Goal: Task Accomplishment & Management: Use online tool/utility

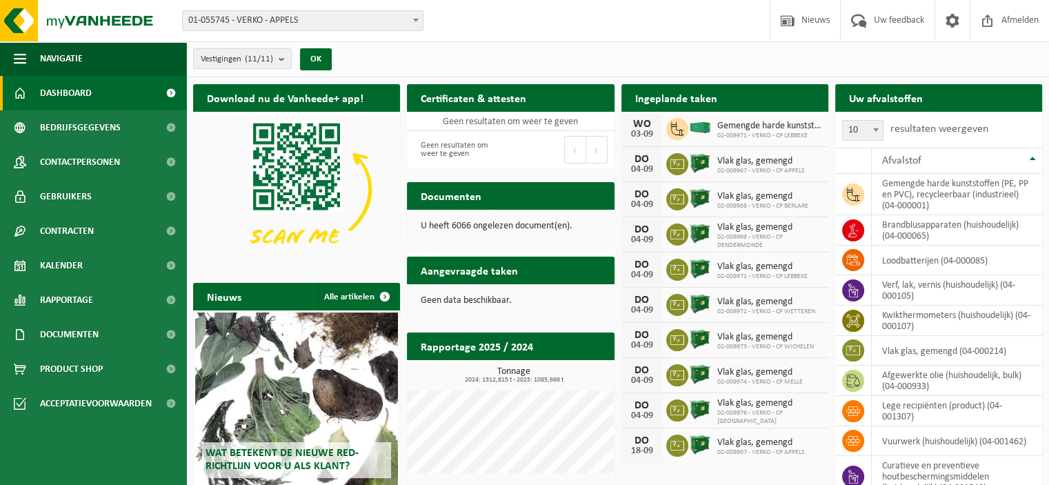
click at [414, 21] on b at bounding box center [416, 20] width 6 height 3
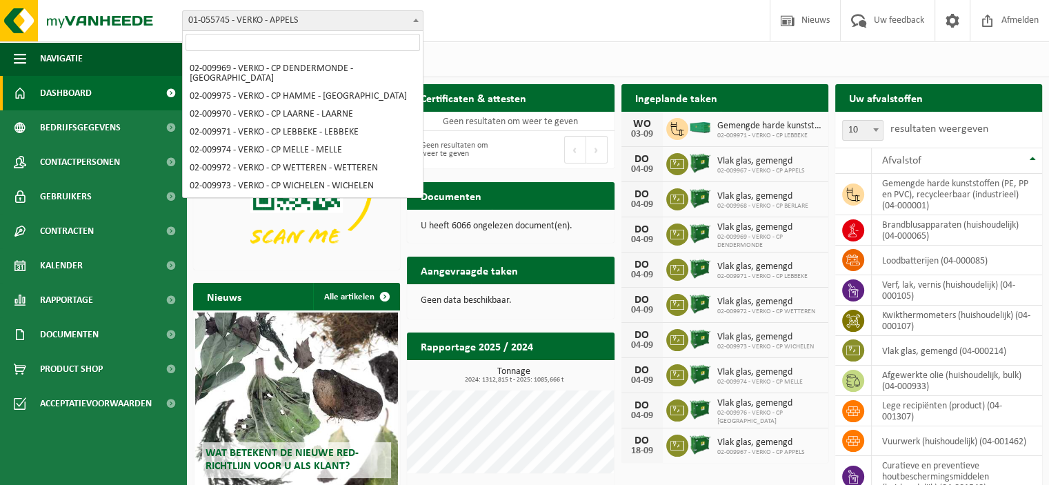
scroll to position [79, 0]
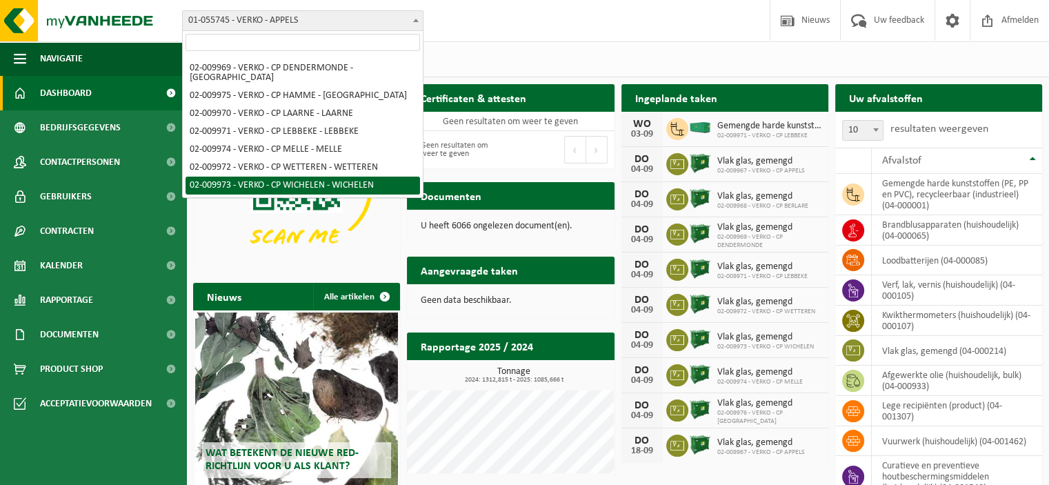
select select "1965"
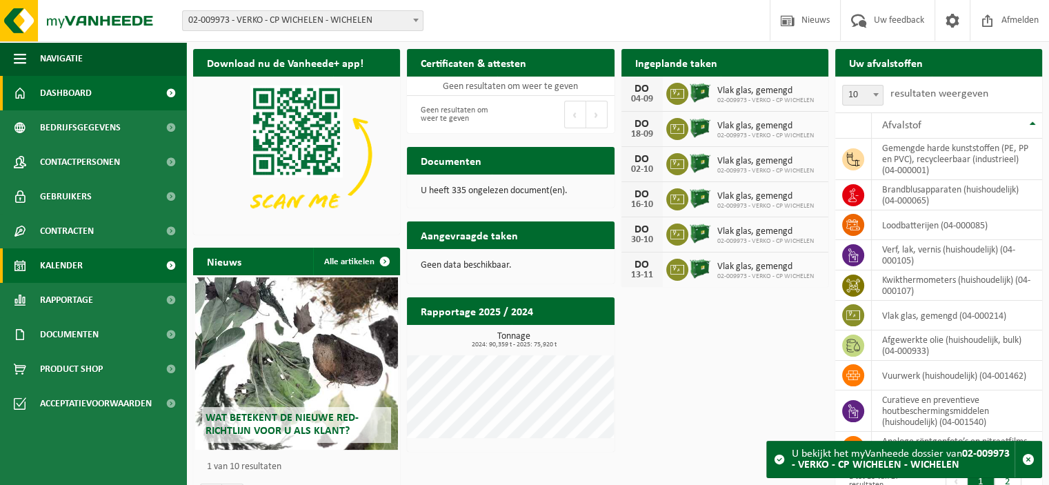
click at [81, 261] on span "Kalender" at bounding box center [61, 265] width 43 height 34
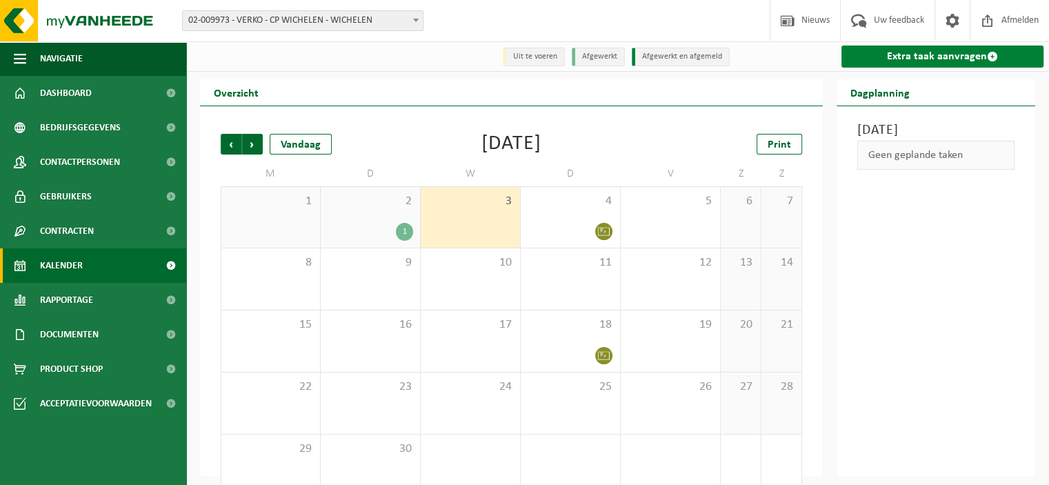
click at [903, 59] on link "Extra taak aanvragen" at bounding box center [943, 57] width 202 height 22
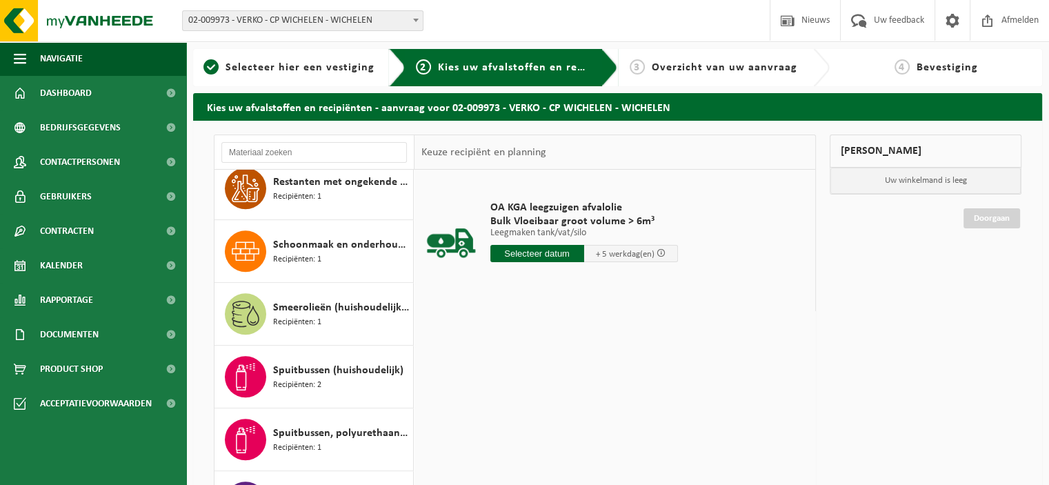
scroll to position [1276, 0]
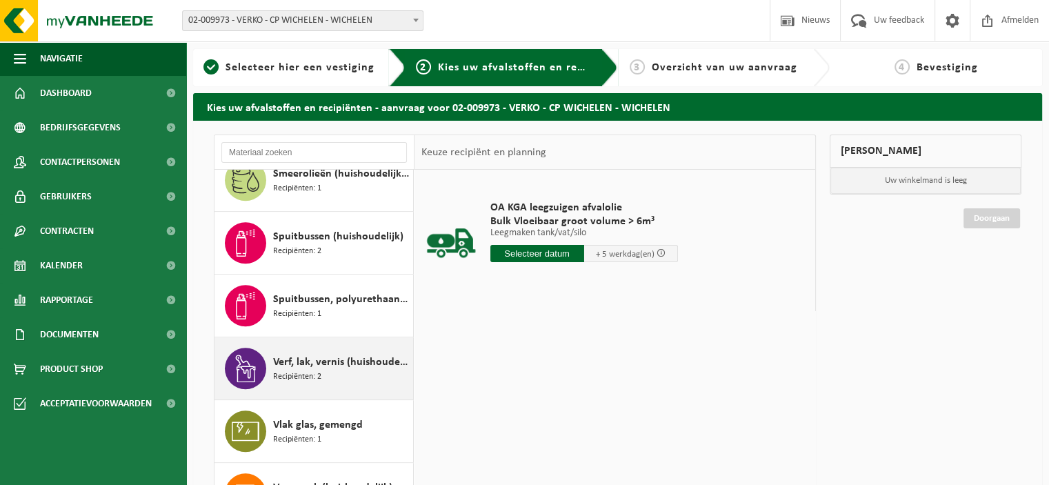
click at [304, 354] on span "Verf, lak, vernis (huishoudelijk)" at bounding box center [341, 362] width 137 height 17
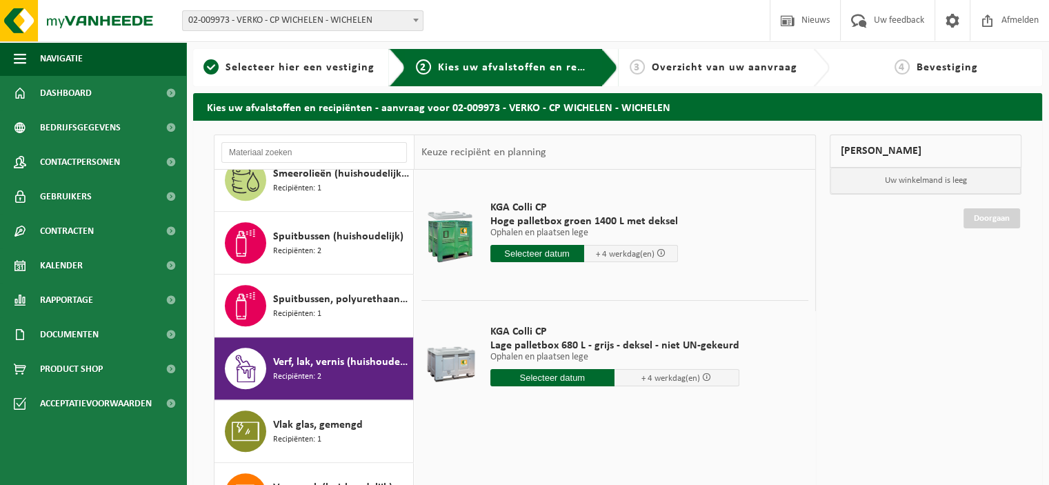
click at [552, 376] on input "text" at bounding box center [553, 377] width 125 height 17
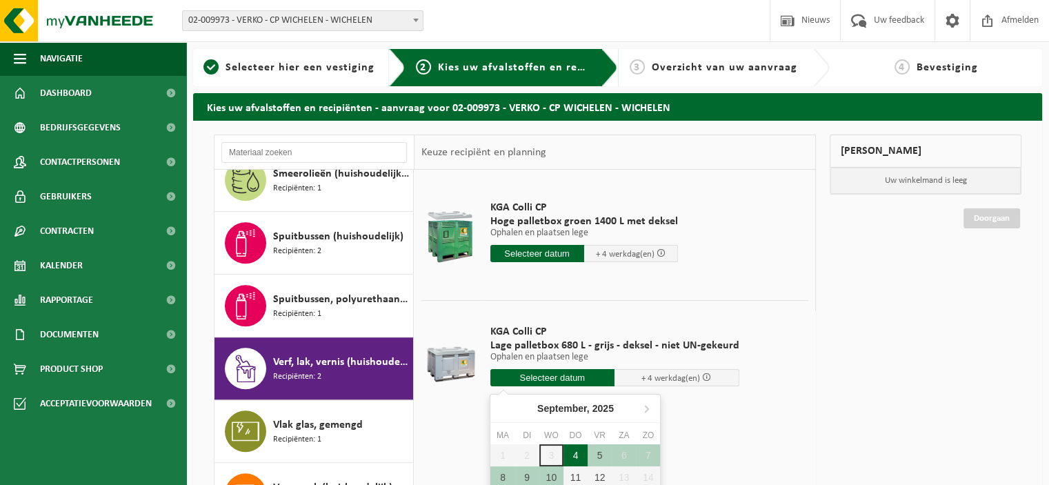
click at [576, 455] on div "4" at bounding box center [576, 455] width 24 height 22
type input "Van 2025-09-04"
type input "2025-09-04"
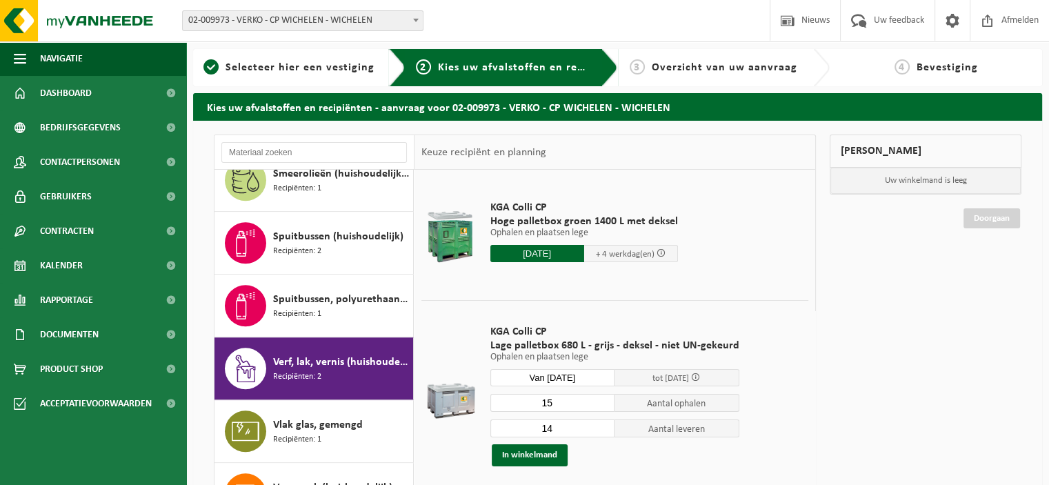
click at [601, 398] on input "15" at bounding box center [553, 403] width 125 height 18
click at [601, 398] on input "16" at bounding box center [553, 403] width 125 height 18
click at [601, 398] on input "17" at bounding box center [553, 403] width 125 height 18
type input "18"
click at [601, 398] on input "18" at bounding box center [553, 403] width 125 height 18
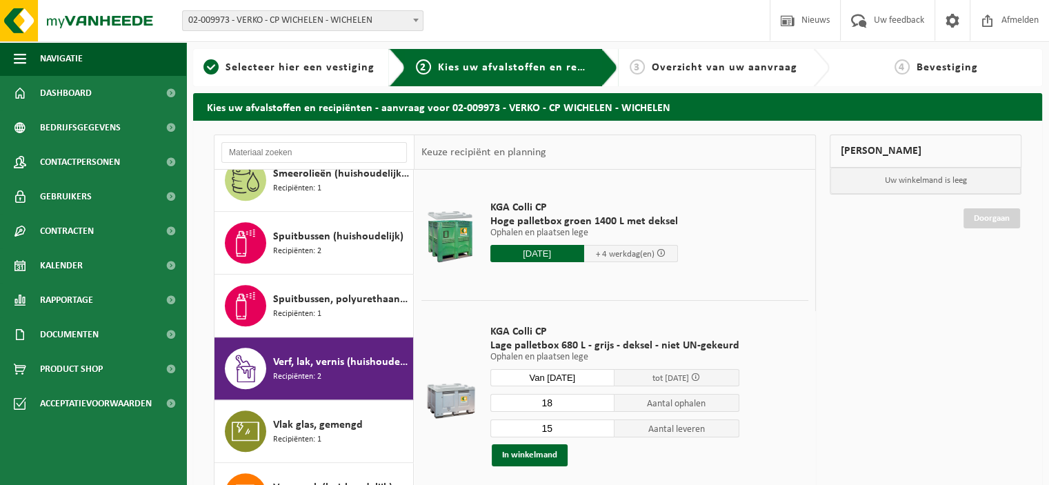
click at [602, 423] on input "15" at bounding box center [553, 428] width 125 height 18
click at [602, 423] on input "16" at bounding box center [553, 428] width 125 height 18
click at [602, 423] on input "17" at bounding box center [553, 428] width 125 height 18
type input "18"
click at [602, 423] on input "18" at bounding box center [553, 428] width 125 height 18
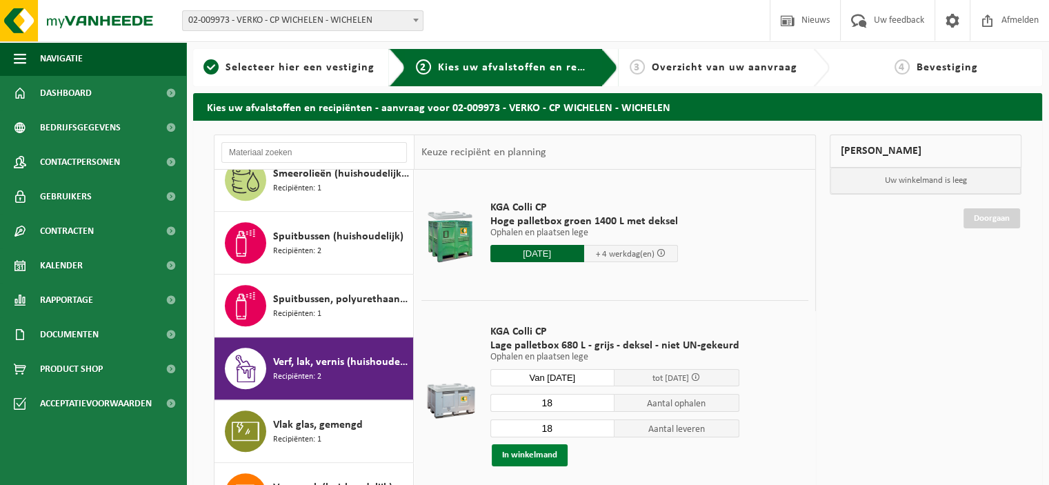
click at [552, 454] on button "In winkelmand" at bounding box center [530, 455] width 76 height 22
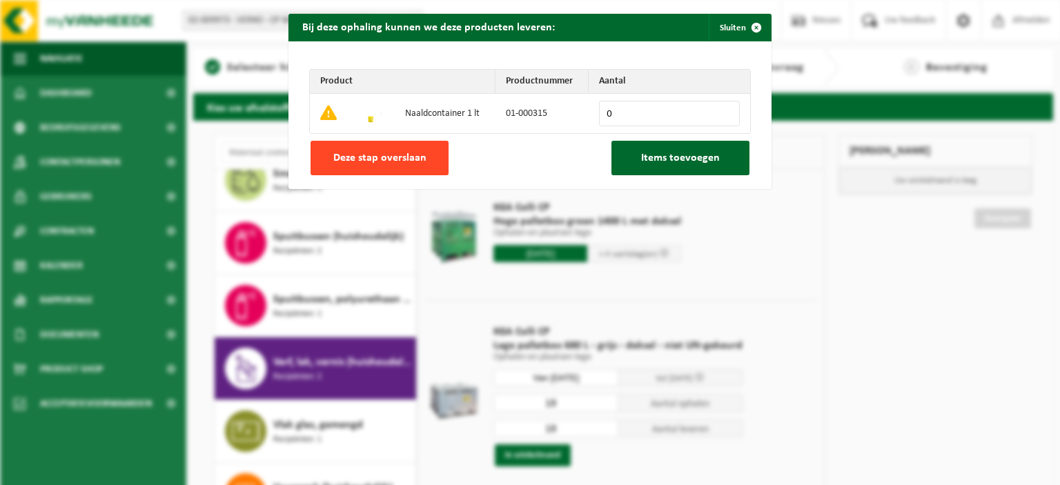
click at [399, 162] on span "Deze stap overslaan" at bounding box center [379, 157] width 93 height 11
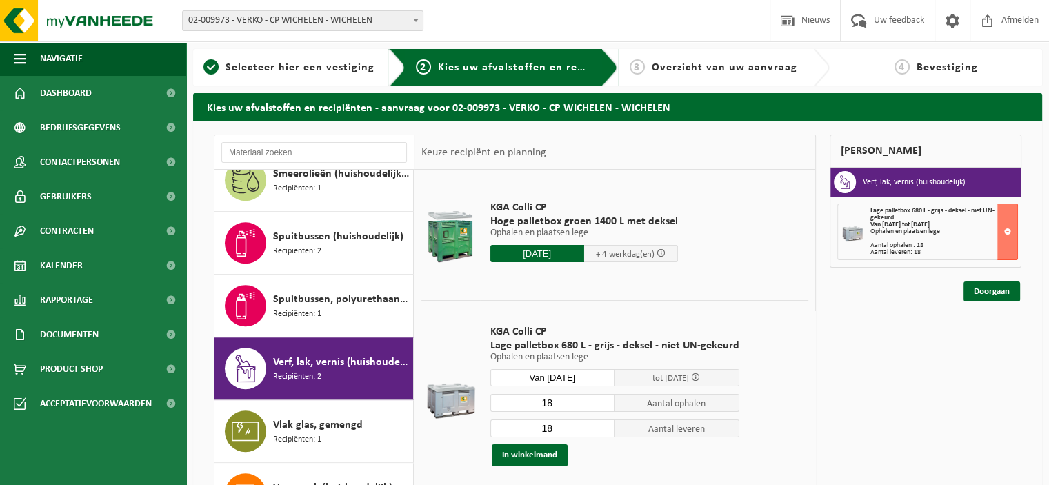
scroll to position [913, 0]
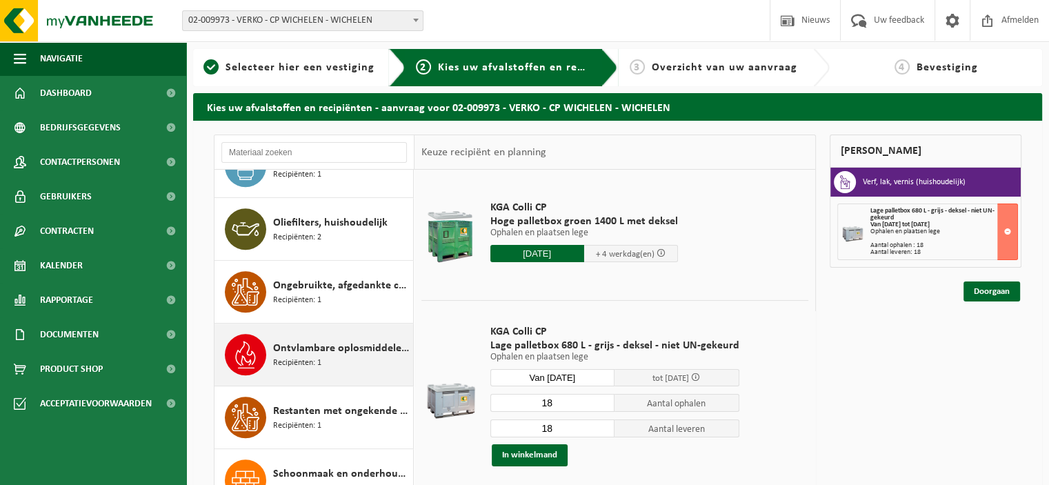
click at [318, 347] on span "Ontvlambare oplosmiddelen (huishoudelijk)" at bounding box center [341, 348] width 137 height 17
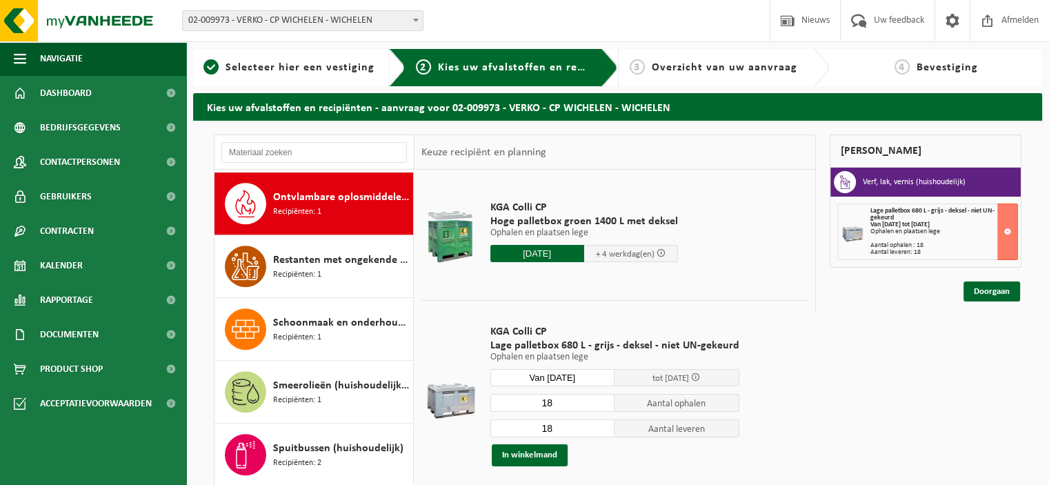
scroll to position [1065, 0]
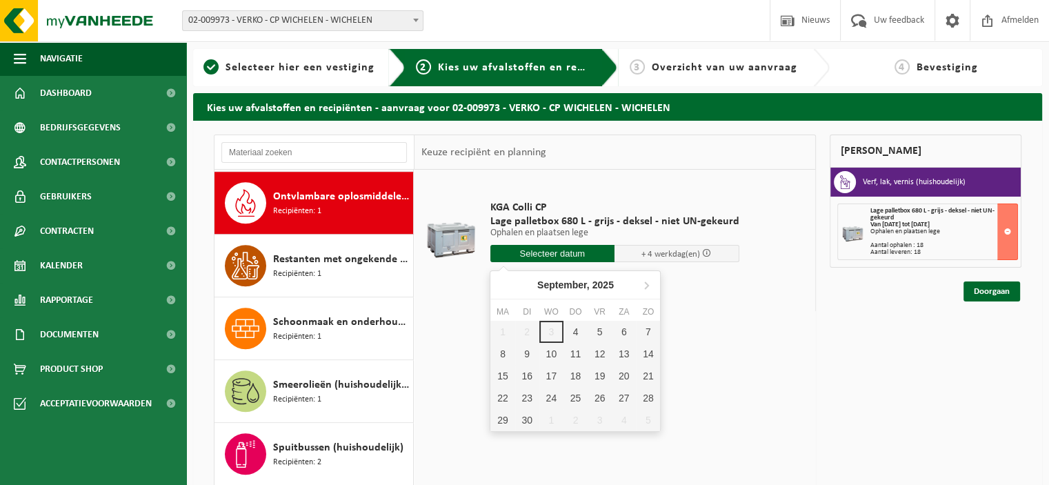
click at [564, 255] on input "text" at bounding box center [553, 253] width 125 height 17
click at [575, 330] on div "4" at bounding box center [576, 332] width 24 height 22
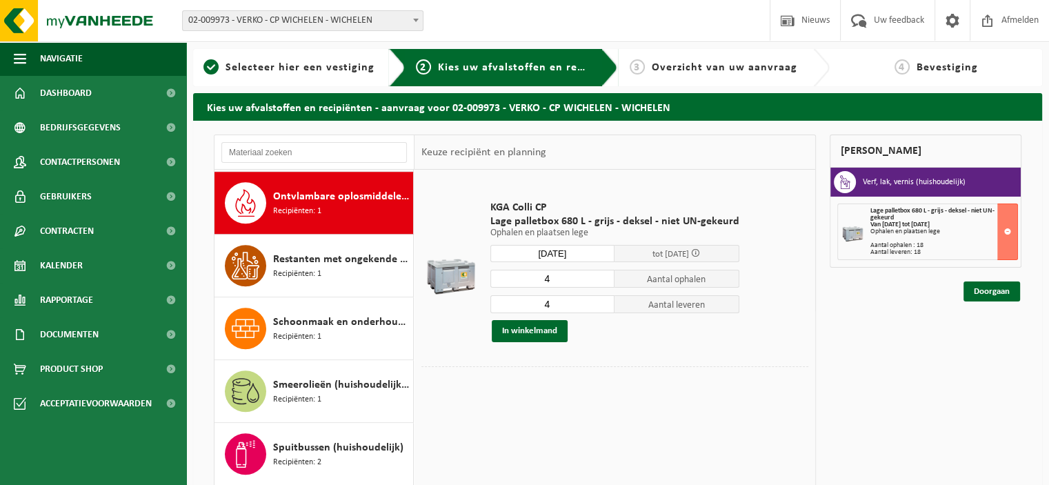
type input "Van 2025-09-04"
click at [602, 281] on input "3" at bounding box center [553, 279] width 125 height 18
type input "2"
click at [602, 281] on input "2" at bounding box center [553, 279] width 125 height 18
click at [600, 306] on input "3" at bounding box center [553, 304] width 125 height 18
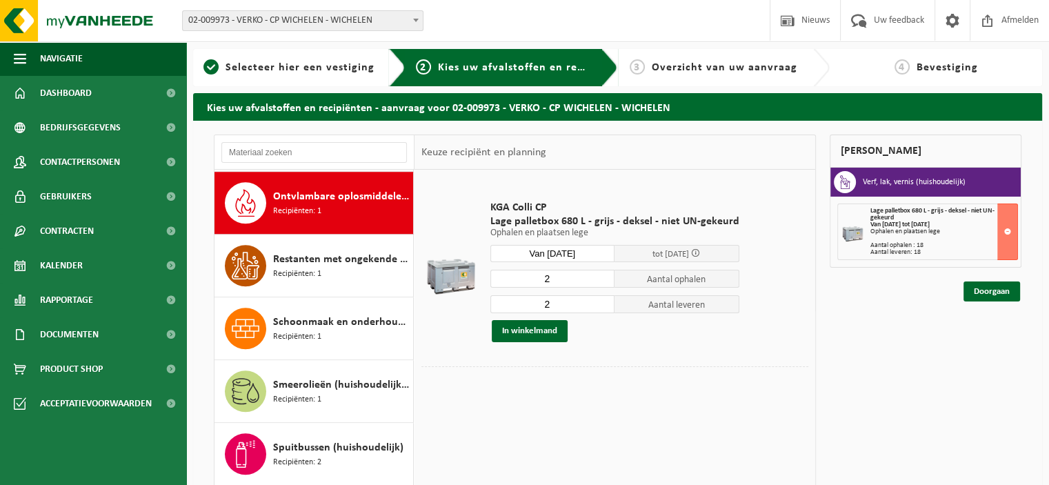
type input "2"
click at [600, 306] on input "2" at bounding box center [553, 304] width 125 height 18
click at [552, 329] on button "In winkelmand" at bounding box center [530, 331] width 76 height 22
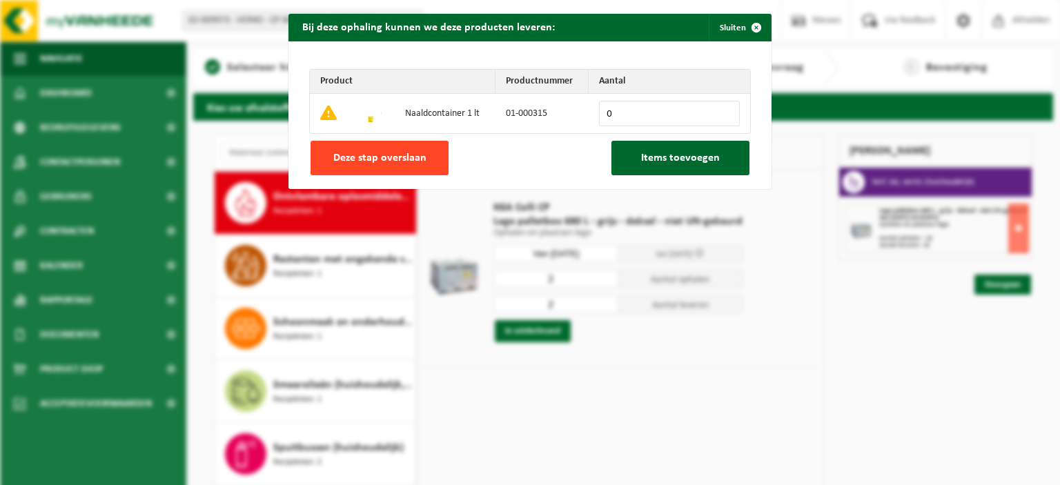
click at [411, 157] on span "Deze stap overslaan" at bounding box center [379, 157] width 93 height 11
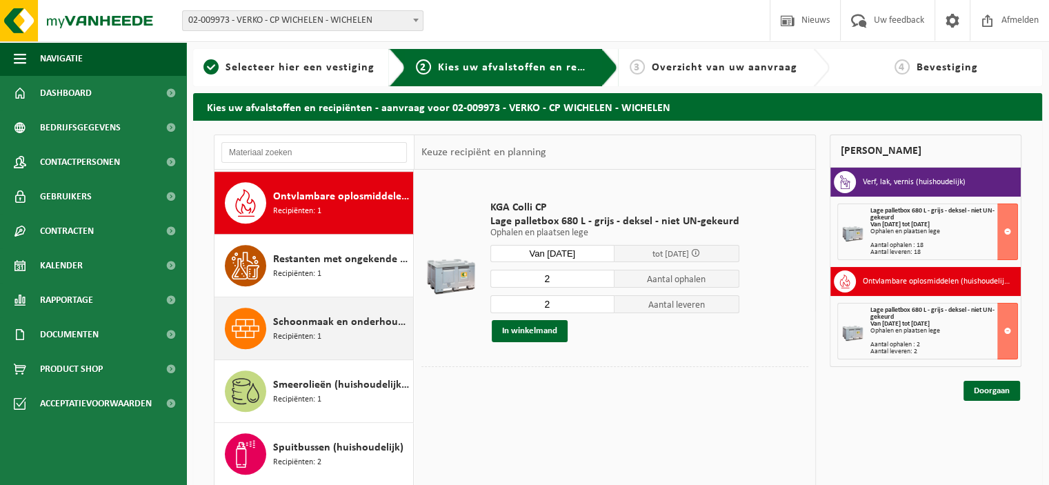
click at [345, 328] on div "Schoonmaak en onderhoudsmiddelen (huishoudelijk) Recipiënten: 1" at bounding box center [341, 328] width 137 height 41
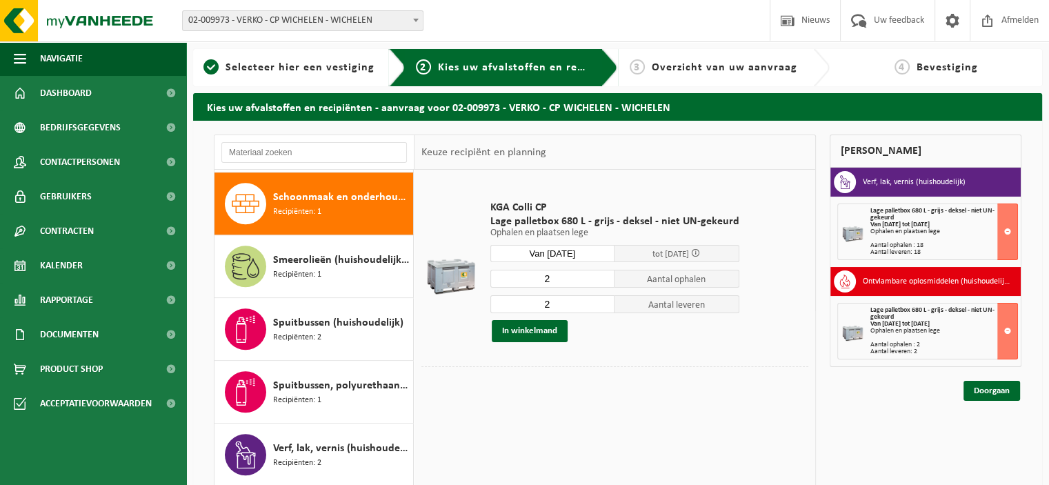
scroll to position [1190, 0]
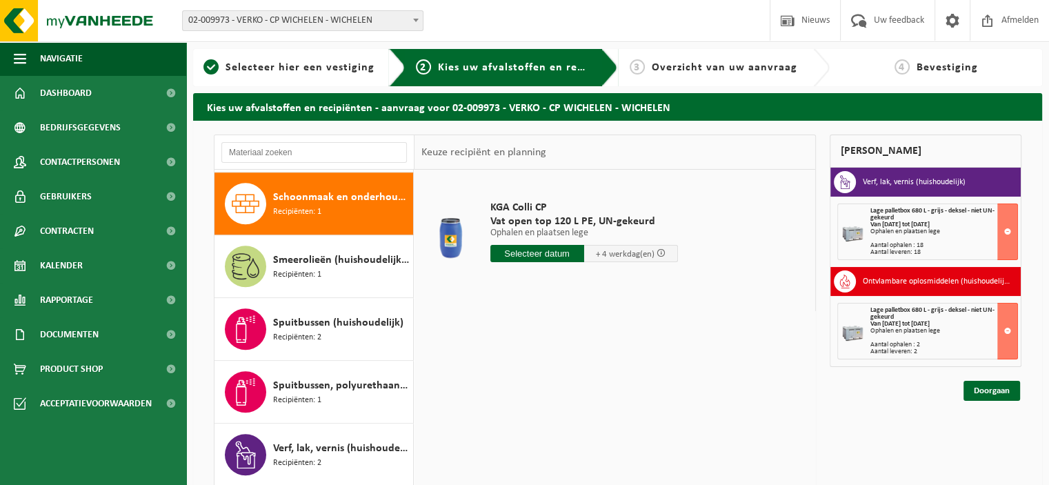
click at [562, 253] on input "text" at bounding box center [538, 253] width 94 height 17
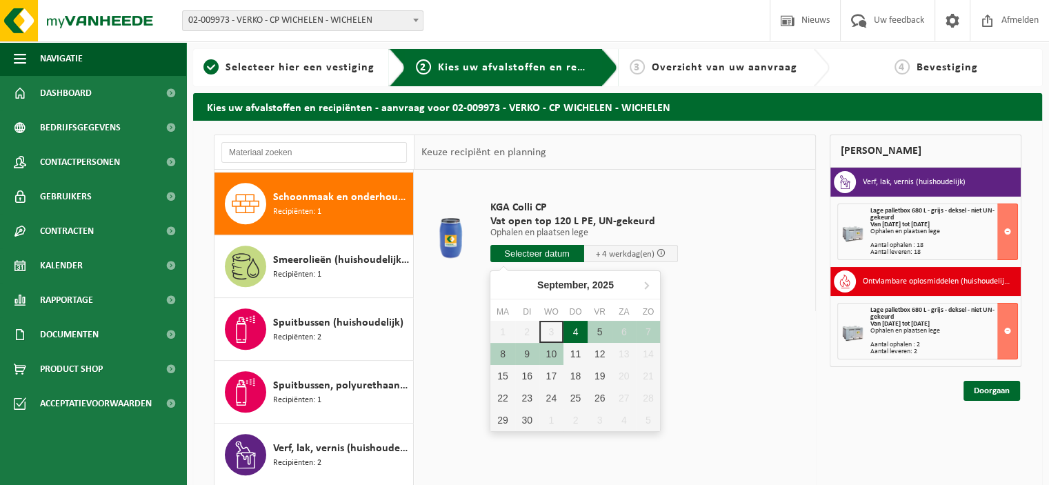
click at [579, 329] on div "4" at bounding box center [576, 332] width 24 height 22
type input "Van 2025-09-04"
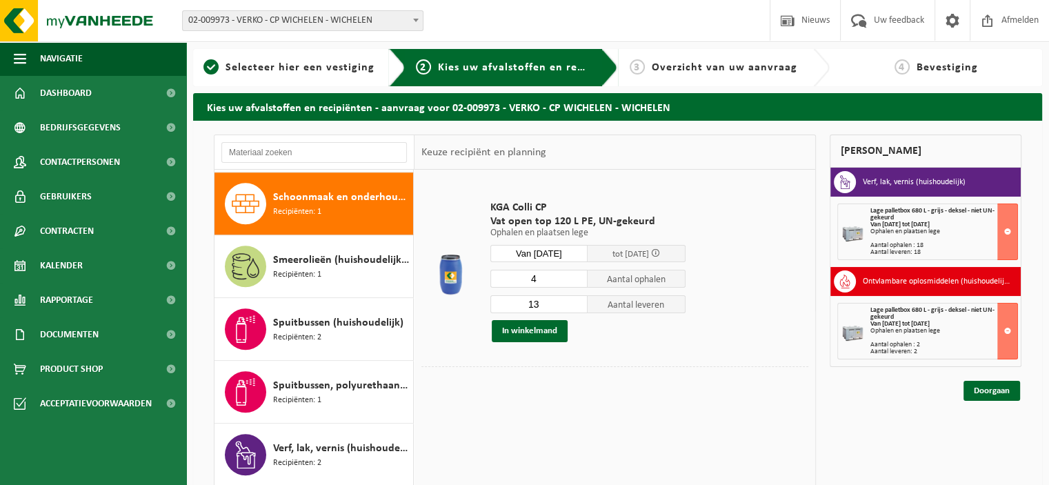
click at [580, 279] on input "4" at bounding box center [540, 279] width 98 height 18
type input "3"
click at [580, 279] on input "3" at bounding box center [540, 279] width 98 height 18
click at [580, 307] on input "4" at bounding box center [540, 304] width 98 height 18
type input "3"
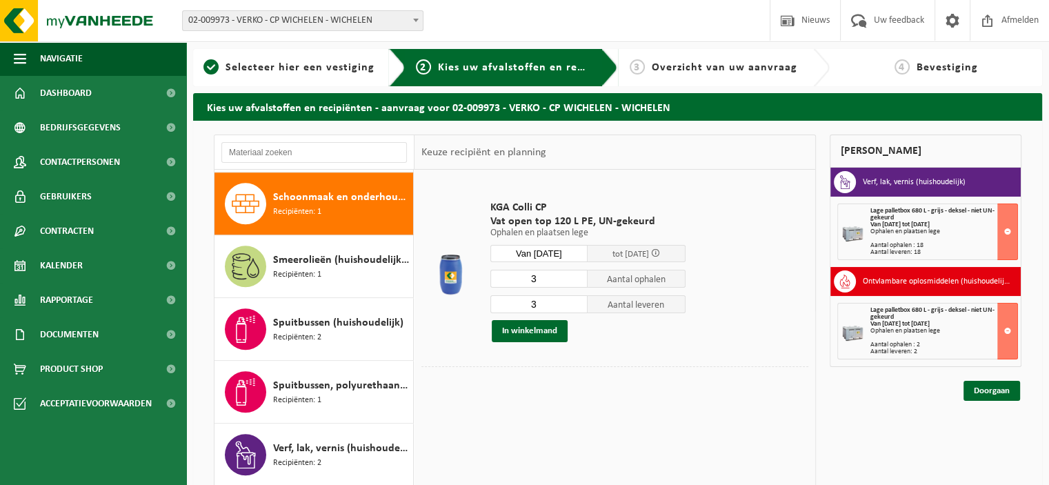
click at [580, 306] on input "3" at bounding box center [540, 304] width 98 height 18
click at [544, 333] on button "In winkelmand" at bounding box center [530, 331] width 76 height 22
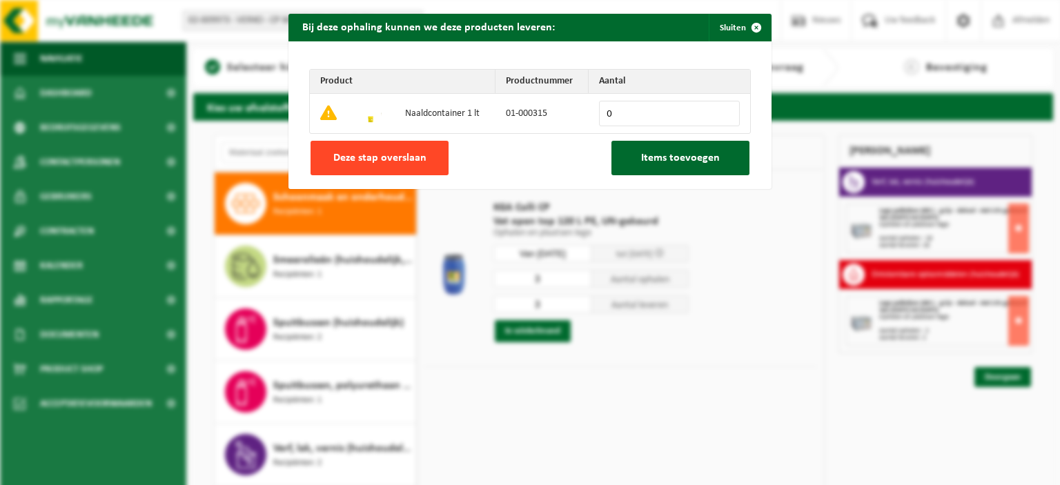
click at [415, 157] on span "Deze stap overslaan" at bounding box center [379, 157] width 93 height 11
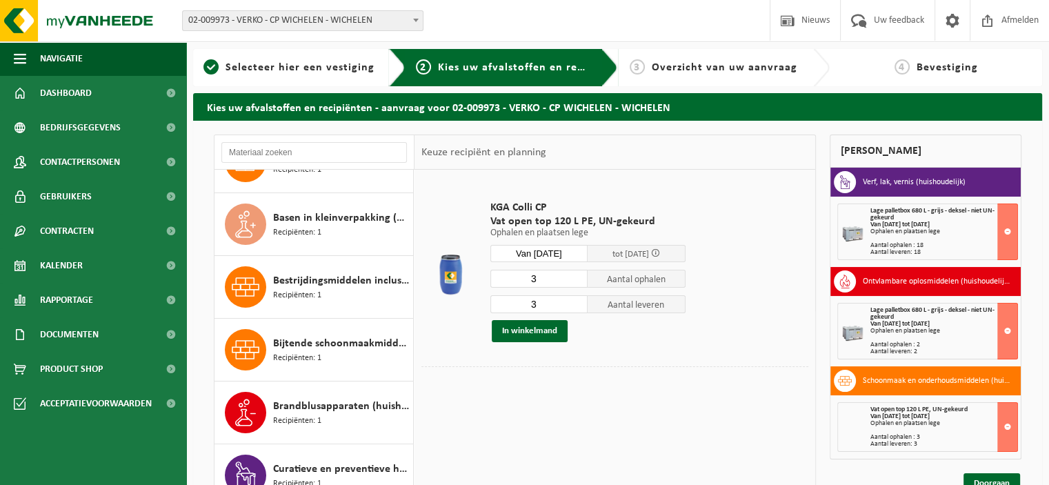
scroll to position [0, 0]
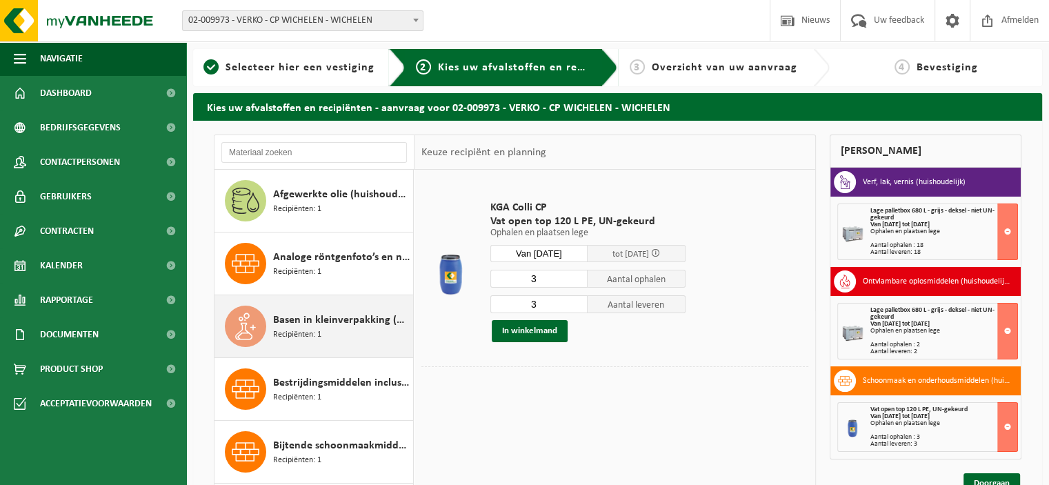
click at [319, 331] on span "Recipiënten: 1" at bounding box center [297, 334] width 48 height 13
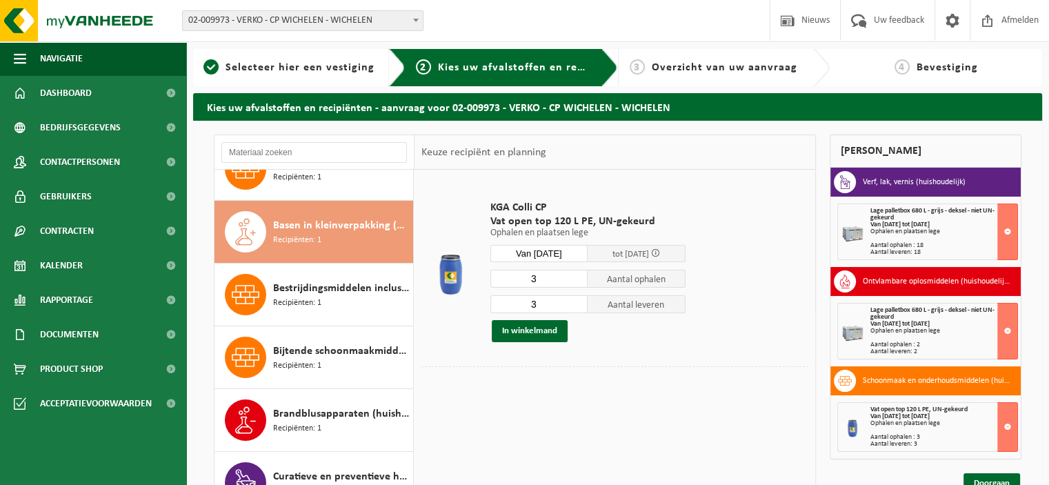
scroll to position [125, 0]
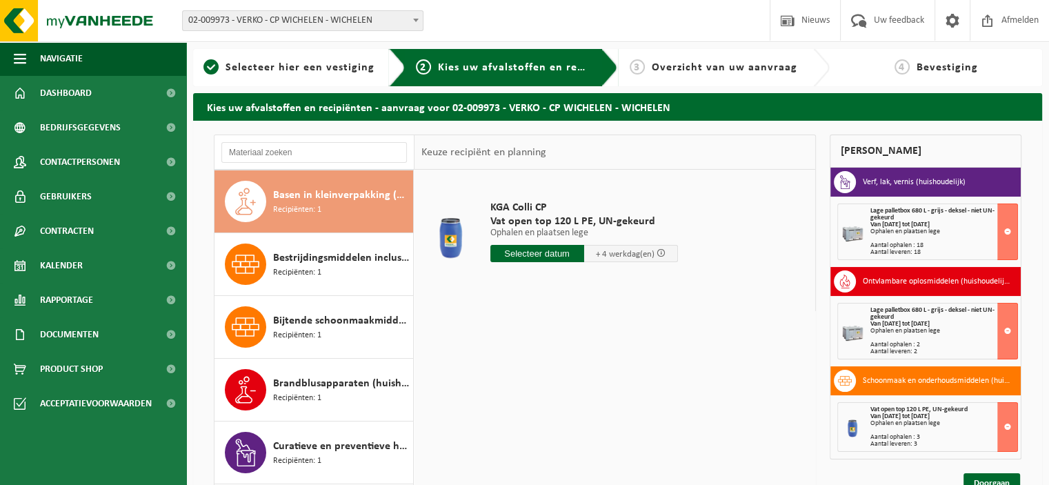
click at [547, 257] on input "text" at bounding box center [538, 253] width 94 height 17
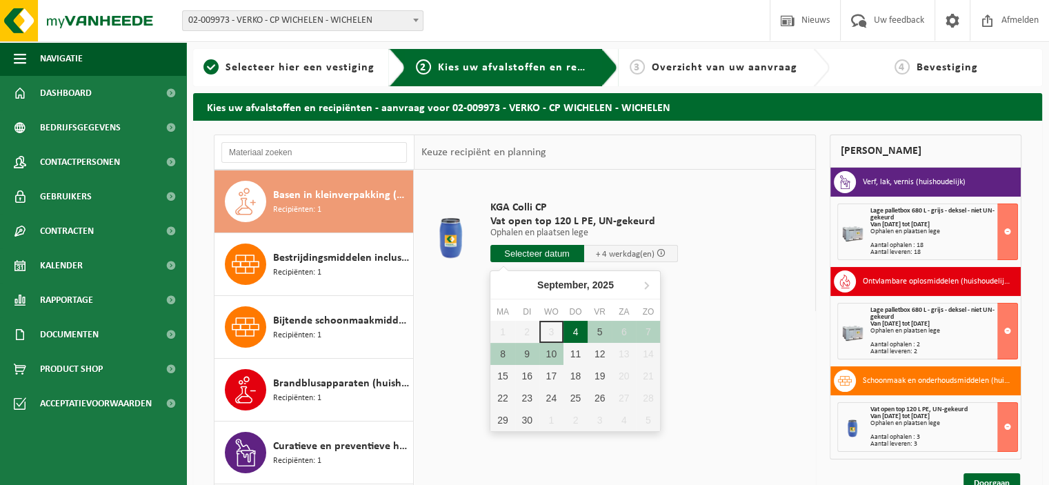
click at [572, 328] on div "4" at bounding box center [576, 332] width 24 height 22
type input "Van 2025-09-04"
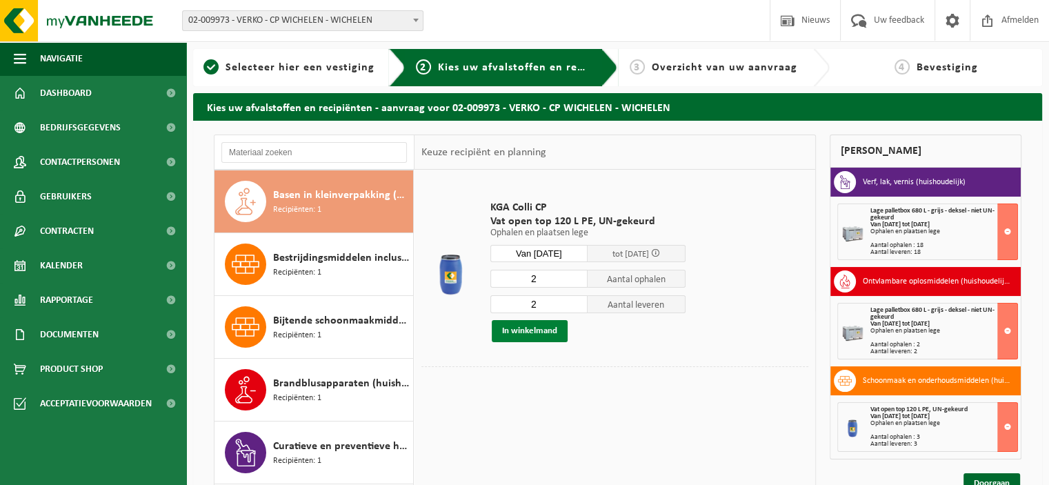
click at [542, 330] on button "In winkelmand" at bounding box center [530, 331] width 76 height 22
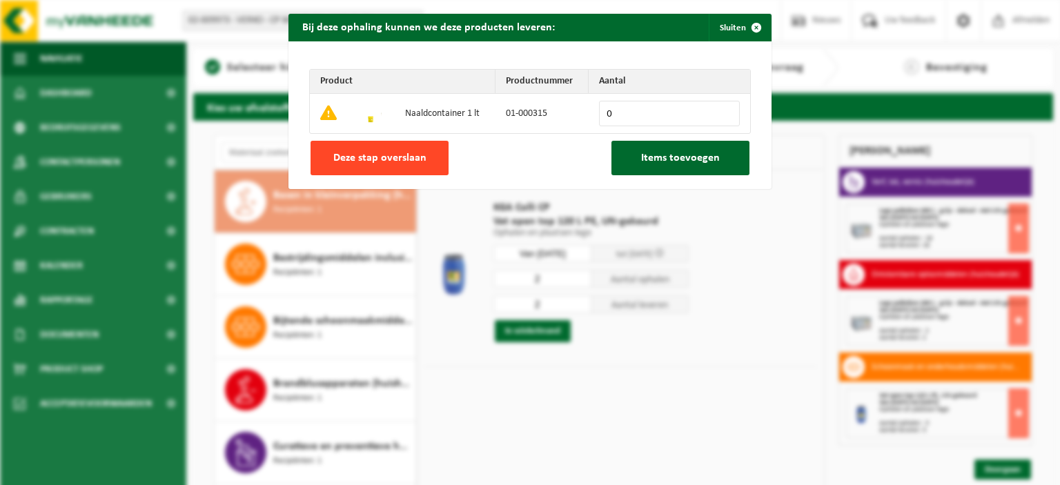
click at [399, 152] on span "Deze stap overslaan" at bounding box center [379, 157] width 93 height 11
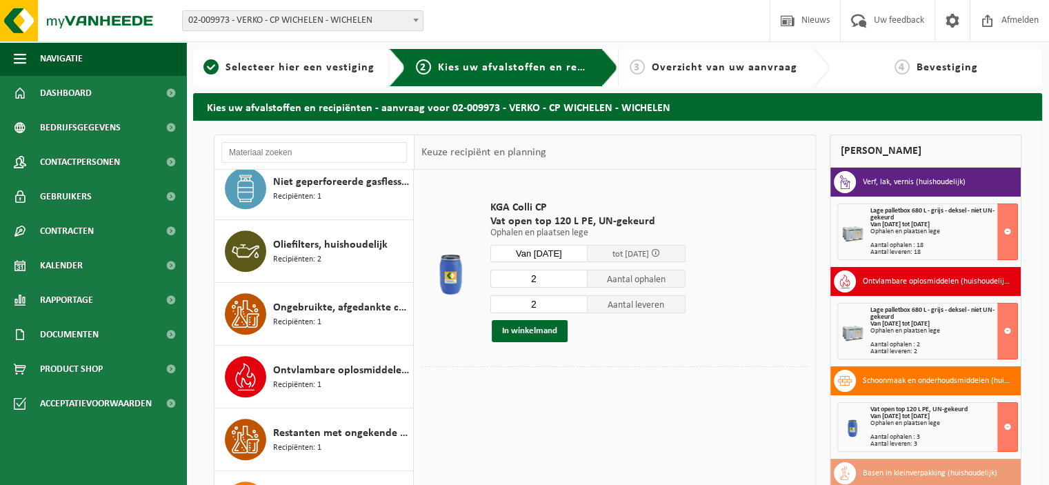
scroll to position [956, 0]
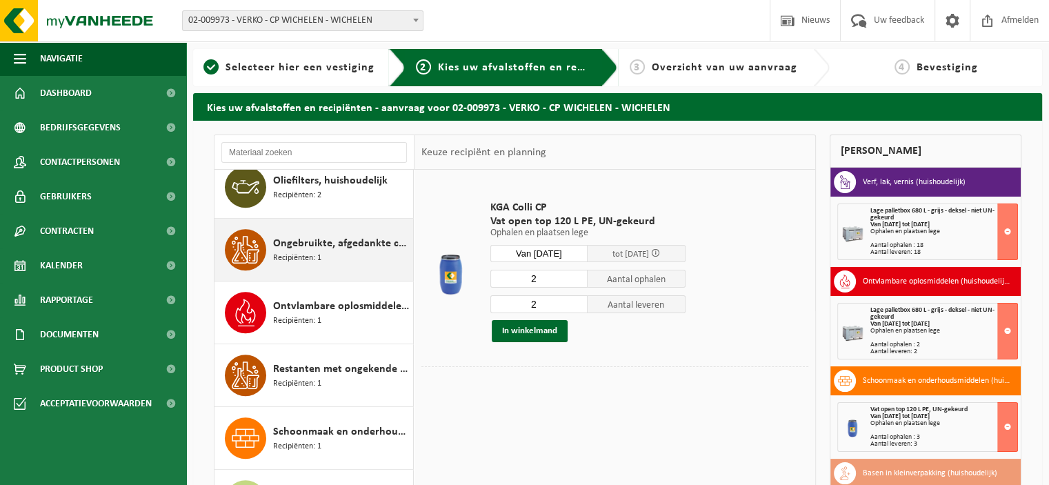
click at [339, 238] on span "Ongebruikte, afgedankte chemicalien (huishoudelijk)" at bounding box center [341, 243] width 137 height 17
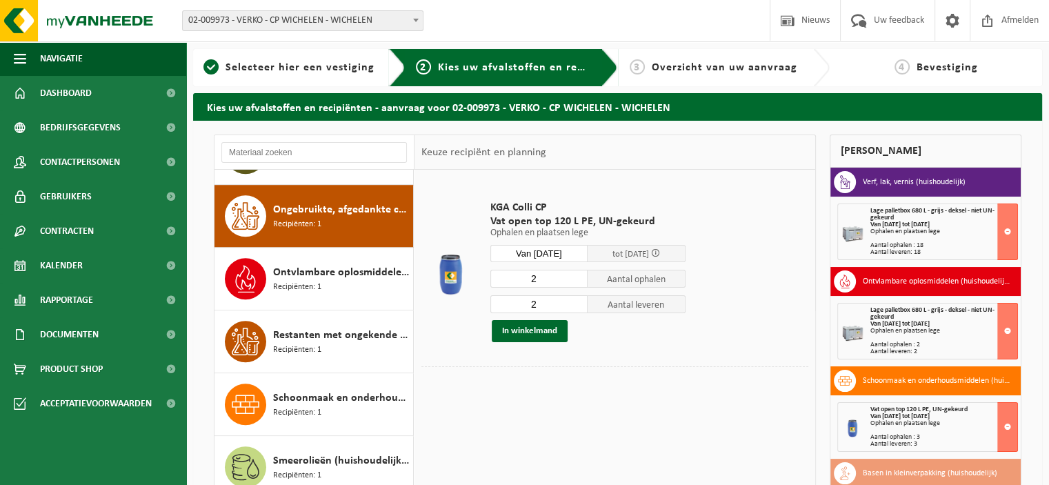
scroll to position [1002, 0]
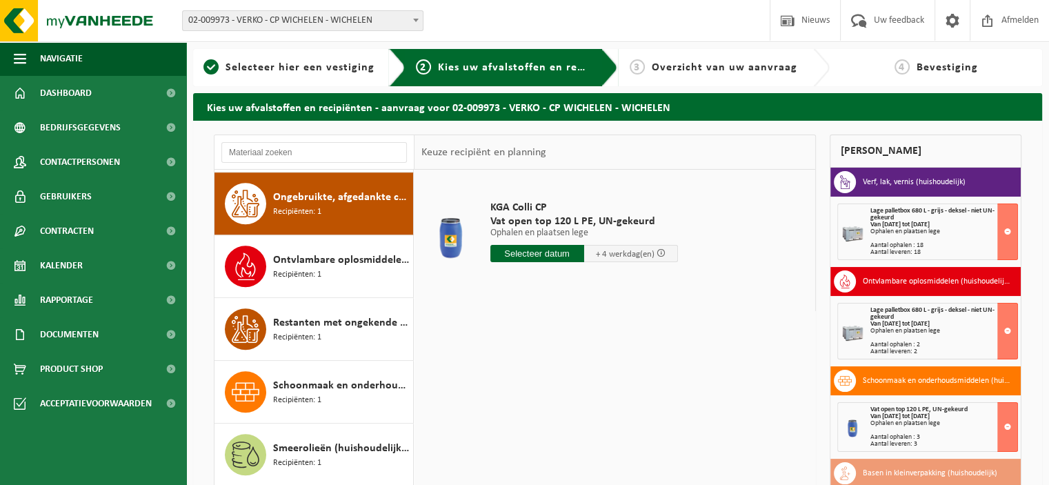
click at [524, 250] on input "text" at bounding box center [538, 253] width 94 height 17
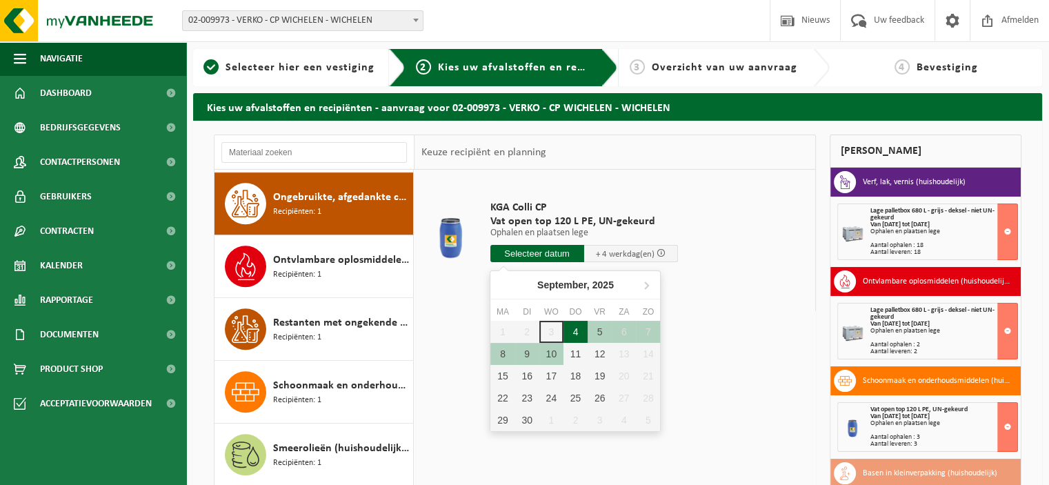
click at [571, 330] on div "4" at bounding box center [576, 332] width 24 height 22
type input "Van 2025-09-04"
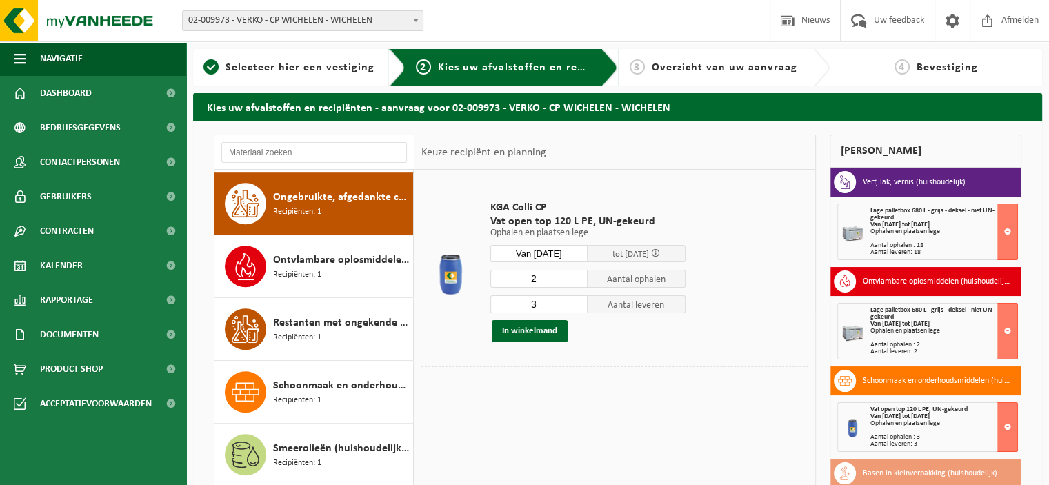
click at [582, 281] on input "2" at bounding box center [540, 279] width 98 height 18
type input "1"
click at [582, 281] on input "1" at bounding box center [540, 279] width 98 height 18
click at [581, 308] on input "2" at bounding box center [540, 304] width 98 height 18
type input "1"
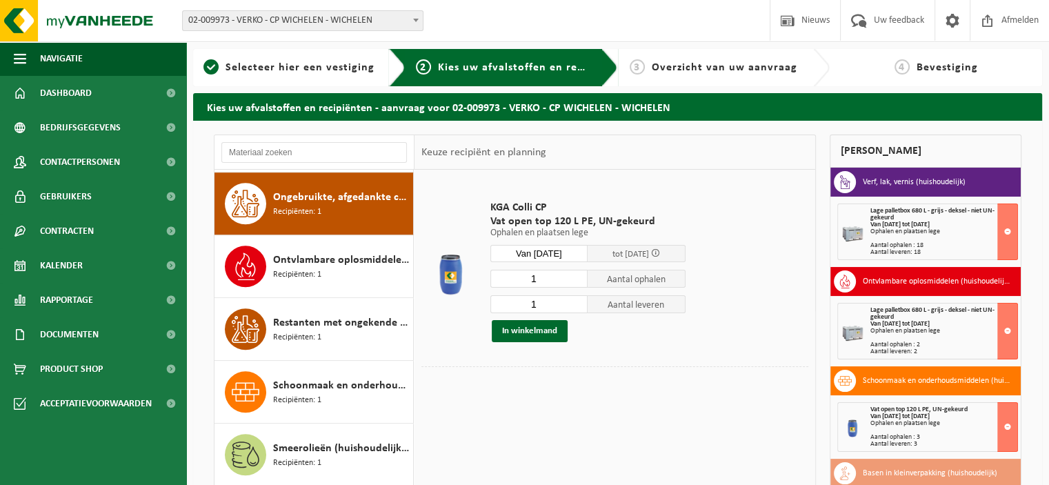
click at [581, 308] on input "1" at bounding box center [540, 304] width 98 height 18
click at [546, 328] on button "In winkelmand" at bounding box center [530, 331] width 76 height 22
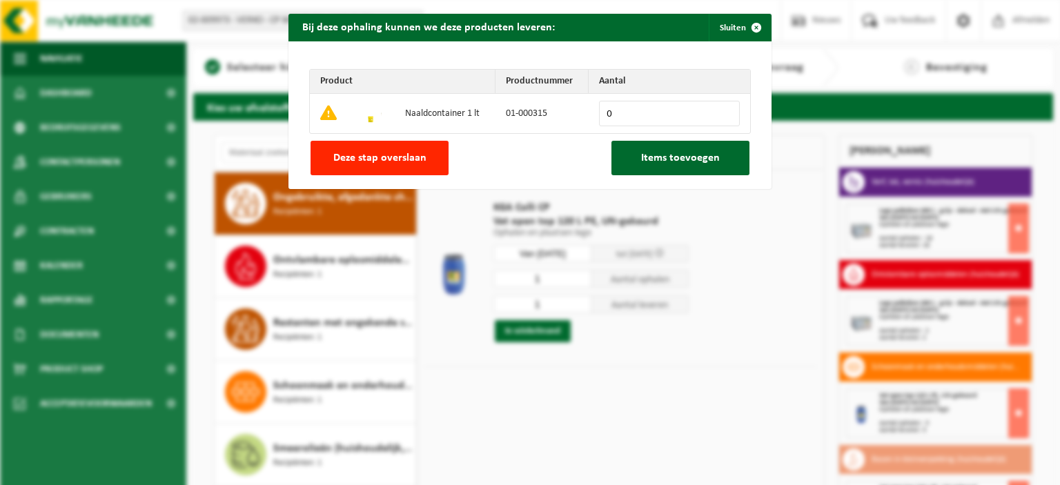
click at [417, 159] on span "Deze stap overslaan" at bounding box center [379, 157] width 93 height 11
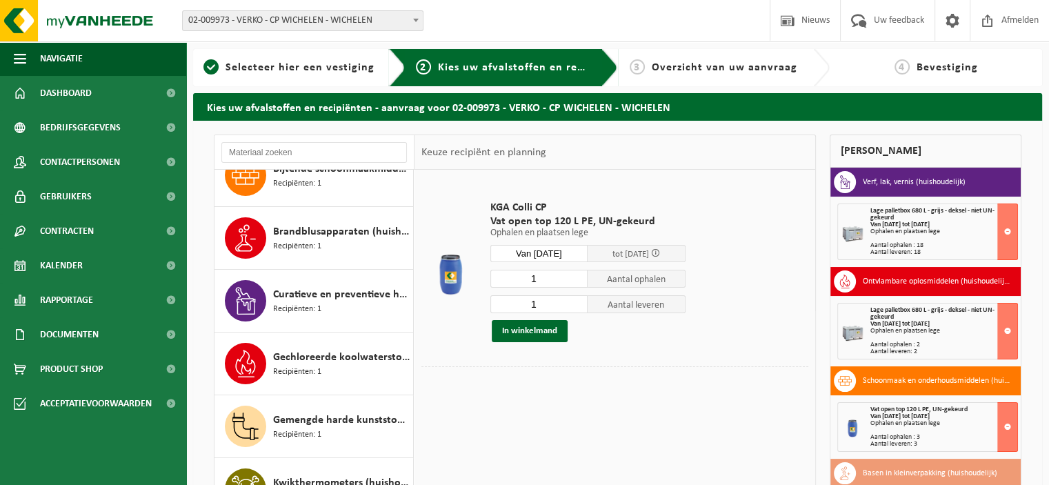
scroll to position [0, 0]
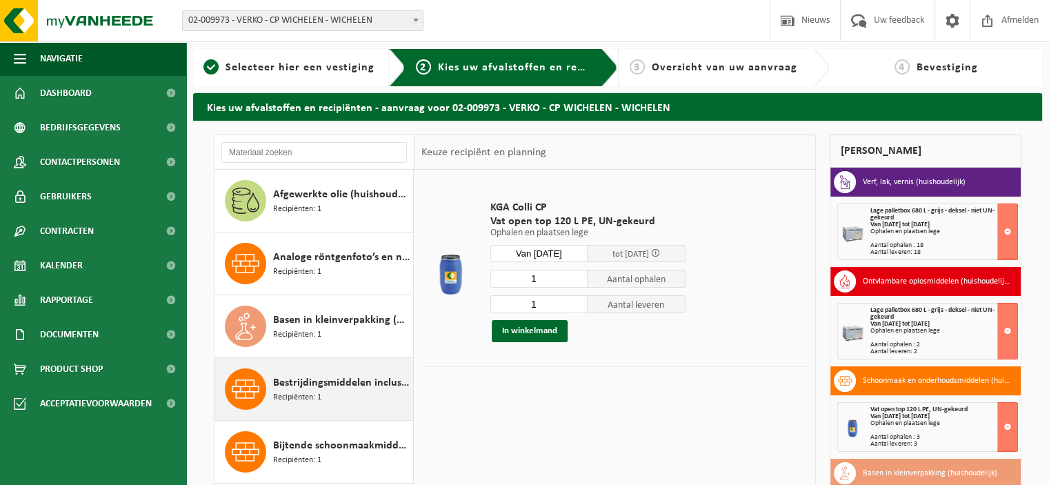
click at [315, 392] on span "Recipiënten: 1" at bounding box center [297, 397] width 48 height 13
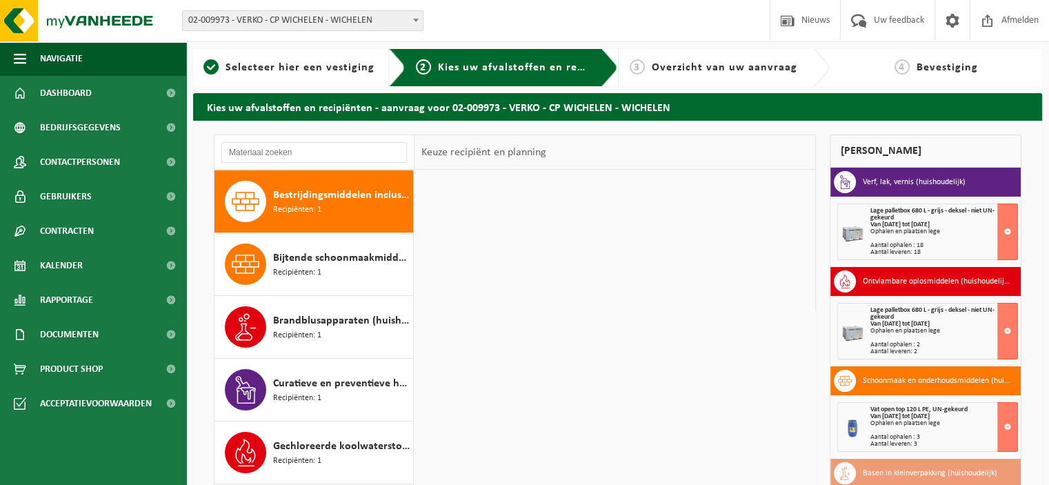
scroll to position [188, 0]
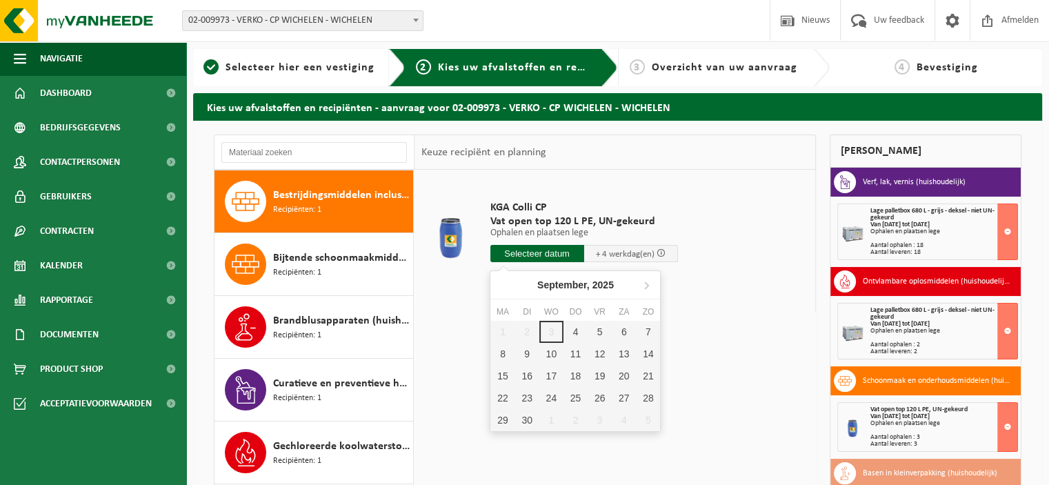
click at [544, 255] on input "text" at bounding box center [538, 253] width 94 height 17
click at [573, 333] on div "4" at bounding box center [576, 332] width 24 height 22
type input "Van 2025-09-04"
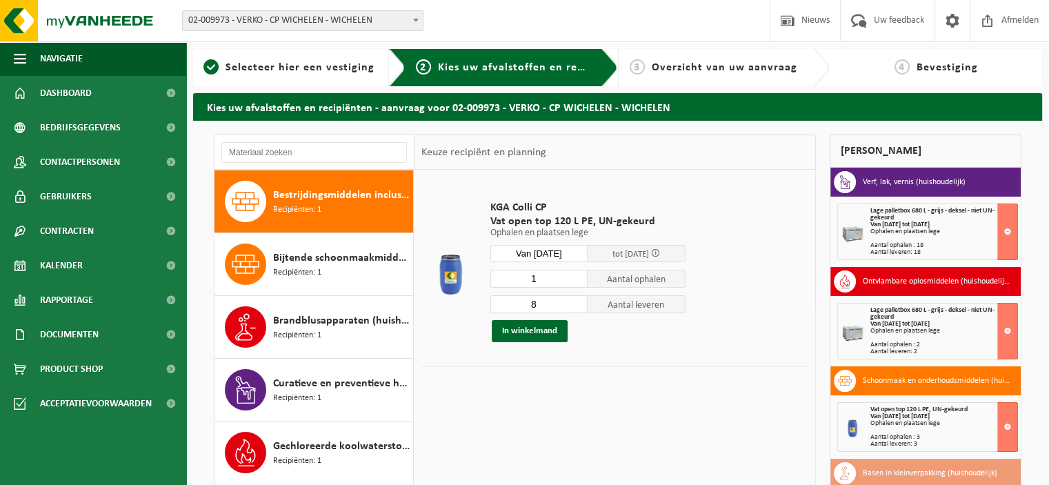
type input "1"
click at [580, 284] on input "1" at bounding box center [540, 279] width 98 height 18
click at [580, 305] on input "0" at bounding box center [540, 304] width 98 height 18
type input "1"
click at [580, 300] on input "1" at bounding box center [540, 304] width 98 height 18
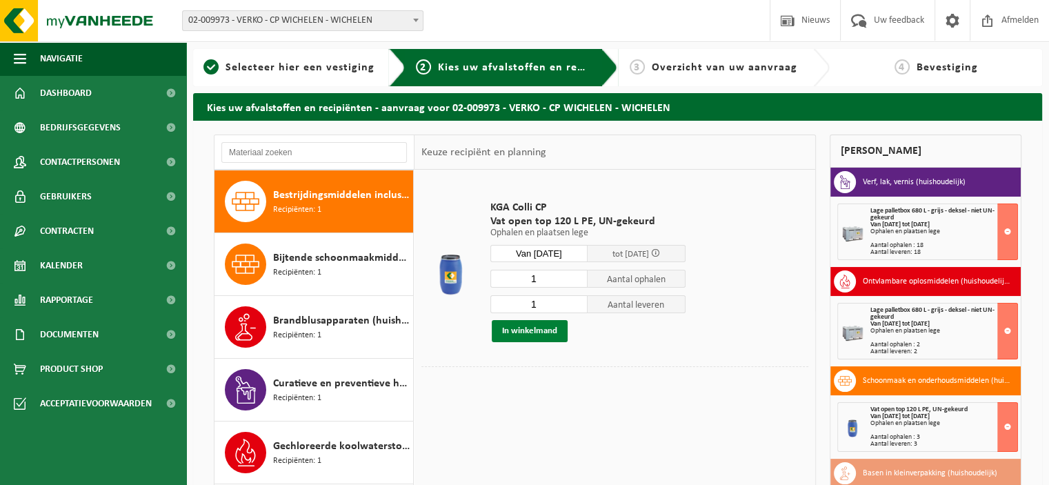
click at [546, 330] on button "In winkelmand" at bounding box center [530, 331] width 76 height 22
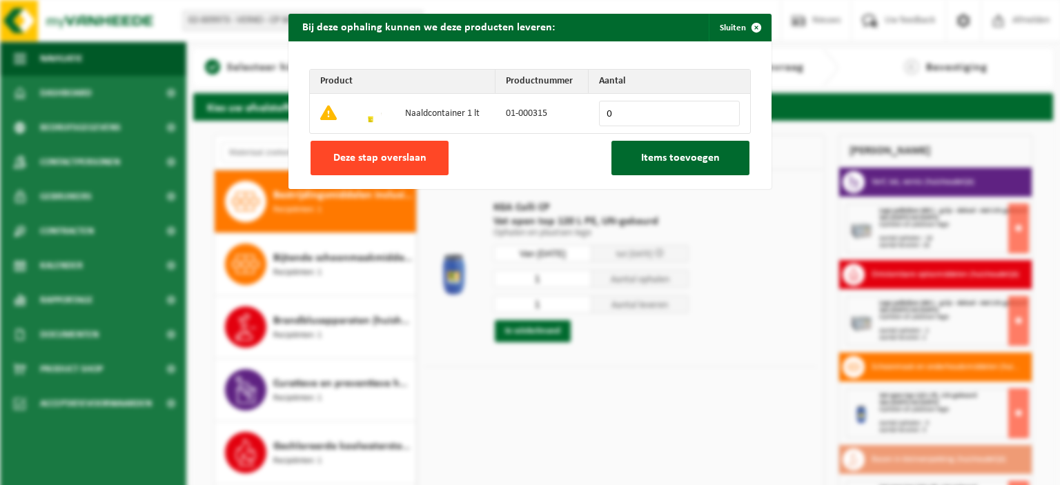
click at [426, 158] on button "Deze stap overslaan" at bounding box center [379, 158] width 138 height 34
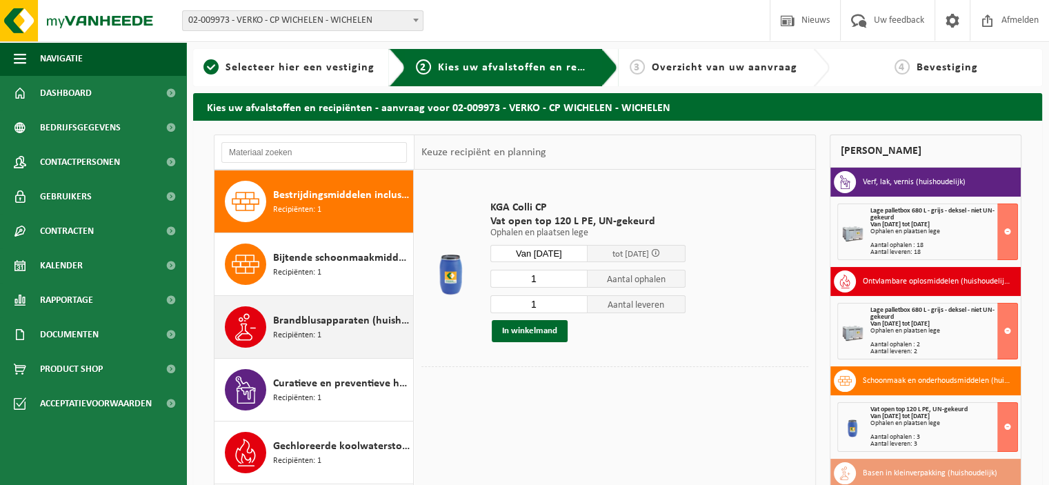
click at [346, 308] on div "Brandblusapparaten (huishoudelijk) Recipiënten: 1" at bounding box center [341, 326] width 137 height 41
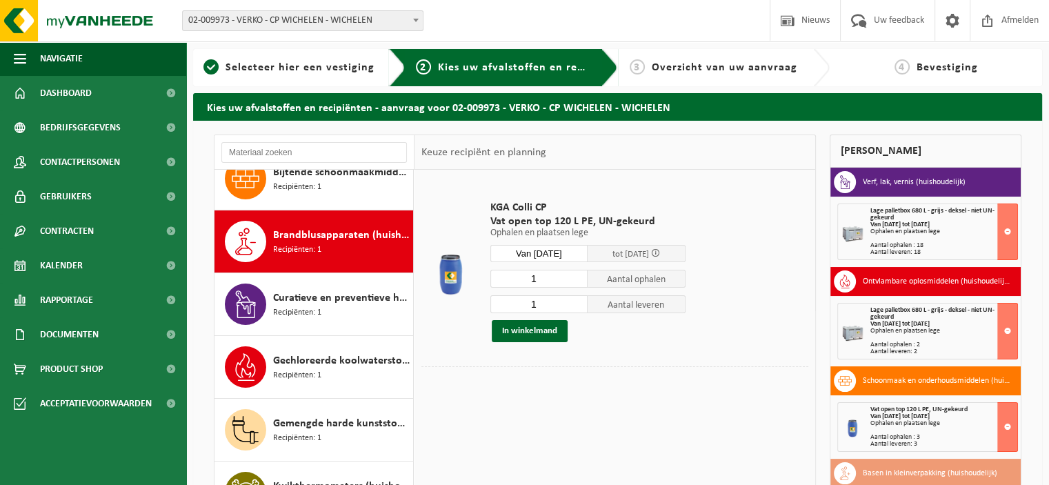
scroll to position [313, 0]
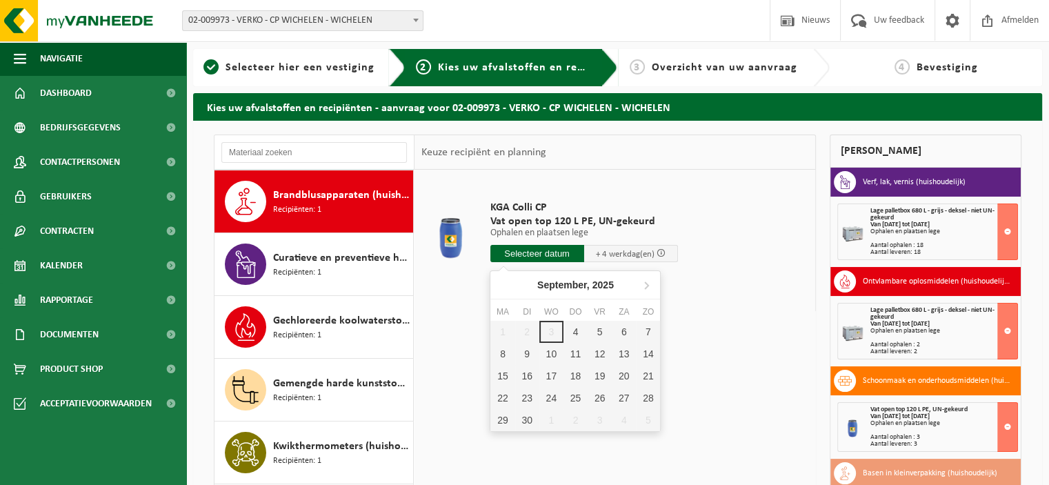
click at [512, 255] on input "text" at bounding box center [538, 253] width 94 height 17
click at [573, 330] on div "4" at bounding box center [576, 332] width 24 height 22
type input "Van 2025-09-04"
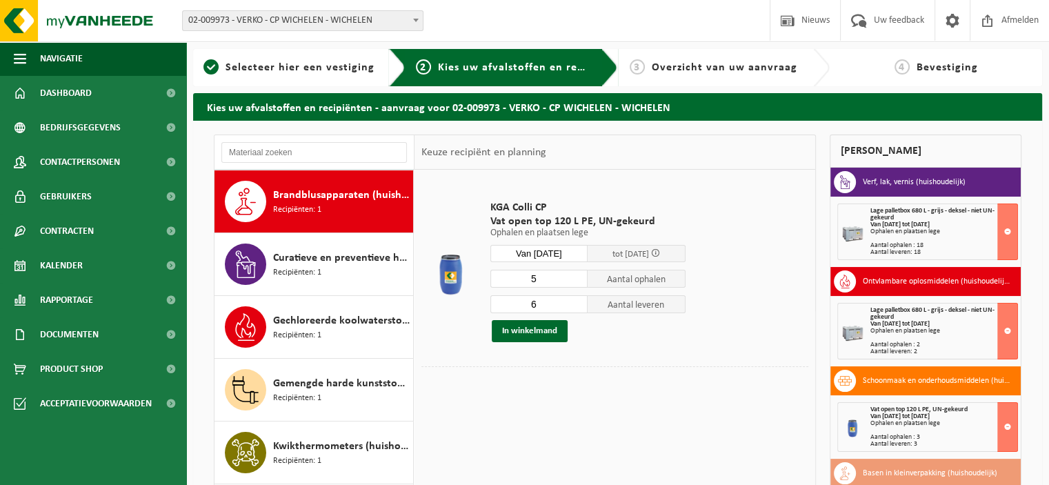
click at [581, 284] on input "5" at bounding box center [540, 279] width 98 height 18
click at [581, 284] on input "4" at bounding box center [540, 279] width 98 height 18
click at [581, 284] on input "3" at bounding box center [540, 279] width 98 height 18
type input "2"
click at [581, 283] on input "2" at bounding box center [540, 279] width 98 height 18
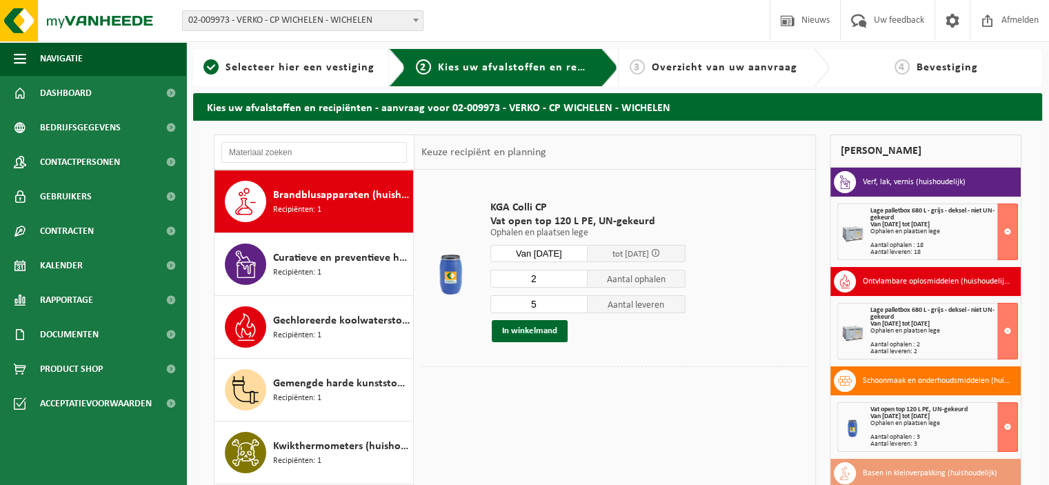
click at [580, 306] on input "5" at bounding box center [540, 304] width 98 height 18
click at [580, 306] on input "4" at bounding box center [540, 304] width 98 height 18
click at [580, 306] on input "3" at bounding box center [540, 304] width 98 height 18
type input "2"
click at [580, 306] on input "2" at bounding box center [540, 304] width 98 height 18
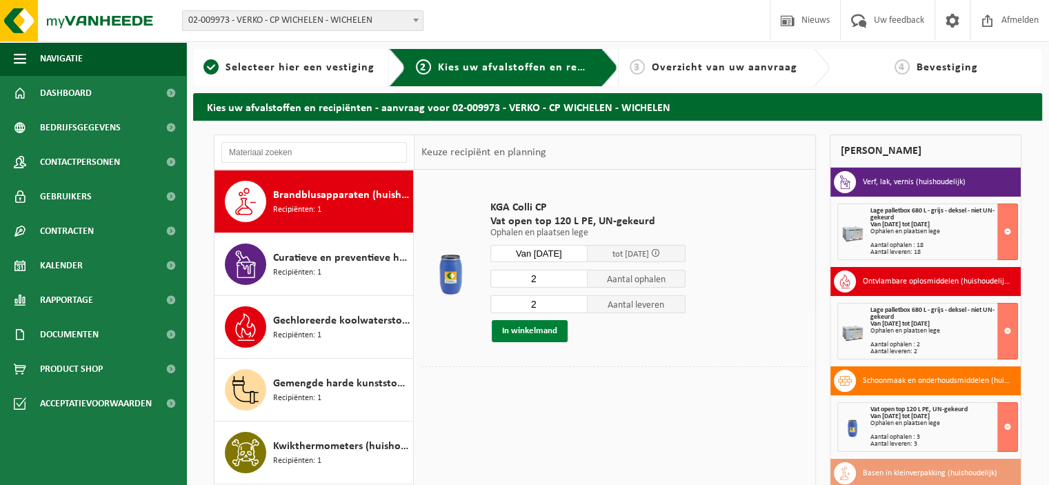
click at [542, 332] on button "In winkelmand" at bounding box center [530, 331] width 76 height 22
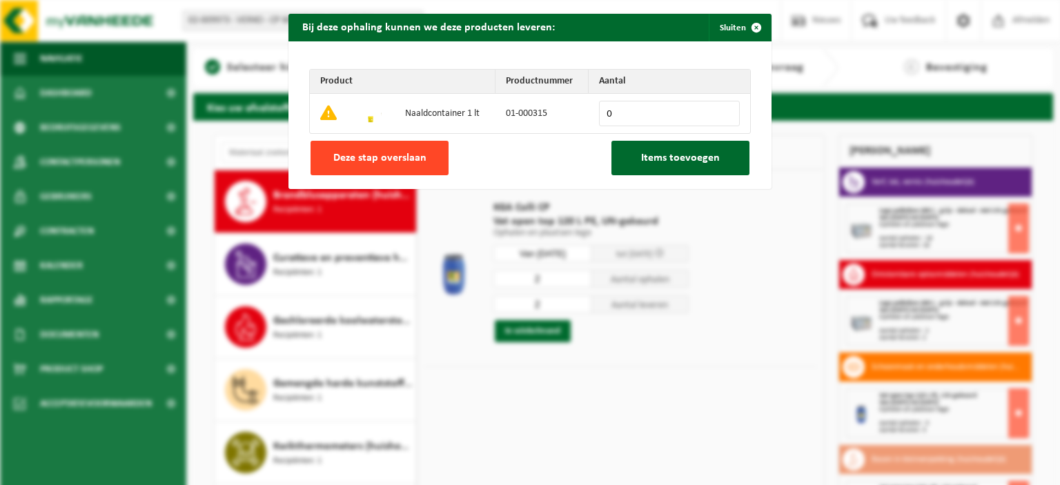
click at [414, 161] on span "Deze stap overslaan" at bounding box center [379, 157] width 93 height 11
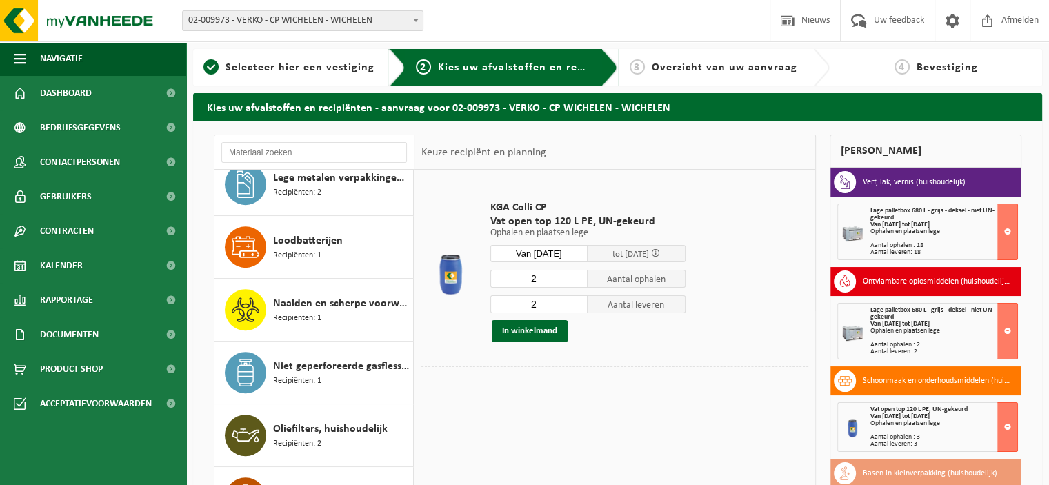
scroll to position [787, 0]
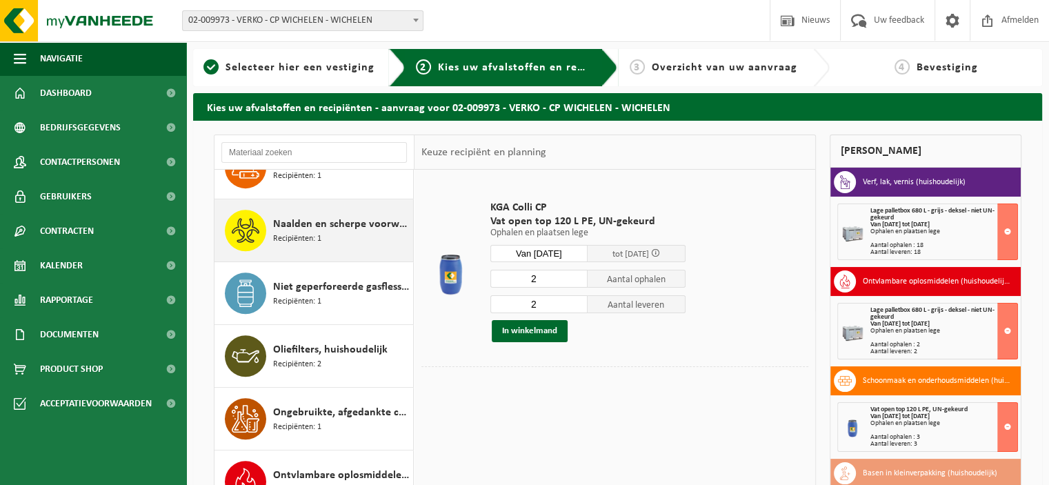
click at [342, 227] on span "Naalden en scherpe voorwerpen (huishoudelijk)" at bounding box center [341, 224] width 137 height 17
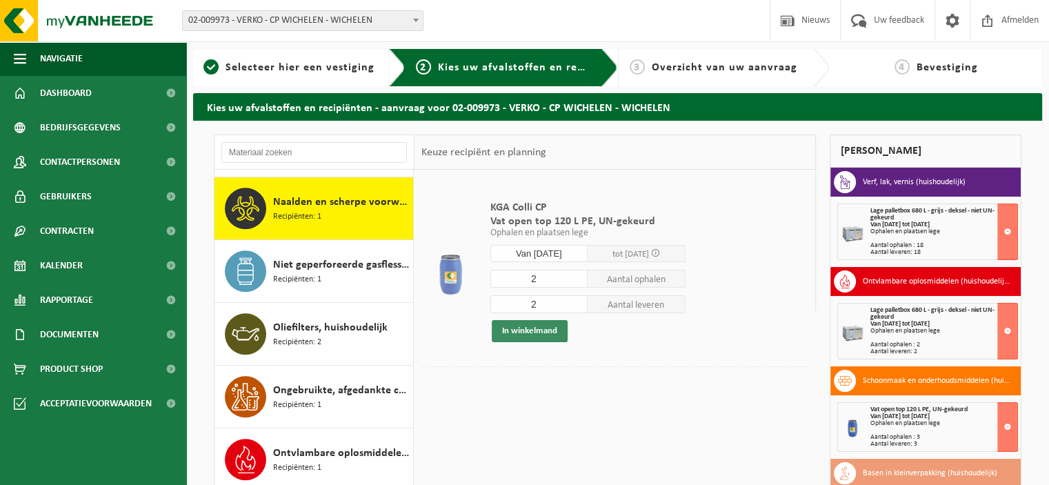
scroll to position [814, 0]
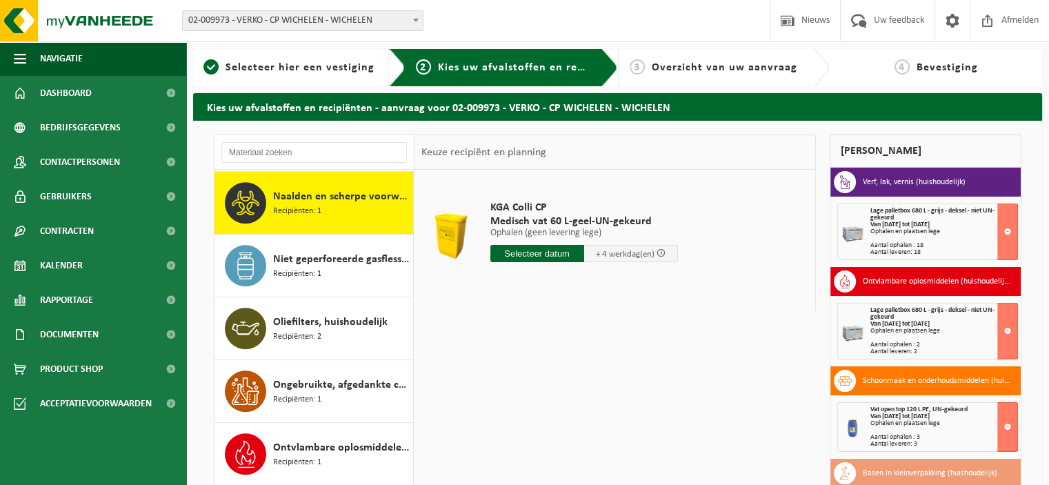
click at [549, 250] on input "text" at bounding box center [538, 253] width 94 height 17
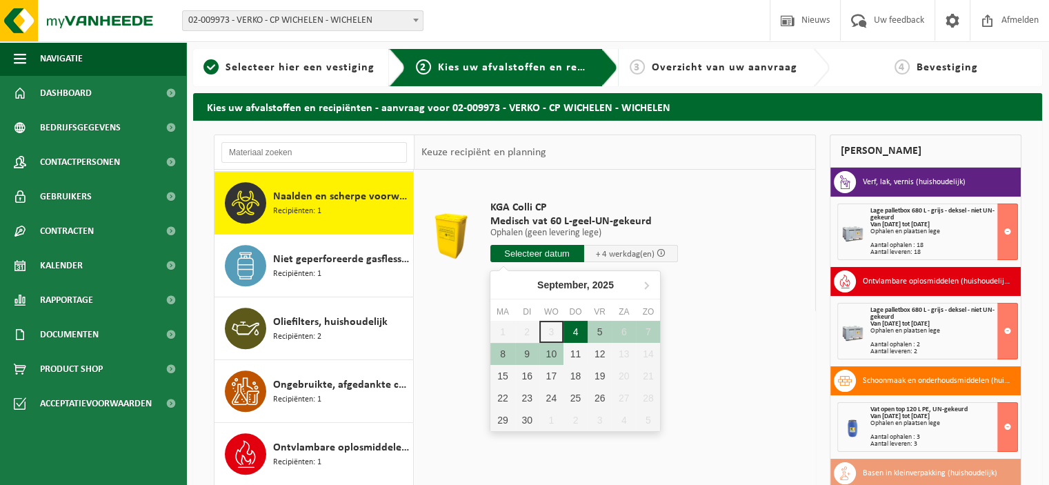
click at [573, 330] on div "4" at bounding box center [576, 332] width 24 height 22
type input "Van [DATE]"
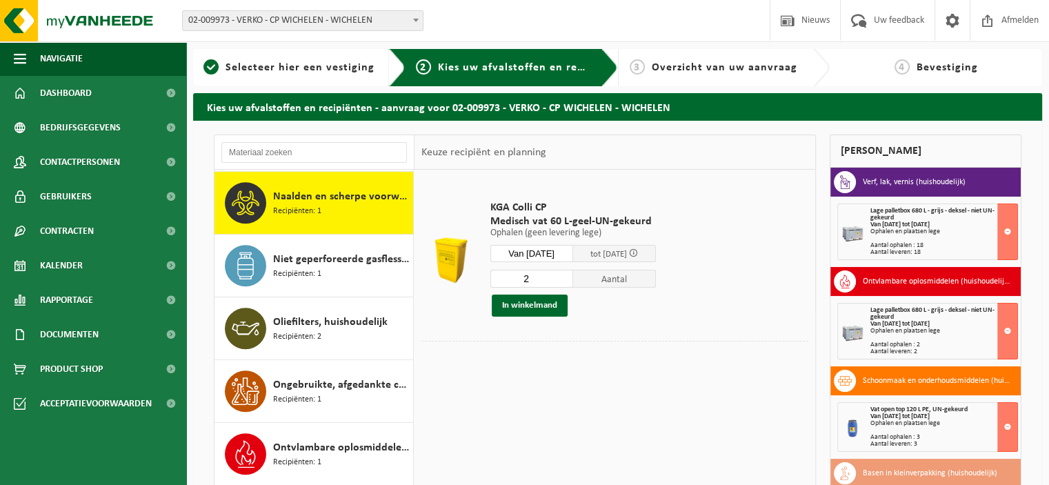
type input "2"
click at [570, 277] on input "2" at bounding box center [532, 279] width 83 height 18
click at [546, 301] on button "In winkelmand" at bounding box center [530, 306] width 76 height 22
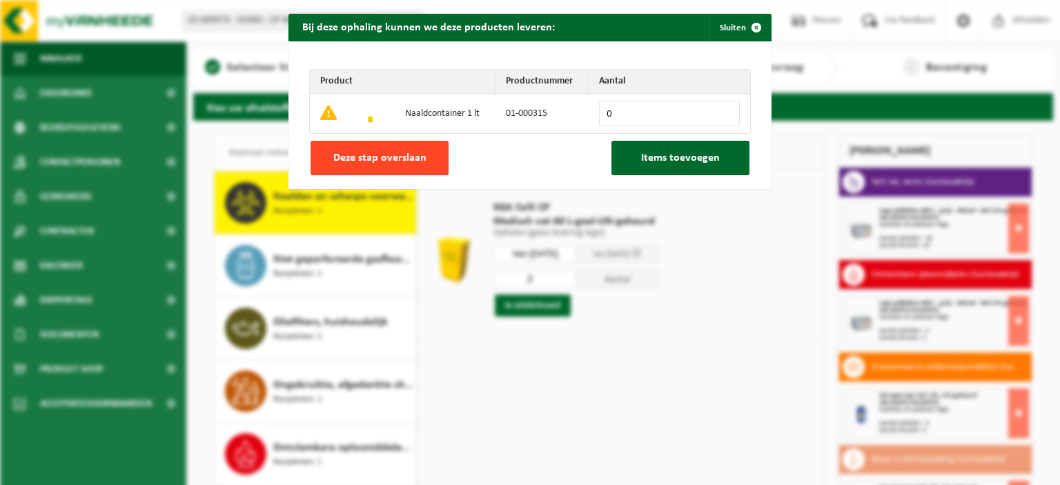
click at [414, 161] on span "Deze stap overslaan" at bounding box center [379, 157] width 93 height 11
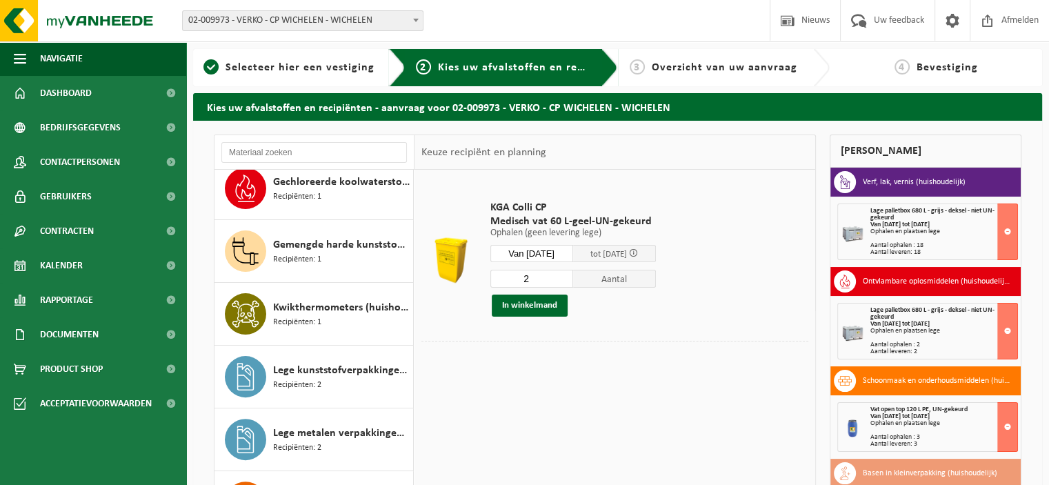
scroll to position [0, 0]
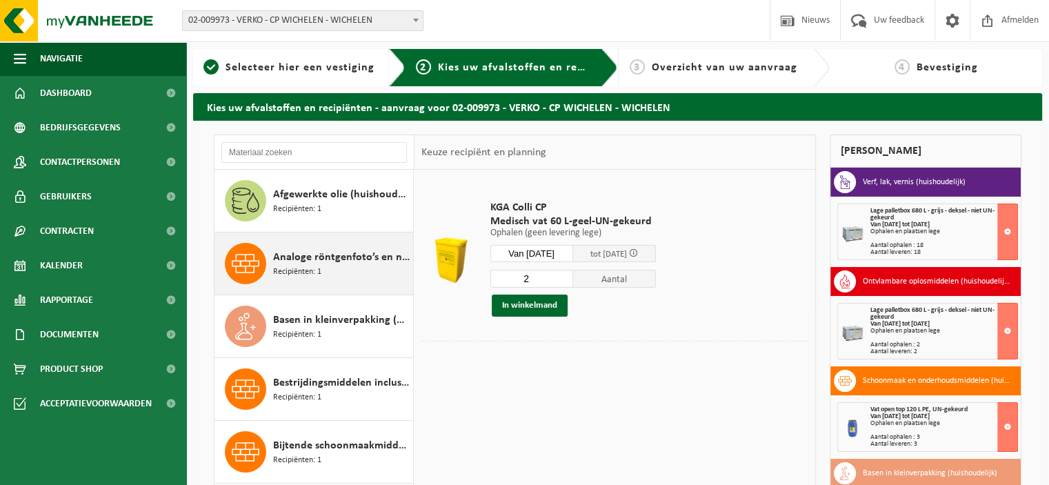
click at [348, 261] on span "Analoge röntgenfoto’s en nitraatfilms (huishoudelijk)" at bounding box center [341, 257] width 137 height 17
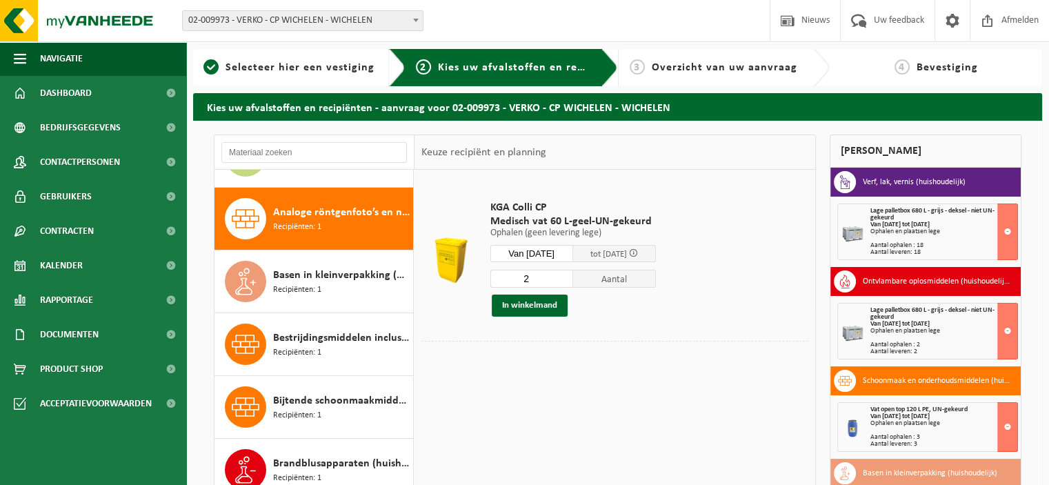
scroll to position [62, 0]
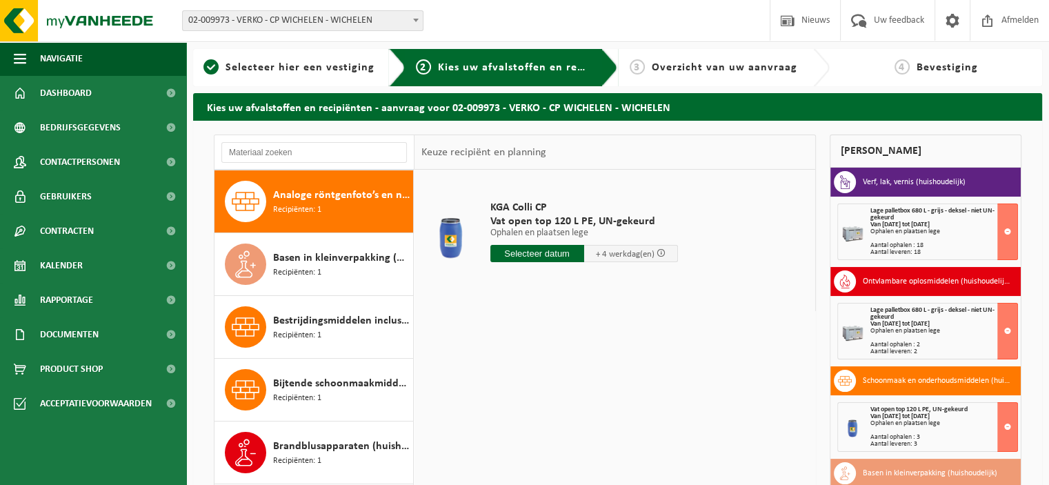
click at [547, 253] on input "text" at bounding box center [538, 253] width 94 height 17
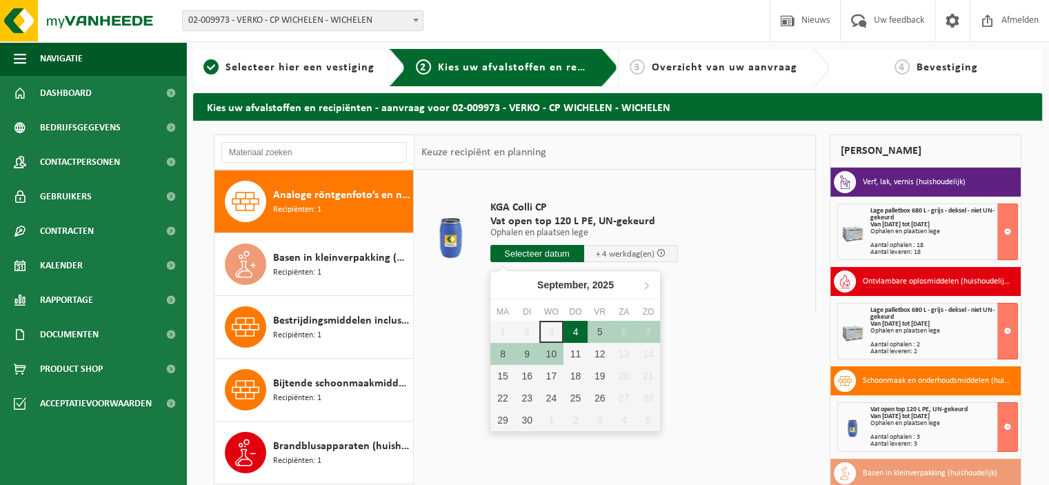
click at [571, 329] on div "4" at bounding box center [576, 332] width 24 height 22
type input "Van [DATE]"
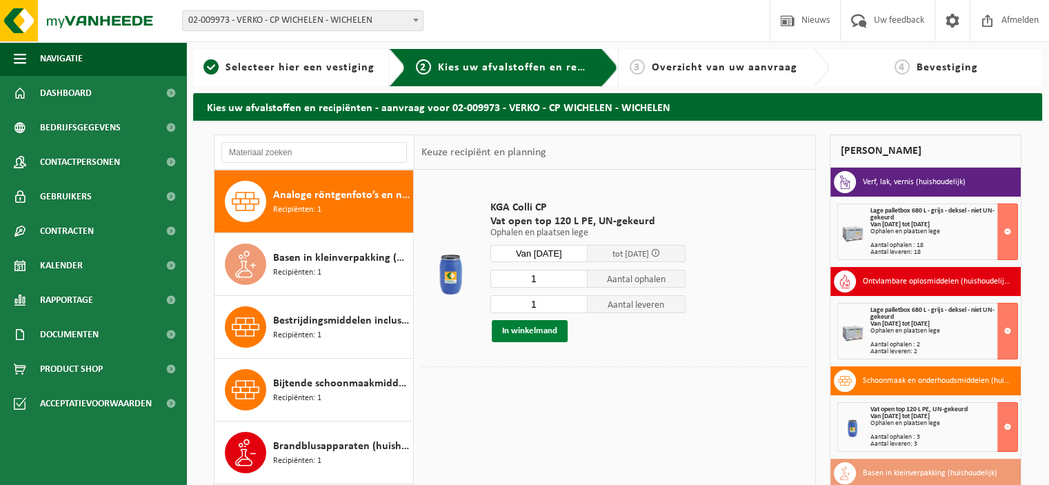
click at [535, 334] on button "In winkelmand" at bounding box center [530, 331] width 76 height 22
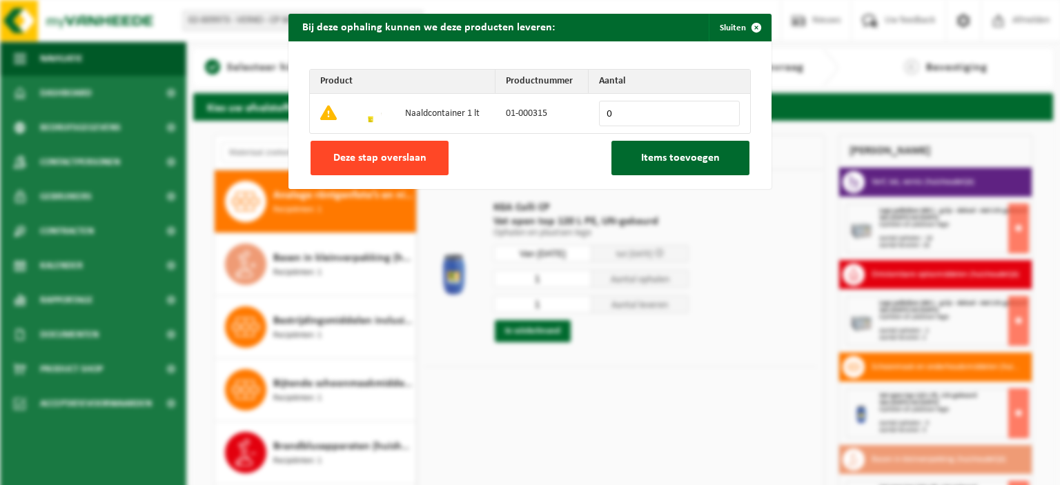
click at [416, 157] on span "Deze stap overslaan" at bounding box center [379, 157] width 93 height 11
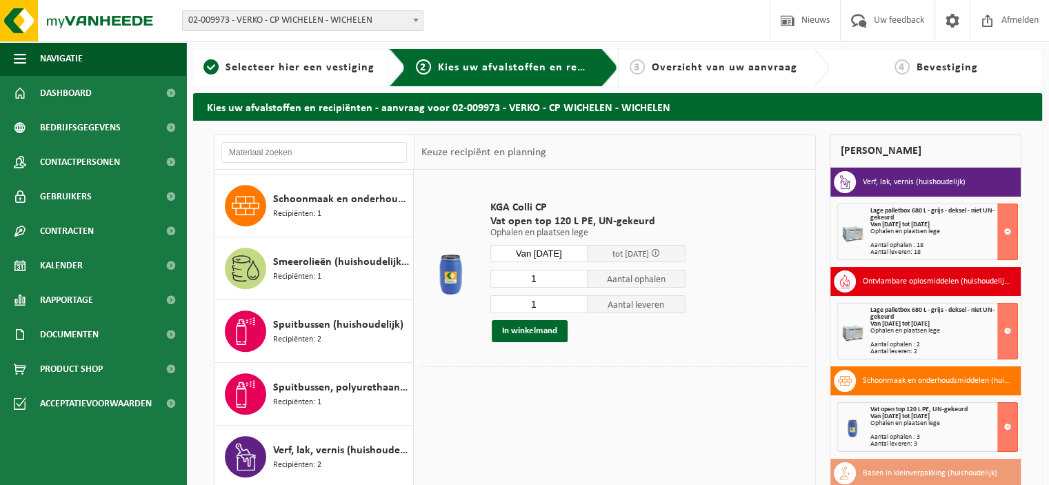
scroll to position [1198, 0]
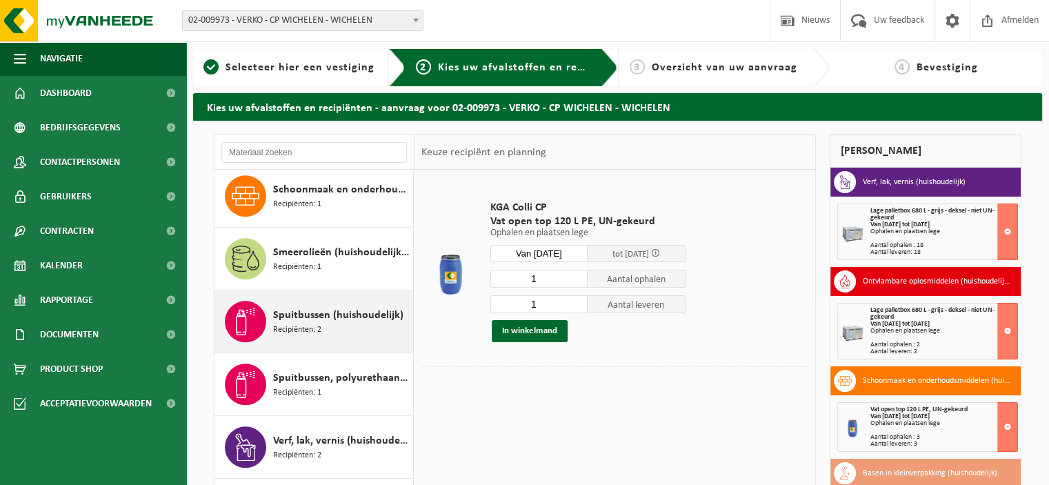
click at [343, 314] on span "Spuitbussen (huishoudelijk)" at bounding box center [338, 315] width 130 height 17
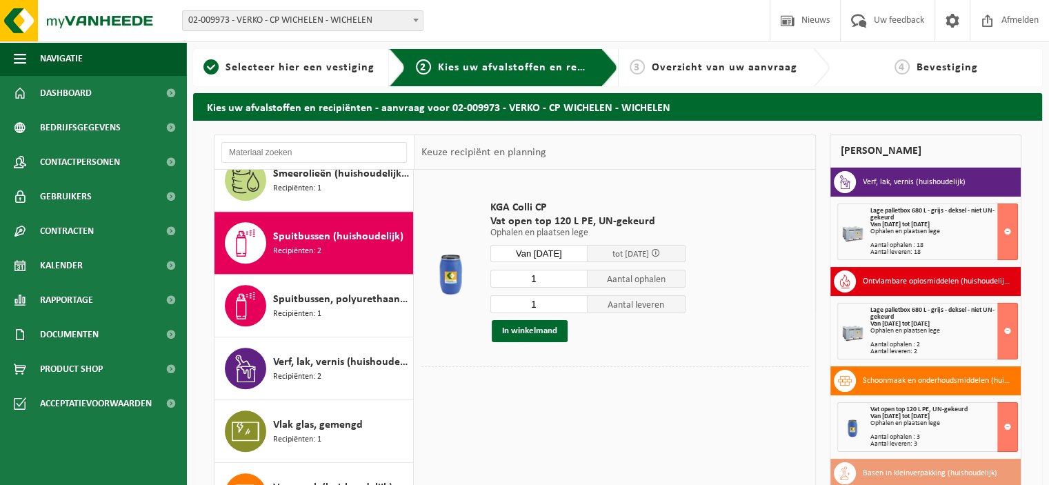
scroll to position [1276, 0]
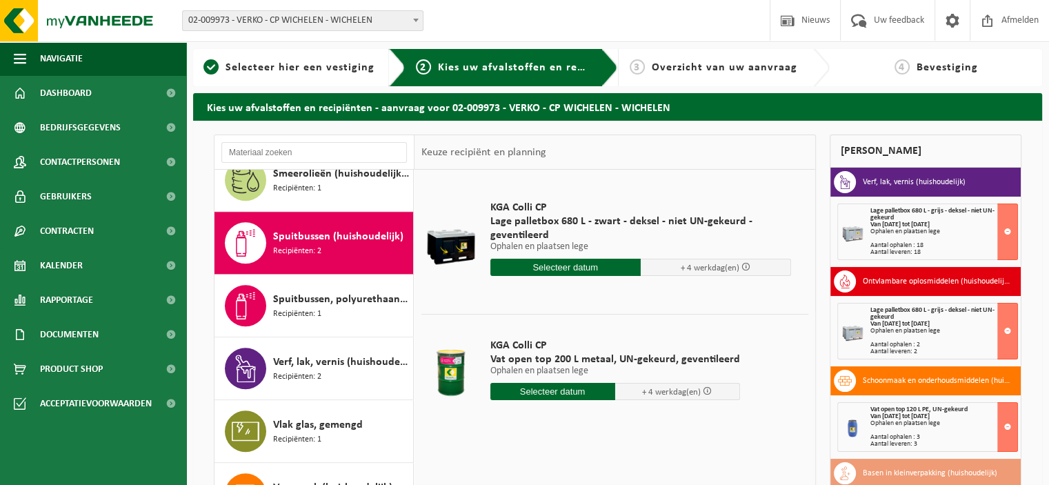
click at [553, 387] on input "text" at bounding box center [553, 391] width 125 height 17
click at [572, 470] on div "4" at bounding box center [576, 469] width 24 height 22
type input "Van [DATE]"
type input "[DATE]"
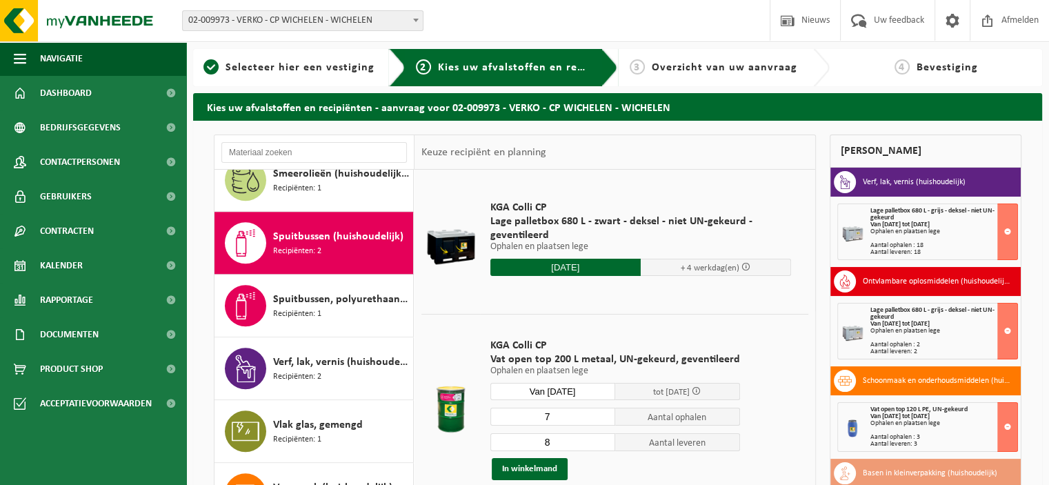
click at [602, 419] on input "7" at bounding box center [553, 417] width 125 height 18
click at [602, 419] on input "6" at bounding box center [553, 417] width 125 height 18
click at [602, 419] on input "5" at bounding box center [553, 417] width 125 height 18
type input "4"
click at [602, 419] on input "4" at bounding box center [553, 417] width 125 height 18
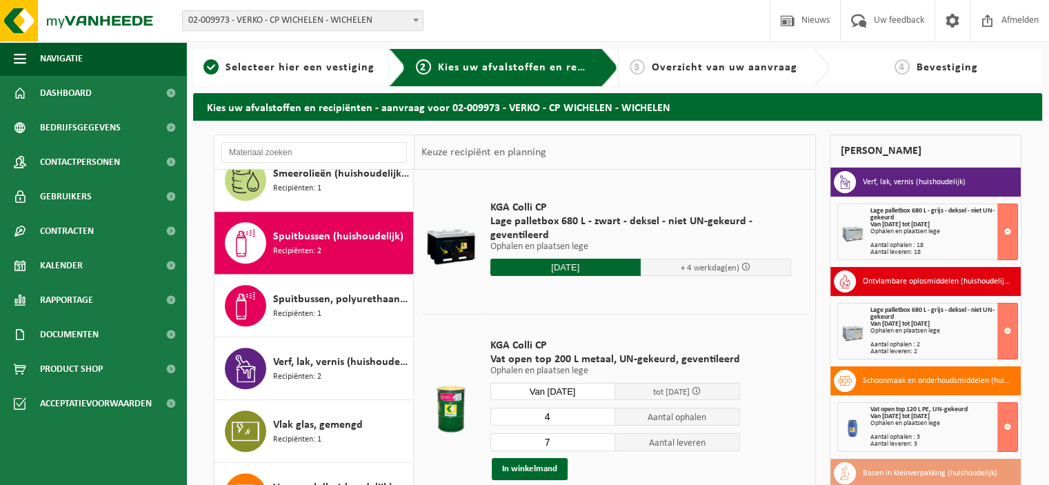
click at [604, 445] on input "7" at bounding box center [553, 442] width 125 height 18
click at [603, 445] on input "6" at bounding box center [553, 442] width 125 height 18
click at [603, 445] on input "5" at bounding box center [553, 442] width 125 height 18
type input "4"
click at [603, 445] on input "4" at bounding box center [553, 442] width 125 height 18
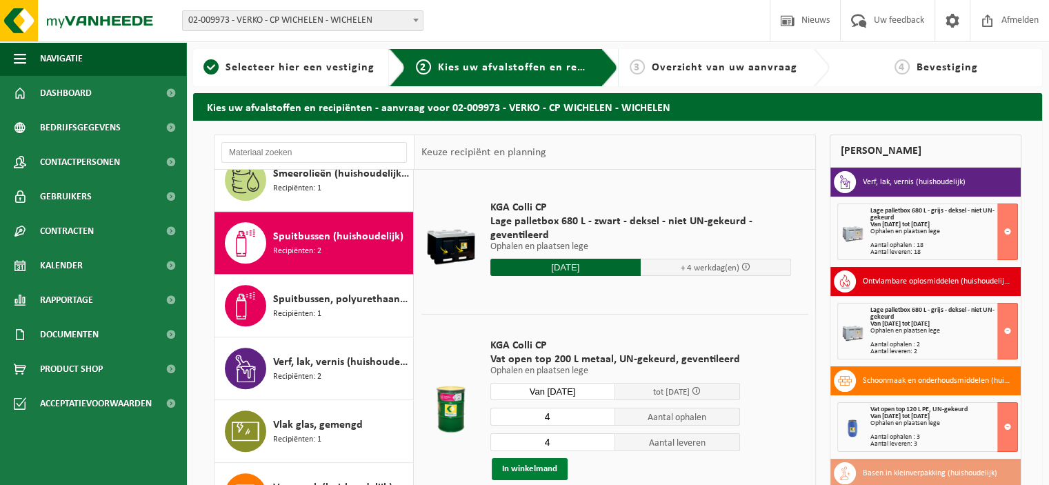
click at [539, 461] on button "In winkelmand" at bounding box center [530, 469] width 76 height 22
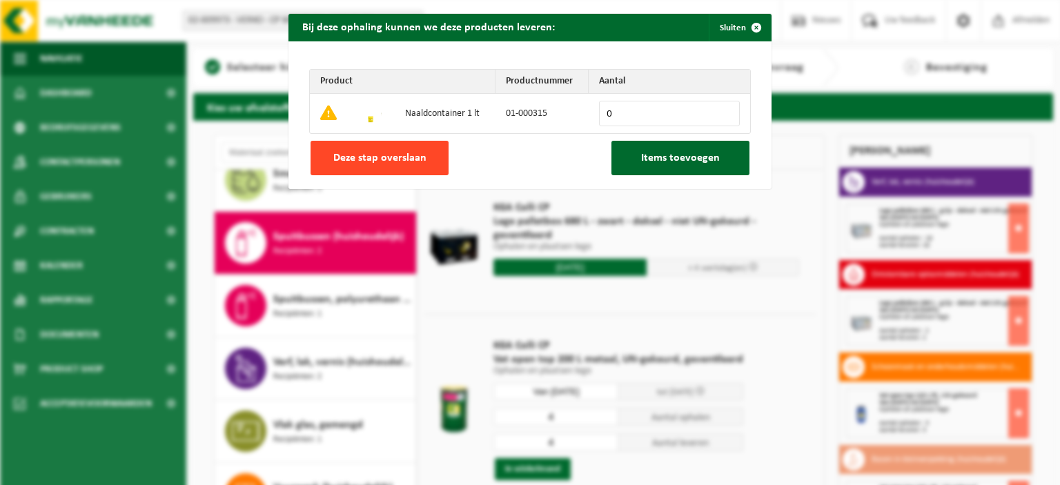
click at [427, 154] on button "Deze stap overslaan" at bounding box center [379, 158] width 138 height 34
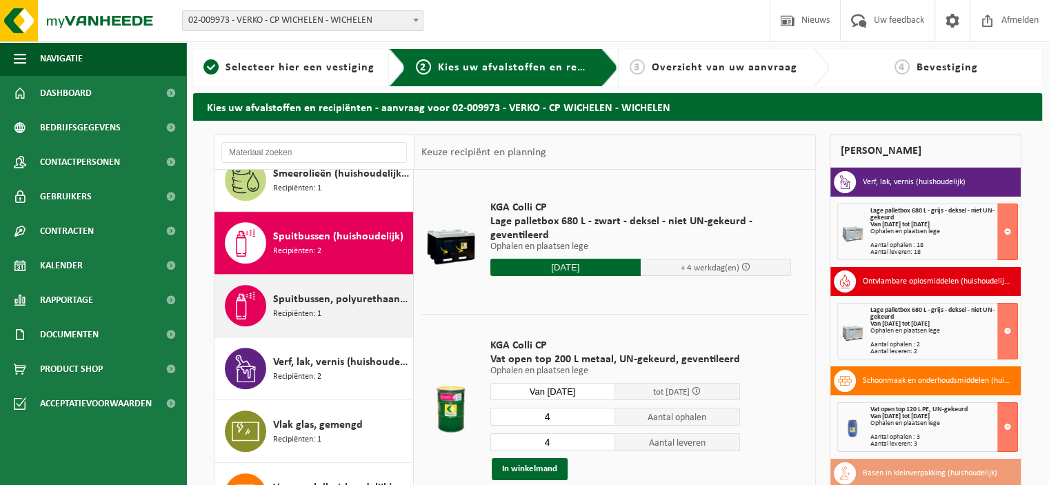
click at [348, 295] on span "Spuitbussen, polyurethaan (PU) (huishoudelijk)" at bounding box center [341, 299] width 137 height 17
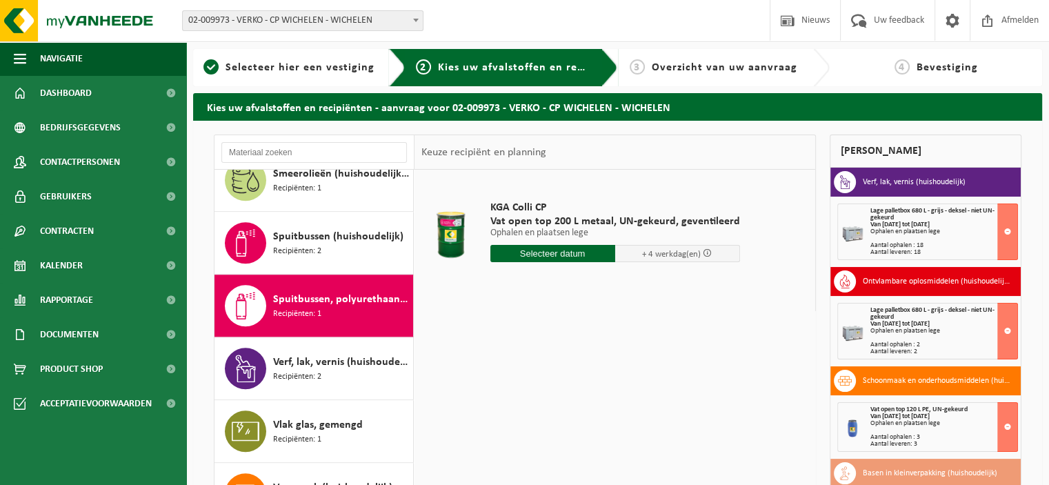
click at [544, 255] on input "text" at bounding box center [553, 253] width 125 height 17
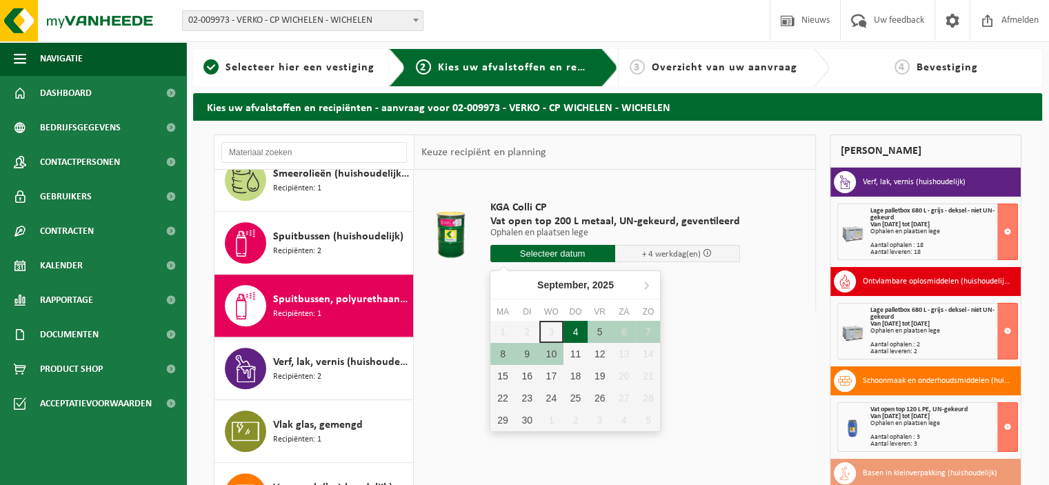
click at [580, 333] on div "4" at bounding box center [576, 332] width 24 height 22
type input "Van 2025-09-04"
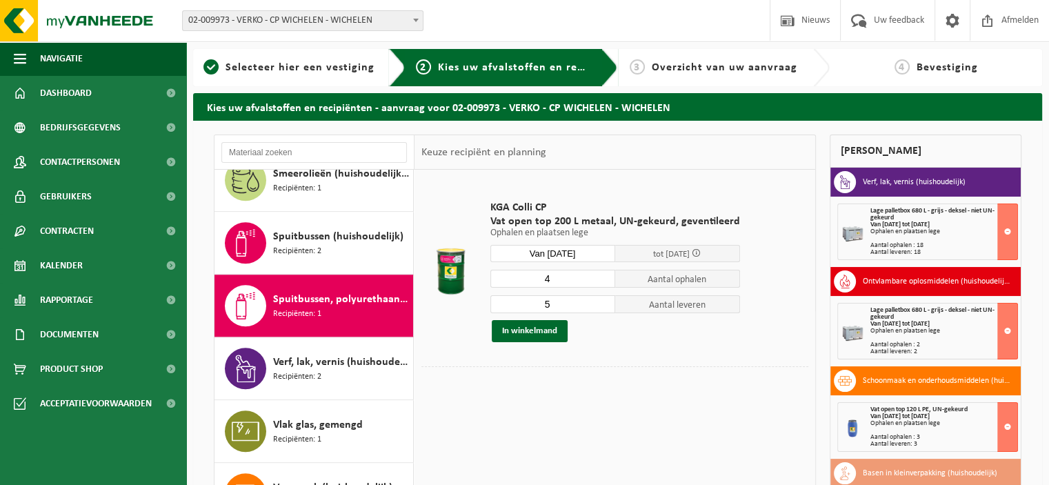
click at [604, 281] on input "4" at bounding box center [553, 279] width 125 height 18
type input "3"
click at [604, 281] on input "3" at bounding box center [553, 279] width 125 height 18
click at [600, 306] on input "4" at bounding box center [553, 304] width 125 height 18
type input "3"
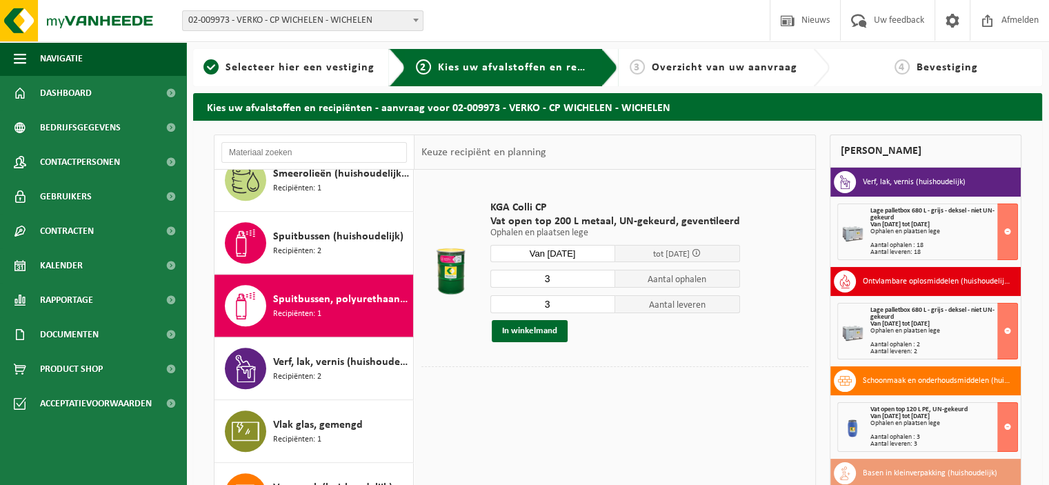
click at [600, 306] on input "3" at bounding box center [553, 304] width 125 height 18
click at [544, 326] on button "In winkelmand" at bounding box center [530, 331] width 76 height 22
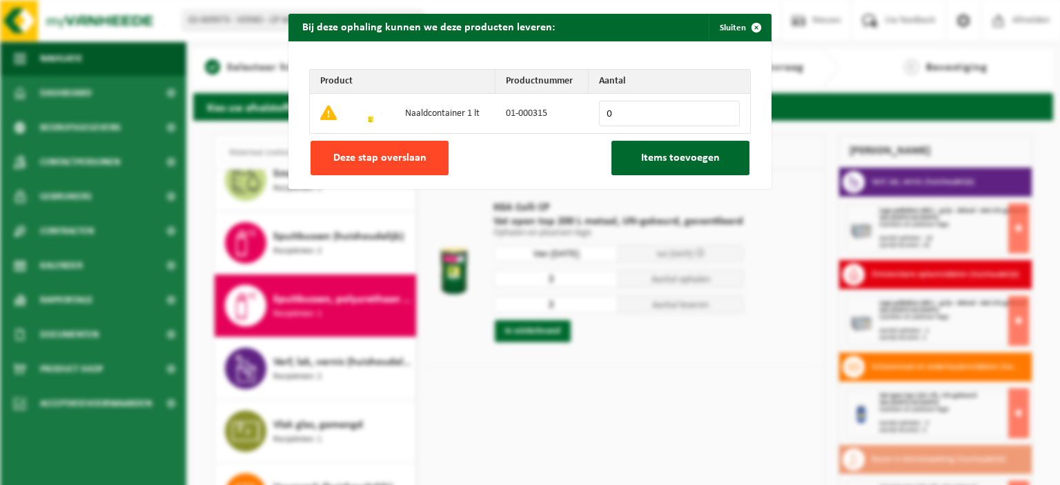
click at [400, 153] on span "Deze stap overslaan" at bounding box center [379, 157] width 93 height 11
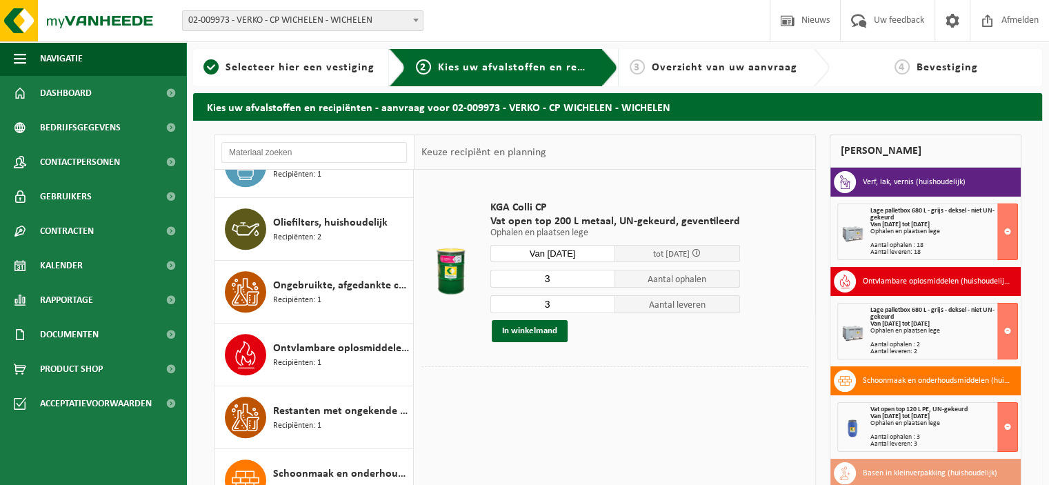
scroll to position [551, 0]
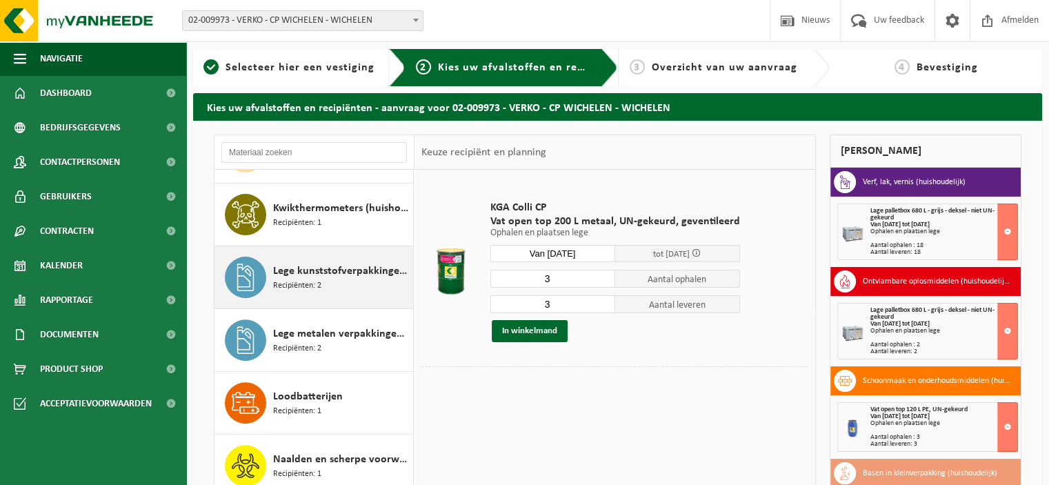
click at [348, 273] on span "Lege kunststofverpakkingen (huishoudelijk)" at bounding box center [341, 271] width 137 height 17
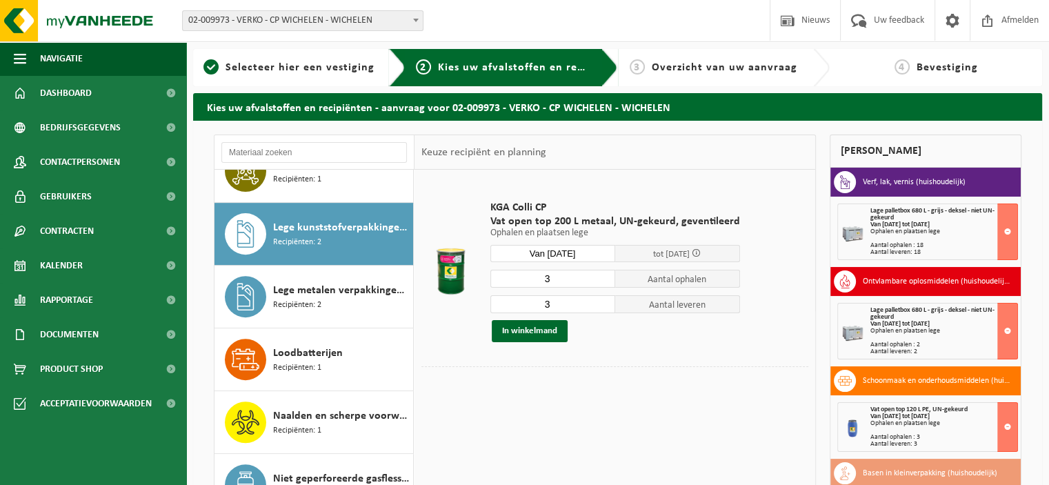
scroll to position [626, 0]
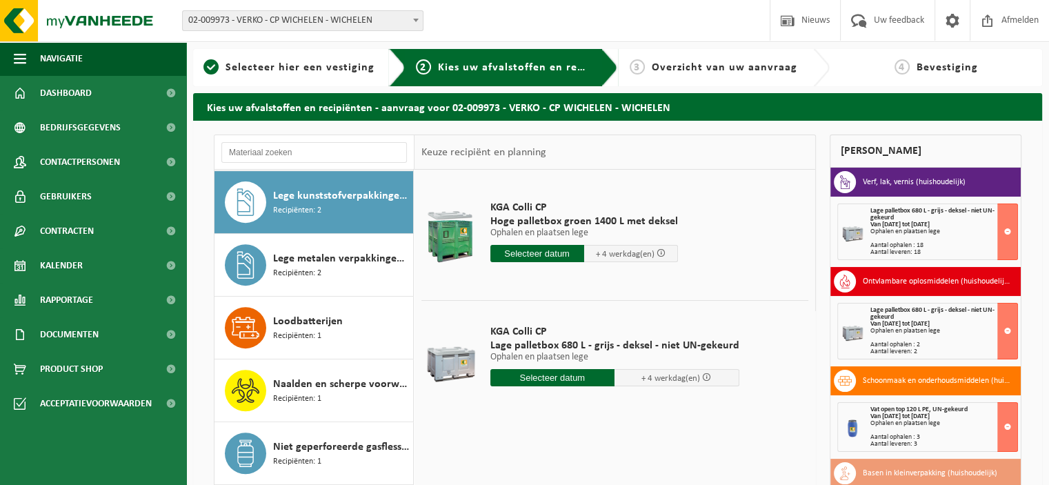
click at [549, 379] on input "text" at bounding box center [553, 377] width 125 height 17
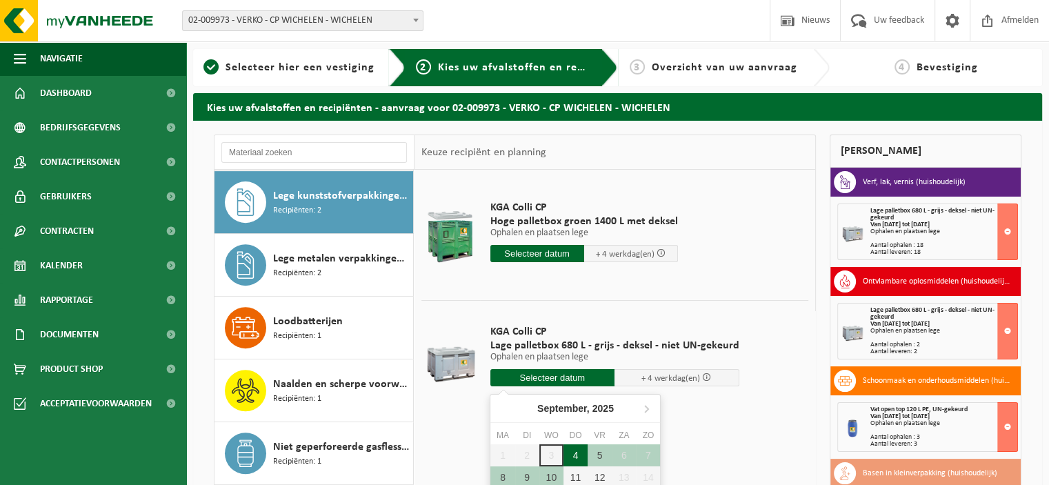
click at [571, 453] on div "4" at bounding box center [576, 455] width 24 height 22
type input "Van 2025-09-04"
type input "2025-09-04"
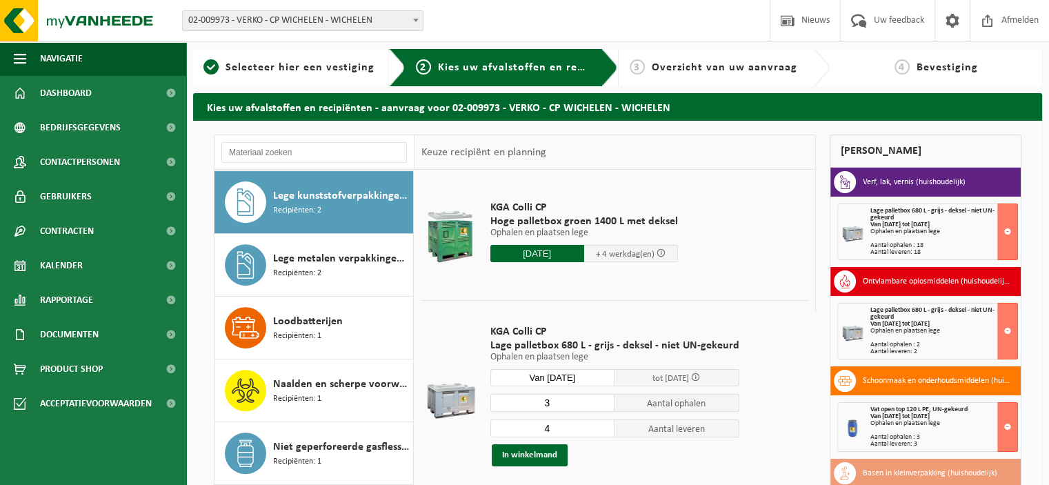
type input "3"
click at [602, 408] on input "3" at bounding box center [553, 403] width 125 height 18
type input "3"
click at [602, 432] on input "3" at bounding box center [553, 428] width 125 height 18
click at [540, 450] on button "In winkelmand" at bounding box center [530, 455] width 76 height 22
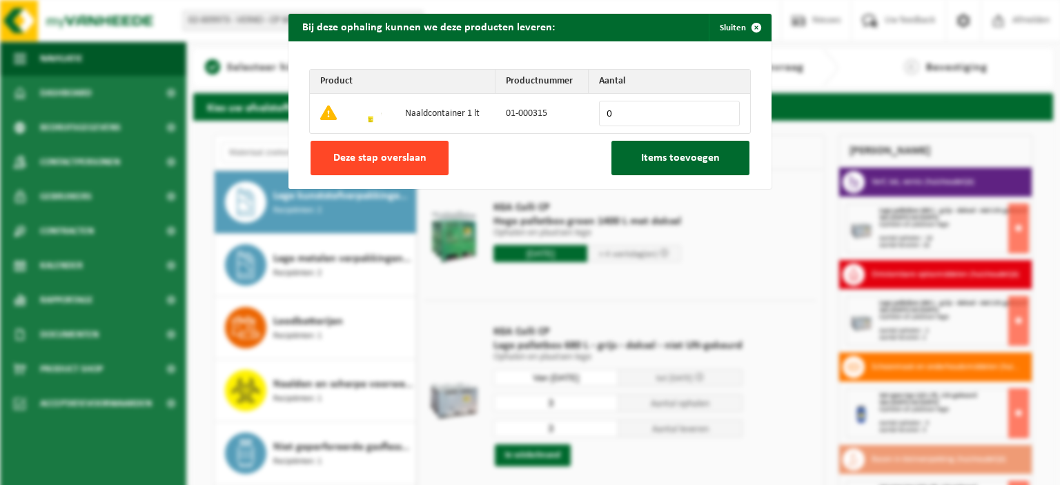
click at [412, 152] on span "Deze stap overslaan" at bounding box center [379, 157] width 93 height 11
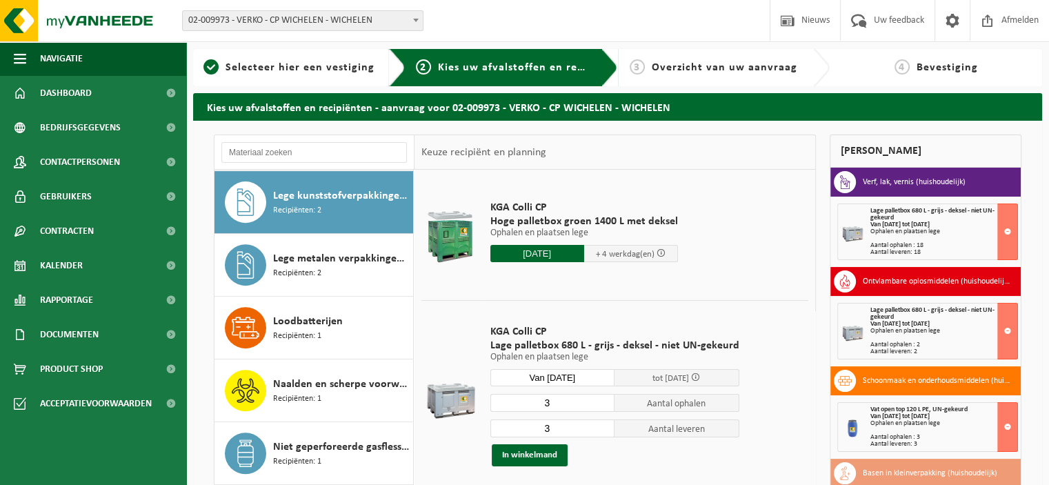
scroll to position [188, 0]
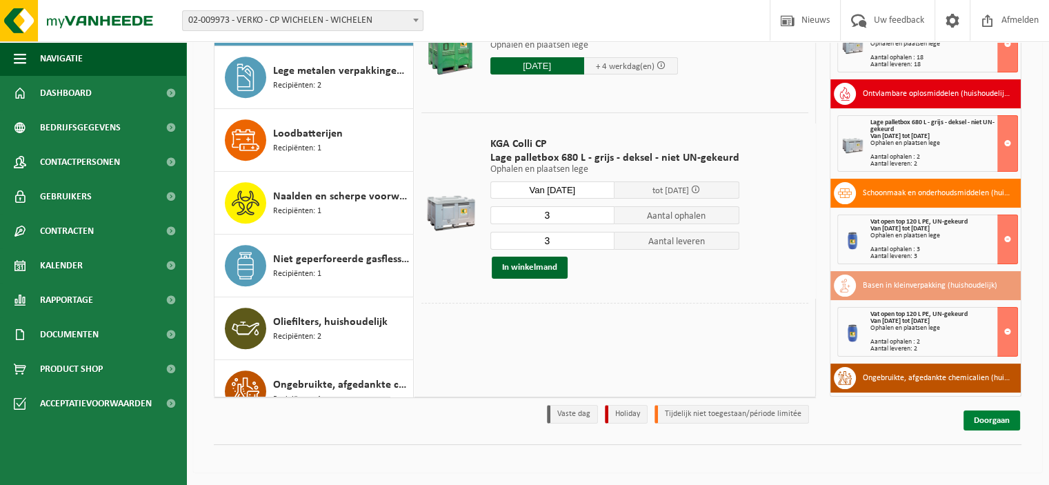
click at [982, 419] on link "Doorgaan" at bounding box center [992, 421] width 57 height 20
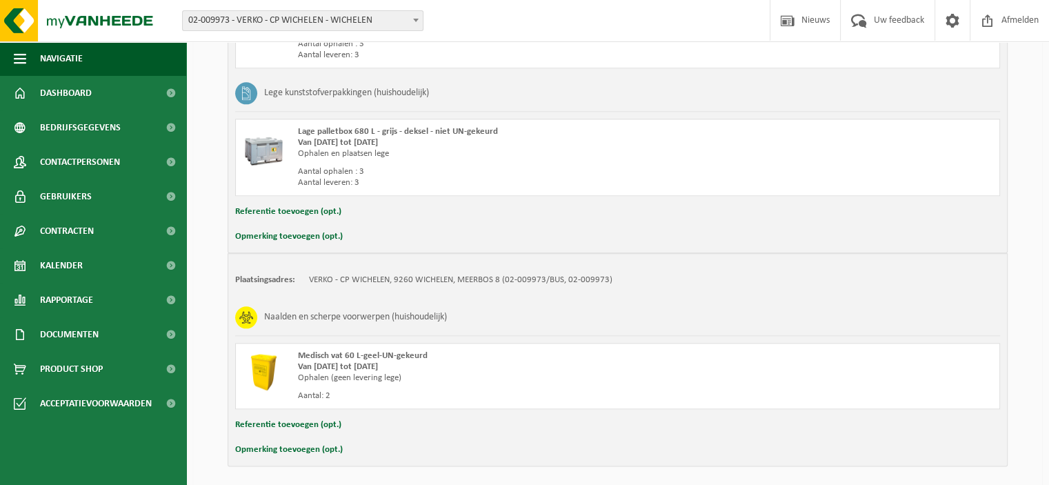
scroll to position [1601, 0]
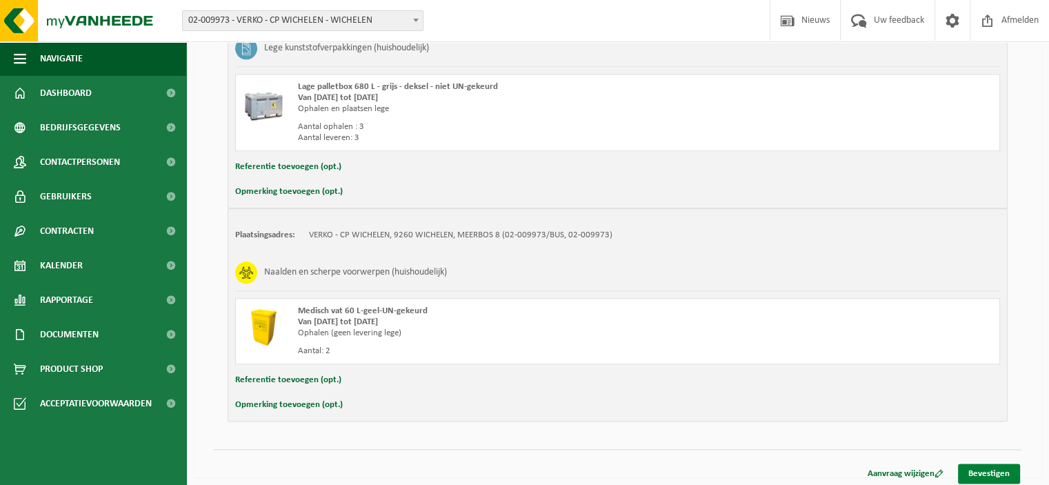
click at [1005, 464] on link "Bevestigen" at bounding box center [989, 474] width 62 height 20
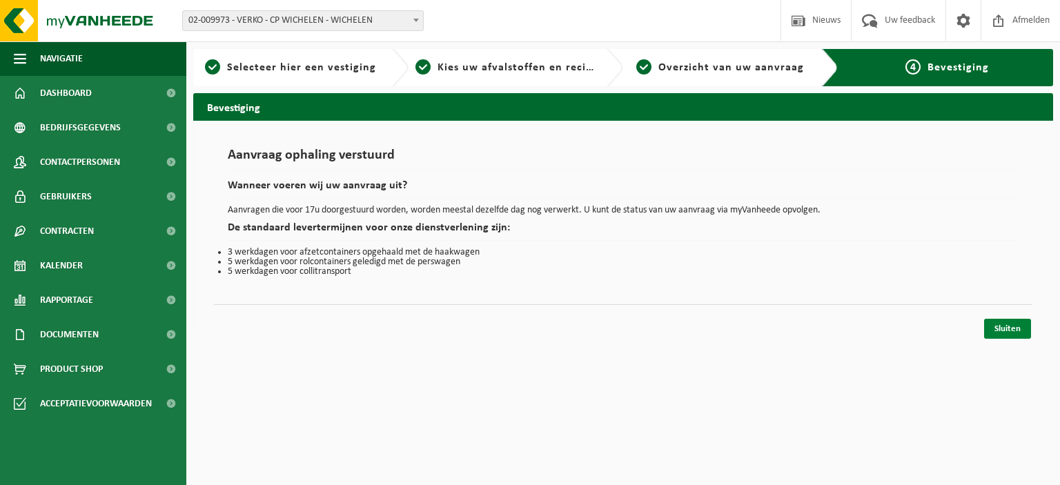
click at [1007, 327] on link "Sluiten" at bounding box center [1007, 329] width 47 height 20
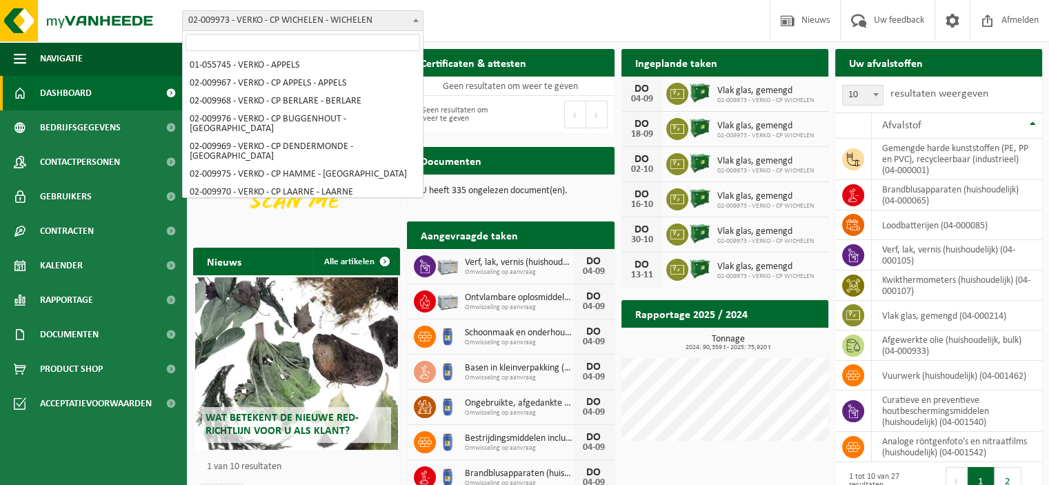
click at [417, 19] on b at bounding box center [416, 20] width 6 height 3
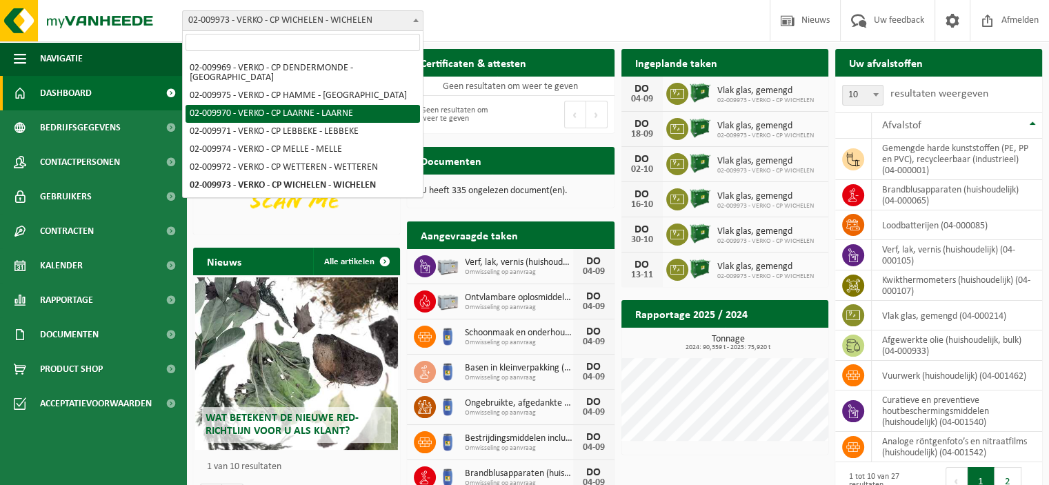
select select "1962"
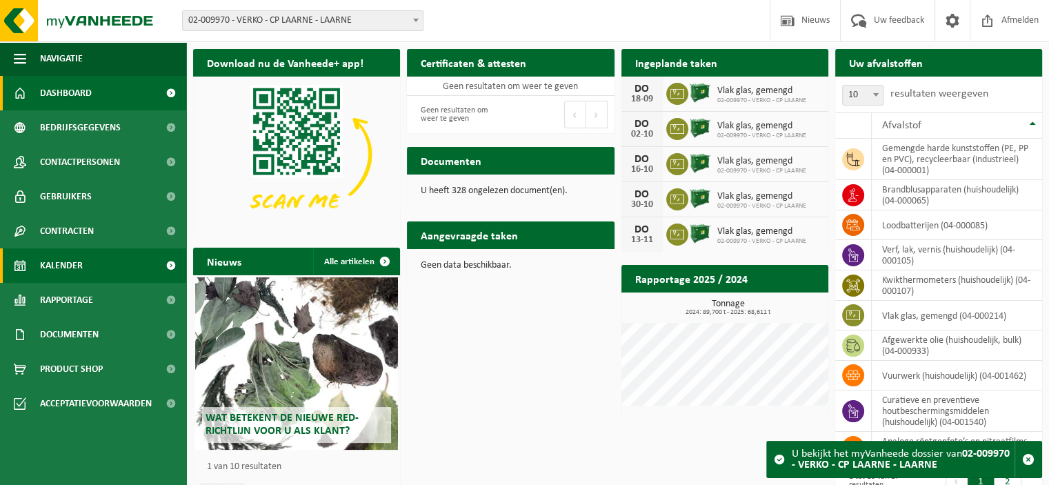
click at [77, 262] on span "Kalender" at bounding box center [61, 265] width 43 height 34
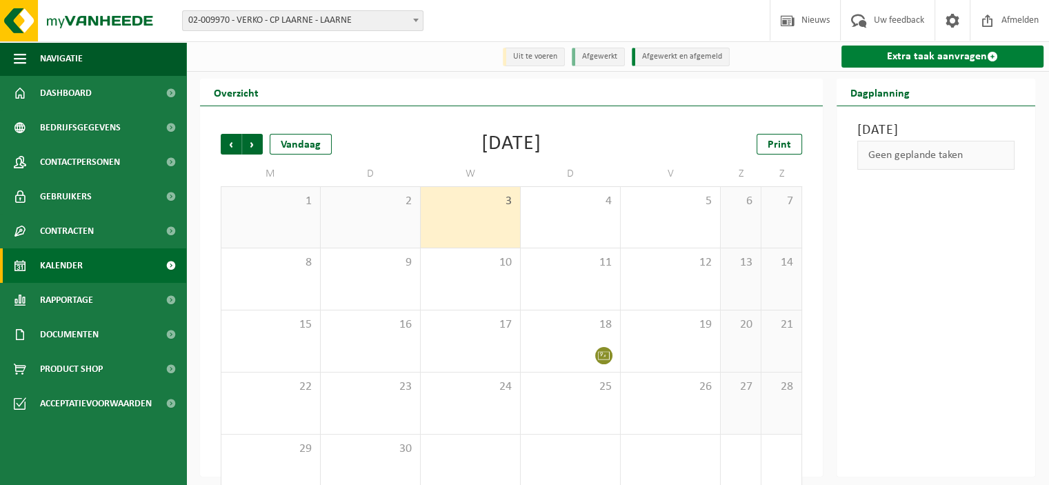
click at [928, 60] on link "Extra taak aanvragen" at bounding box center [943, 57] width 202 height 22
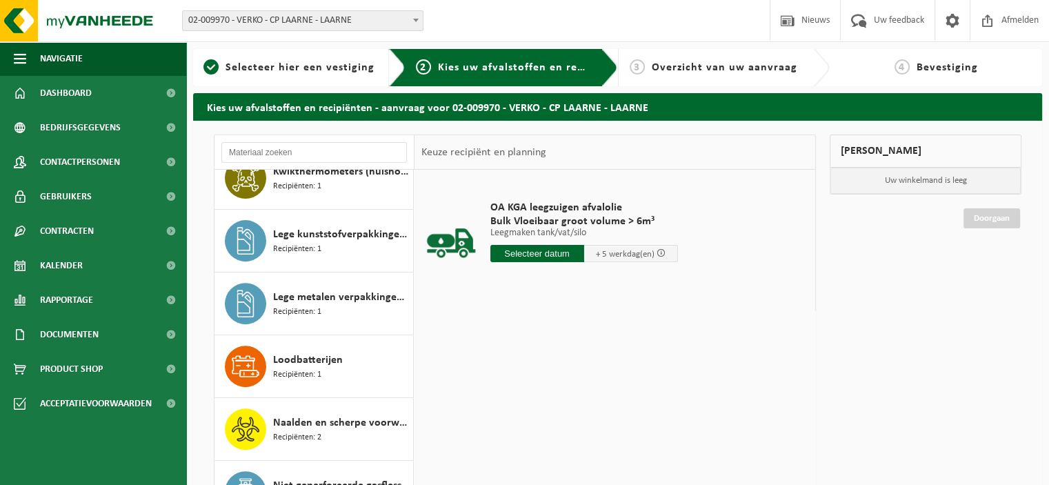
scroll to position [509, 0]
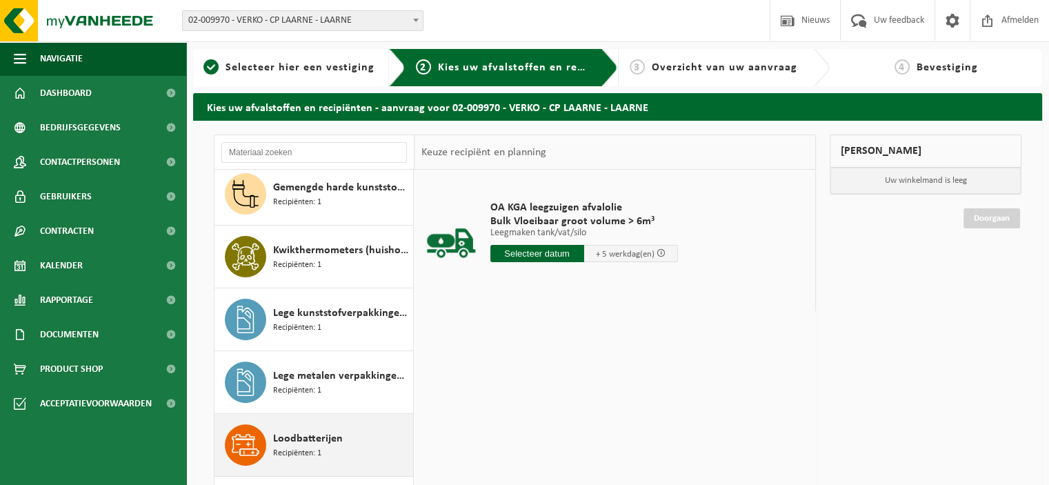
click at [316, 444] on span "Loodbatterijen" at bounding box center [308, 439] width 70 height 17
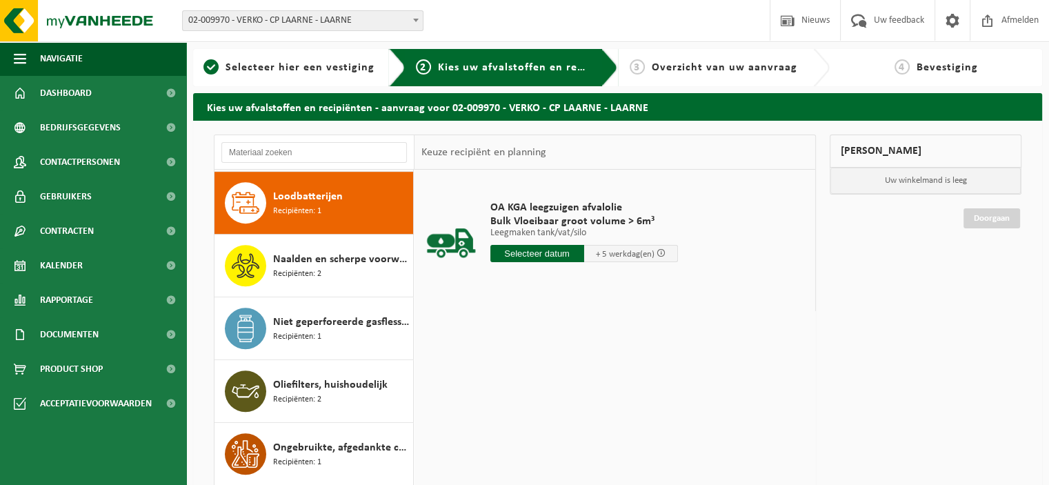
scroll to position [751, 0]
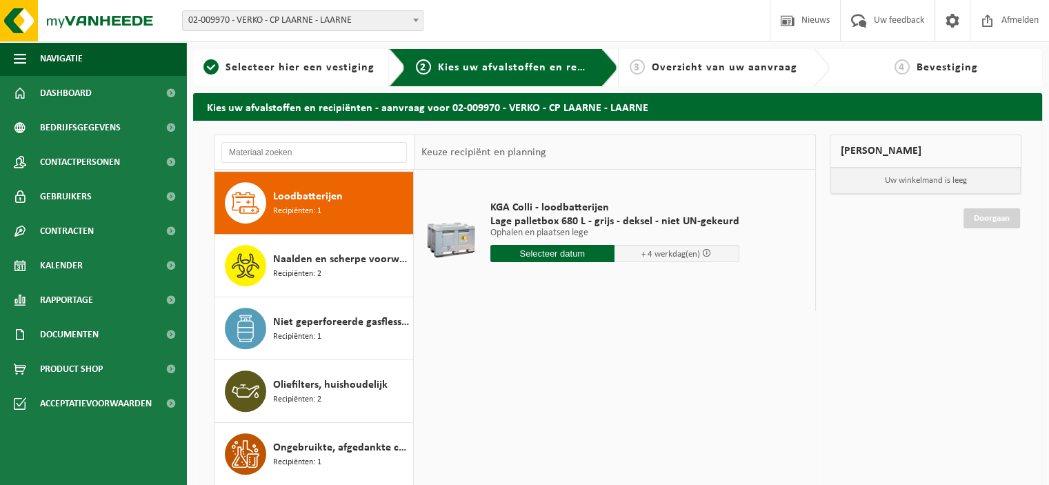
click at [569, 251] on input "text" at bounding box center [553, 253] width 125 height 17
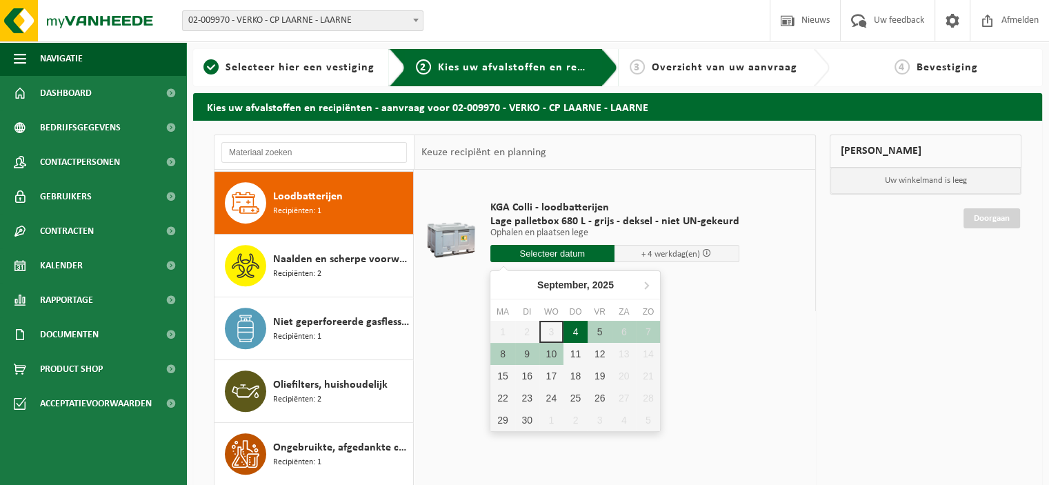
click at [572, 329] on div "4" at bounding box center [576, 332] width 24 height 22
type input "Van 2025-09-04"
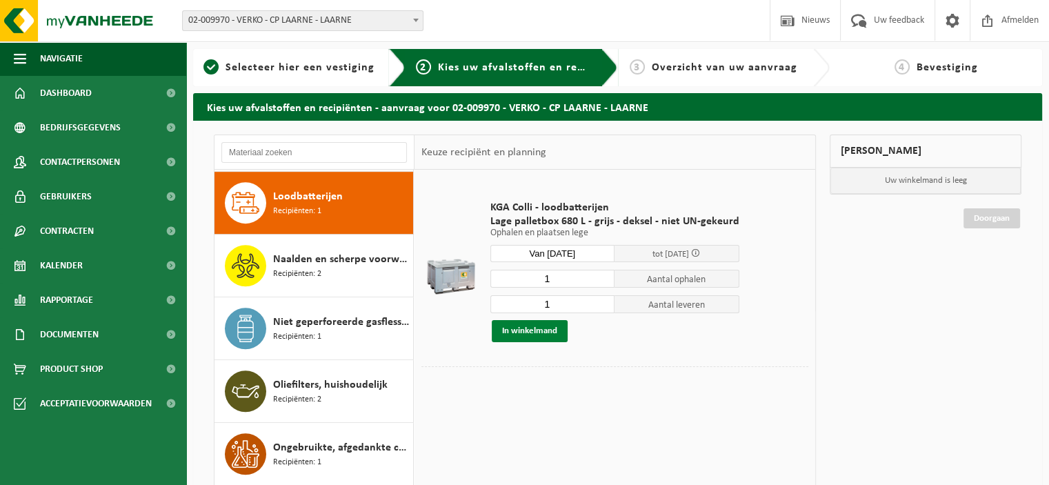
click at [554, 332] on button "In winkelmand" at bounding box center [530, 331] width 76 height 22
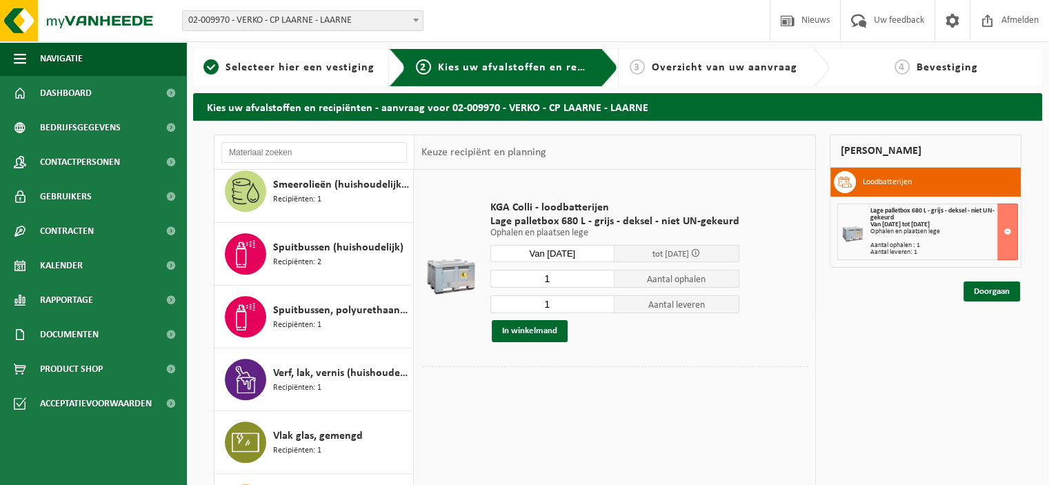
scroll to position [1276, 0]
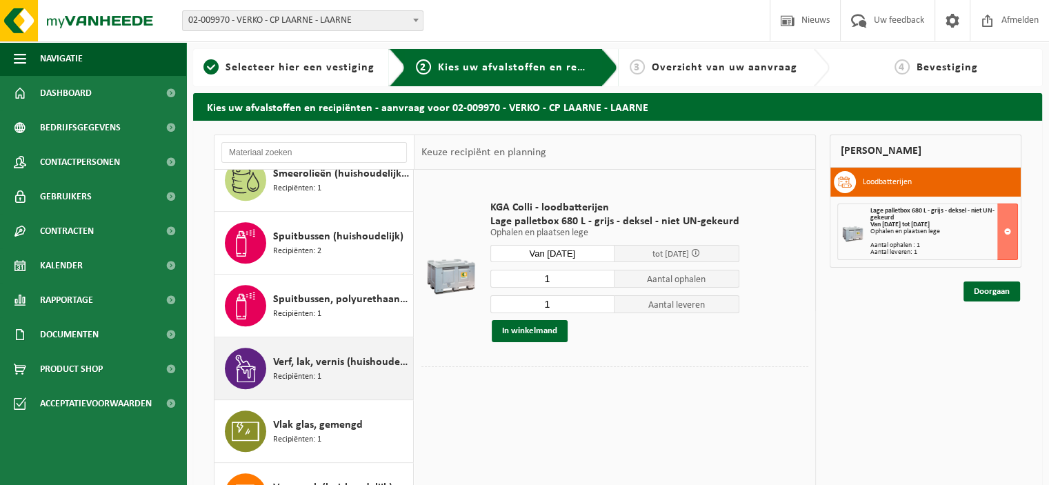
click at [354, 362] on span "Verf, lak, vernis (huishoudelijk)" at bounding box center [341, 362] width 137 height 17
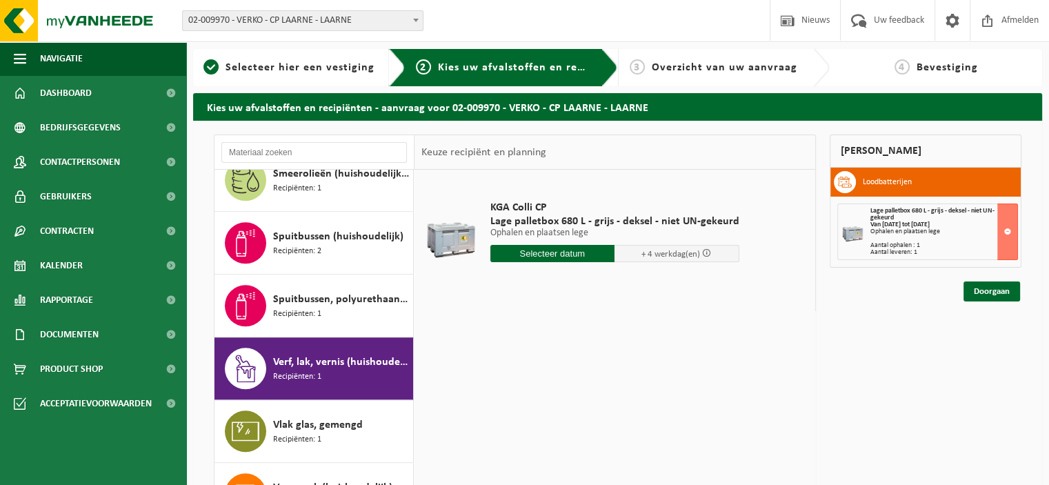
click at [568, 252] on input "text" at bounding box center [553, 253] width 125 height 17
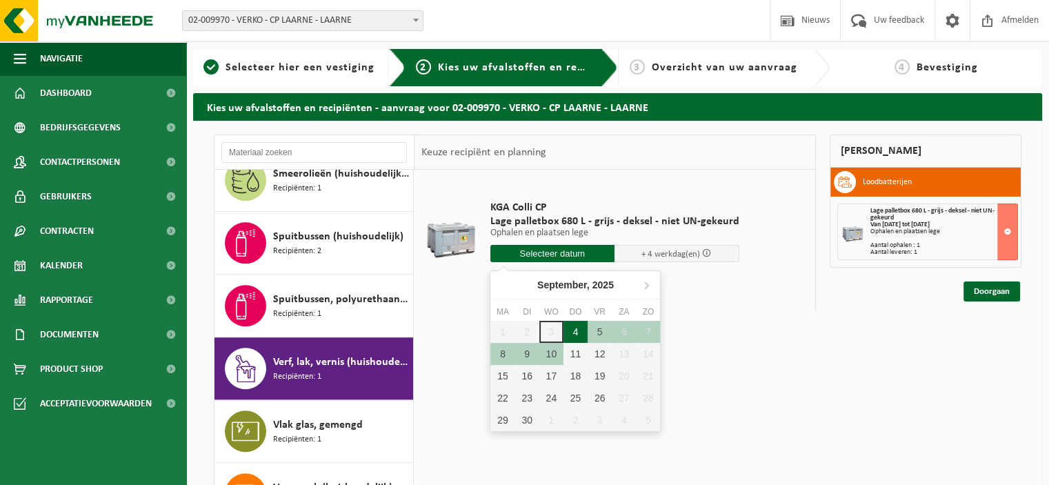
click at [574, 328] on div "4" at bounding box center [576, 332] width 24 height 22
type input "Van 2025-09-04"
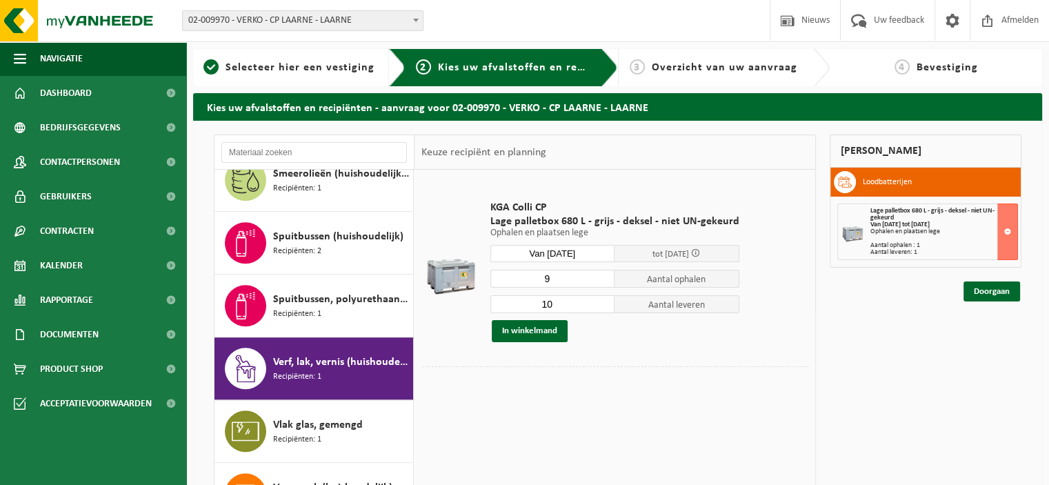
click at [599, 282] on input "9" at bounding box center [553, 279] width 125 height 18
click at [599, 282] on input "8" at bounding box center [553, 279] width 125 height 18
click at [599, 282] on input "7" at bounding box center [553, 279] width 125 height 18
type input "6"
click at [599, 282] on input "6" at bounding box center [553, 279] width 125 height 18
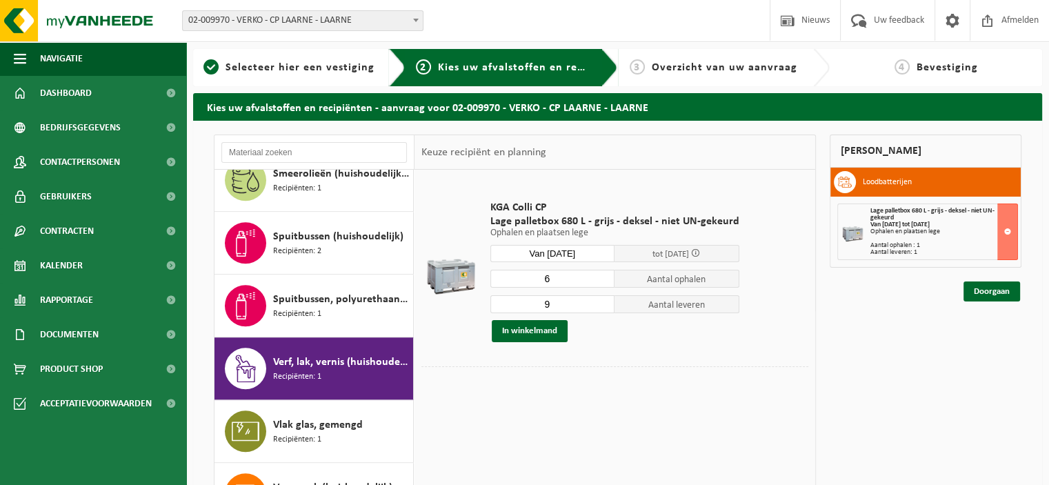
click at [599, 306] on input "9" at bounding box center [553, 304] width 125 height 18
click at [599, 306] on input "8" at bounding box center [553, 304] width 125 height 18
click at [599, 306] on input "7" at bounding box center [553, 304] width 125 height 18
type input "6"
click at [599, 306] on input "6" at bounding box center [553, 304] width 125 height 18
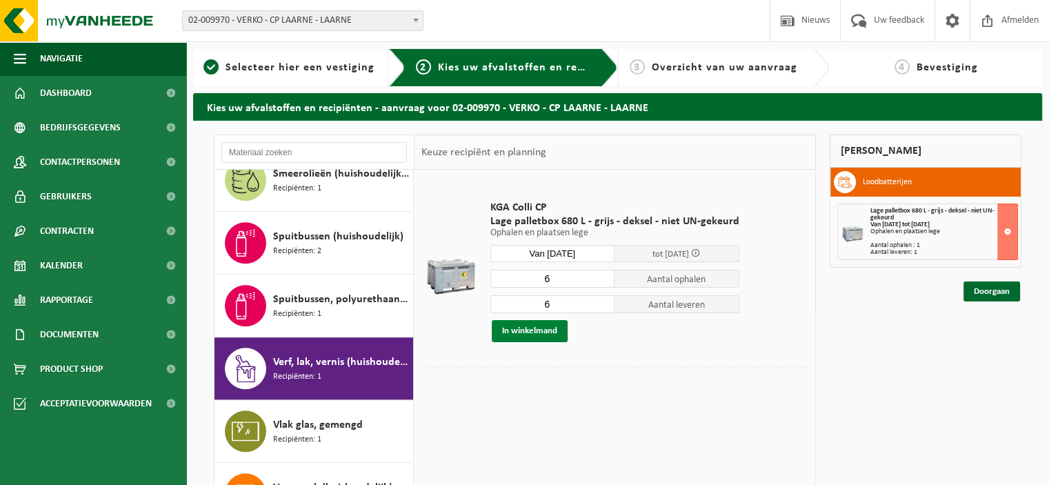
click at [536, 331] on button "In winkelmand" at bounding box center [530, 331] width 76 height 22
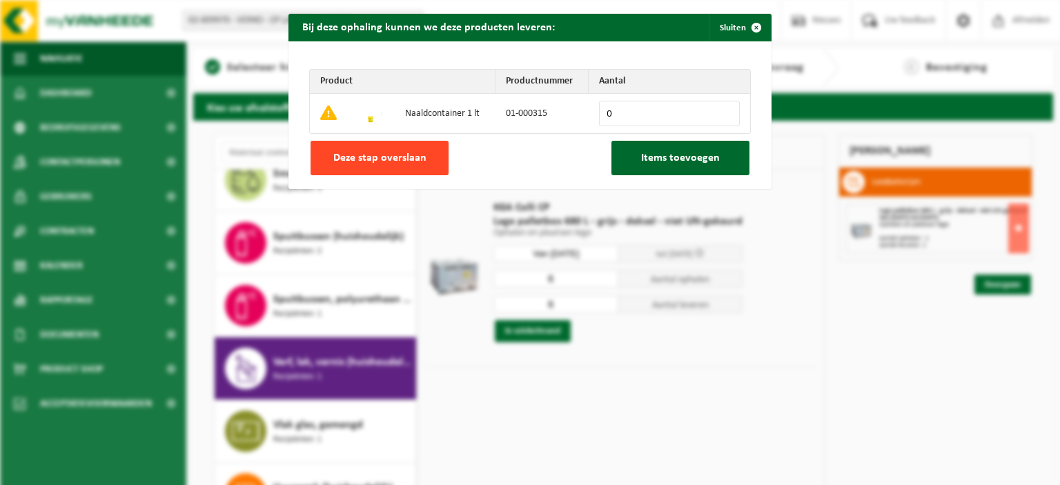
click at [407, 150] on button "Deze stap overslaan" at bounding box center [379, 158] width 138 height 34
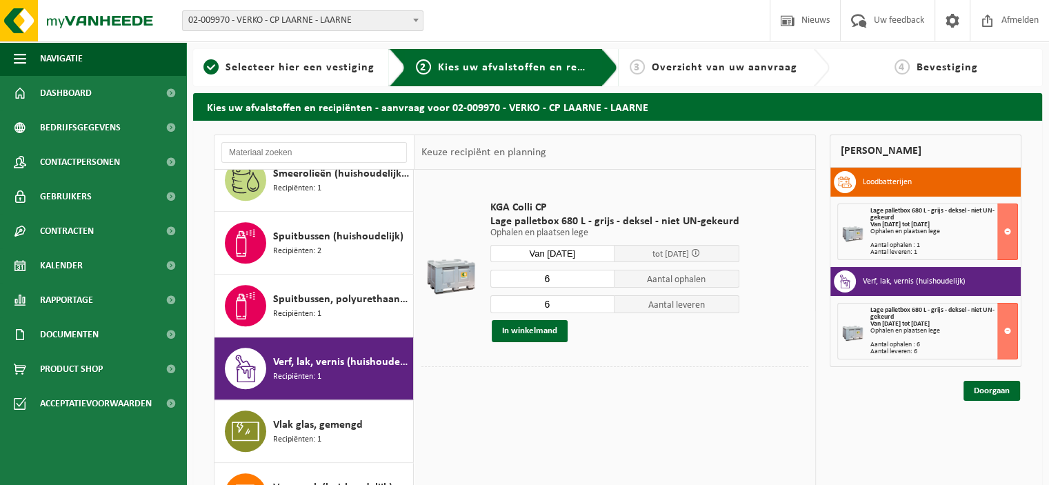
scroll to position [913, 0]
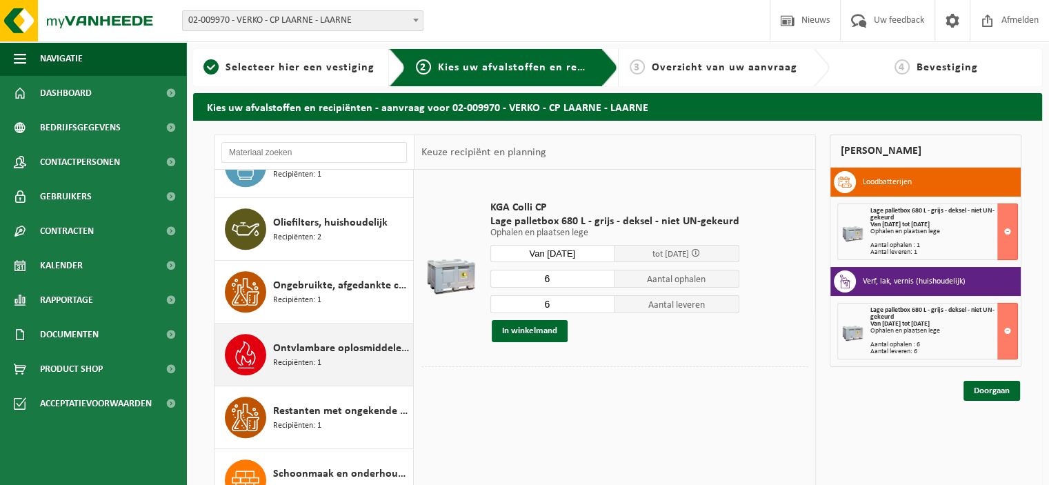
click at [320, 350] on span "Ontvlambare oplosmiddelen (huishoudelijk)" at bounding box center [341, 348] width 137 height 17
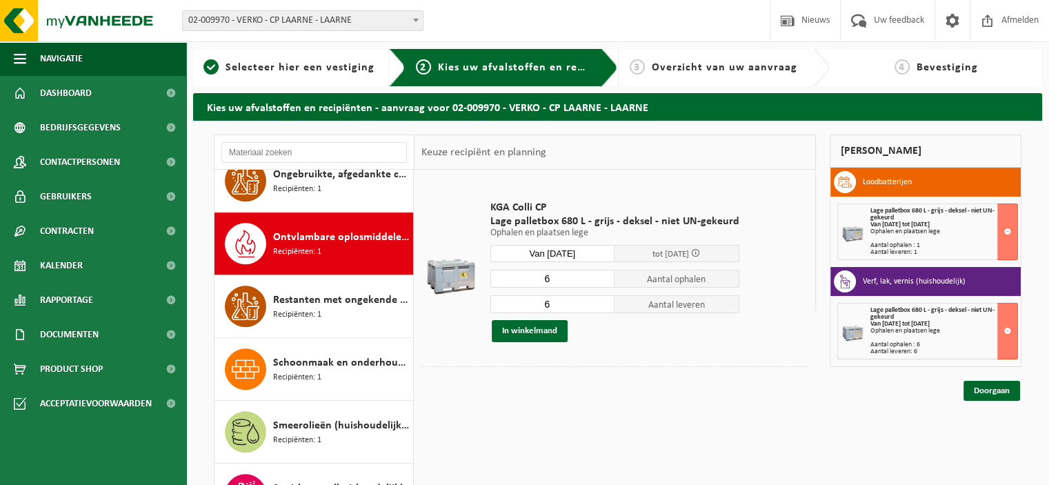
scroll to position [1065, 0]
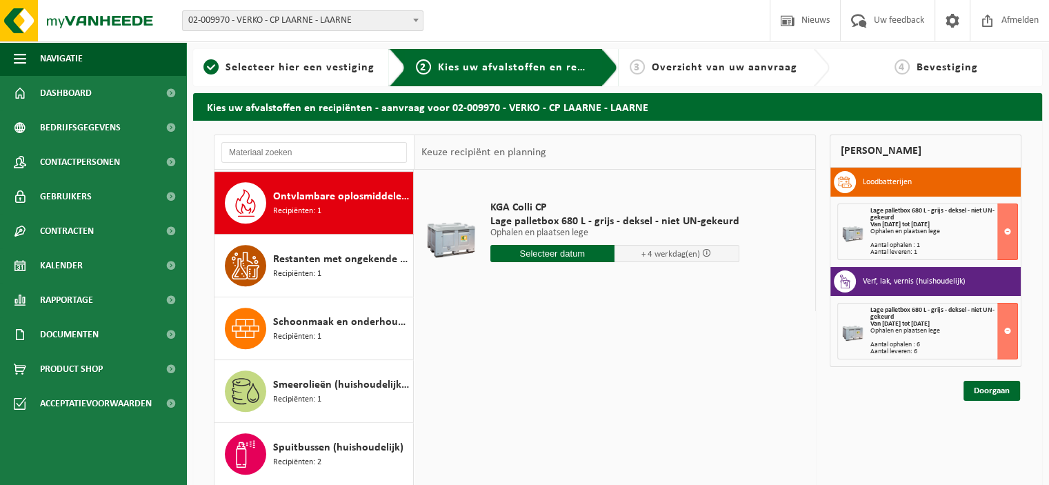
click at [541, 259] on input "text" at bounding box center [553, 253] width 125 height 17
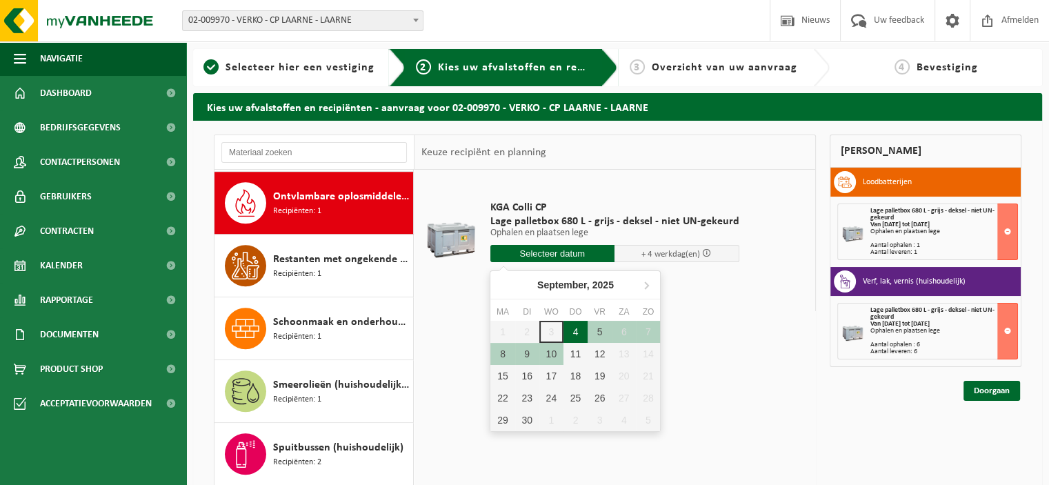
click at [567, 328] on div "4" at bounding box center [576, 332] width 24 height 22
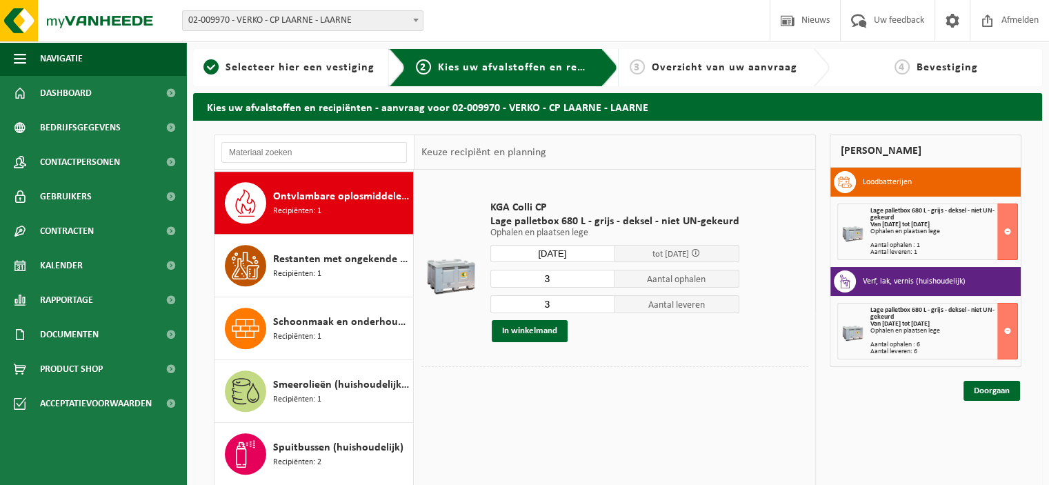
type input "Van 2025-09-04"
type input "2"
click at [603, 283] on input "2" at bounding box center [553, 279] width 125 height 18
type input "2"
click at [600, 306] on input "2" at bounding box center [553, 304] width 125 height 18
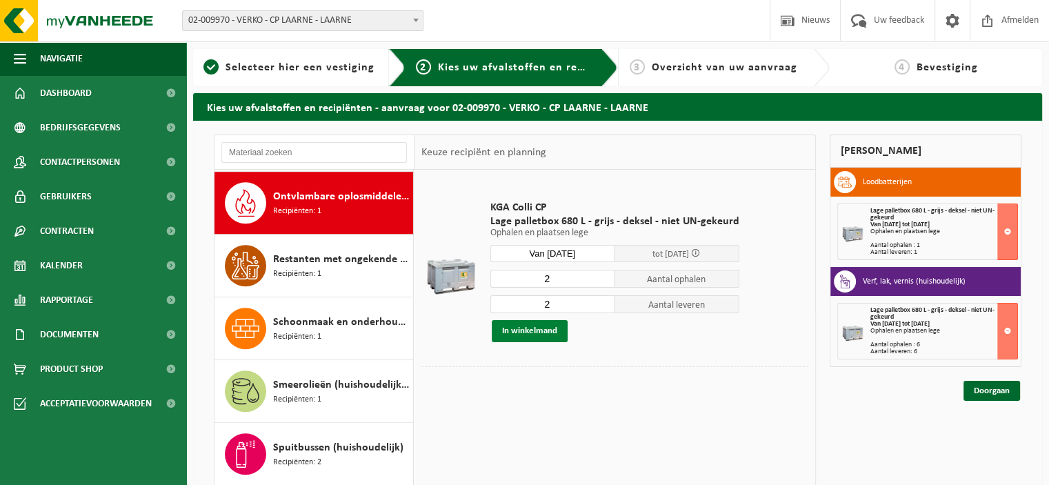
click at [552, 328] on button "In winkelmand" at bounding box center [530, 331] width 76 height 22
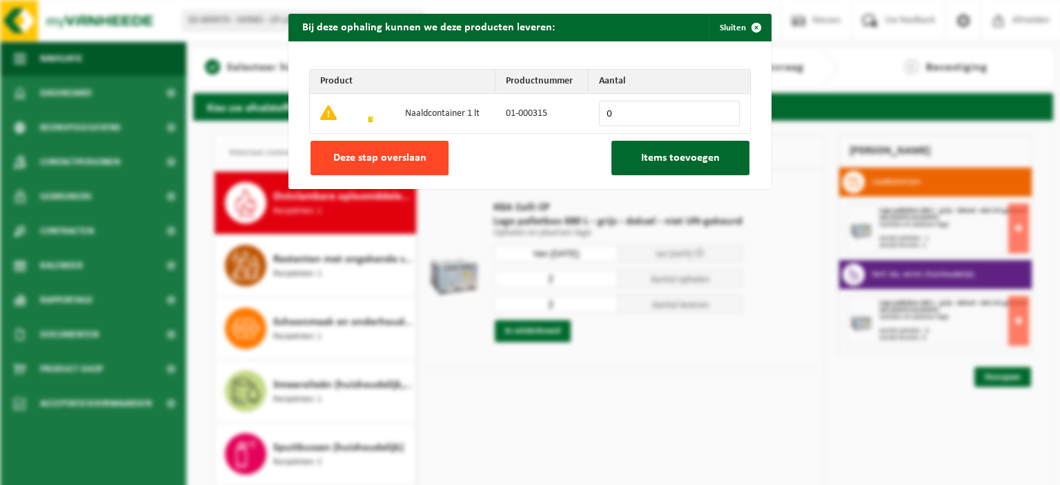
click at [419, 152] on button "Deze stap overslaan" at bounding box center [379, 158] width 138 height 34
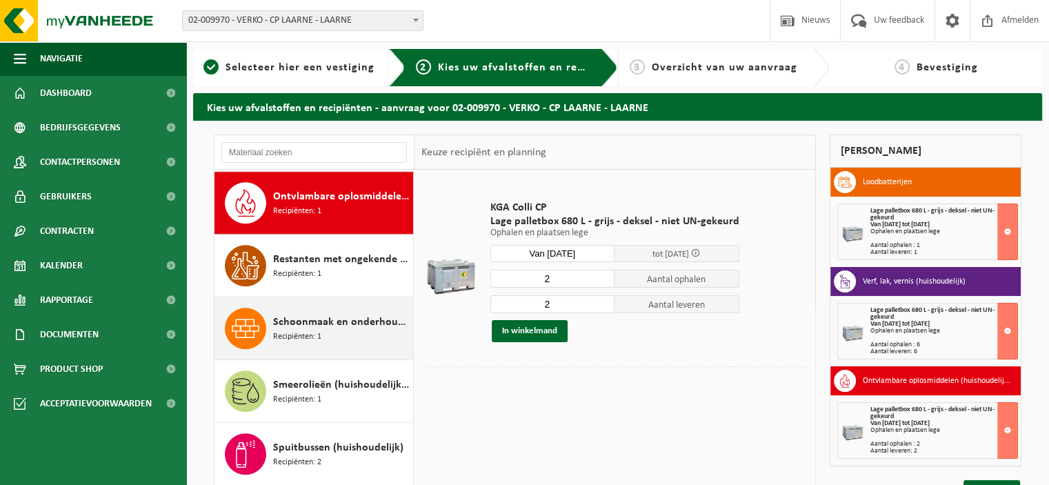
click at [327, 314] on span "Schoonmaak en onderhoudsmiddelen (huishoudelijk)" at bounding box center [341, 322] width 137 height 17
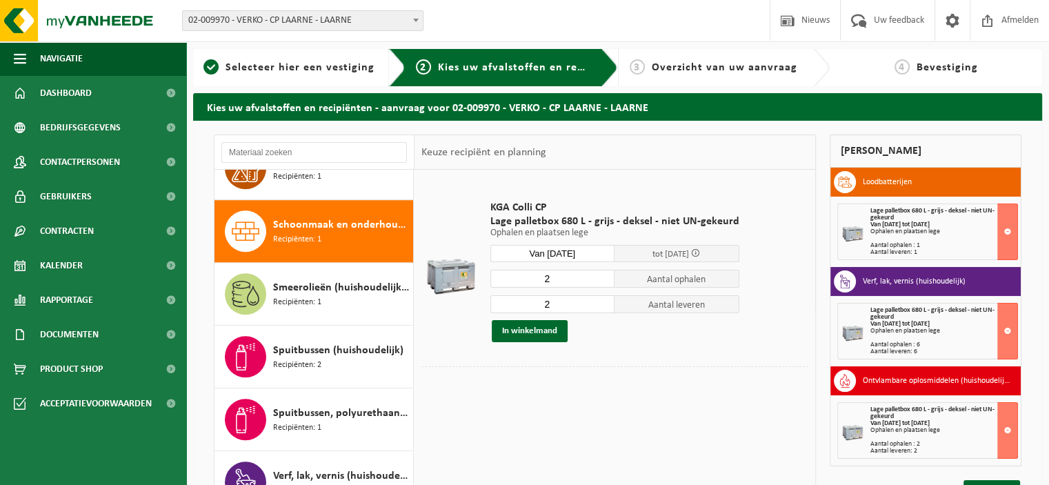
scroll to position [1190, 0]
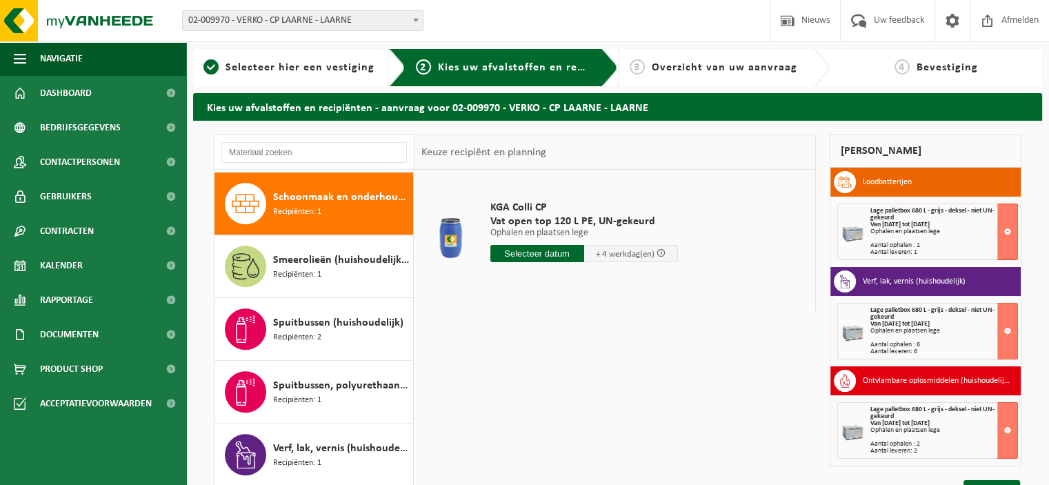
click at [530, 250] on input "text" at bounding box center [538, 253] width 94 height 17
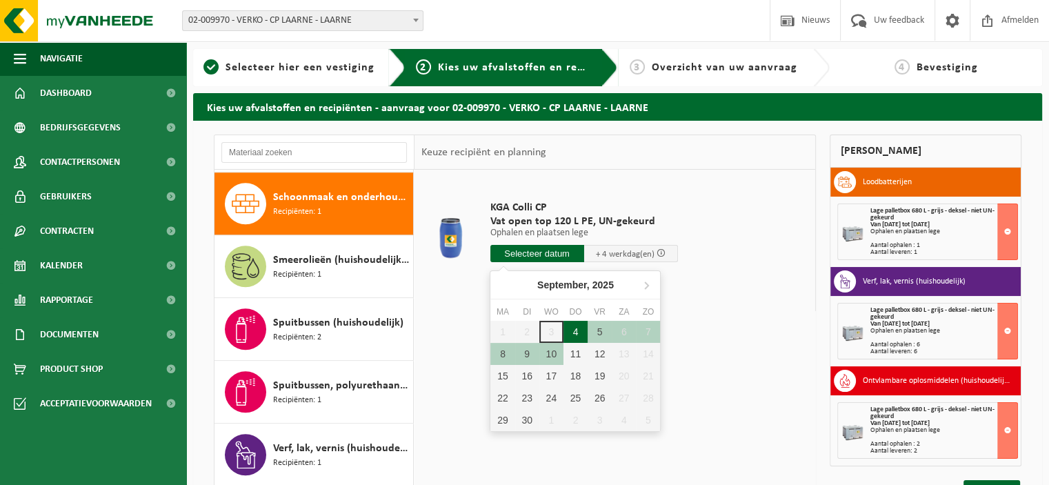
click at [580, 330] on div "4" at bounding box center [576, 332] width 24 height 22
type input "Van 2025-09-04"
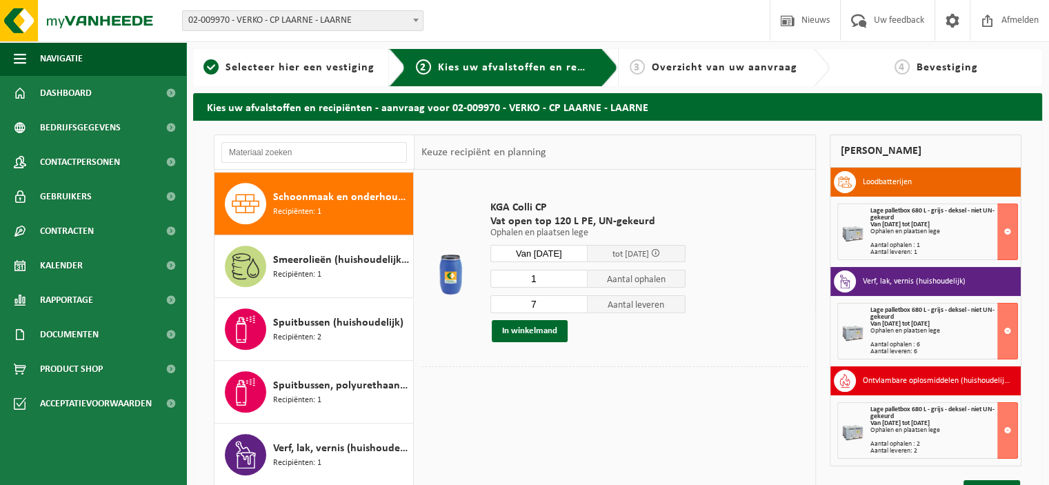
type input "1"
click at [580, 283] on input "1" at bounding box center [540, 279] width 98 height 18
type input "1"
click at [576, 306] on input "1" at bounding box center [540, 304] width 98 height 18
click at [546, 329] on button "In winkelmand" at bounding box center [530, 331] width 76 height 22
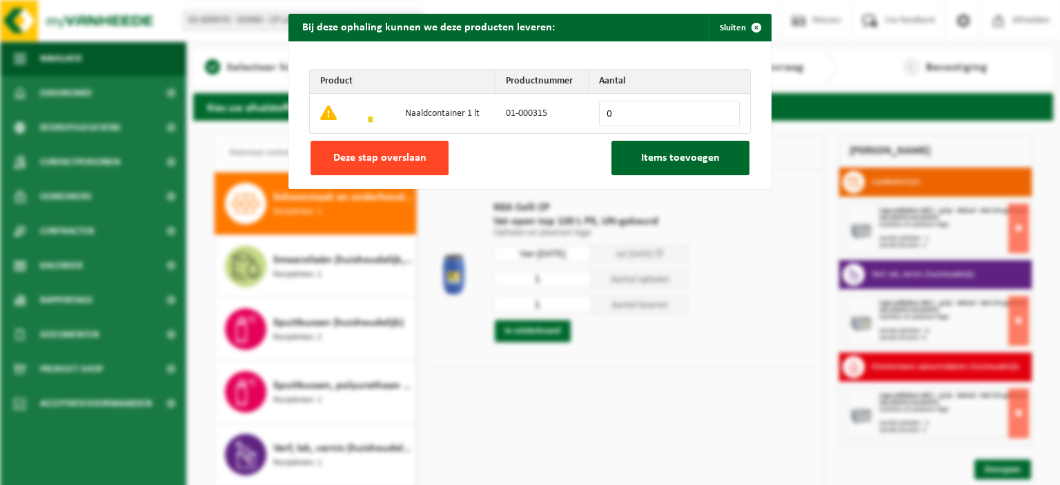
click at [424, 164] on button "Deze stap overslaan" at bounding box center [379, 158] width 138 height 34
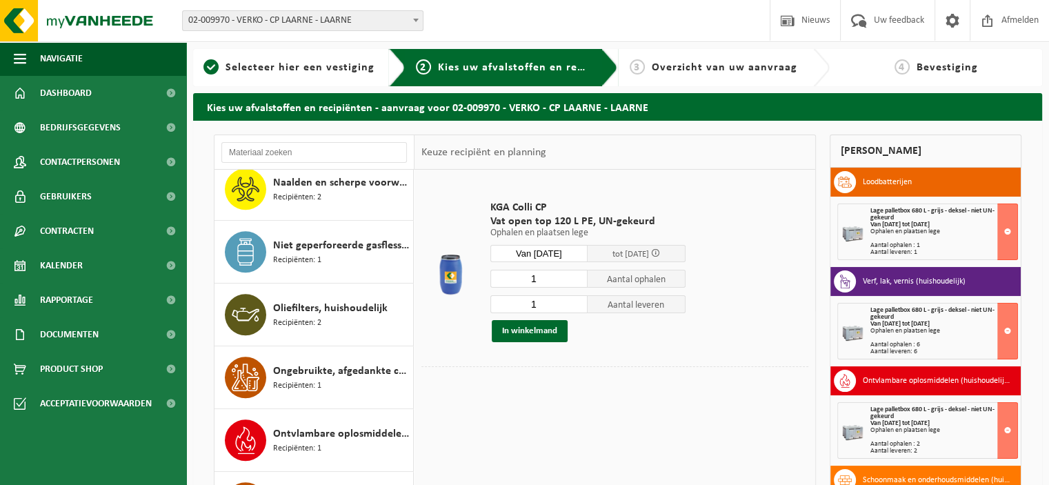
scroll to position [0, 0]
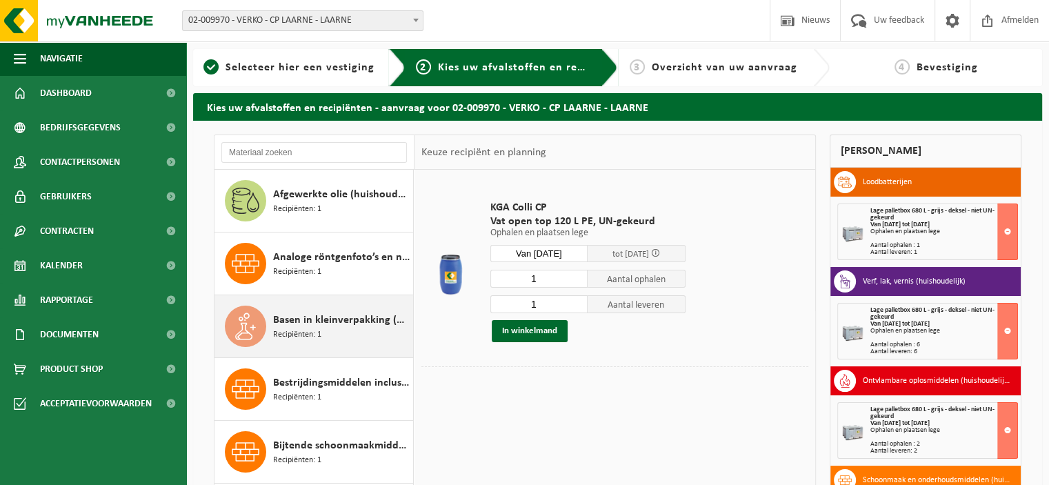
click at [342, 317] on span "Basen in kleinverpakking (huishoudelijk)" at bounding box center [341, 320] width 137 height 17
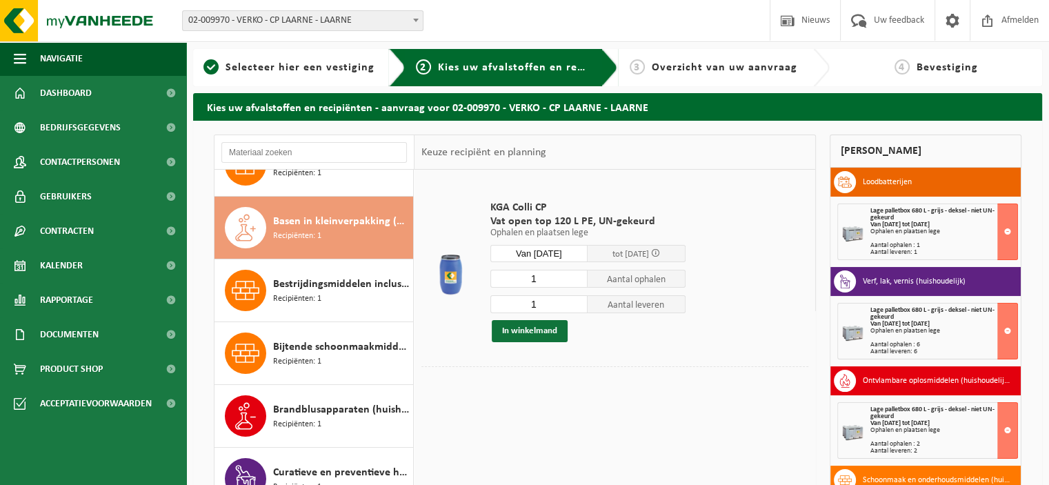
scroll to position [125, 0]
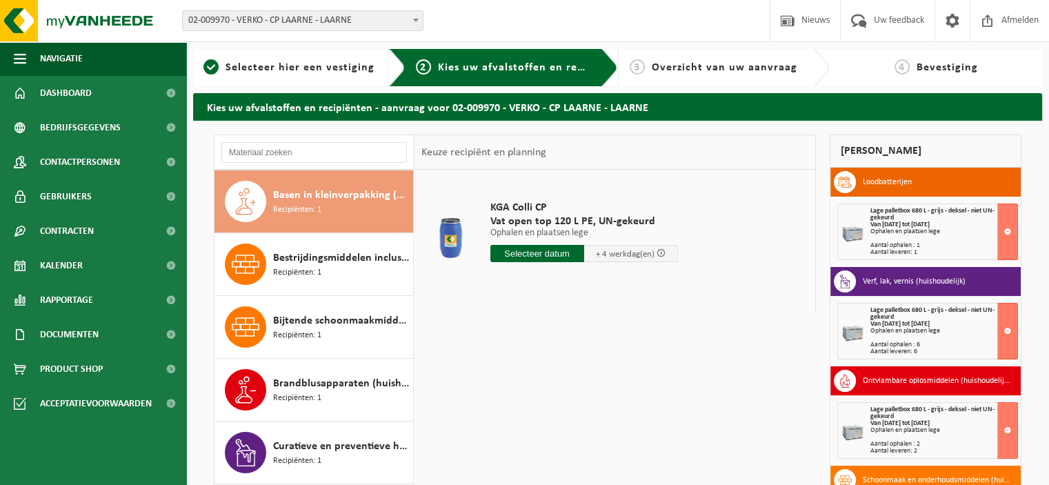
click at [541, 255] on input "text" at bounding box center [538, 253] width 94 height 17
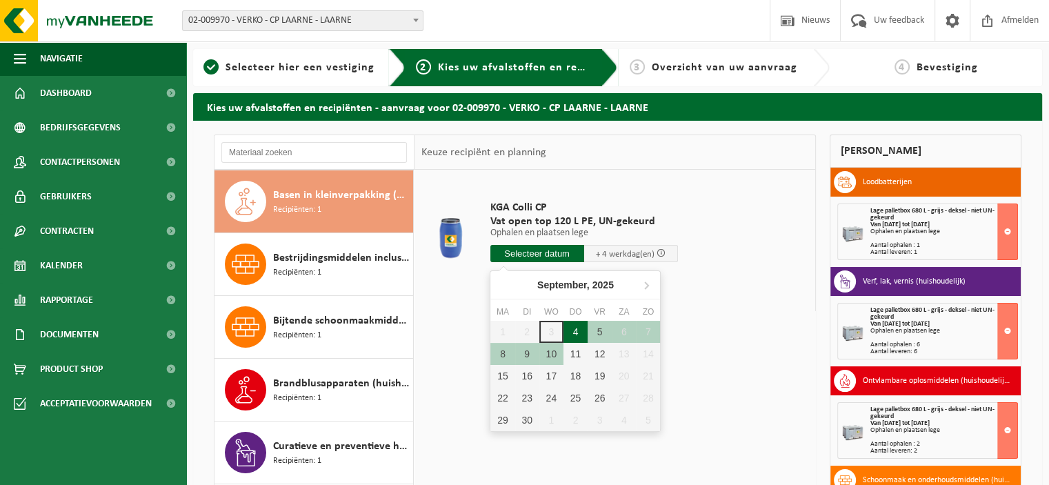
click at [575, 331] on div "4" at bounding box center [576, 332] width 24 height 22
type input "Van 2025-09-04"
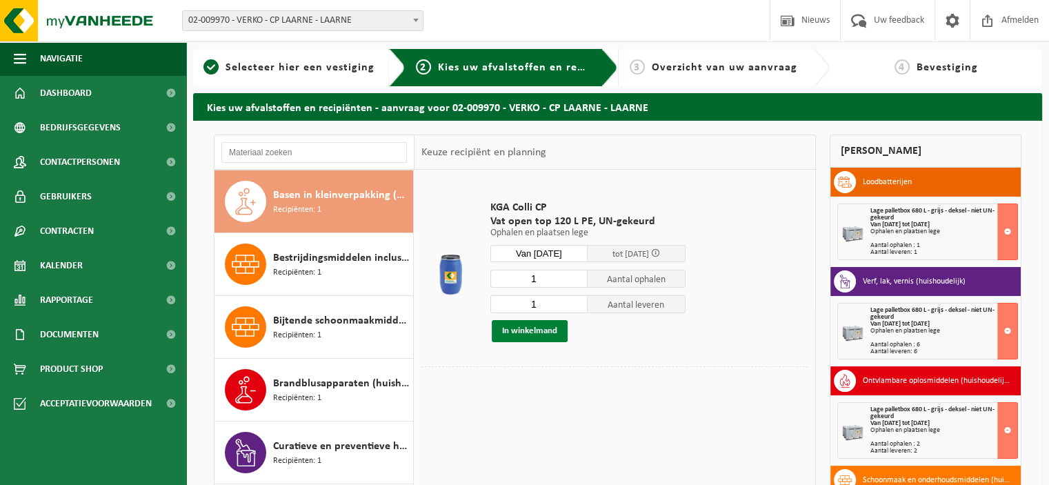
click at [545, 326] on button "In winkelmand" at bounding box center [530, 331] width 76 height 22
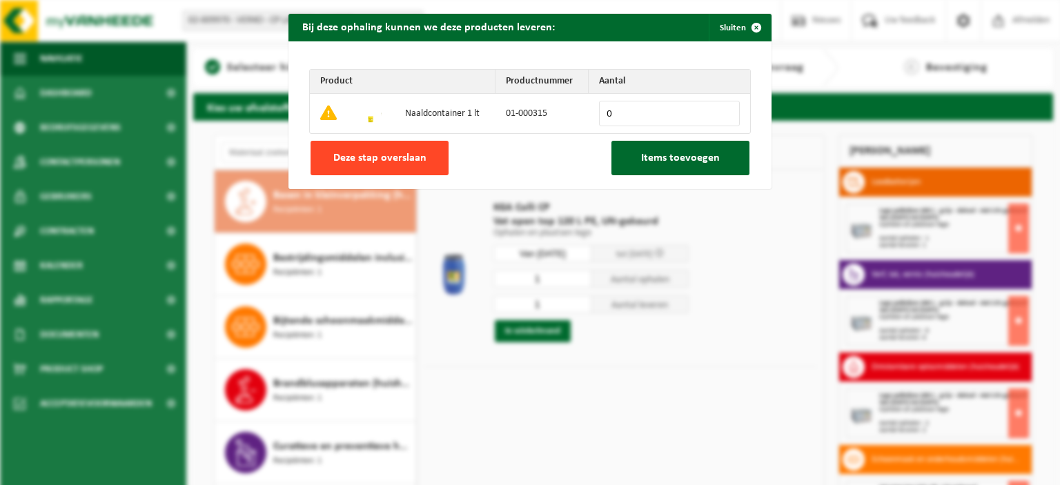
click at [428, 161] on button "Deze stap overslaan" at bounding box center [379, 158] width 138 height 34
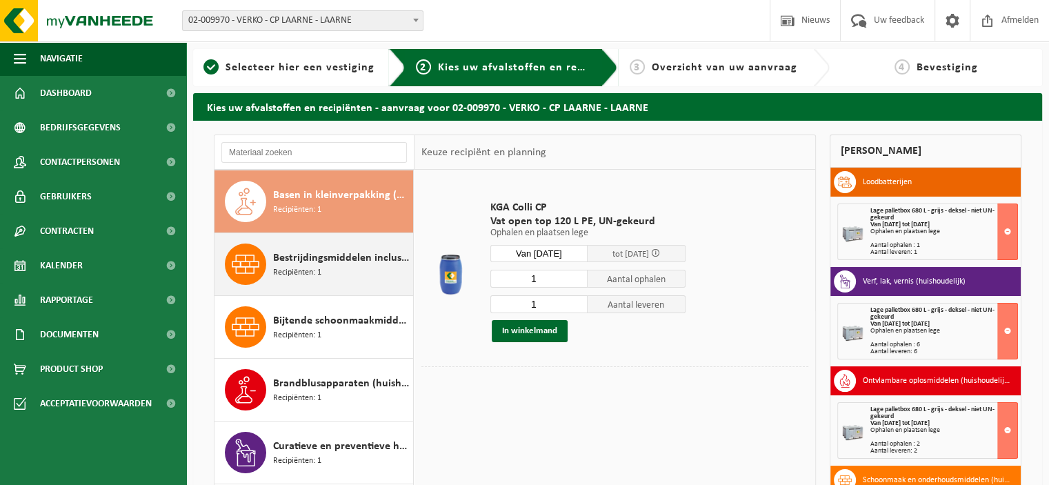
click at [338, 263] on span "Bestrijdingsmiddelen inclusief schimmelwerende beschermingsmiddelen (huishoudel…" at bounding box center [341, 258] width 137 height 17
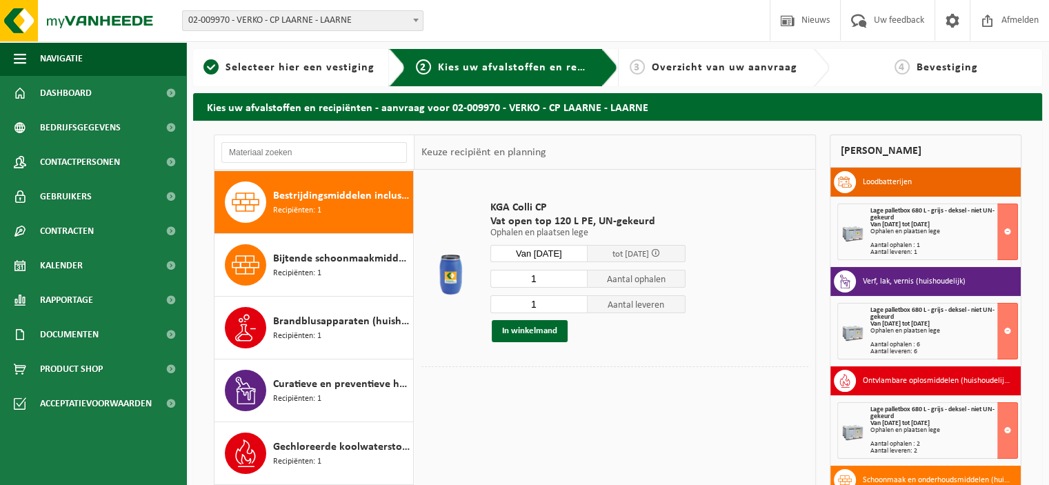
scroll to position [188, 0]
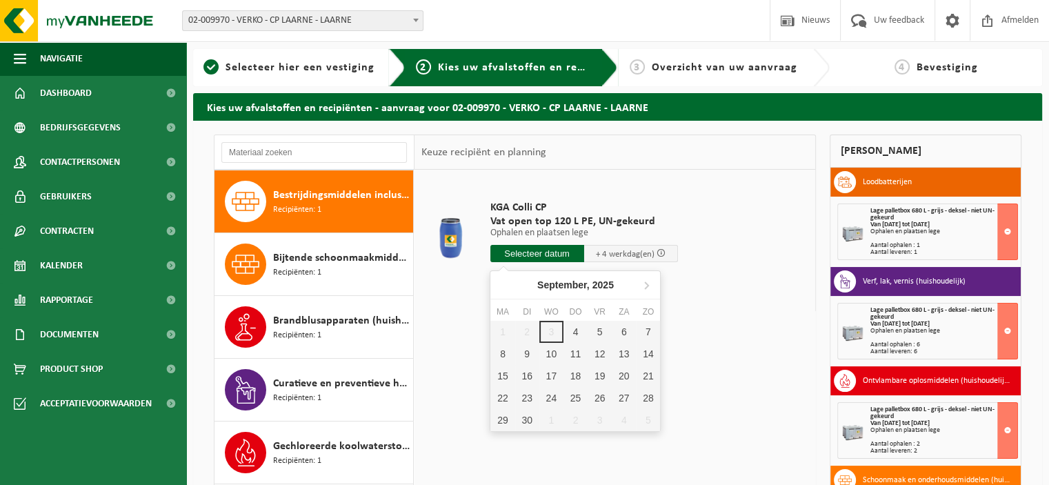
click at [520, 260] on input "text" at bounding box center [538, 253] width 94 height 17
click at [573, 333] on div "4" at bounding box center [576, 332] width 24 height 22
type input "Van 2025-09-04"
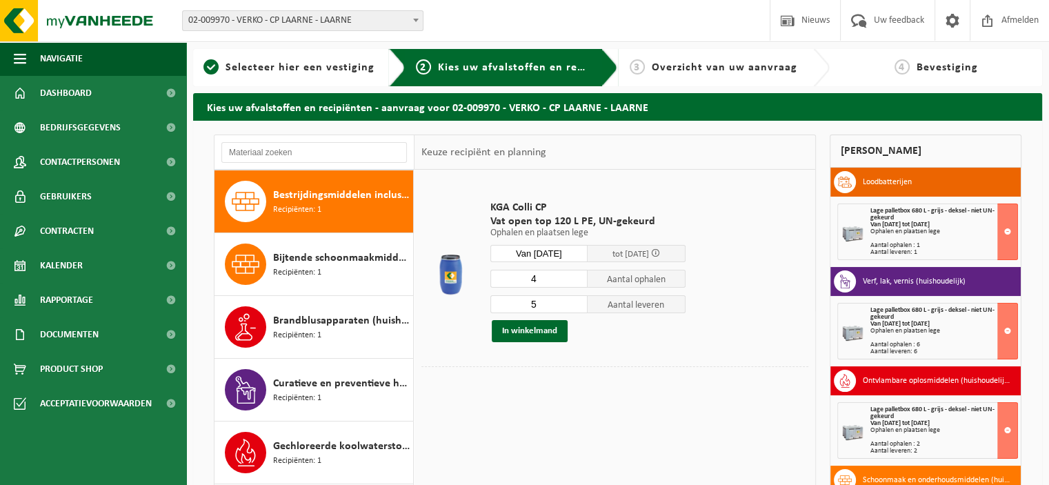
click at [580, 284] on input "4" at bounding box center [540, 279] width 98 height 18
click at [580, 284] on input "3" at bounding box center [540, 279] width 98 height 18
click at [580, 284] on input "2" at bounding box center [540, 279] width 98 height 18
type input "1"
click at [580, 284] on input "1" at bounding box center [540, 279] width 98 height 18
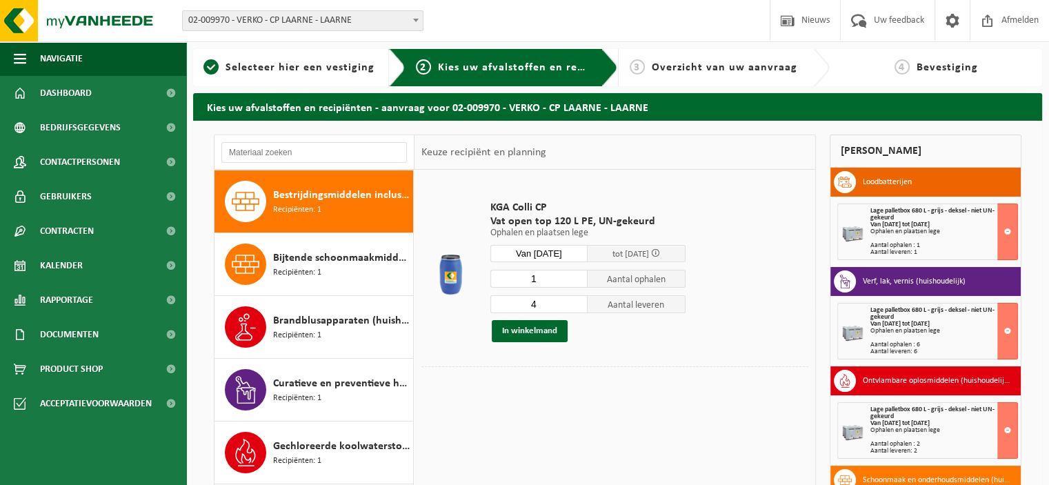
click at [580, 307] on input "4" at bounding box center [540, 304] width 98 height 18
click at [580, 307] on input "3" at bounding box center [540, 304] width 98 height 18
click at [580, 307] on input "2" at bounding box center [540, 304] width 98 height 18
type input "1"
click at [580, 307] on input "1" at bounding box center [540, 304] width 98 height 18
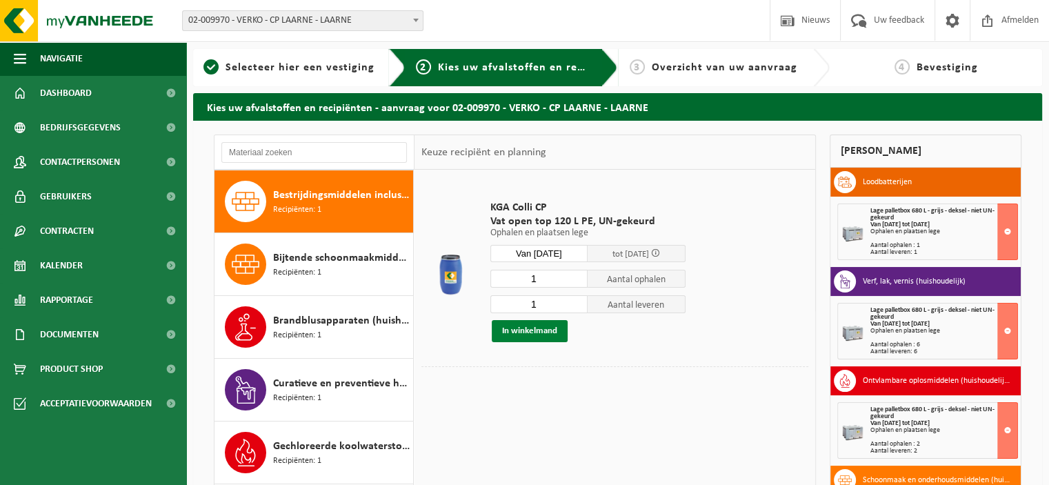
click at [549, 330] on button "In winkelmand" at bounding box center [530, 331] width 76 height 22
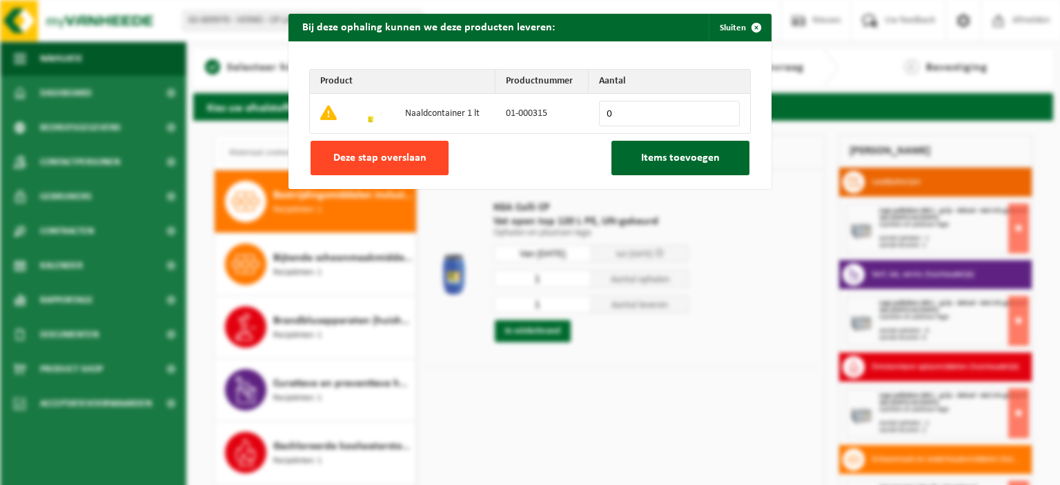
click at [413, 157] on span "Deze stap overslaan" at bounding box center [379, 157] width 93 height 11
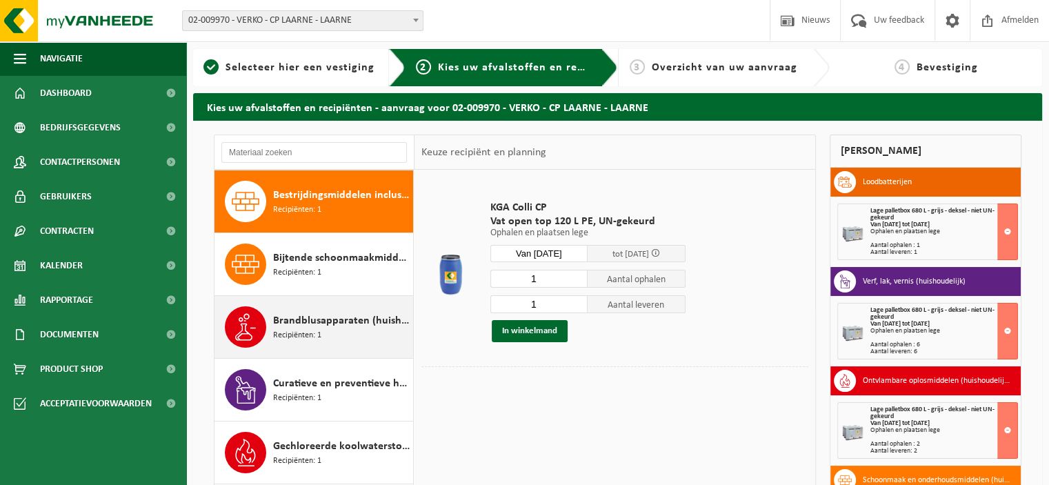
click at [319, 317] on span "Brandblusapparaten (huishoudelijk)" at bounding box center [341, 321] width 137 height 17
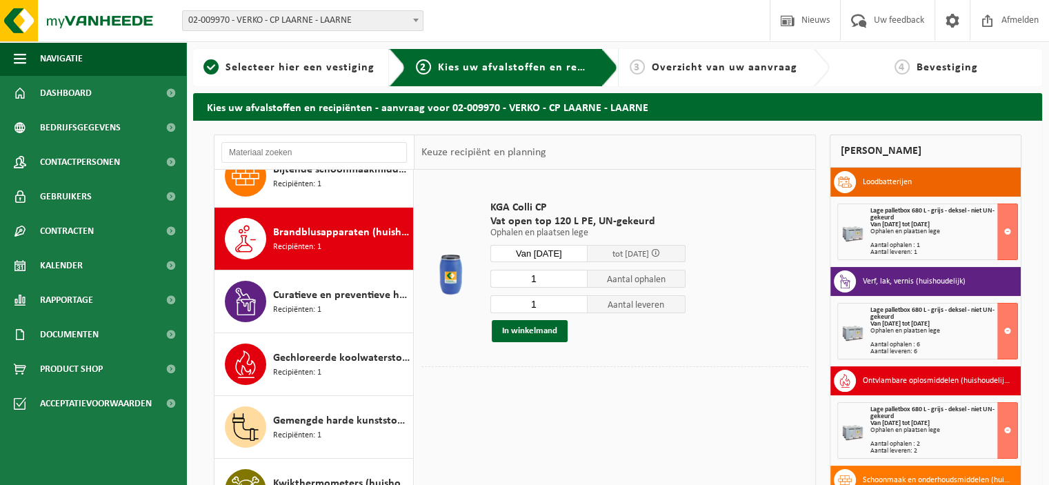
scroll to position [313, 0]
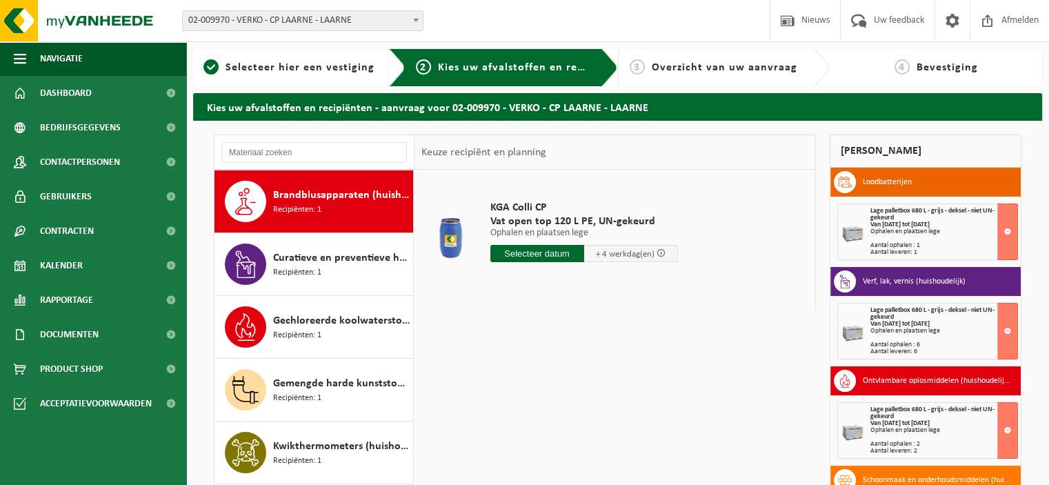
click at [560, 261] on input "text" at bounding box center [538, 253] width 94 height 17
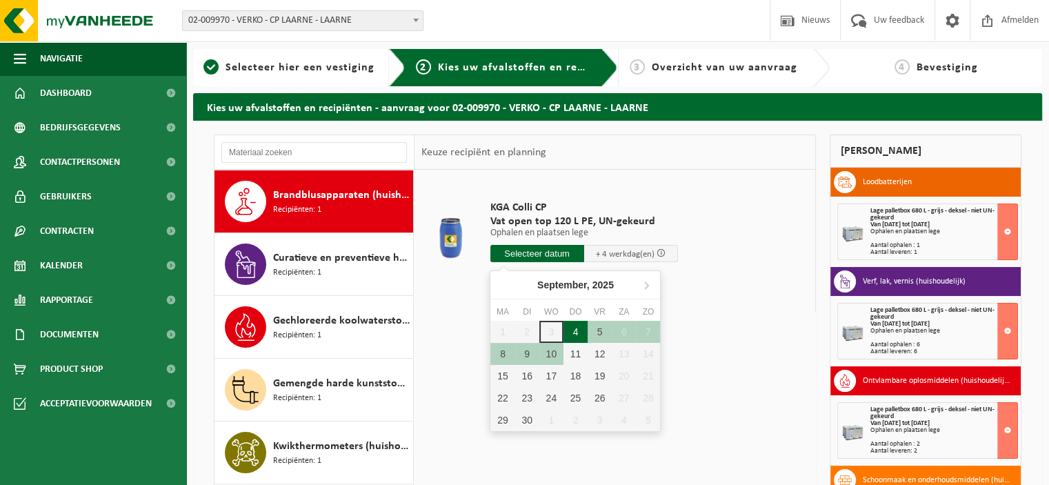
click at [577, 328] on div "4" at bounding box center [576, 332] width 24 height 22
type input "Van 2025-09-04"
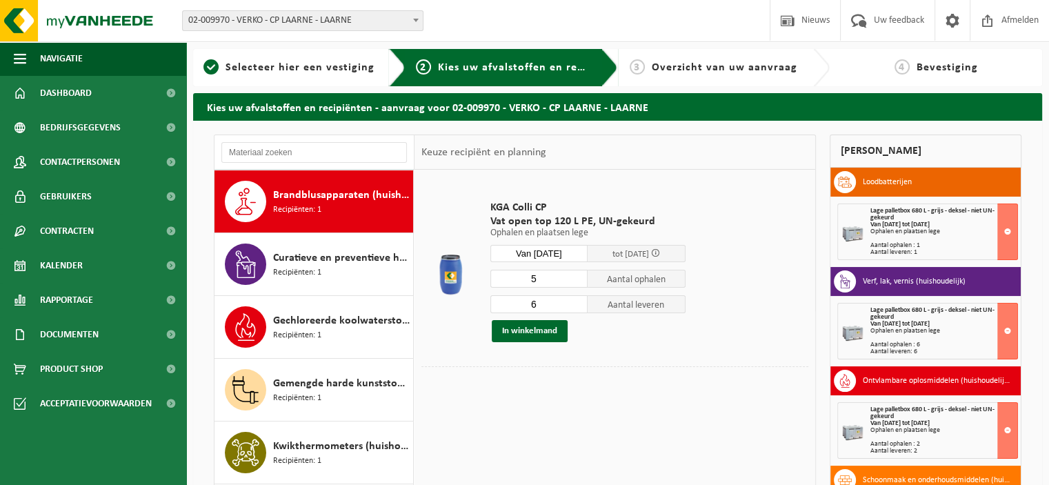
click at [578, 282] on input "5" at bounding box center [540, 279] width 98 height 18
click at [578, 282] on input "2" at bounding box center [540, 279] width 98 height 18
type input "1"
click at [578, 282] on input "1" at bounding box center [540, 279] width 98 height 18
type input "1"
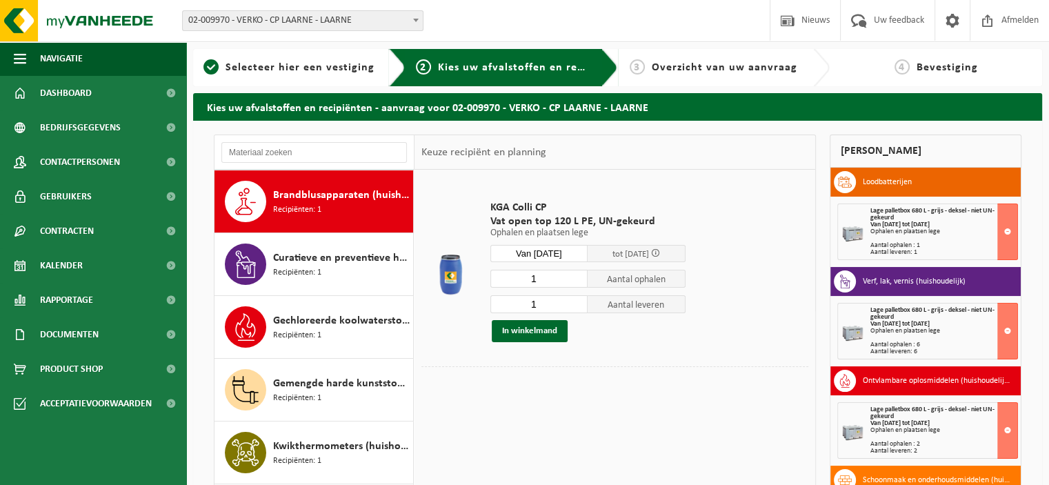
click at [577, 307] on input "1" at bounding box center [540, 304] width 98 height 18
click at [540, 327] on button "In winkelmand" at bounding box center [530, 331] width 76 height 22
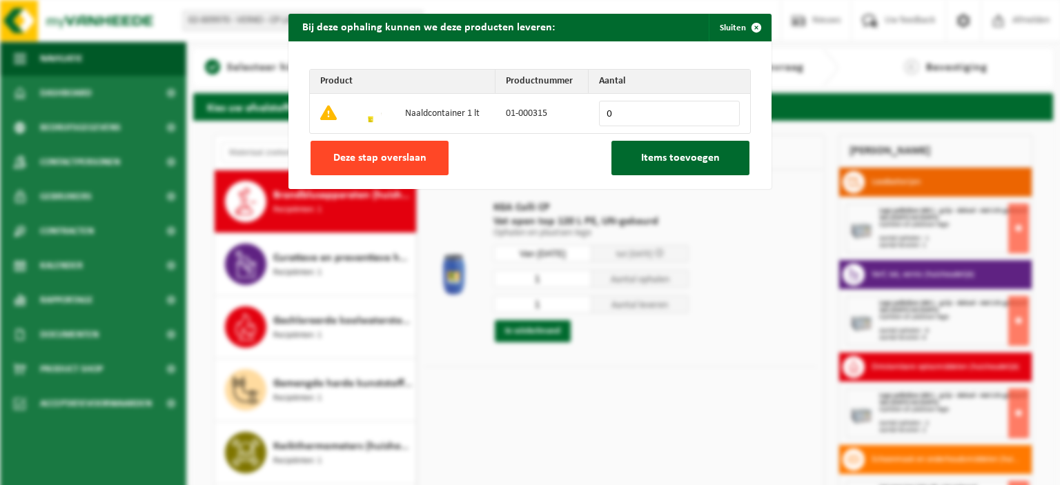
click at [415, 160] on span "Deze stap overslaan" at bounding box center [379, 157] width 93 height 11
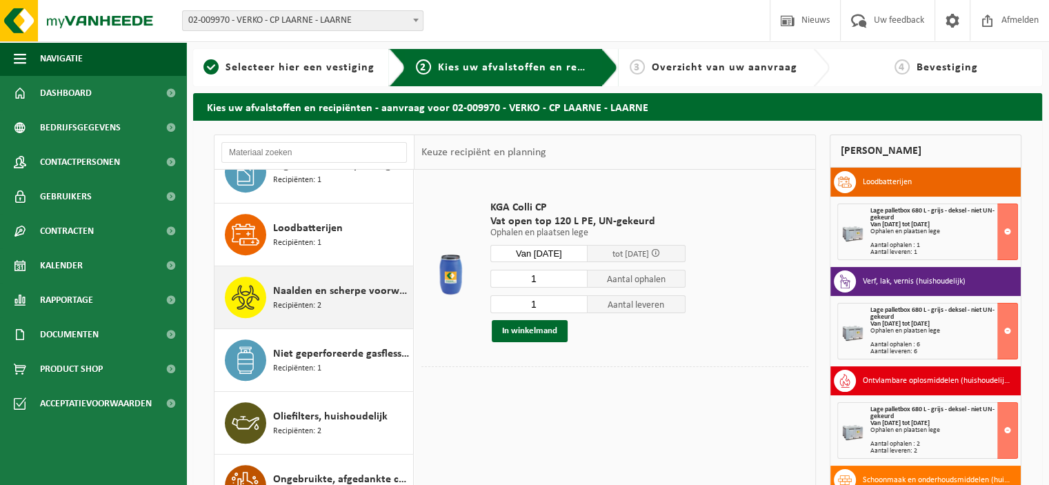
click at [353, 295] on span "Naalden en scherpe voorwerpen (huishoudelijk)" at bounding box center [341, 291] width 137 height 17
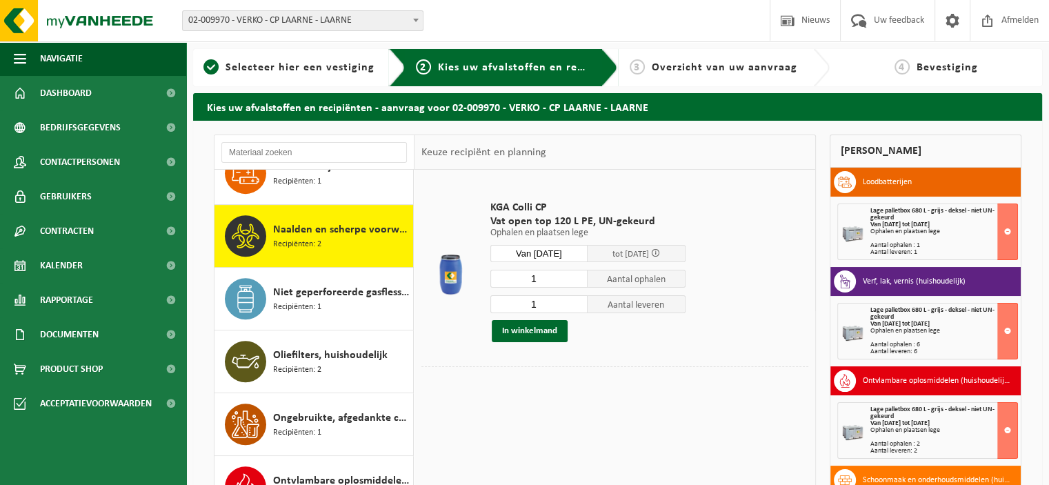
scroll to position [814, 0]
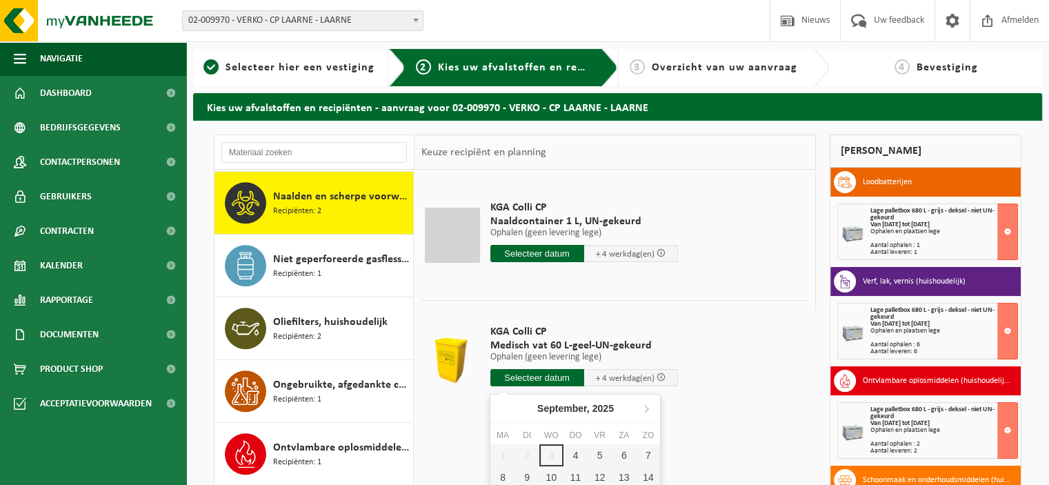
click at [561, 376] on input "text" at bounding box center [538, 377] width 94 height 17
click at [577, 453] on div "4" at bounding box center [576, 455] width 24 height 22
type input "Van 2025-09-04"
type input "2025-09-04"
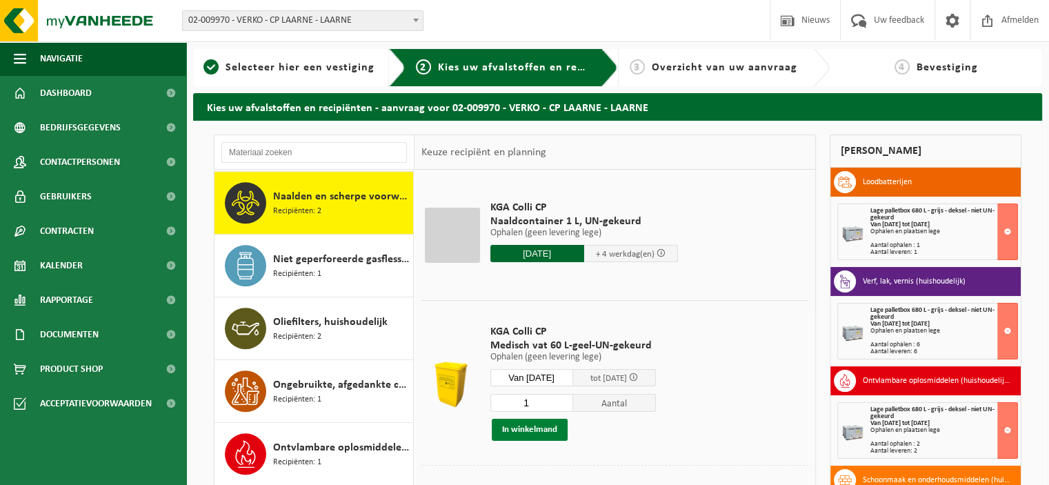
click at [549, 429] on button "In winkelmand" at bounding box center [530, 430] width 76 height 22
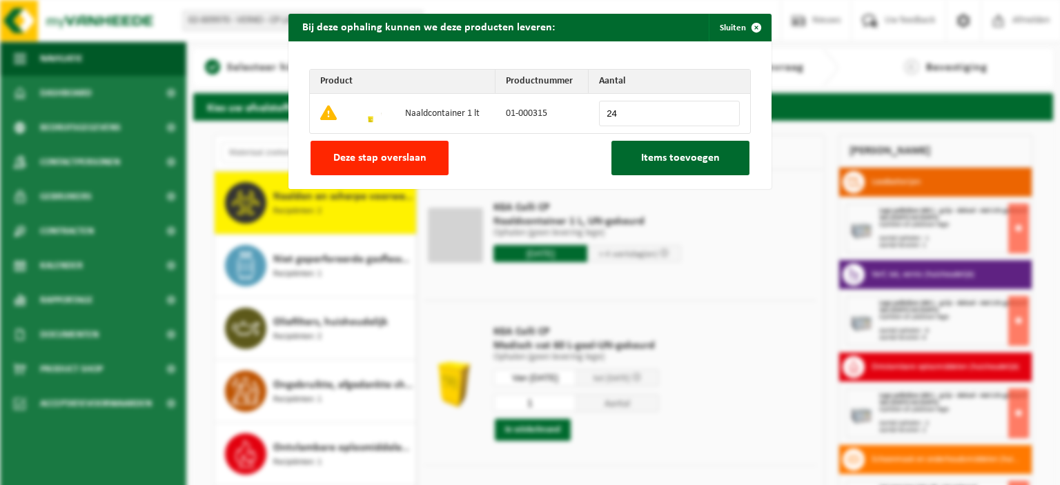
click at [720, 111] on input "24" at bounding box center [669, 114] width 141 height 26
type input "25"
click at [720, 111] on input "25" at bounding box center [669, 114] width 141 height 26
click at [689, 155] on span "Items toevoegen" at bounding box center [680, 157] width 79 height 11
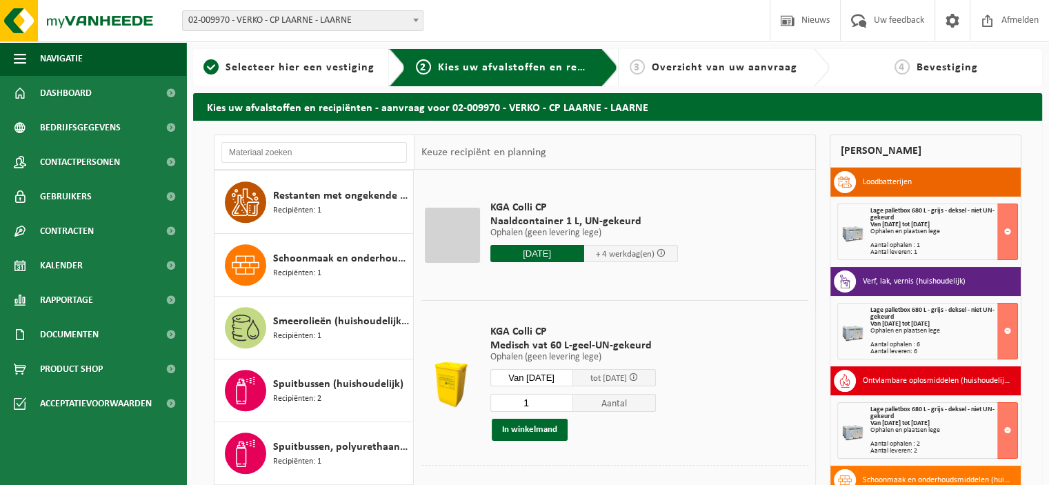
scroll to position [1215, 0]
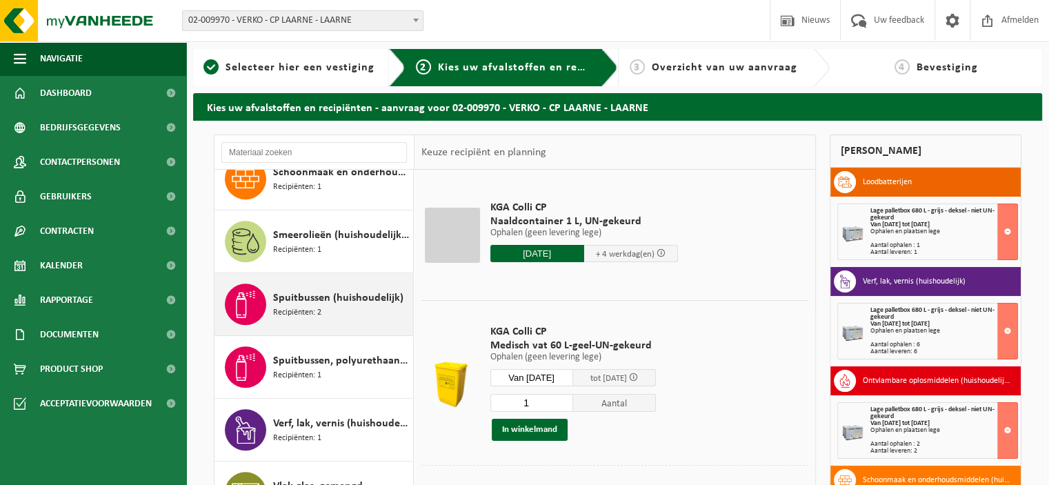
click at [340, 292] on span "Spuitbussen (huishoudelijk)" at bounding box center [338, 298] width 130 height 17
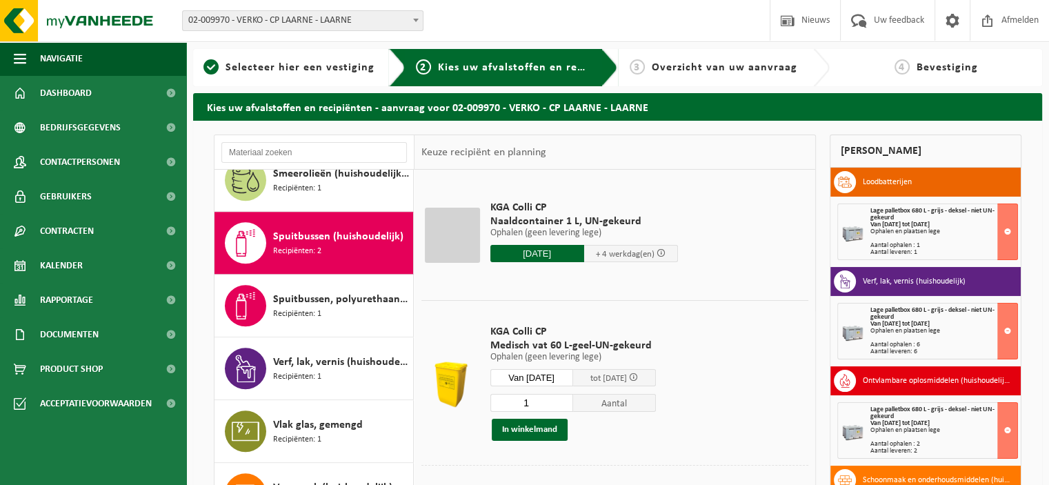
scroll to position [1276, 0]
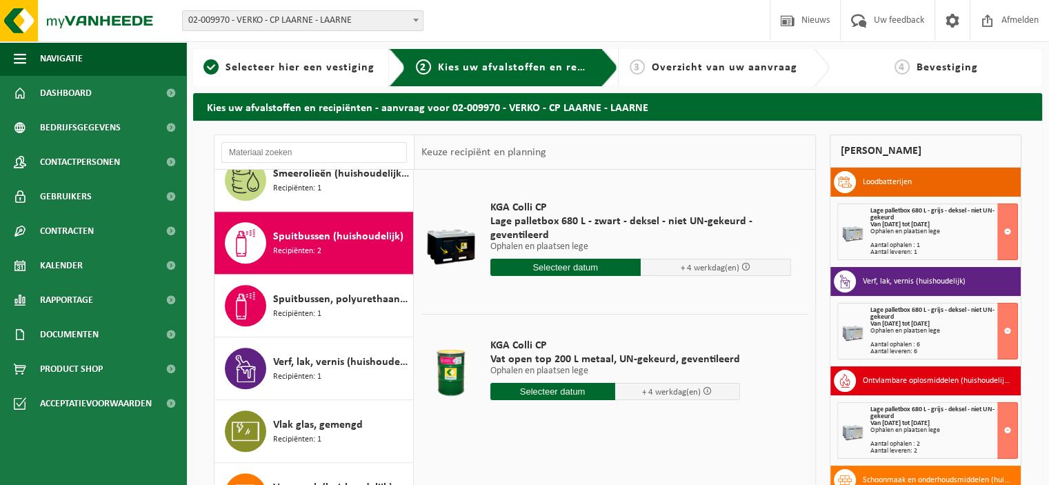
click at [542, 389] on input "text" at bounding box center [553, 391] width 125 height 17
click at [576, 467] on div "4" at bounding box center [576, 469] width 24 height 22
type input "Van 2025-09-04"
type input "2025-09-04"
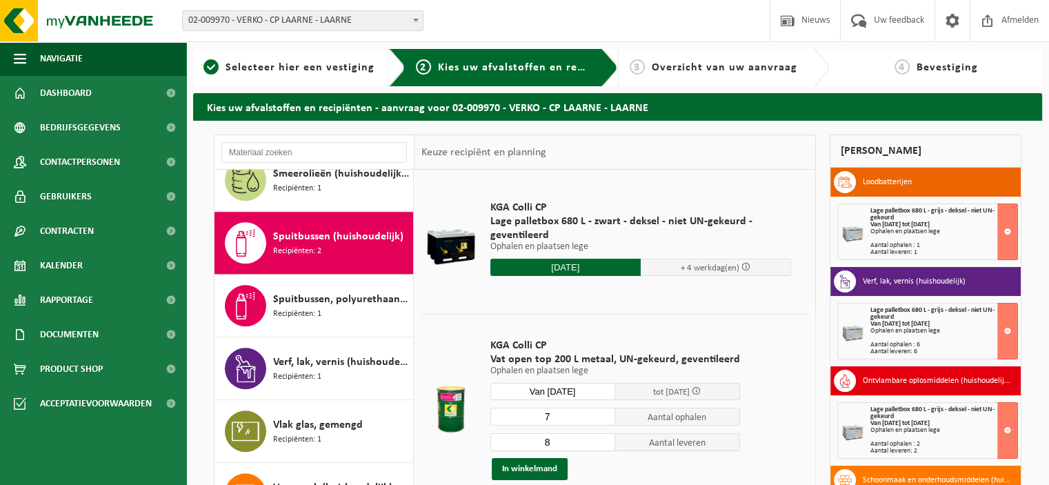
click at [600, 419] on input "7" at bounding box center [553, 417] width 125 height 18
click at [600, 419] on input "6" at bounding box center [553, 417] width 125 height 18
click at [600, 419] on input "5" at bounding box center [553, 417] width 125 height 18
click at [600, 419] on input "4" at bounding box center [553, 417] width 125 height 18
type input "3"
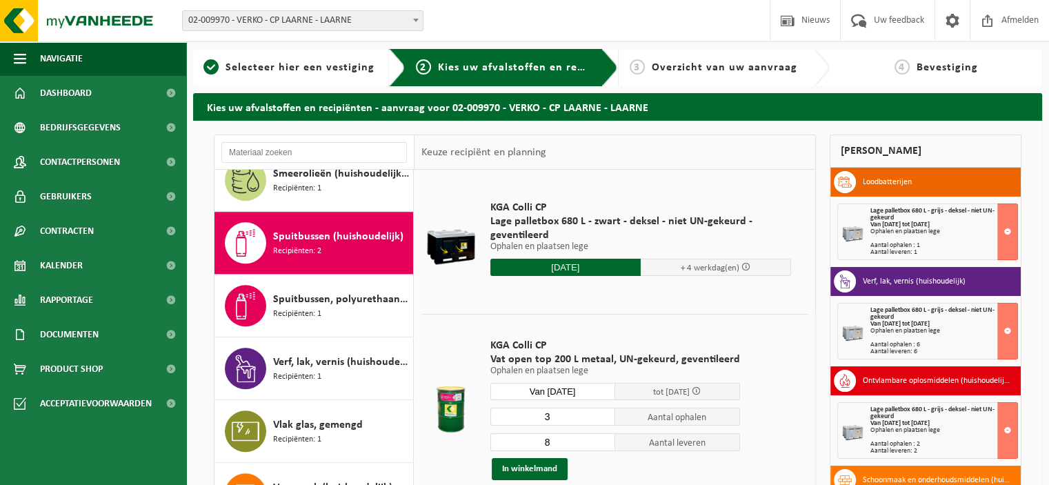
click at [600, 419] on input "3" at bounding box center [553, 417] width 125 height 18
click at [602, 444] on input "7" at bounding box center [553, 442] width 125 height 18
click at [602, 444] on input "6" at bounding box center [553, 442] width 125 height 18
click at [602, 444] on input "5" at bounding box center [553, 442] width 125 height 18
click at [602, 444] on input "4" at bounding box center [553, 442] width 125 height 18
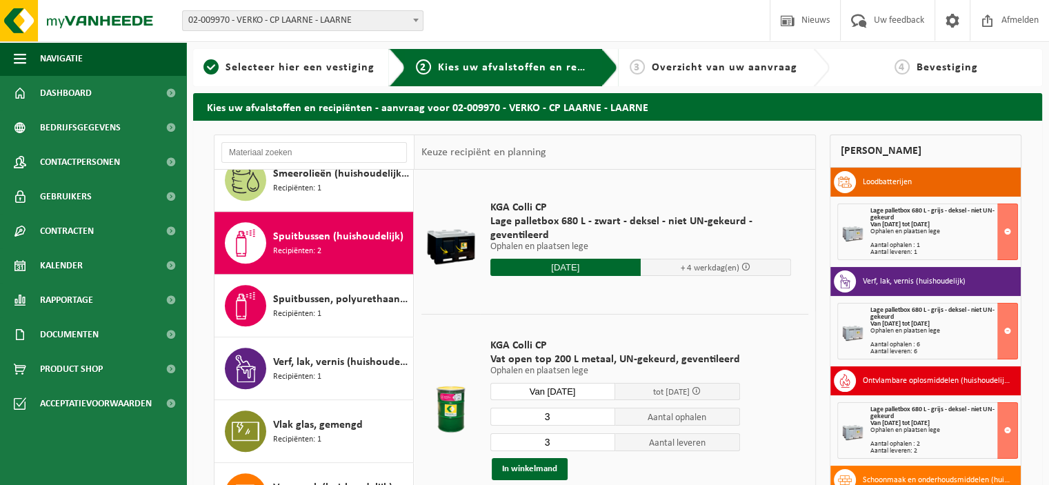
type input "3"
click at [602, 444] on input "3" at bounding box center [553, 442] width 125 height 18
click at [549, 464] on button "In winkelmand" at bounding box center [530, 469] width 76 height 22
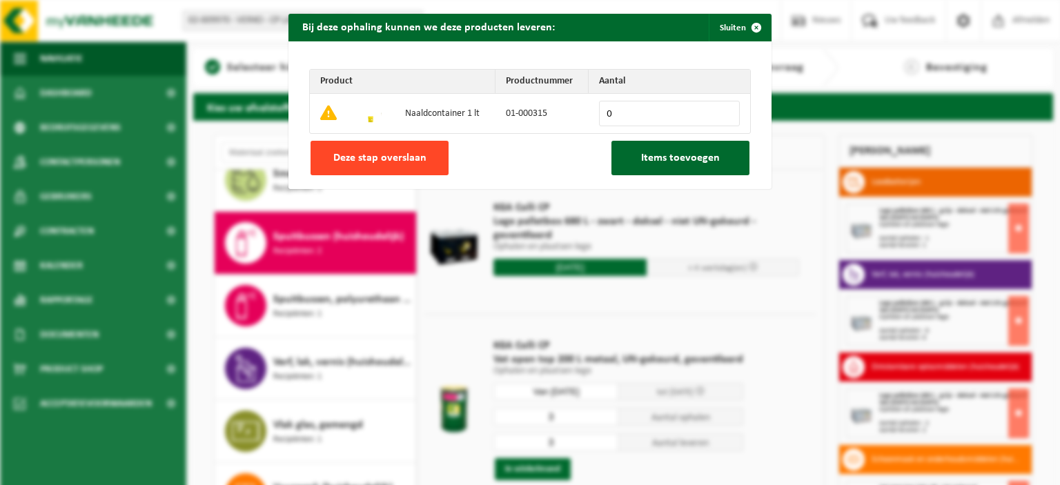
click at [404, 163] on span "Deze stap overslaan" at bounding box center [379, 157] width 93 height 11
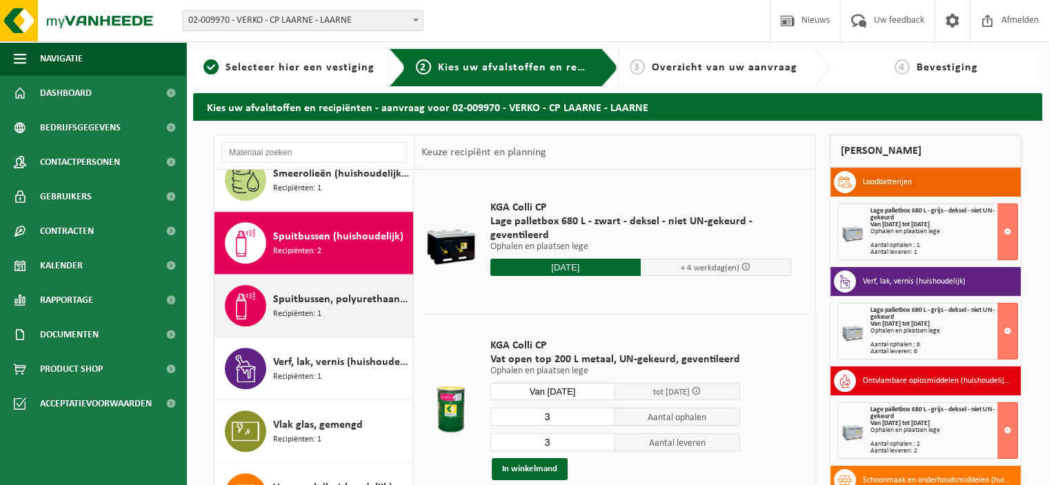
click at [329, 291] on span "Spuitbussen, polyurethaan (PU) (huishoudelijk)" at bounding box center [341, 299] width 137 height 17
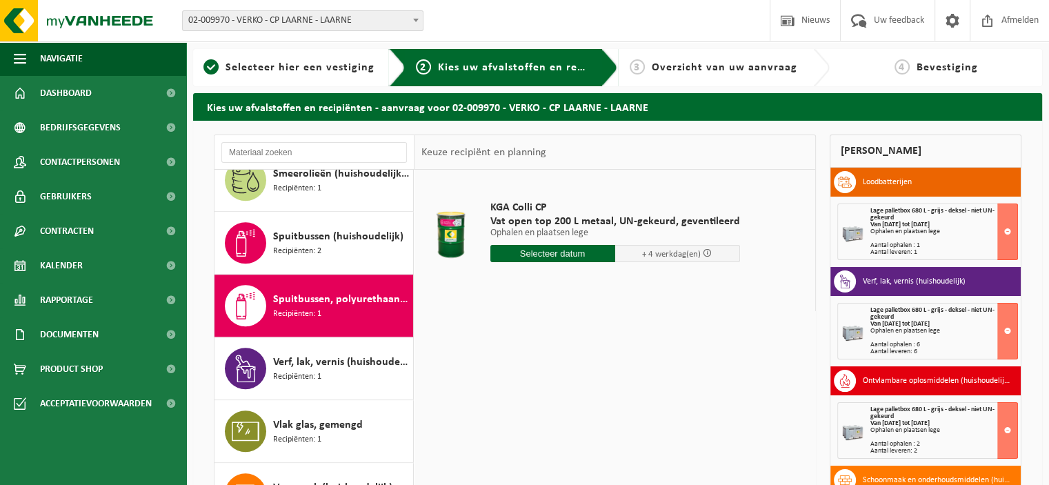
click at [530, 256] on input "text" at bounding box center [553, 253] width 125 height 17
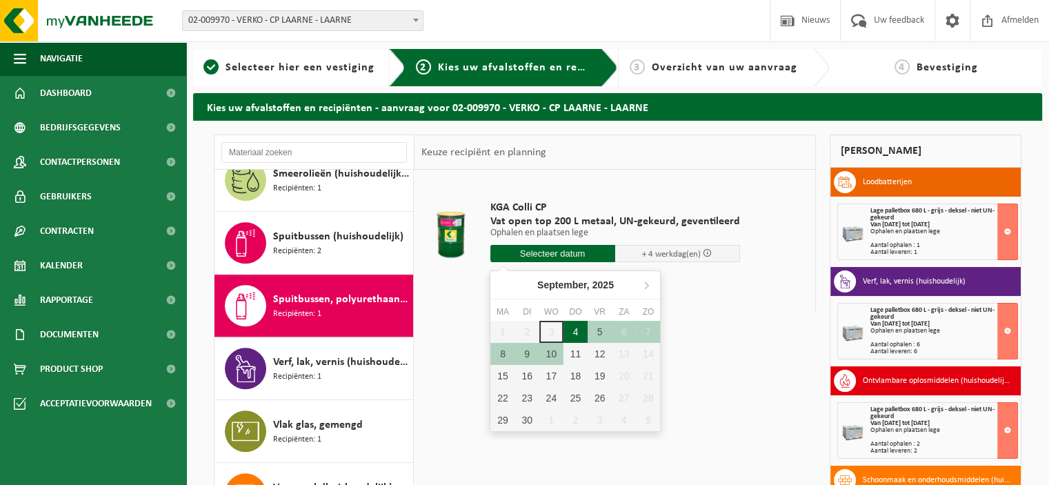
click at [575, 330] on div "4" at bounding box center [576, 332] width 24 height 22
type input "Van 2025-09-04"
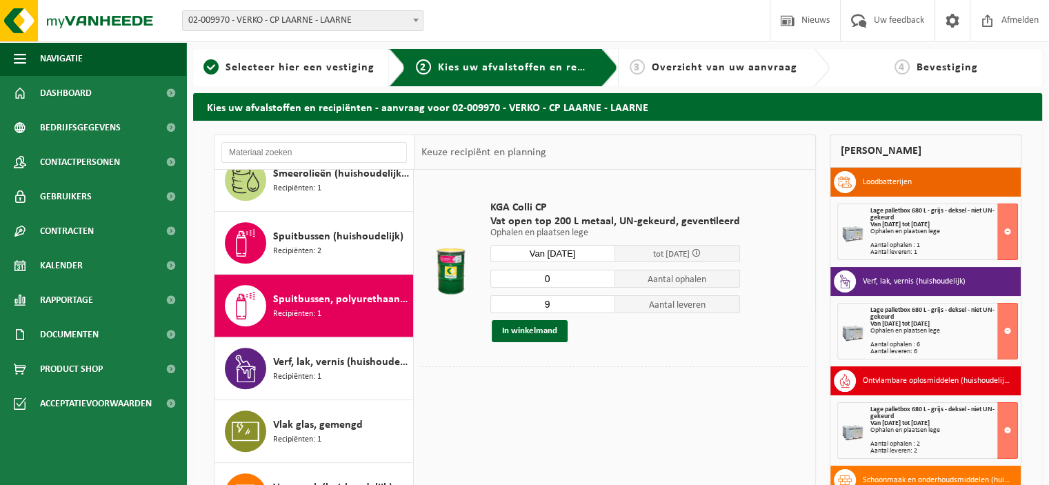
click at [600, 281] on input "0" at bounding box center [553, 279] width 125 height 18
click at [602, 273] on input "1" at bounding box center [553, 279] width 125 height 18
type input "2"
click at [602, 273] on input "2" at bounding box center [553, 279] width 125 height 18
type input "2"
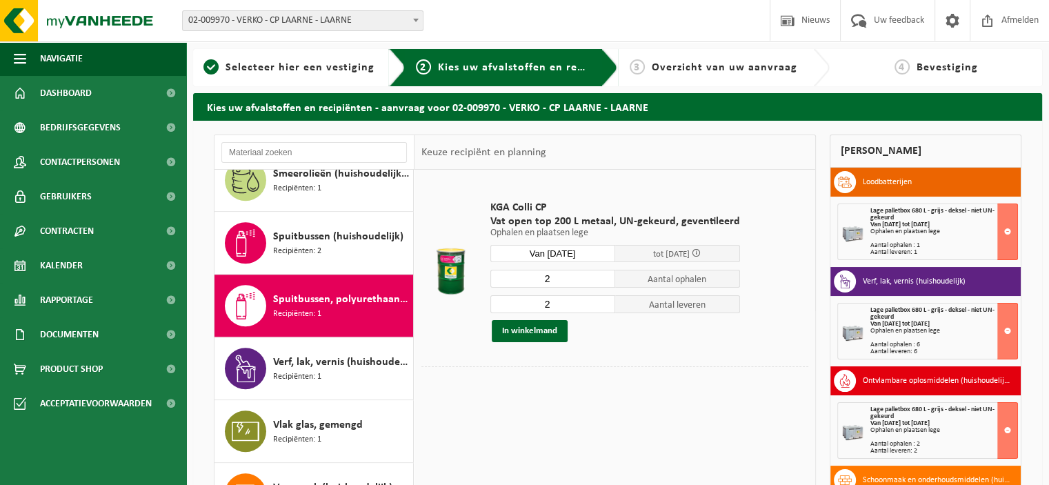
click at [602, 306] on input "2" at bounding box center [553, 304] width 125 height 18
click at [543, 330] on button "In winkelmand" at bounding box center [530, 331] width 76 height 22
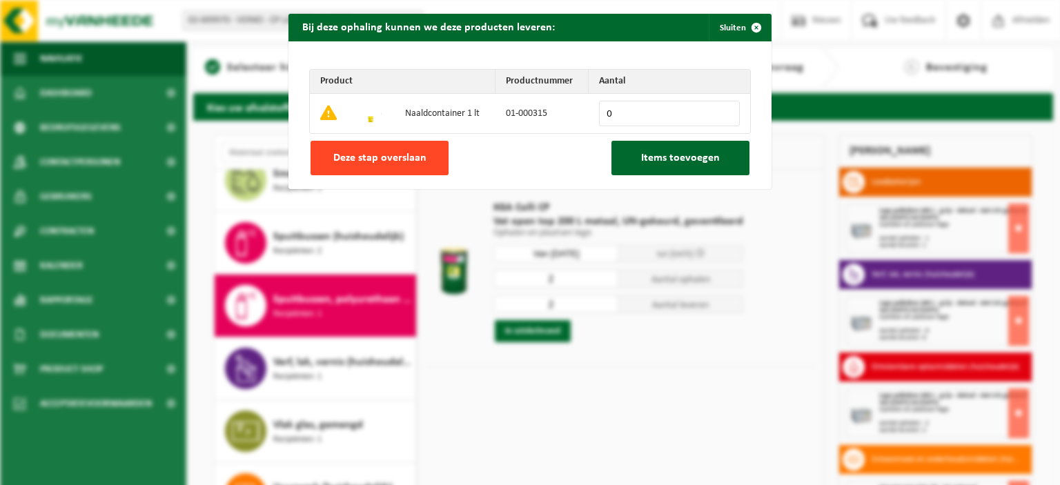
click at [423, 165] on button "Deze stap overslaan" at bounding box center [379, 158] width 138 height 34
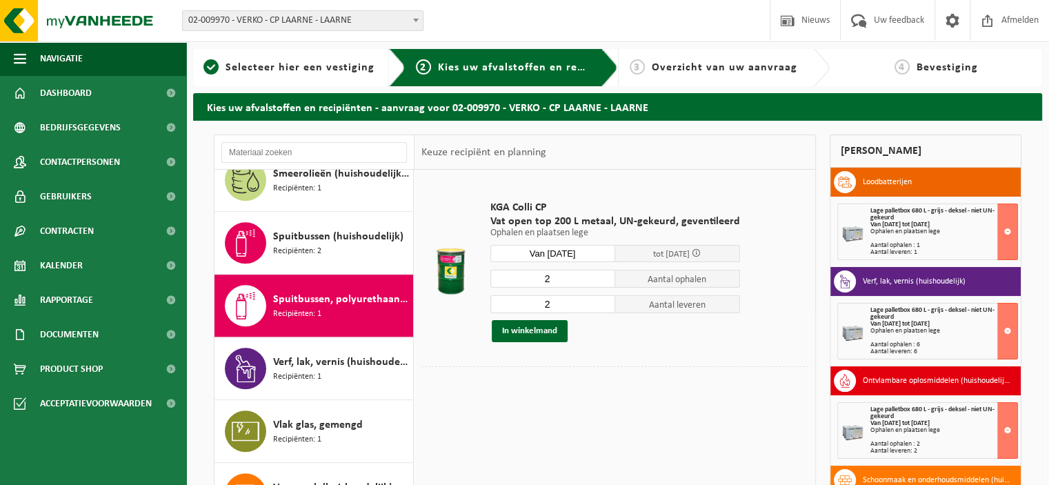
scroll to position [188, 0]
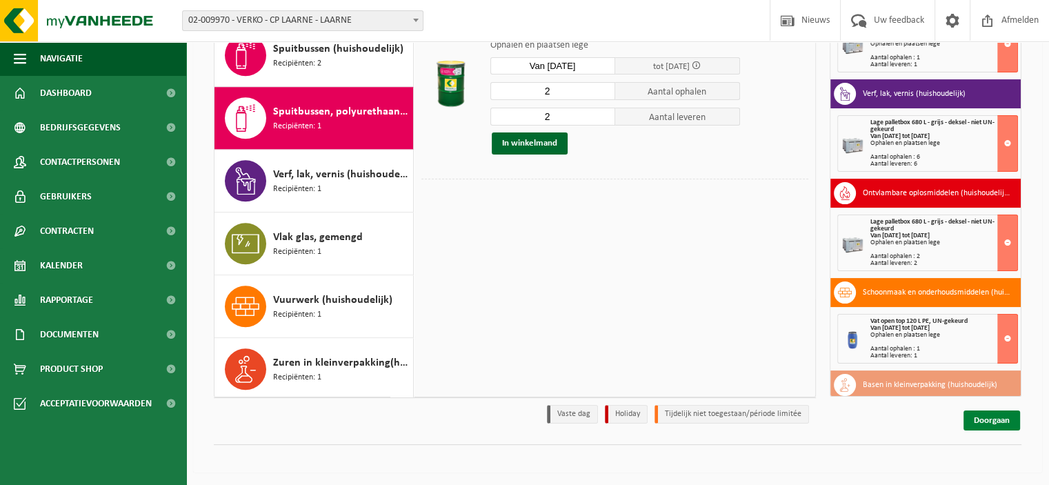
click at [996, 422] on link "Doorgaan" at bounding box center [992, 421] width 57 height 20
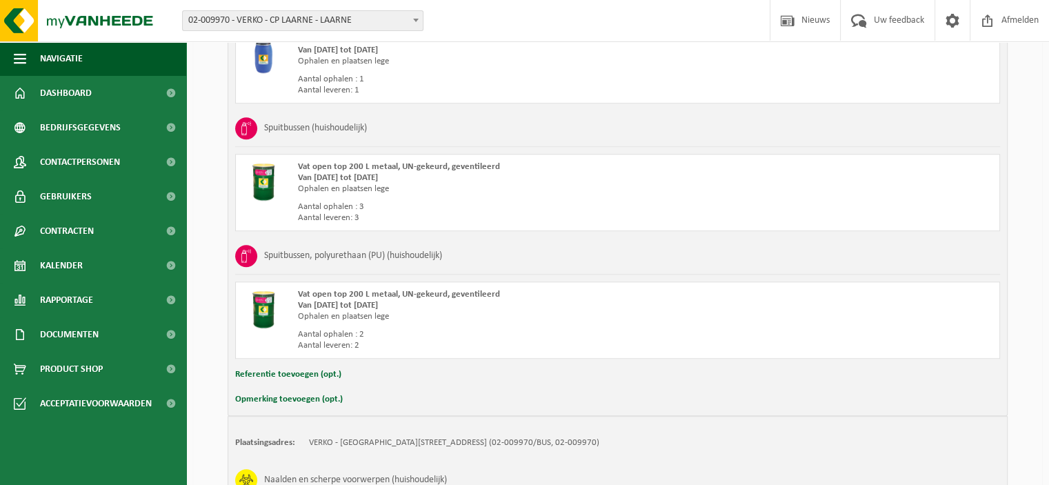
scroll to position [1482, 0]
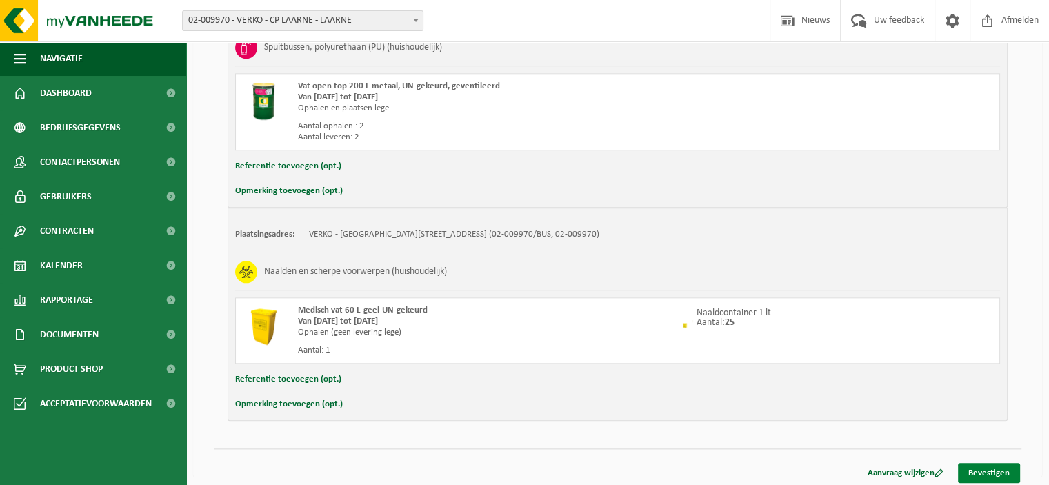
click at [999, 471] on link "Bevestigen" at bounding box center [989, 473] width 62 height 20
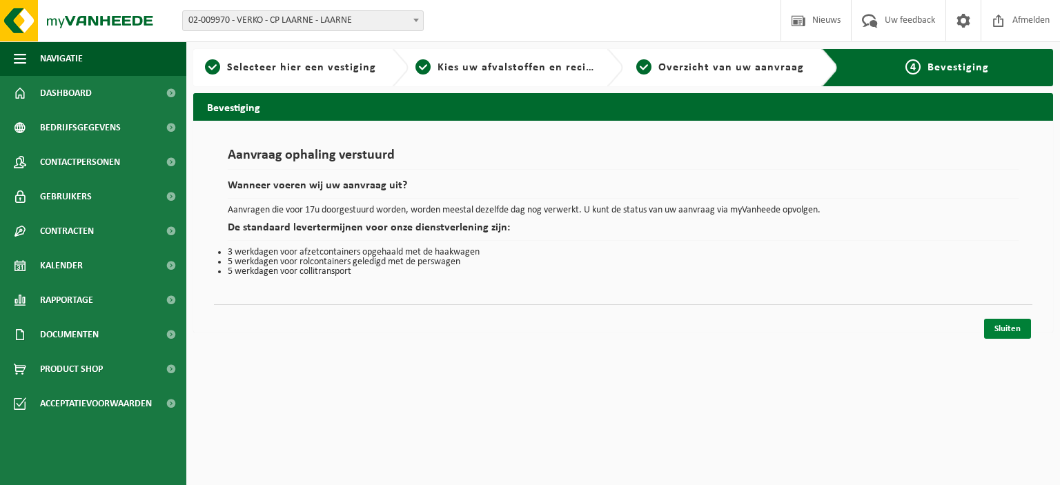
click at [1007, 327] on link "Sluiten" at bounding box center [1007, 329] width 47 height 20
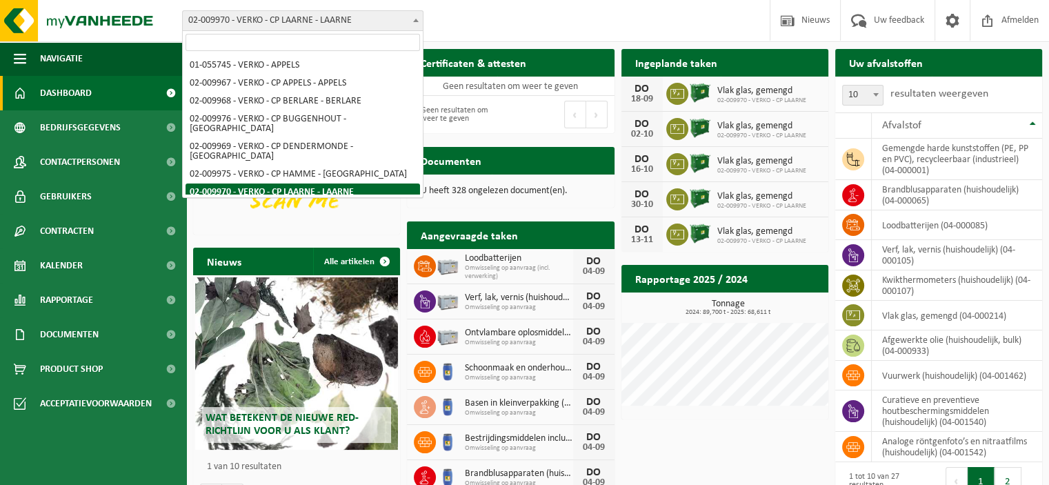
click at [416, 19] on b at bounding box center [416, 20] width 6 height 3
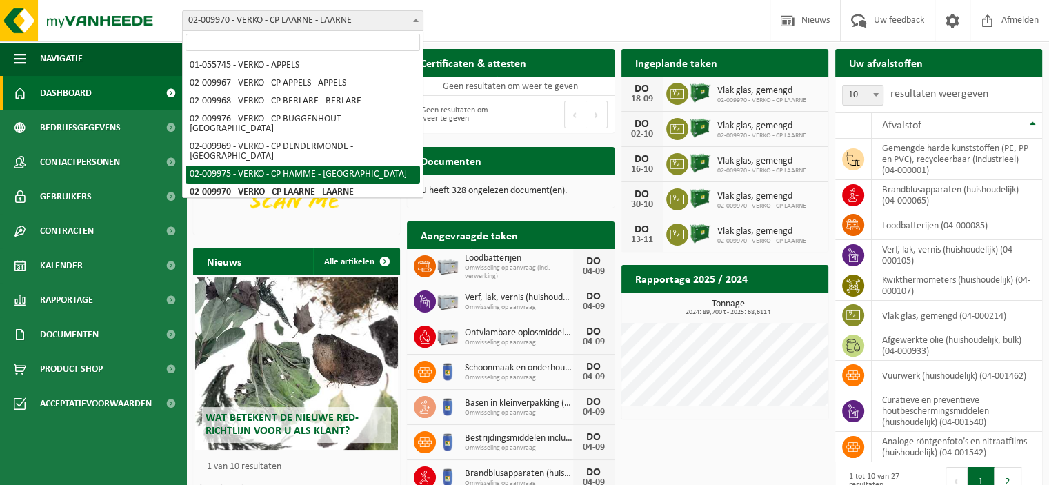
scroll to position [79, 0]
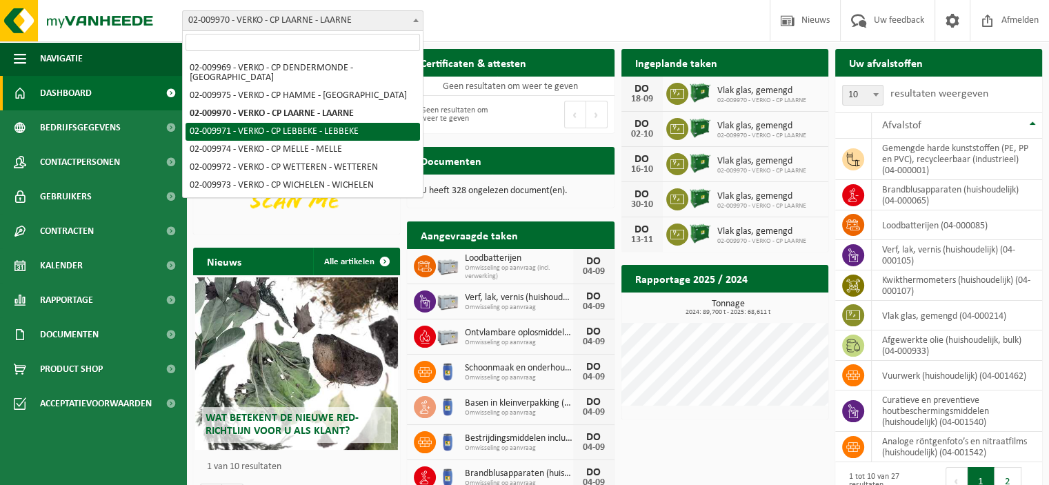
select select "1963"
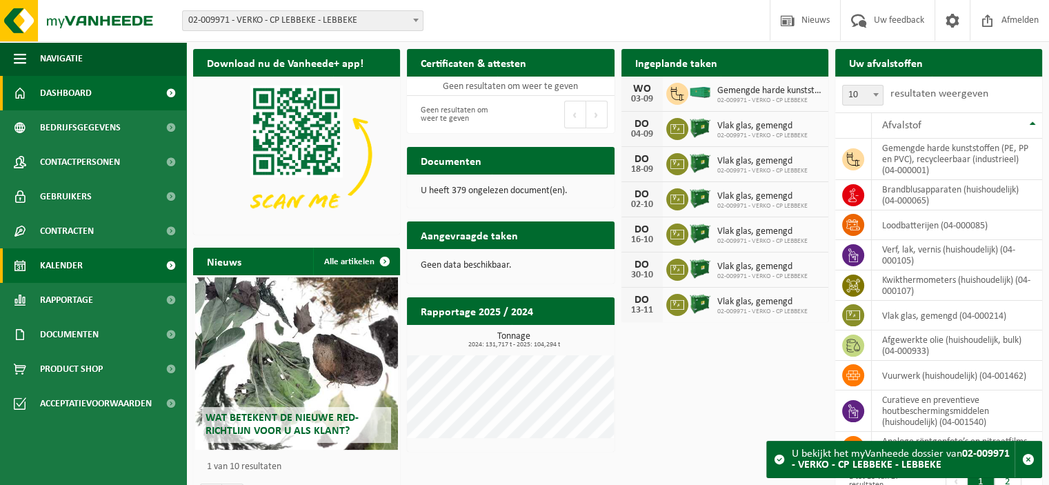
click at [83, 257] on link "Kalender" at bounding box center [93, 265] width 186 height 34
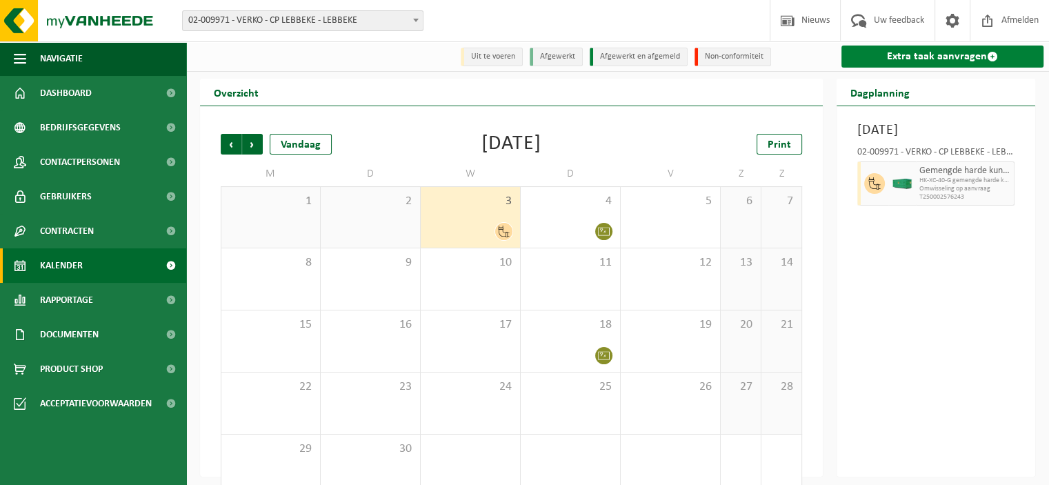
click at [882, 65] on link "Extra taak aanvragen" at bounding box center [943, 57] width 202 height 22
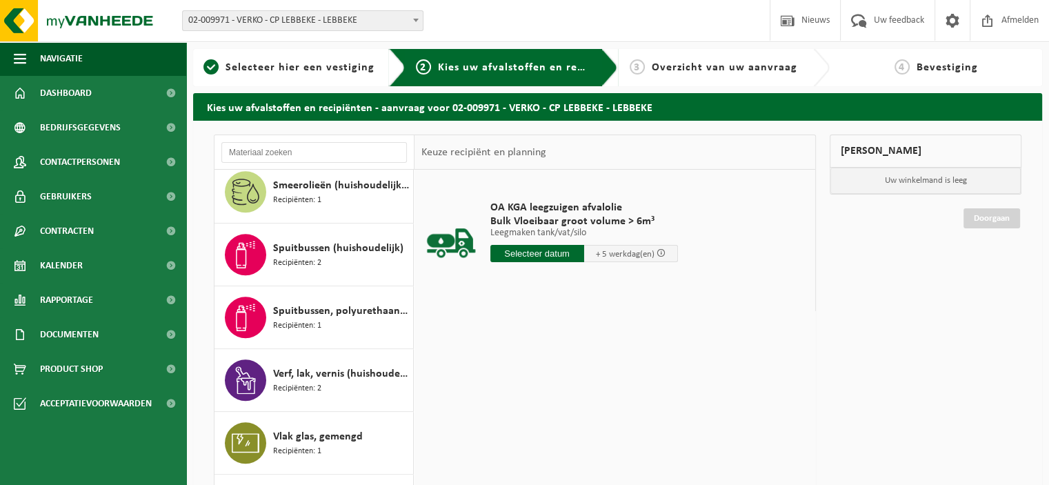
scroll to position [1276, 0]
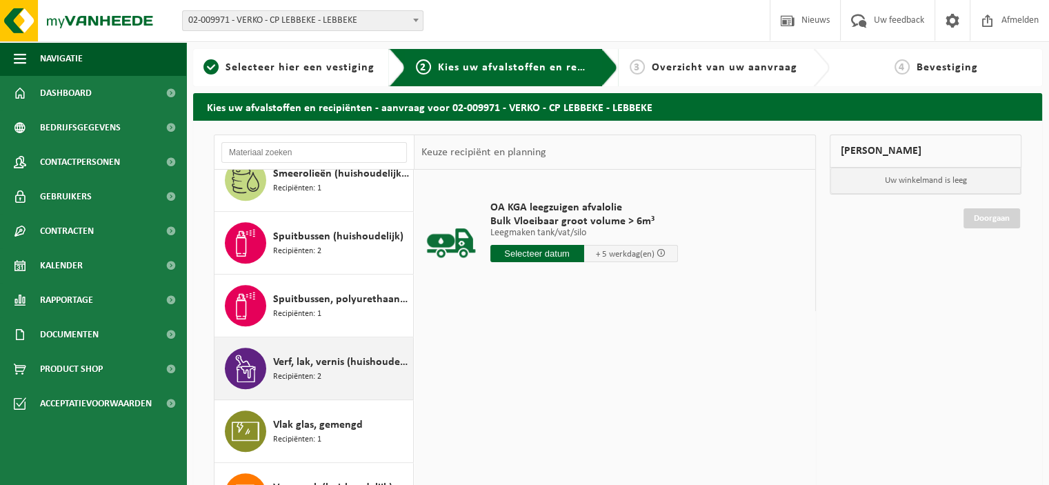
click at [359, 357] on span "Verf, lak, vernis (huishoudelijk)" at bounding box center [341, 362] width 137 height 17
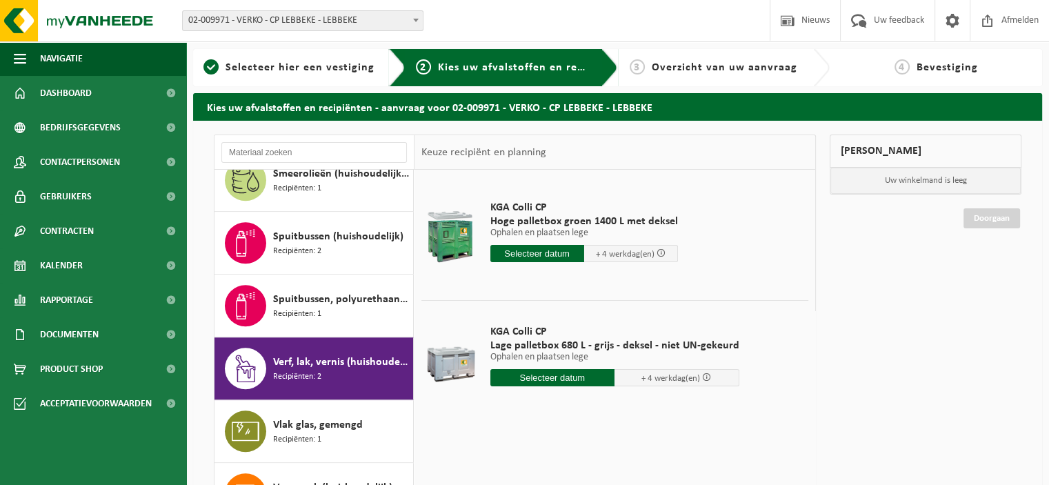
click at [565, 375] on input "text" at bounding box center [553, 377] width 125 height 17
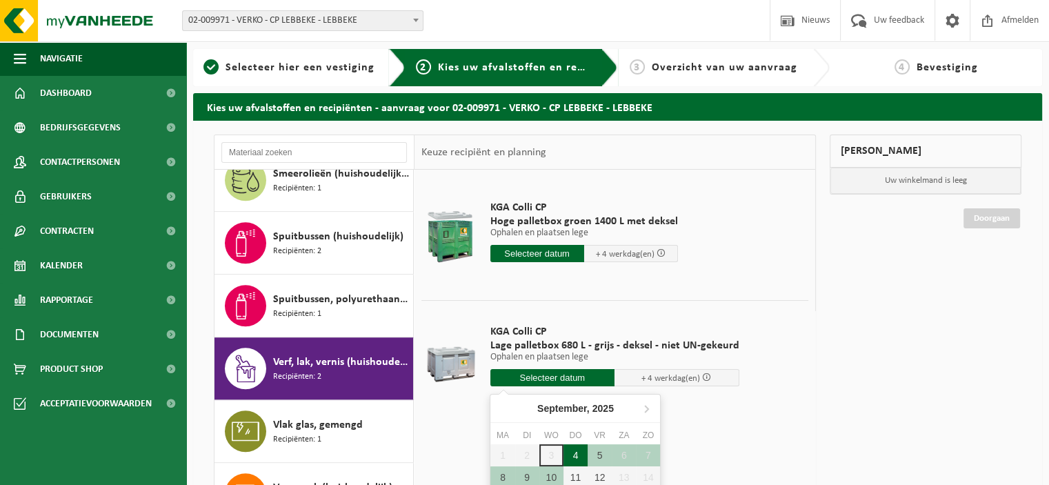
click at [574, 453] on div "4" at bounding box center [576, 455] width 24 height 22
type input "Van 2025-09-04"
type input "2025-09-04"
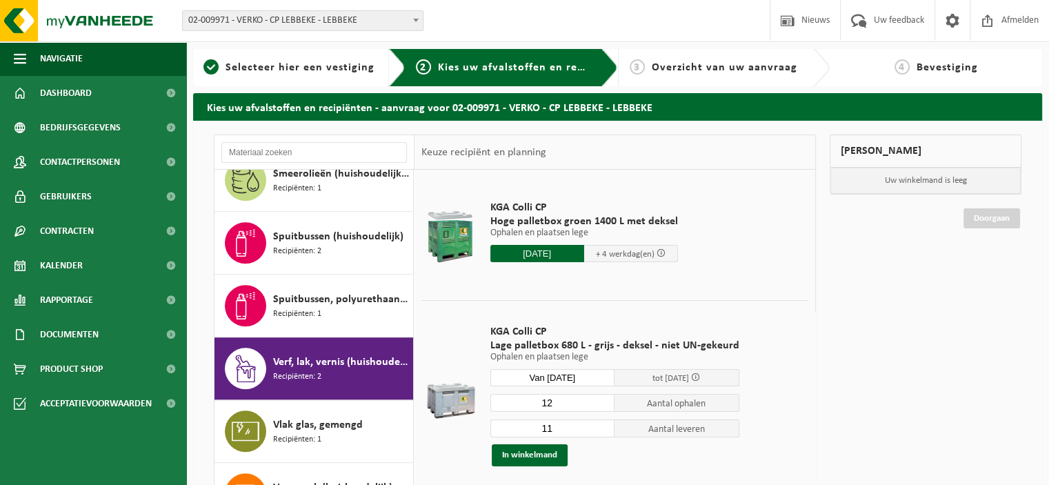
type input "12"
click at [602, 400] on input "12" at bounding box center [553, 403] width 125 height 18
type input "12"
click at [602, 423] on input "12" at bounding box center [553, 428] width 125 height 18
click at [533, 455] on button "In winkelmand" at bounding box center [530, 455] width 76 height 22
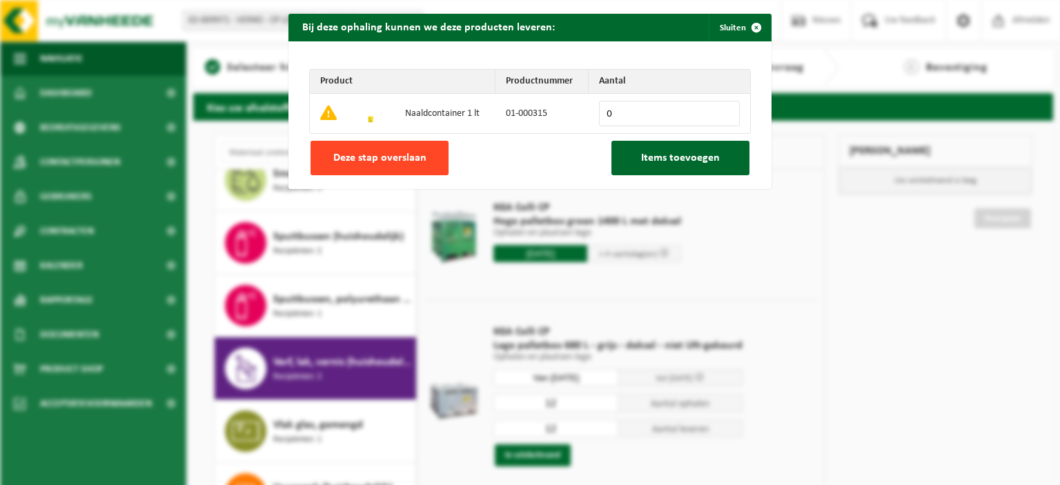
click at [405, 158] on span "Deze stap overslaan" at bounding box center [379, 157] width 93 height 11
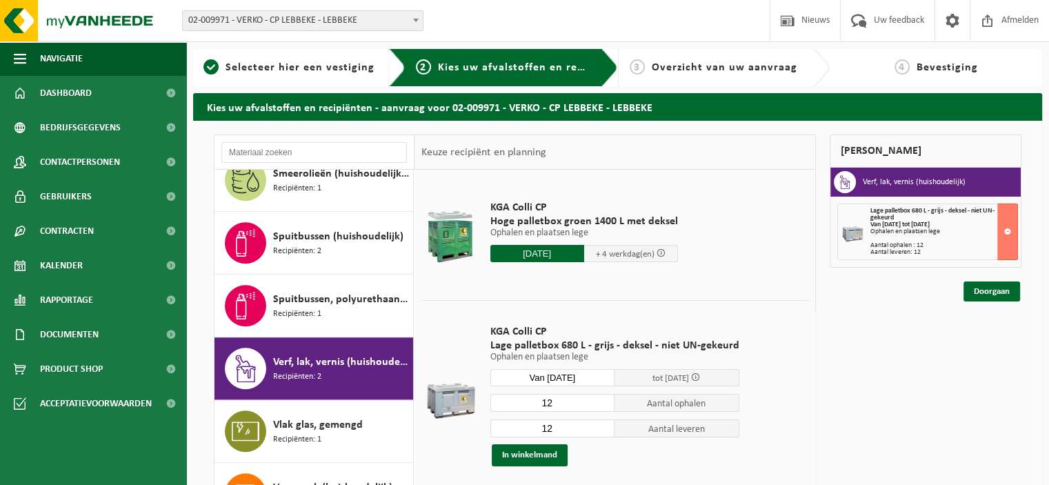
scroll to position [913, 0]
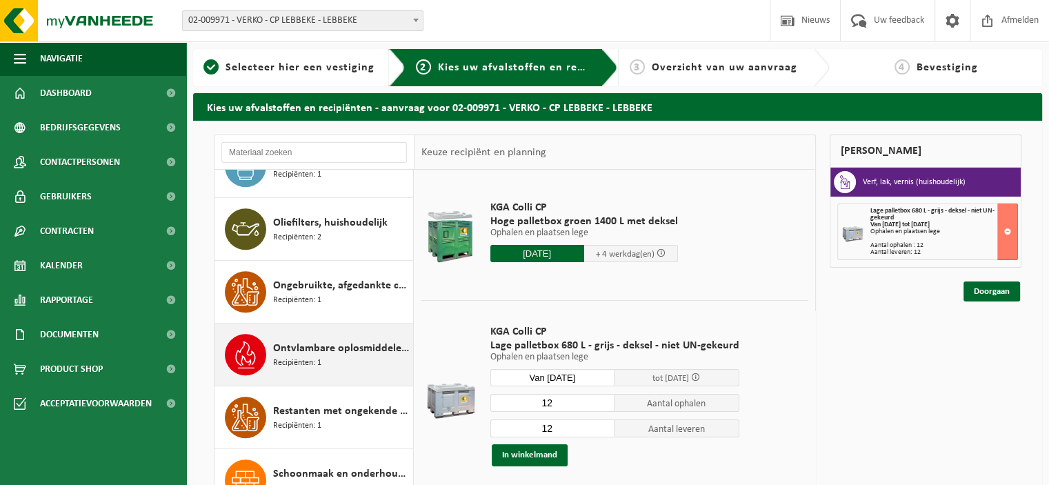
click at [301, 357] on span "Recipiënten: 1" at bounding box center [297, 363] width 48 height 13
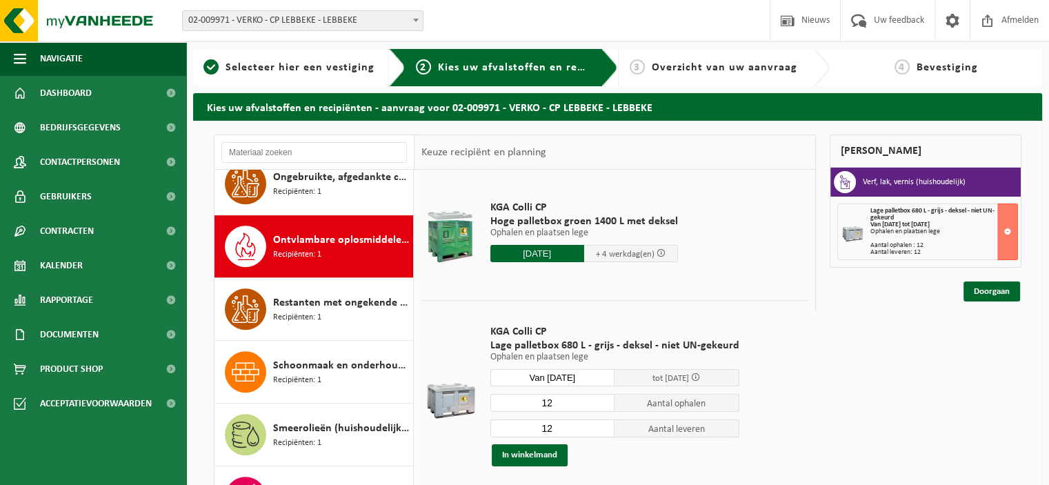
scroll to position [1065, 0]
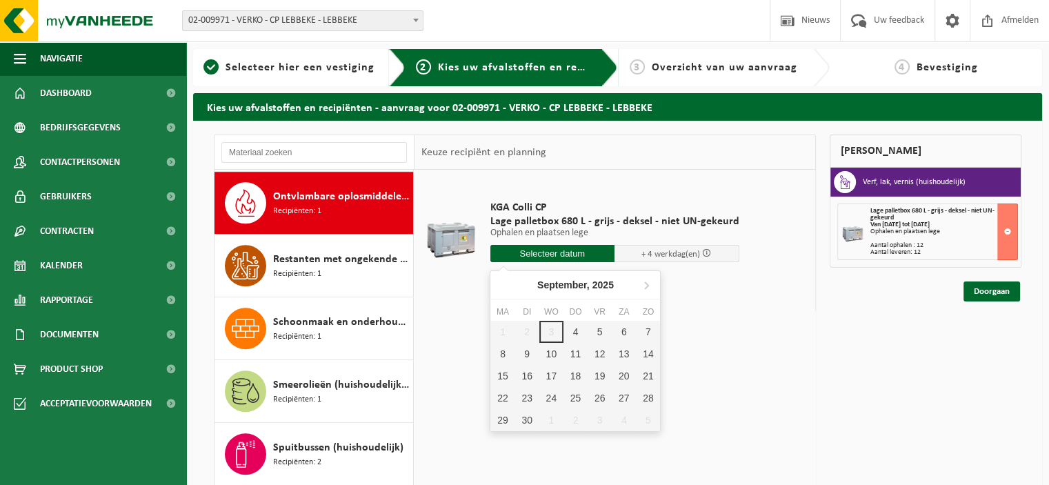
click at [562, 254] on input "text" at bounding box center [553, 253] width 125 height 17
click at [581, 335] on div "4" at bounding box center [576, 332] width 24 height 22
type input "Van 2025-09-04"
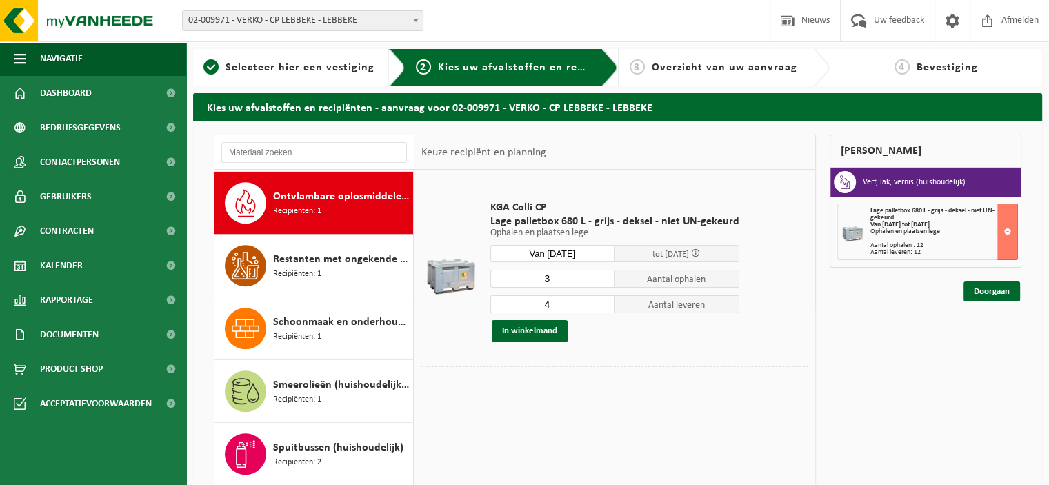
click at [602, 280] on input "3" at bounding box center [553, 279] width 125 height 18
type input "2"
click at [602, 280] on input "2" at bounding box center [553, 279] width 125 height 18
click at [603, 306] on input "3" at bounding box center [553, 304] width 125 height 18
drag, startPoint x: 603, startPoint y: 306, endPoint x: 584, endPoint y: 314, distance: 20.1
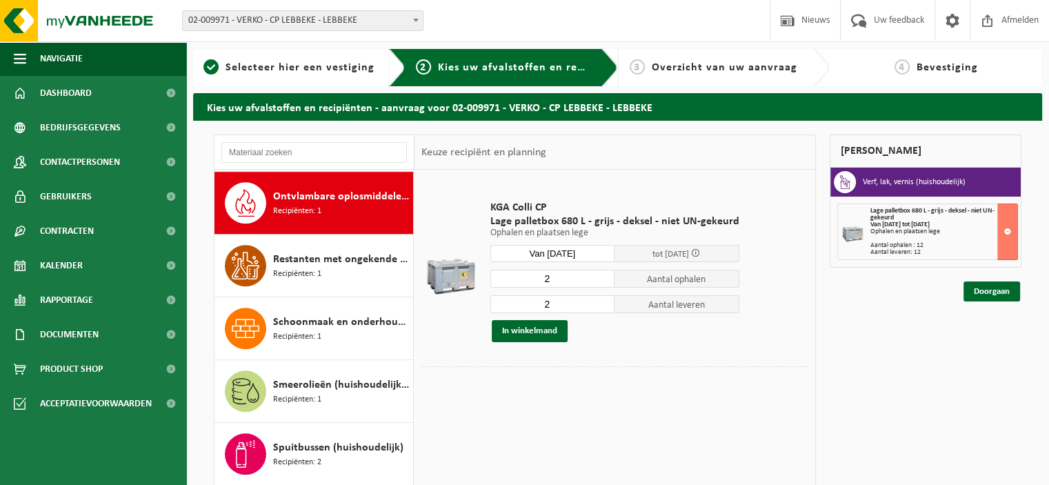
type input "2"
click at [602, 308] on input "2" at bounding box center [553, 304] width 125 height 18
click at [544, 326] on button "In winkelmand" at bounding box center [530, 331] width 76 height 22
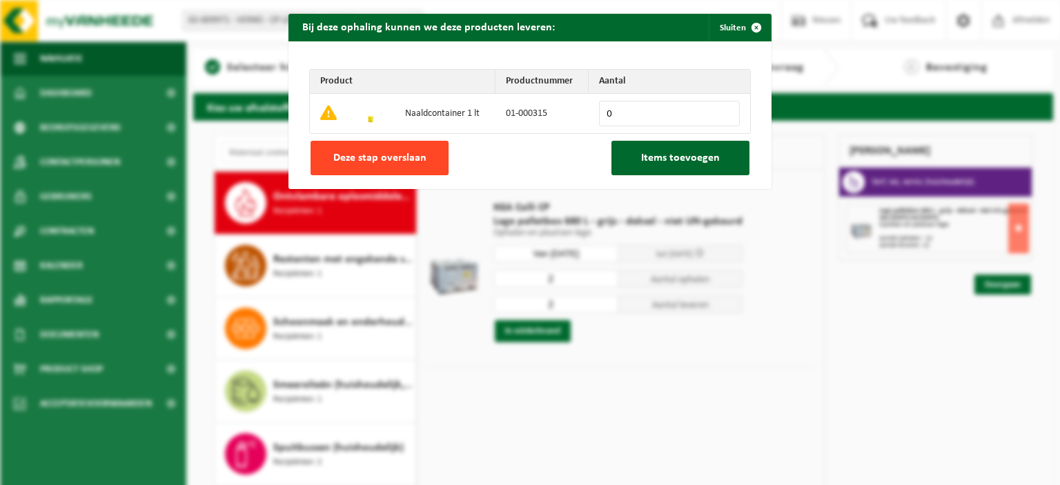
click at [422, 159] on button "Deze stap overslaan" at bounding box center [379, 158] width 138 height 34
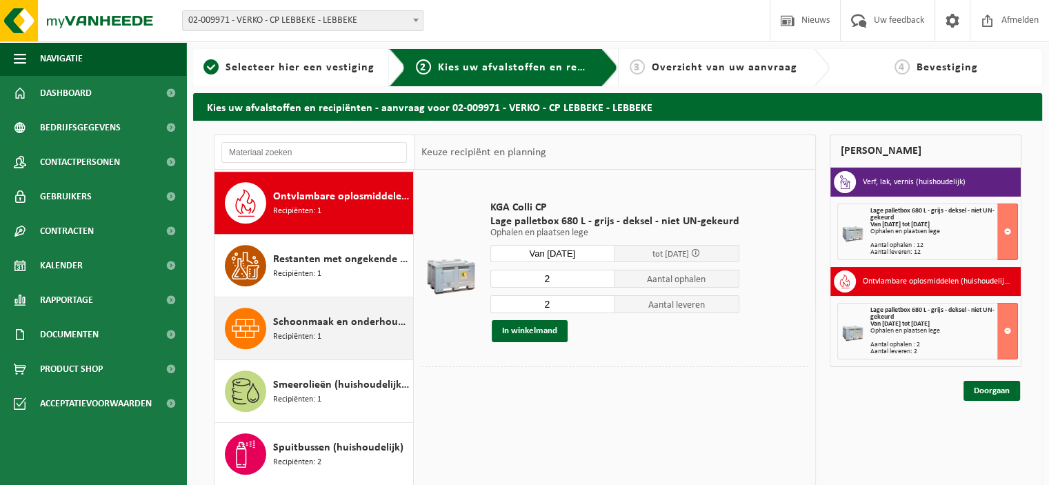
click at [335, 327] on div "Schoonmaak en onderhoudsmiddelen (huishoudelijk) Recipiënten: 1" at bounding box center [341, 328] width 137 height 41
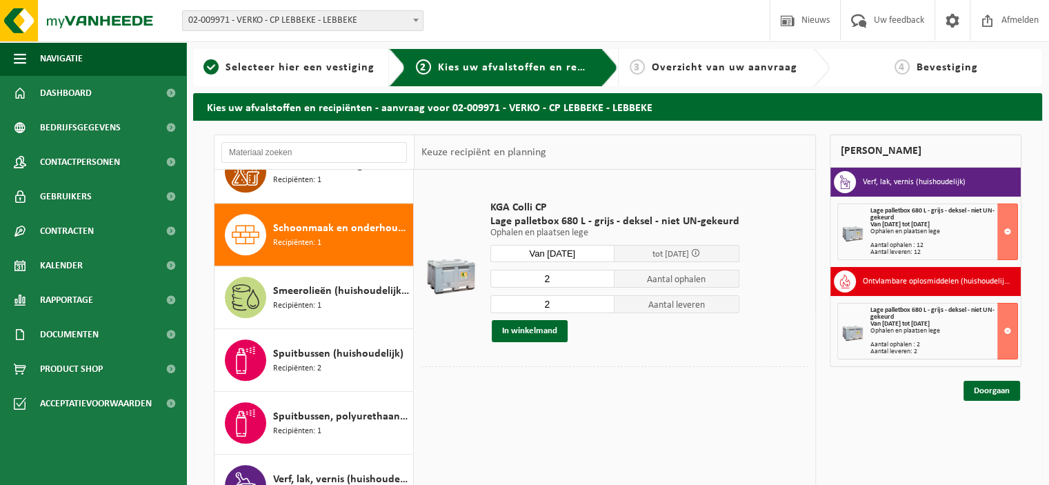
scroll to position [1190, 0]
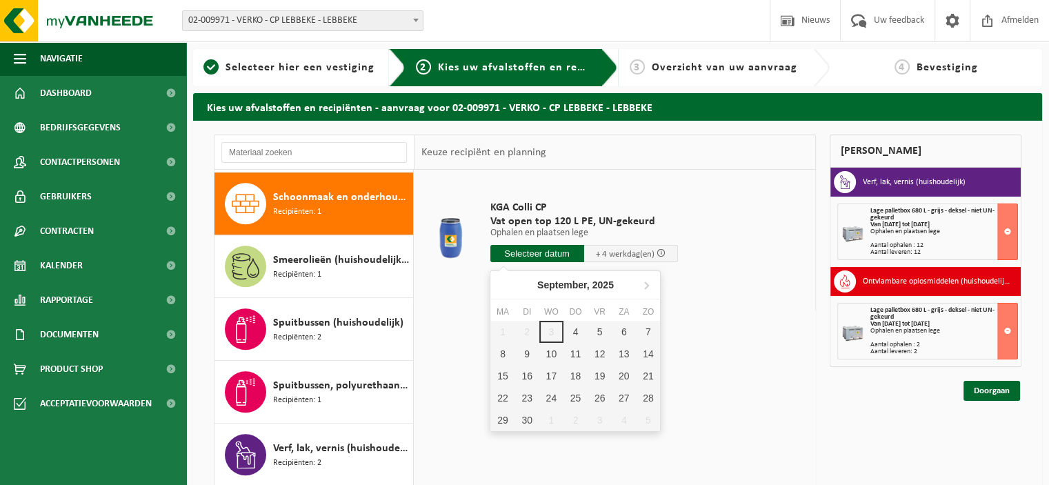
click at [546, 255] on input "text" at bounding box center [538, 253] width 94 height 17
click at [575, 326] on div "4" at bounding box center [576, 332] width 24 height 22
type input "Van 2025-09-04"
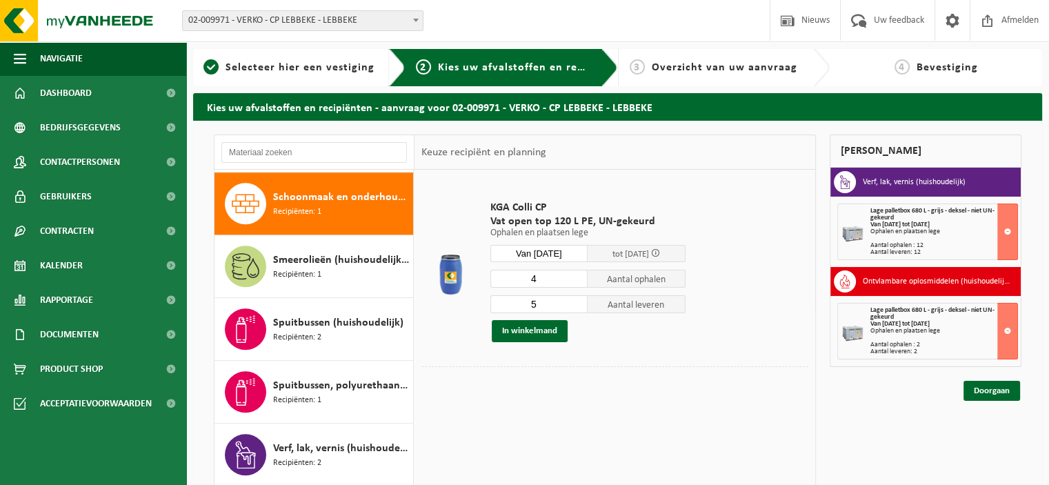
click at [581, 284] on input "4" at bounding box center [540, 279] width 98 height 18
type input "3"
click at [581, 284] on input "3" at bounding box center [540, 279] width 98 height 18
click at [579, 306] on input "4" at bounding box center [540, 304] width 98 height 18
type input "3"
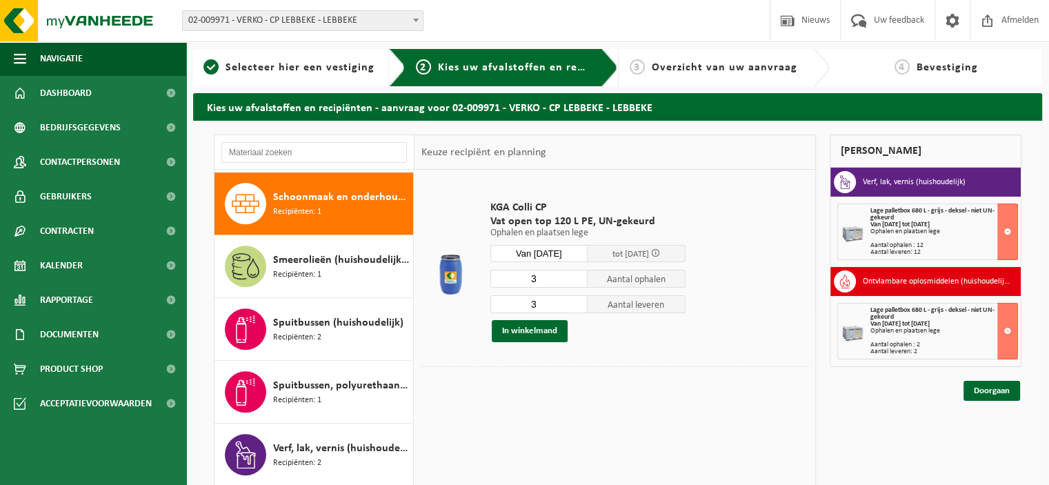
click at [579, 306] on input "3" at bounding box center [540, 304] width 98 height 18
click at [539, 327] on button "In winkelmand" at bounding box center [530, 331] width 76 height 22
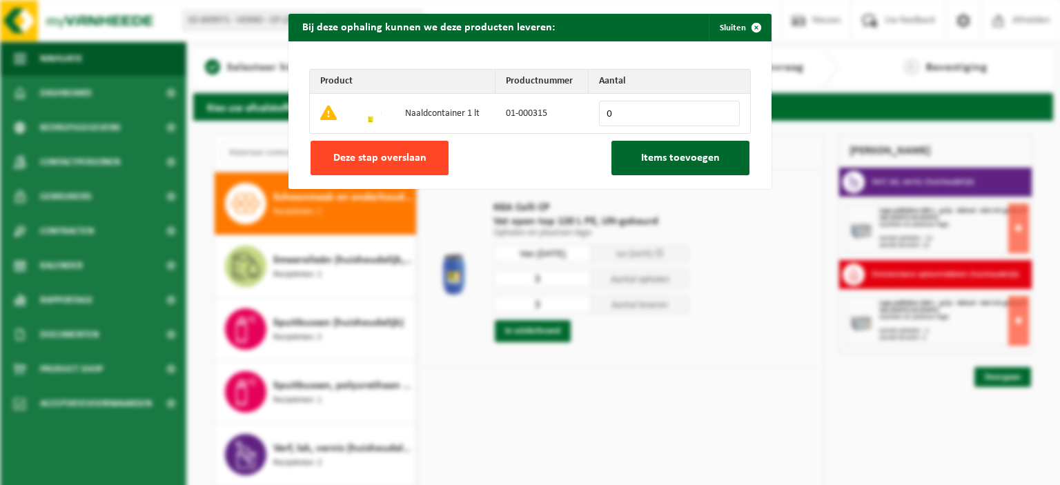
click at [412, 152] on span "Deze stap overslaan" at bounding box center [379, 157] width 93 height 11
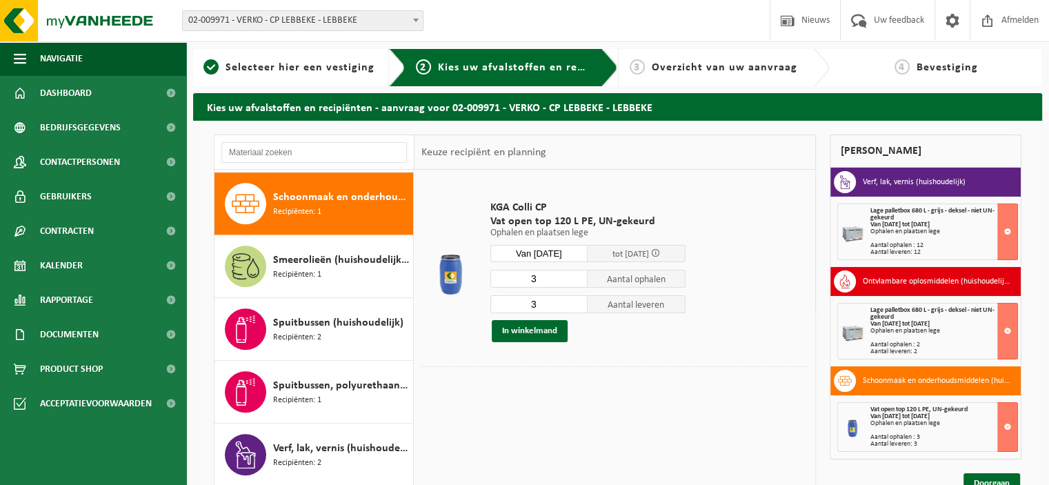
scroll to position [828, 0]
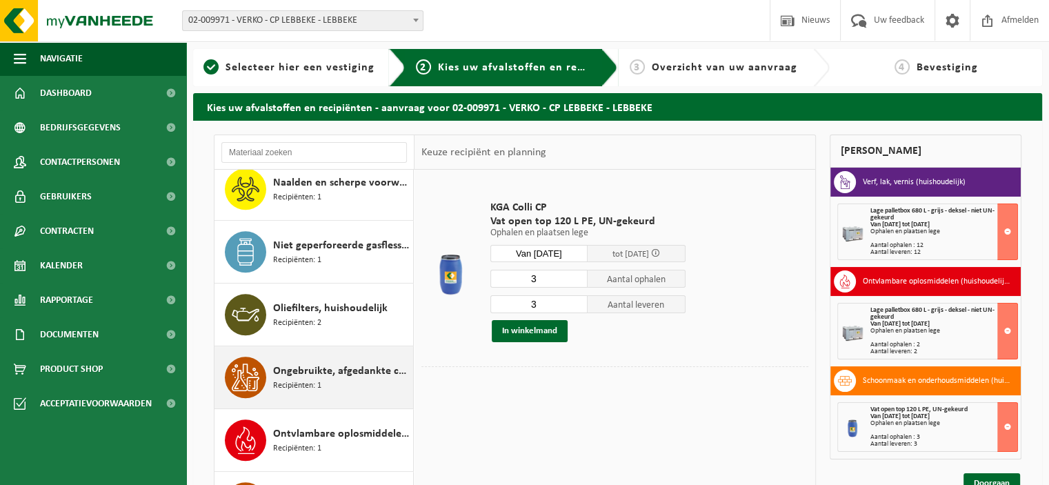
click at [349, 372] on span "Ongebruikte, afgedankte chemicalien (huishoudelijk)" at bounding box center [341, 371] width 137 height 17
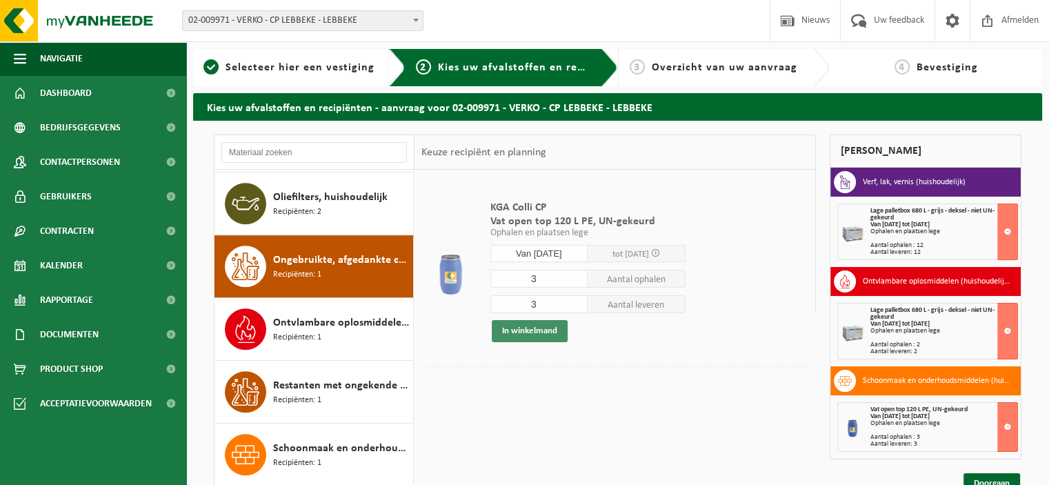
scroll to position [1002, 0]
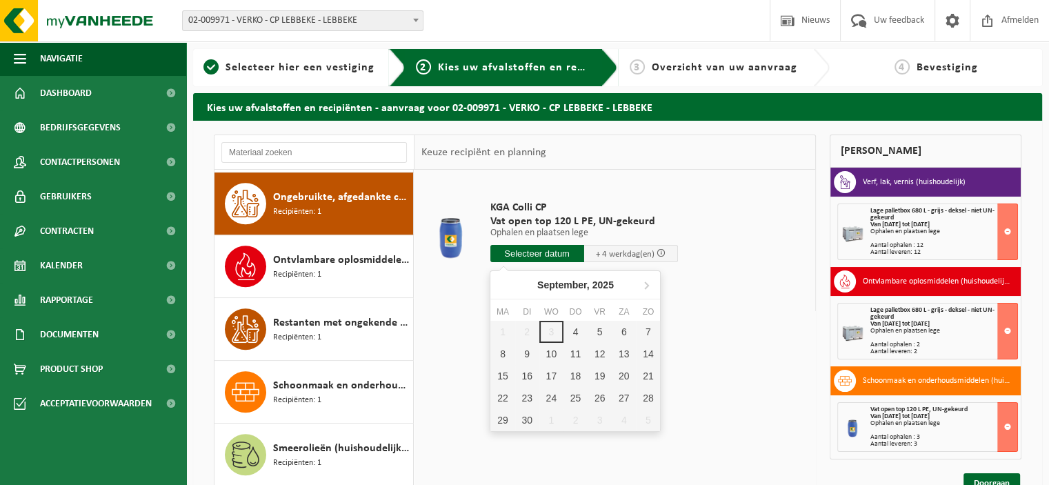
click at [561, 253] on input "text" at bounding box center [538, 253] width 94 height 17
click at [574, 325] on div "4" at bounding box center [576, 332] width 24 height 22
type input "Van 2025-09-04"
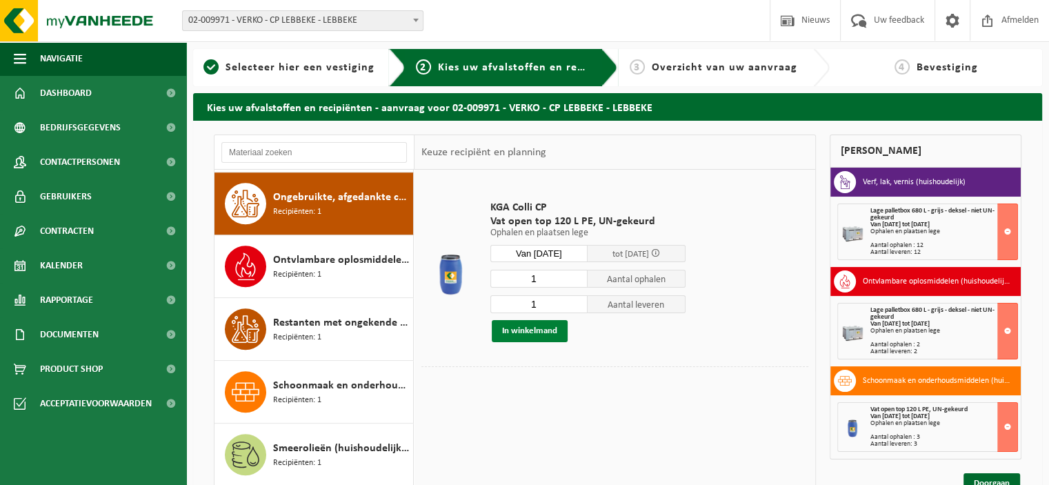
click at [544, 325] on button "In winkelmand" at bounding box center [530, 331] width 76 height 22
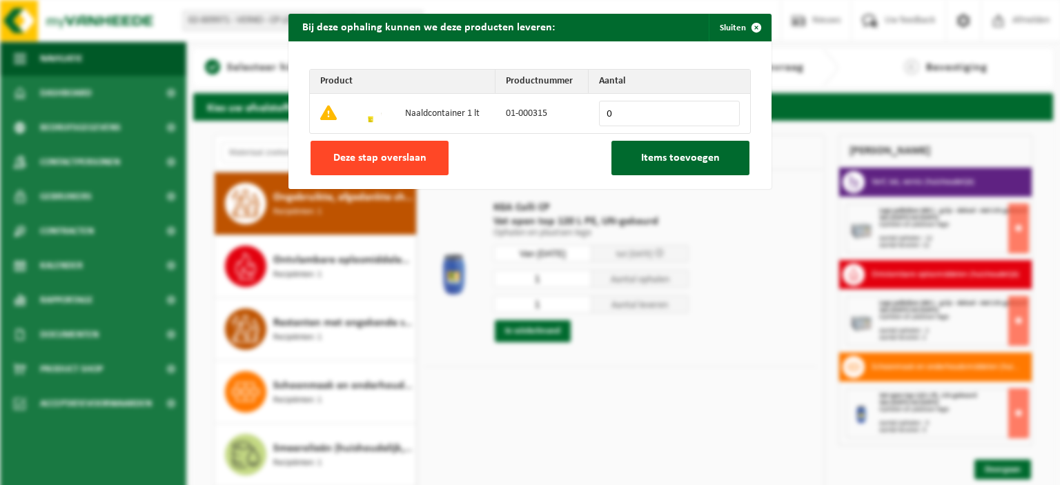
click at [422, 153] on button "Deze stap overslaan" at bounding box center [379, 158] width 138 height 34
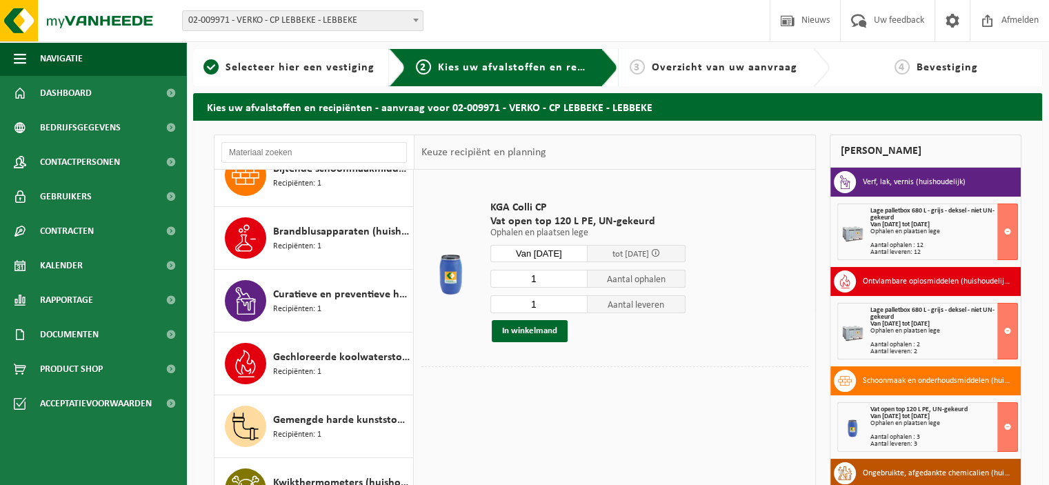
scroll to position [0, 0]
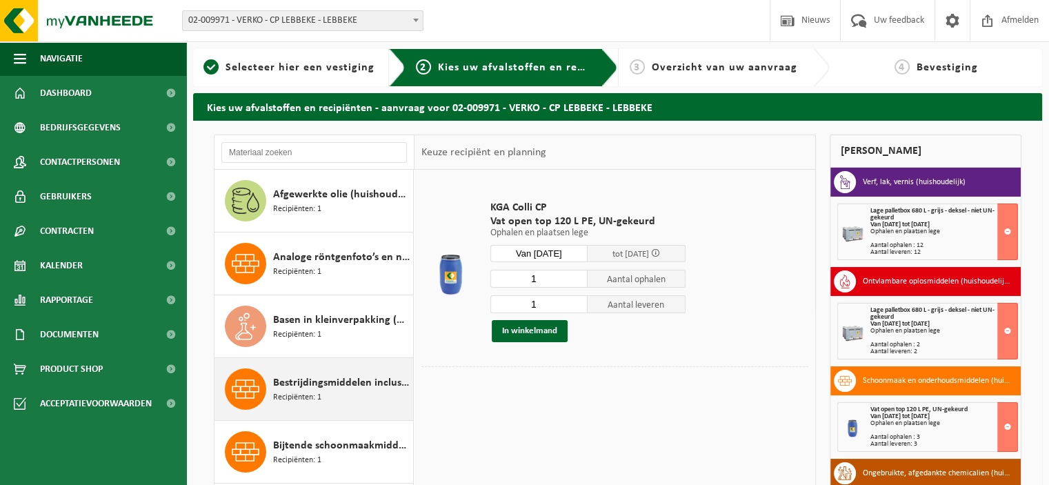
click at [348, 375] on span "Bestrijdingsmiddelen inclusief schimmelwerende beschermingsmiddelen (huishoudel…" at bounding box center [341, 383] width 137 height 17
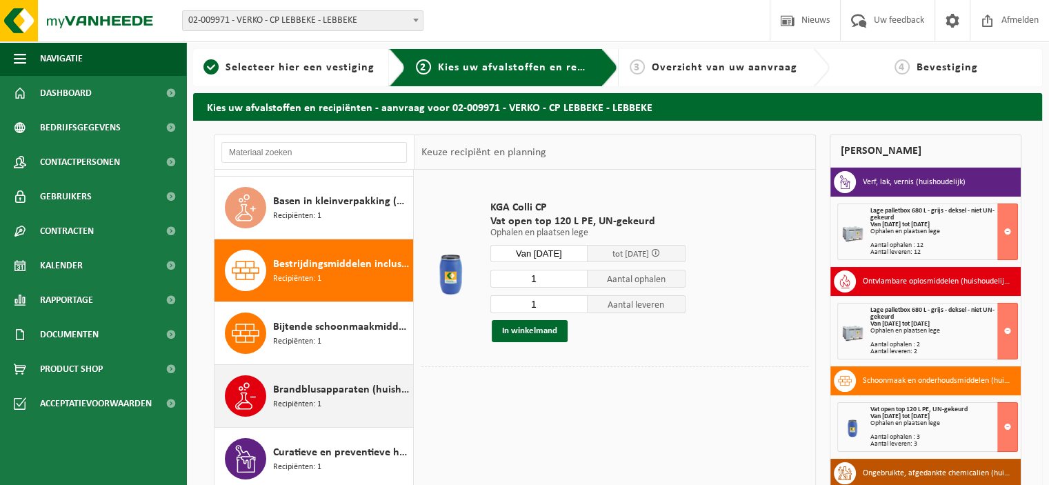
scroll to position [188, 0]
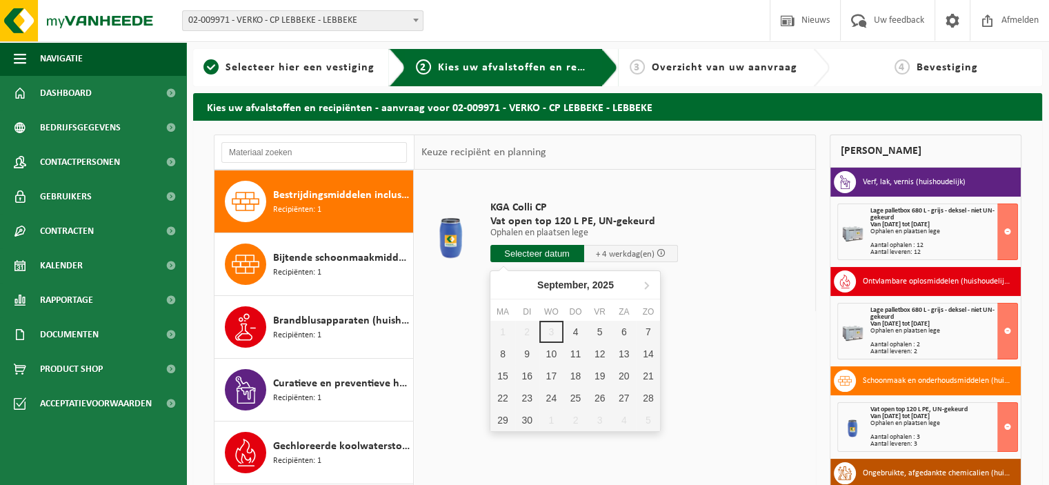
click at [549, 256] on input "text" at bounding box center [538, 253] width 94 height 17
click at [575, 328] on div "4" at bounding box center [576, 332] width 24 height 22
type input "Van 2025-09-04"
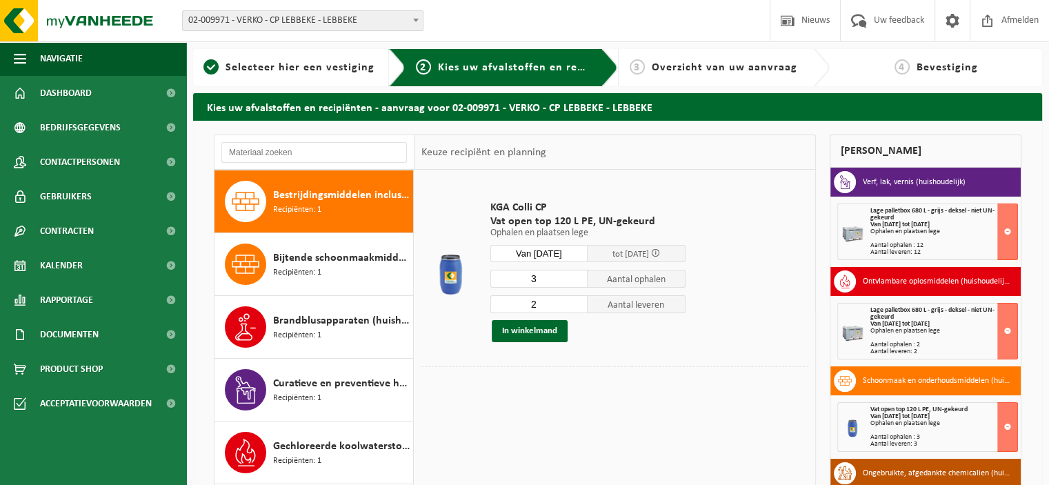
click at [581, 275] on input "3" at bounding box center [540, 279] width 98 height 18
type input "4"
click at [581, 275] on input "4" at bounding box center [540, 279] width 98 height 18
click at [580, 302] on input "3" at bounding box center [540, 304] width 98 height 18
type input "4"
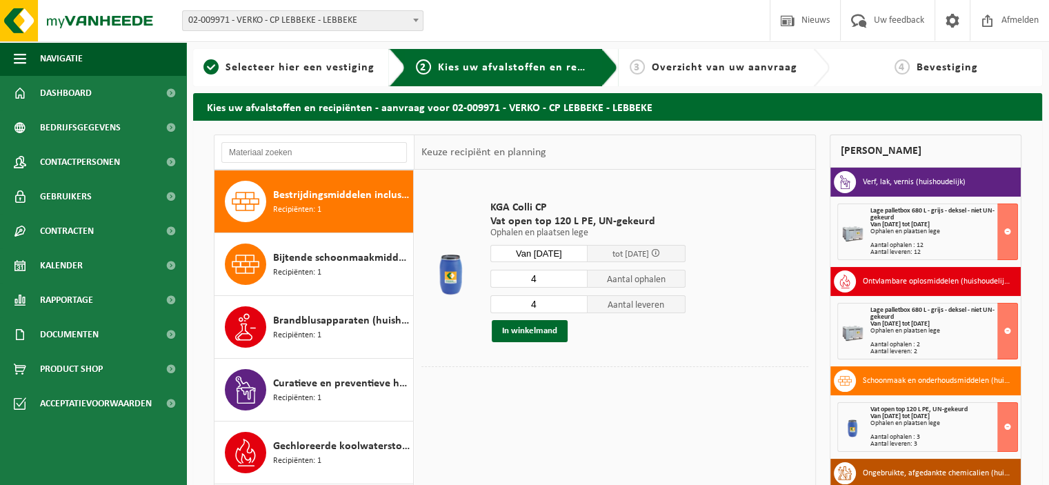
click at [580, 302] on input "4" at bounding box center [540, 304] width 98 height 18
click at [534, 331] on button "In winkelmand" at bounding box center [530, 331] width 76 height 22
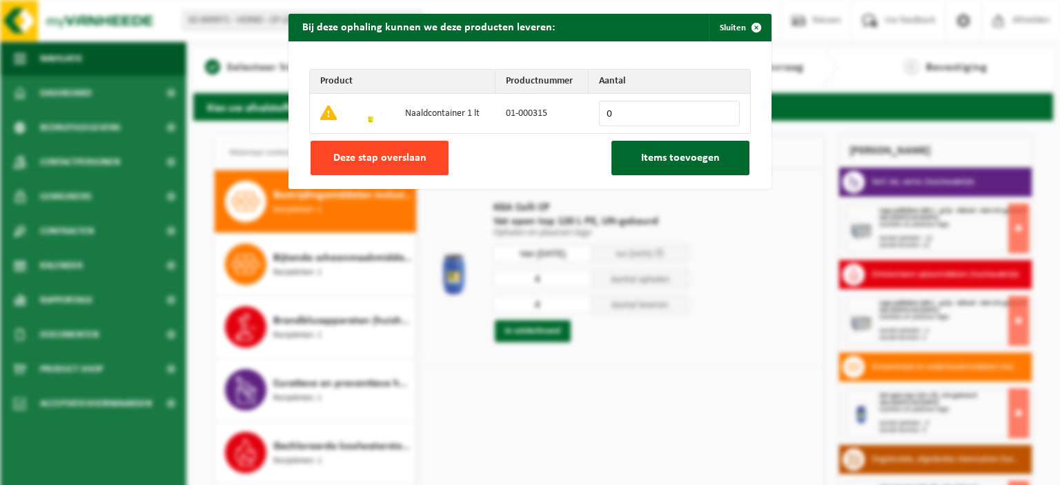
click at [413, 159] on span "Deze stap overslaan" at bounding box center [379, 157] width 93 height 11
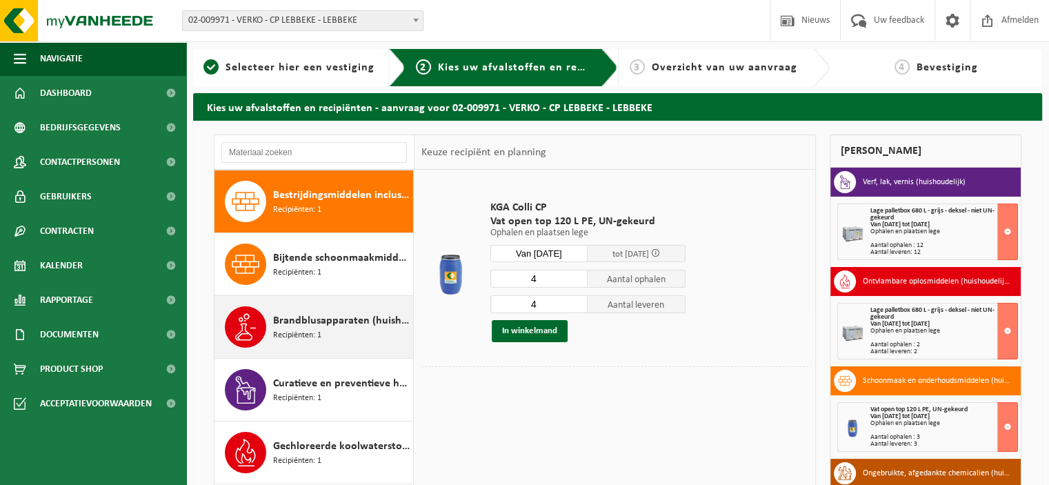
click at [344, 322] on span "Brandblusapparaten (huishoudelijk)" at bounding box center [341, 321] width 137 height 17
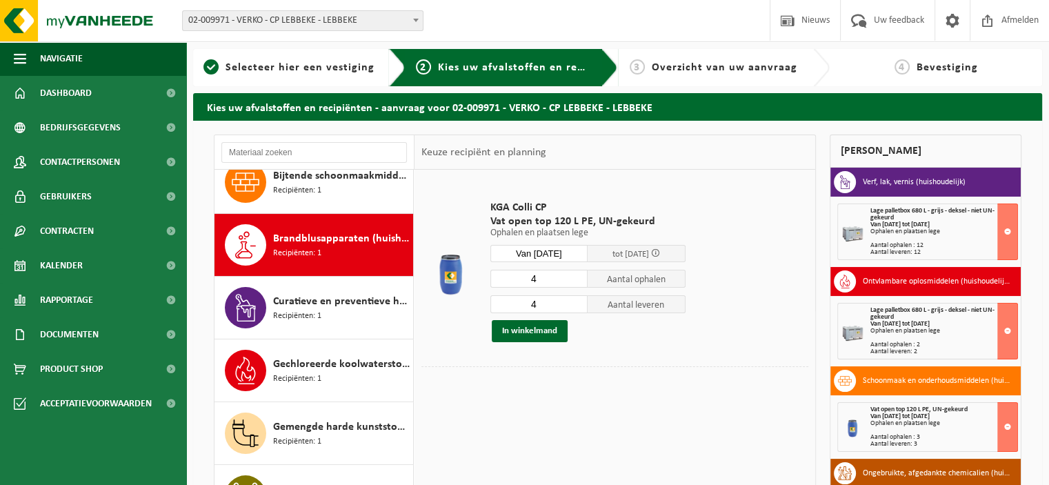
scroll to position [313, 0]
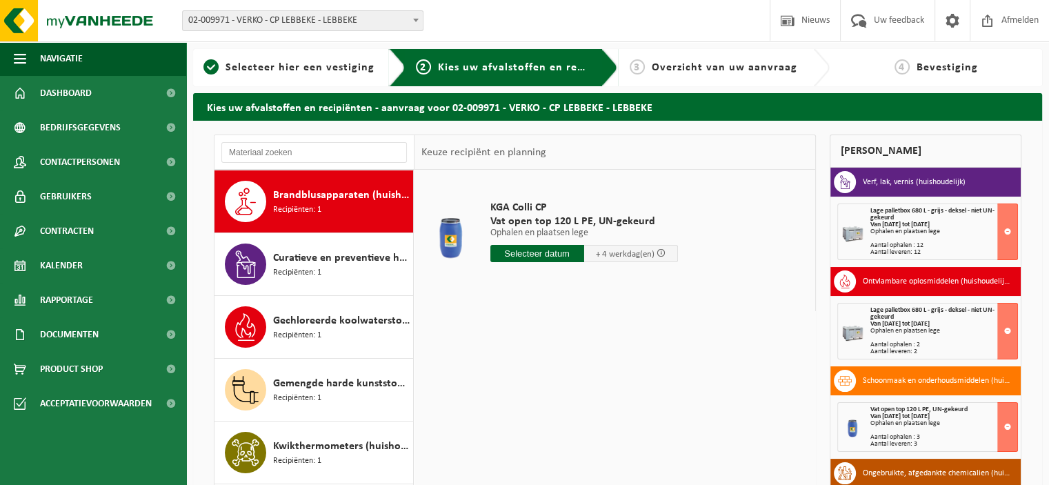
click at [546, 255] on input "text" at bounding box center [538, 253] width 94 height 17
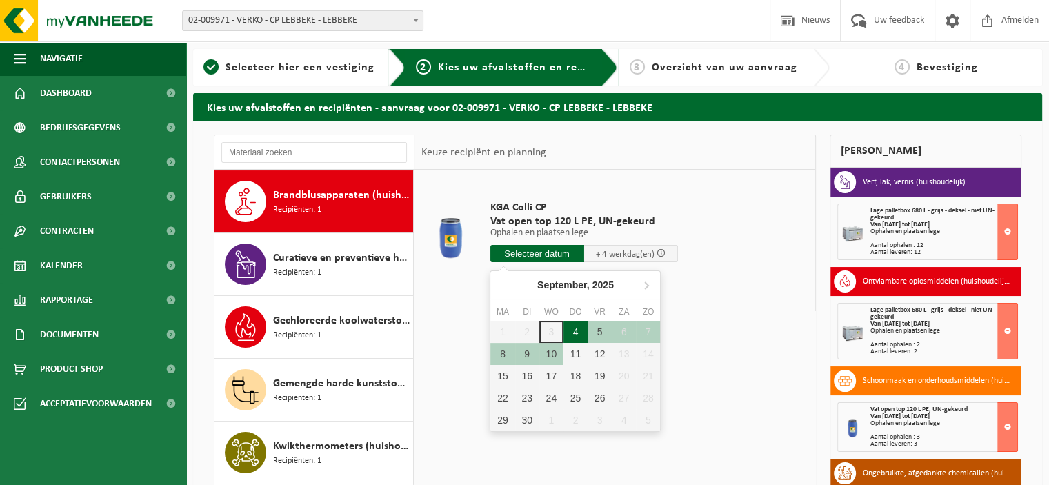
click at [577, 327] on div "4" at bounding box center [576, 332] width 24 height 22
type input "Van 2025-09-04"
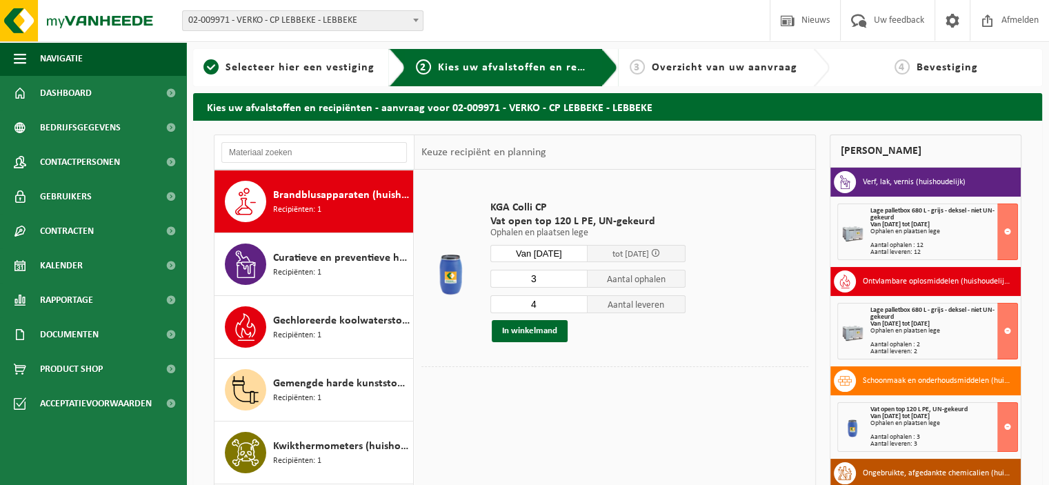
click at [580, 282] on input "3" at bounding box center [540, 279] width 98 height 18
click at [580, 282] on input "2" at bounding box center [540, 279] width 98 height 18
type input "1"
click at [580, 282] on input "1" at bounding box center [540, 279] width 98 height 18
click at [582, 306] on input "3" at bounding box center [540, 304] width 98 height 18
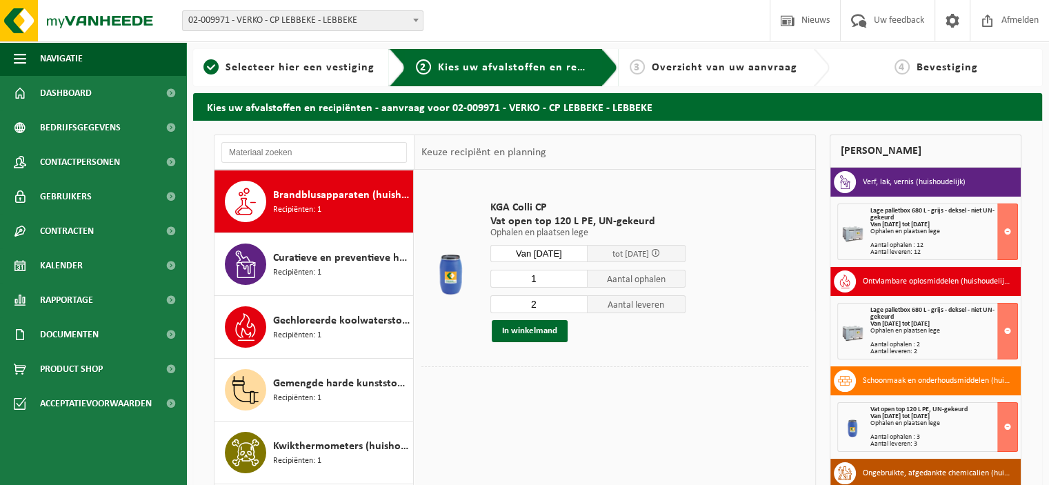
click at [582, 306] on input "2" at bounding box center [540, 304] width 98 height 18
type input "1"
click at [582, 306] on input "1" at bounding box center [540, 304] width 98 height 18
click at [536, 334] on button "In winkelmand" at bounding box center [530, 331] width 76 height 22
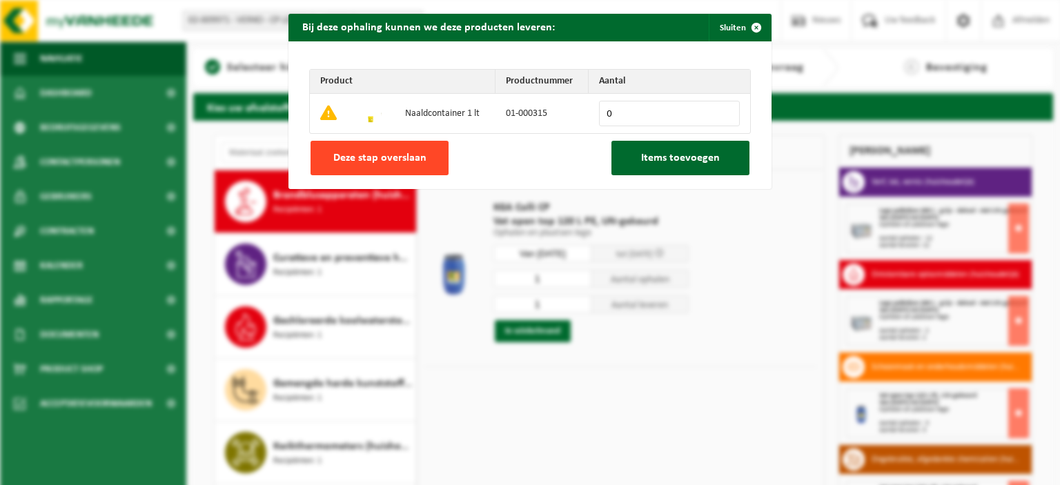
click at [421, 153] on button "Deze stap overslaan" at bounding box center [379, 158] width 138 height 34
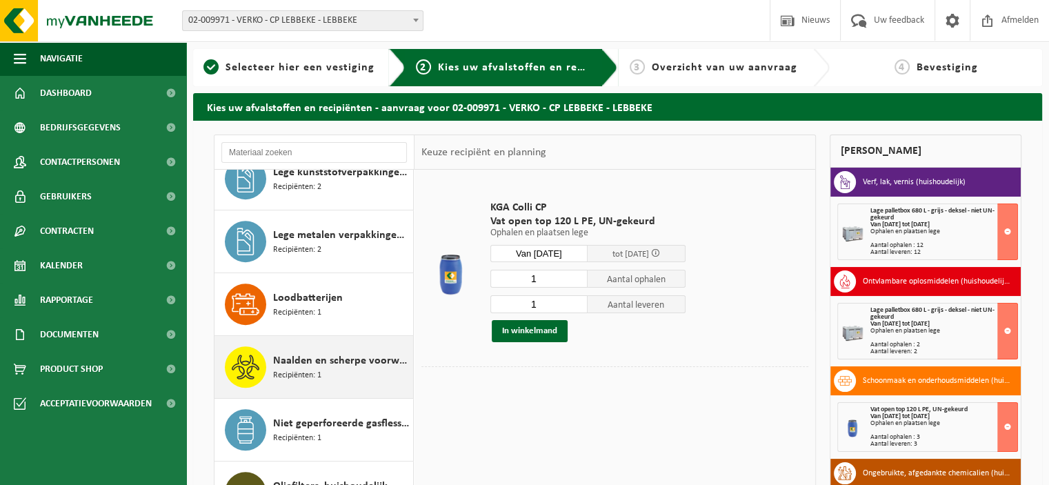
click at [371, 357] on span "Naalden en scherpe voorwerpen (huishoudelijk)" at bounding box center [341, 361] width 137 height 17
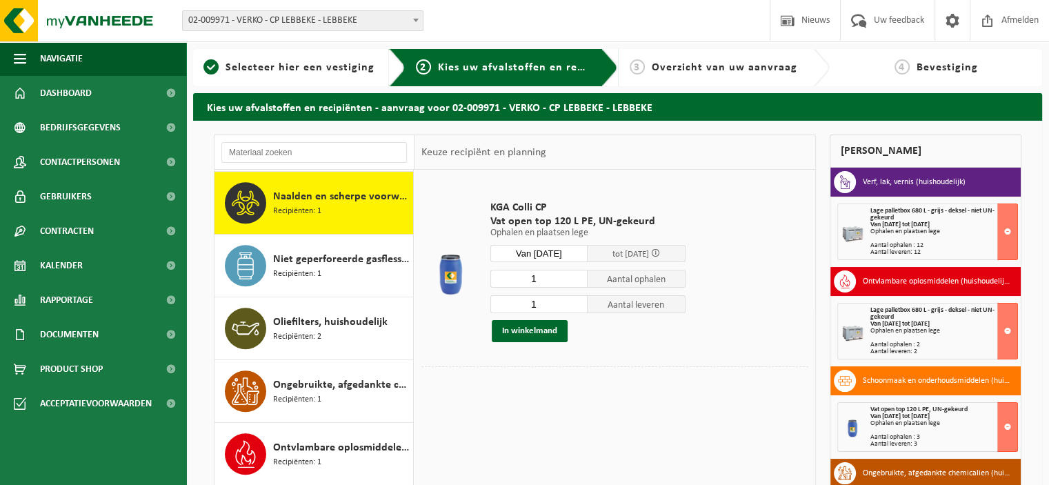
scroll to position [814, 0]
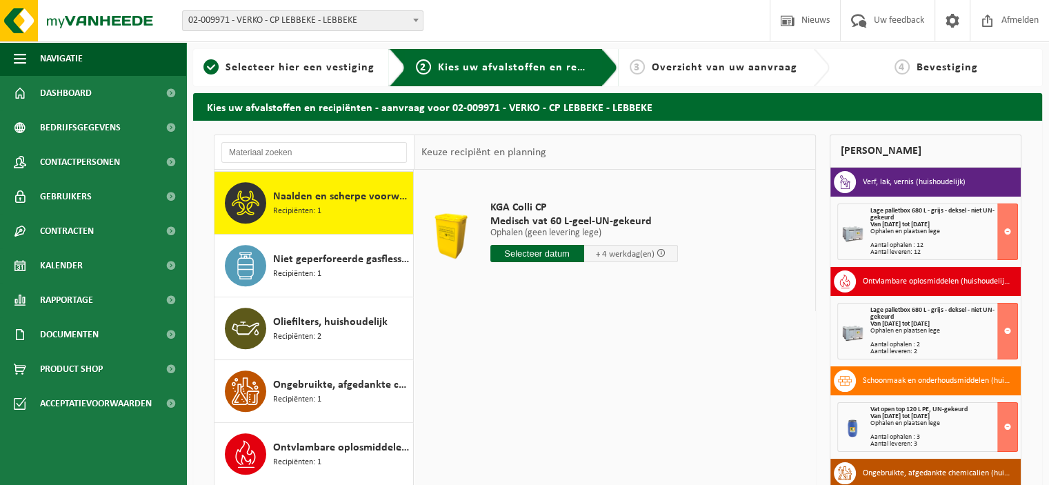
click at [555, 253] on input "text" at bounding box center [538, 253] width 94 height 17
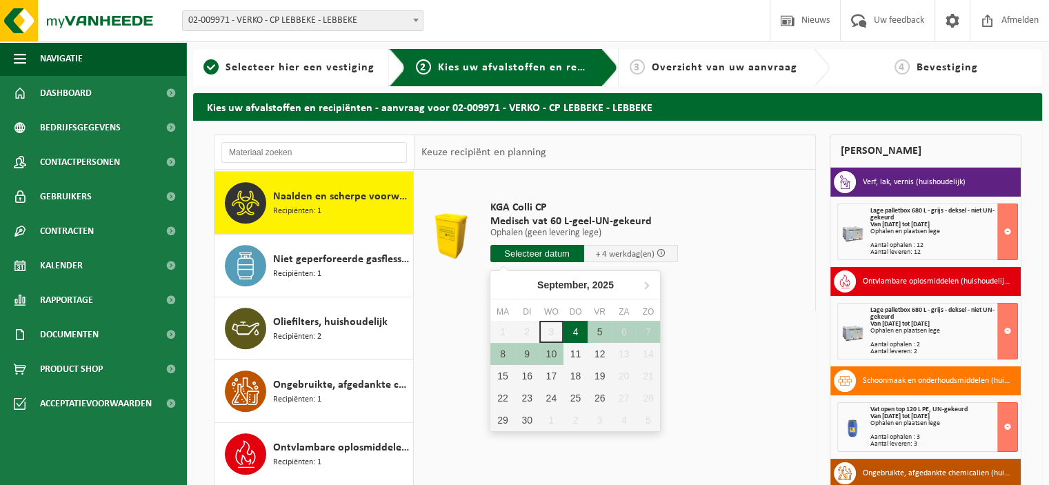
click at [577, 330] on div "4" at bounding box center [576, 332] width 24 height 22
type input "Van 2025-09-04"
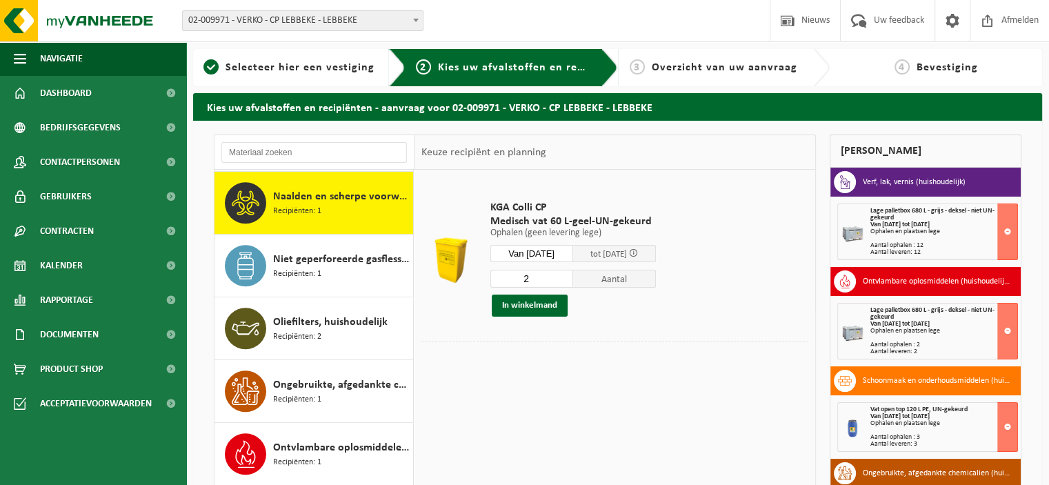
click at [569, 273] on input "2" at bounding box center [532, 279] width 83 height 18
type input "3"
click at [569, 273] on input "3" at bounding box center [532, 279] width 83 height 18
click at [533, 314] on button "In winkelmand" at bounding box center [530, 306] width 76 height 22
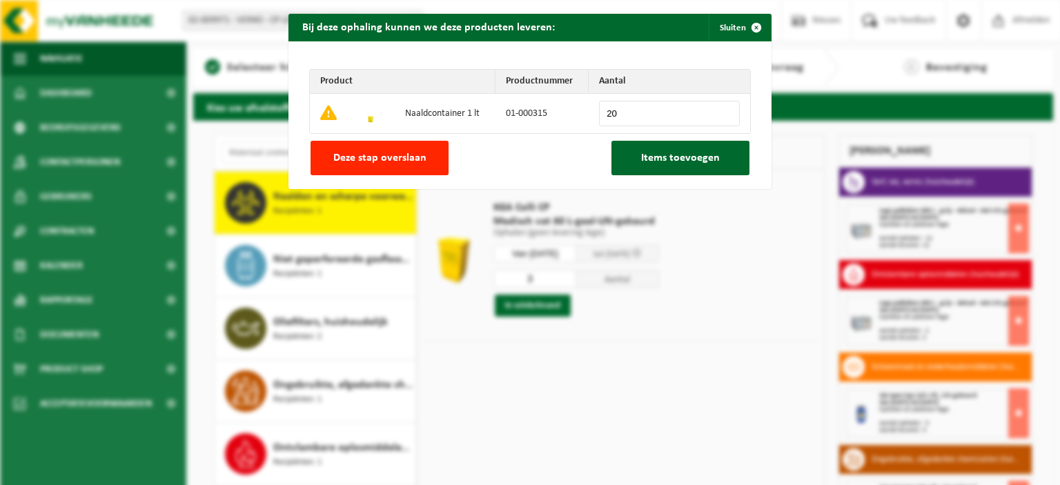
click at [723, 108] on input "20" at bounding box center [669, 114] width 141 height 26
click at [723, 108] on input "21" at bounding box center [669, 114] width 141 height 26
click at [723, 108] on input "22" at bounding box center [669, 114] width 141 height 26
click at [723, 108] on input "23" at bounding box center [669, 114] width 141 height 26
click at [723, 108] on input "24" at bounding box center [669, 114] width 141 height 26
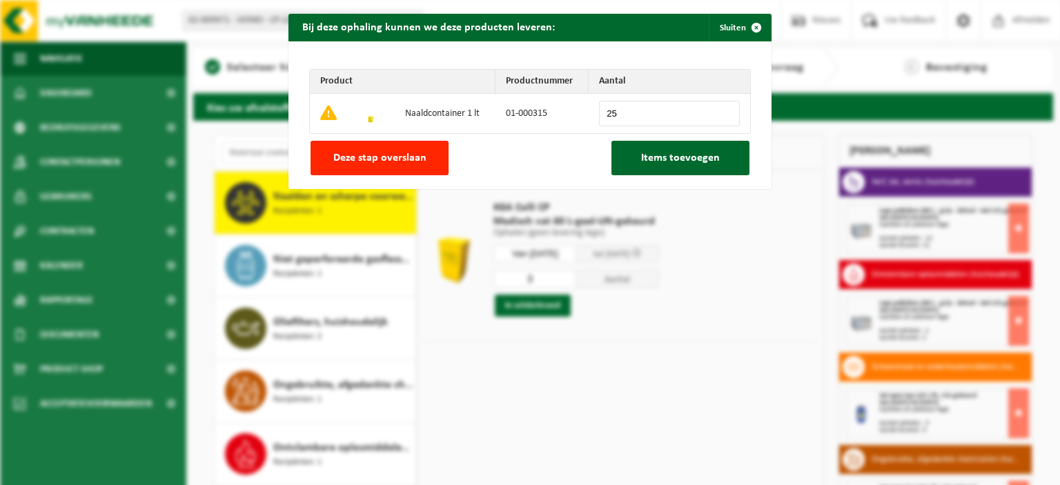
type input "25"
click at [723, 108] on input "25" at bounding box center [669, 114] width 141 height 26
click at [684, 155] on span "Items toevoegen" at bounding box center [680, 157] width 79 height 11
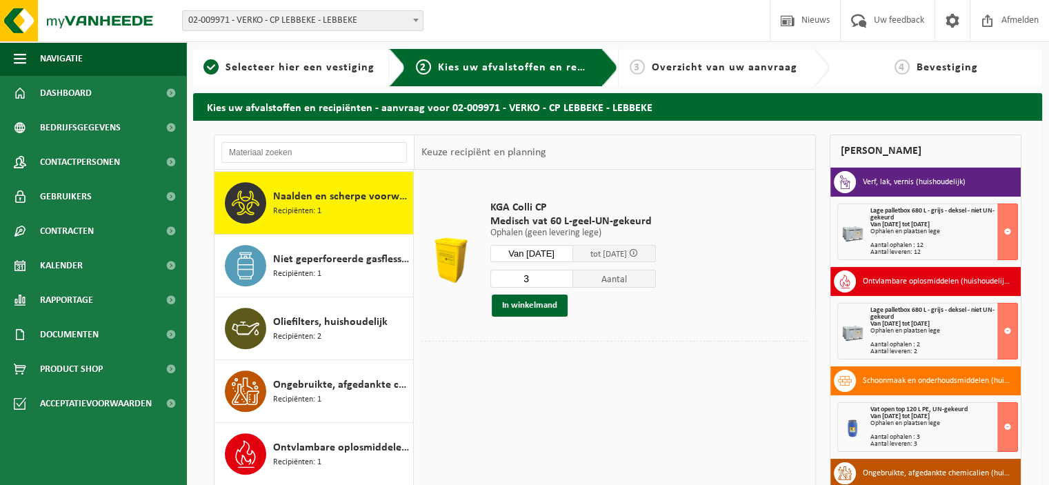
click at [442, 351] on div at bounding box center [615, 351] width 387 height 21
click at [651, 380] on table "KGA Colli CP Medisch vat 60 L-geel-UN-gekeurd Ophalen (geen levering lege) Opha…" at bounding box center [615, 276] width 401 height 213
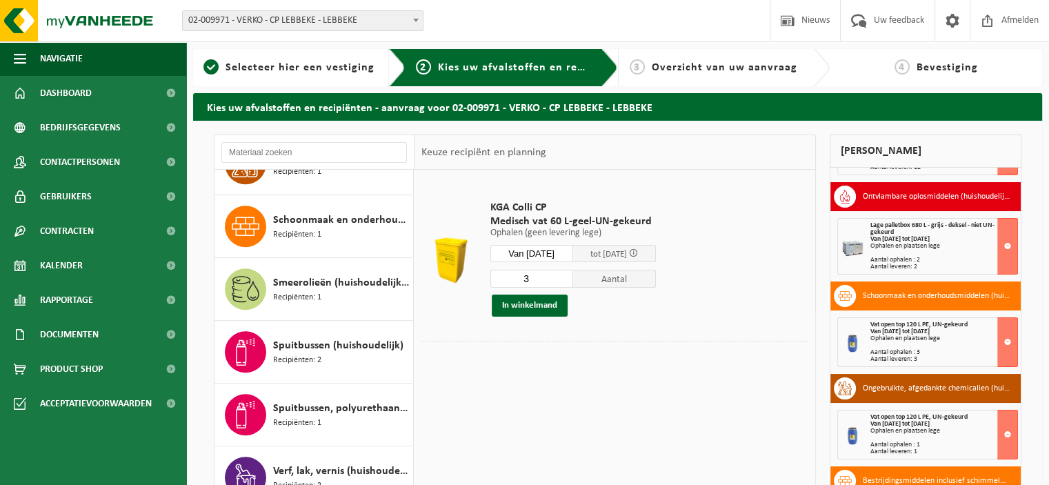
scroll to position [1175, 0]
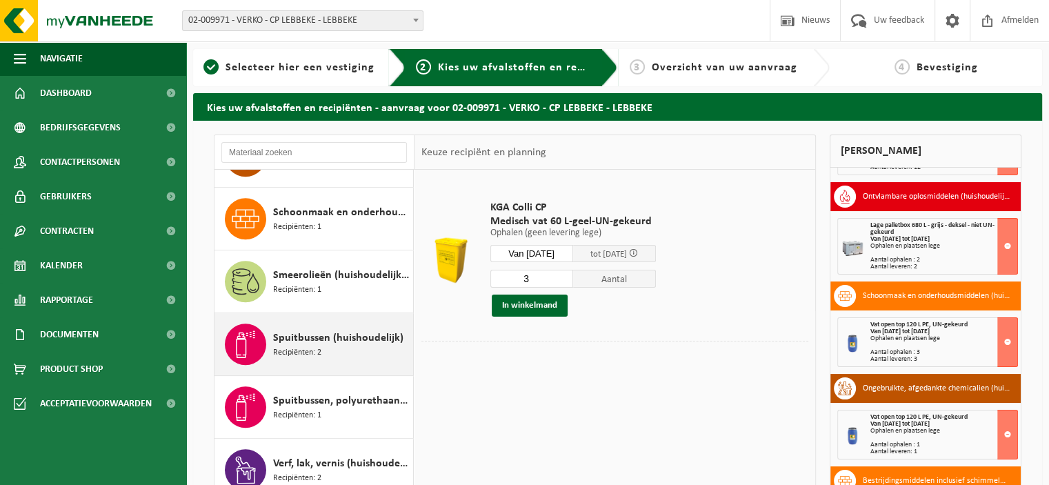
click at [335, 342] on span "Spuitbussen (huishoudelijk)" at bounding box center [338, 338] width 130 height 17
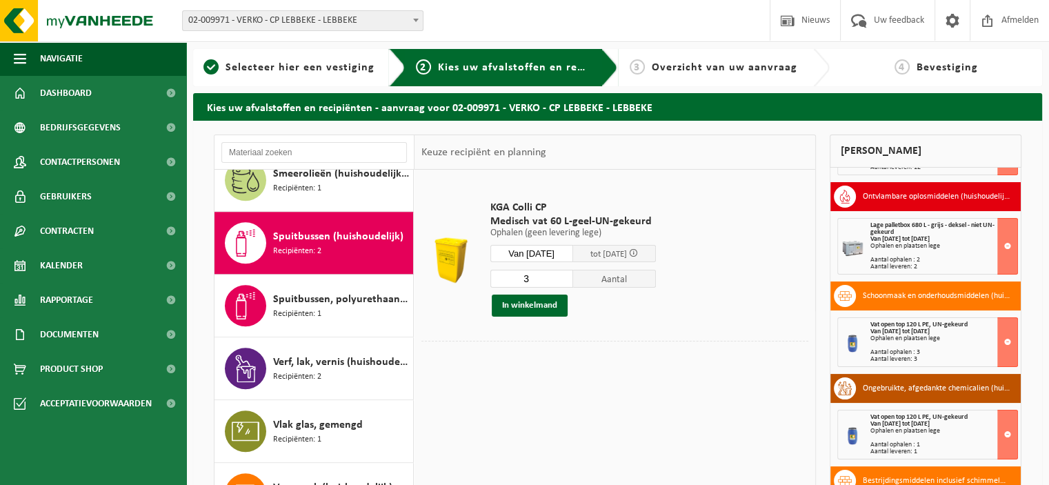
scroll to position [1276, 0]
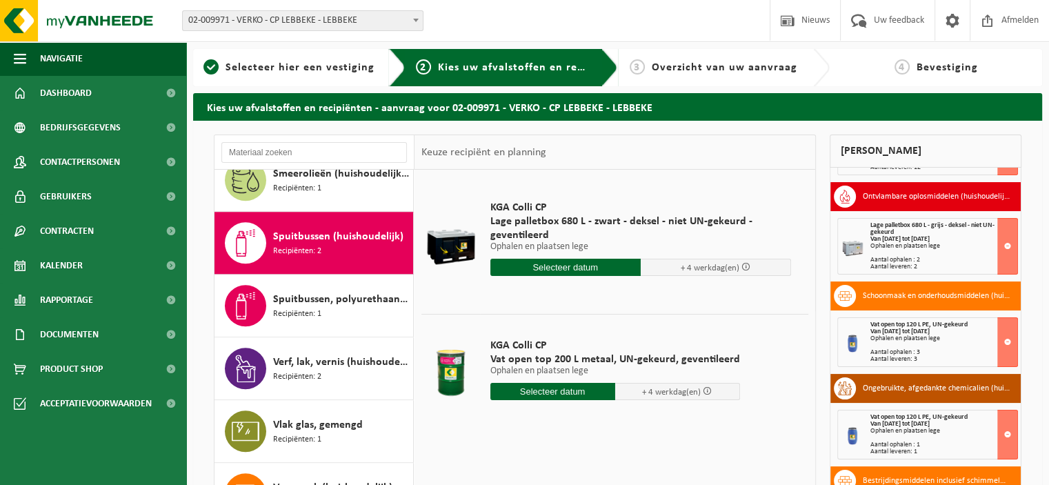
click at [561, 391] on input "text" at bounding box center [553, 391] width 125 height 17
click at [577, 471] on div "4" at bounding box center [576, 469] width 24 height 22
type input "Van 2025-09-04"
type input "2025-09-04"
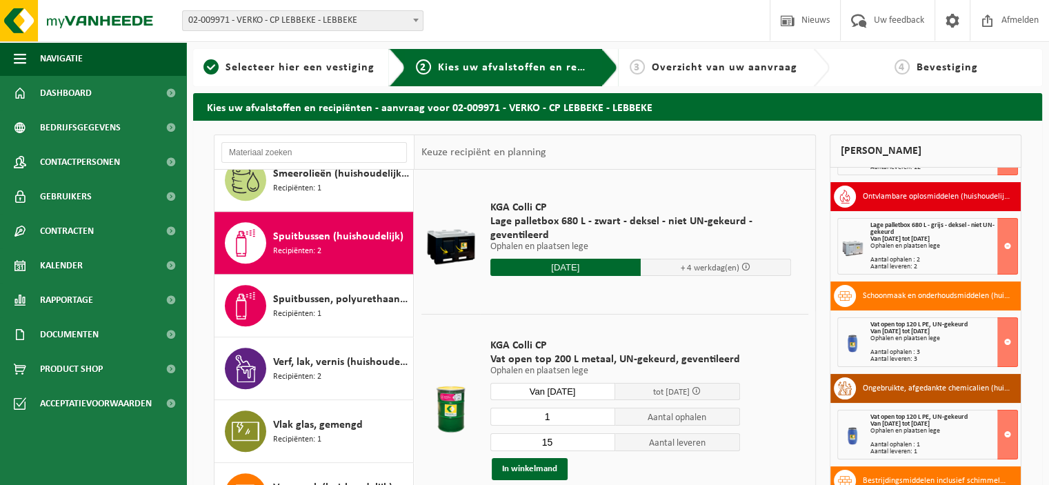
click at [603, 421] on input "1" at bounding box center [553, 417] width 125 height 18
click at [603, 416] on input "2" at bounding box center [553, 417] width 125 height 18
click at [603, 416] on input "3" at bounding box center [553, 417] width 125 height 18
click at [603, 416] on input "4" at bounding box center [553, 417] width 125 height 18
type input "5"
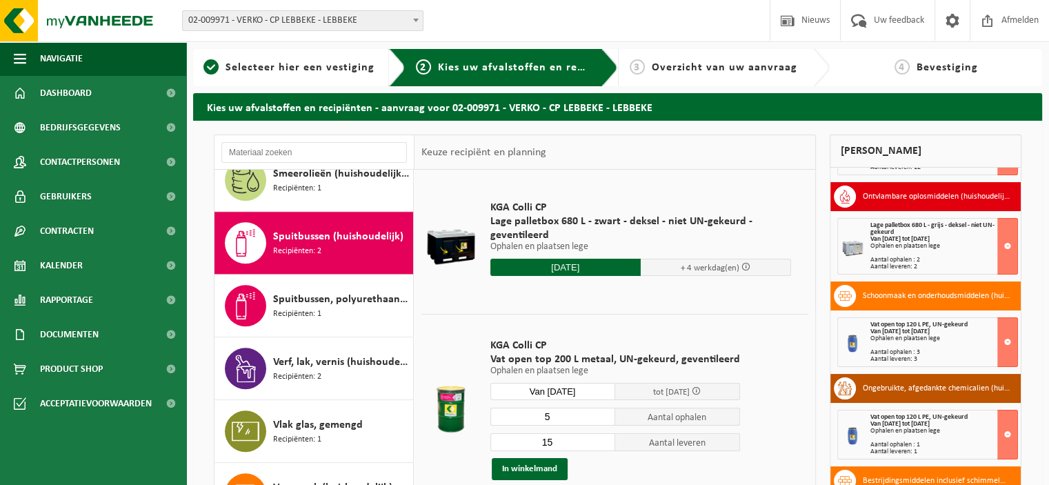
click at [603, 416] on input "5" at bounding box center [553, 417] width 125 height 18
click at [601, 445] on input "4" at bounding box center [553, 442] width 125 height 18
type input "5"
click at [602, 438] on input "5" at bounding box center [553, 442] width 125 height 18
click at [547, 464] on button "In winkelmand" at bounding box center [530, 469] width 76 height 22
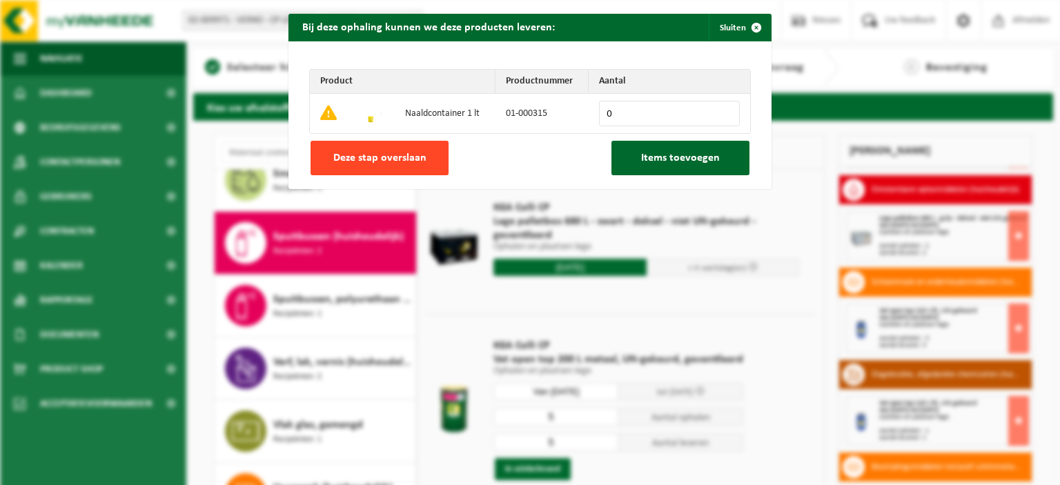
click at [420, 150] on button "Deze stap overslaan" at bounding box center [379, 158] width 138 height 34
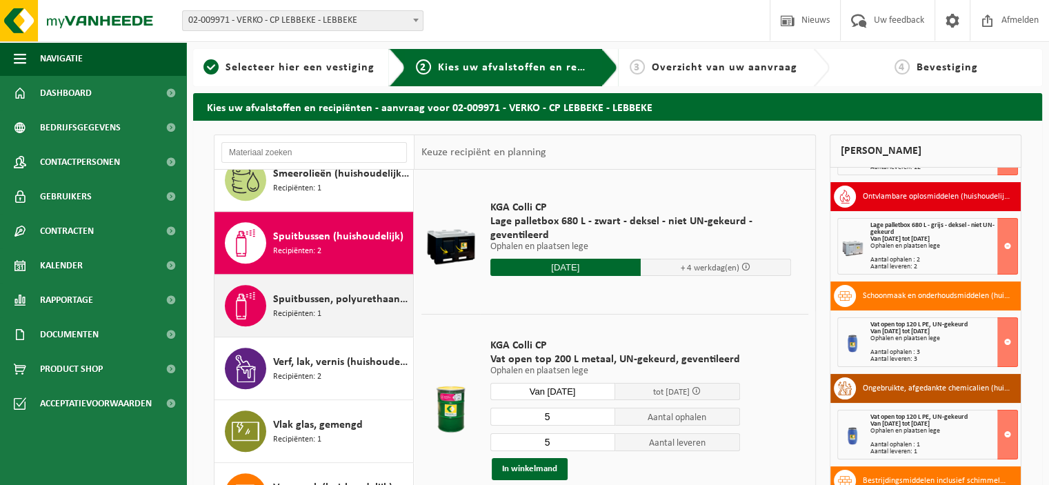
click at [333, 294] on span "Spuitbussen, polyurethaan (PU) (huishoudelijk)" at bounding box center [341, 299] width 137 height 17
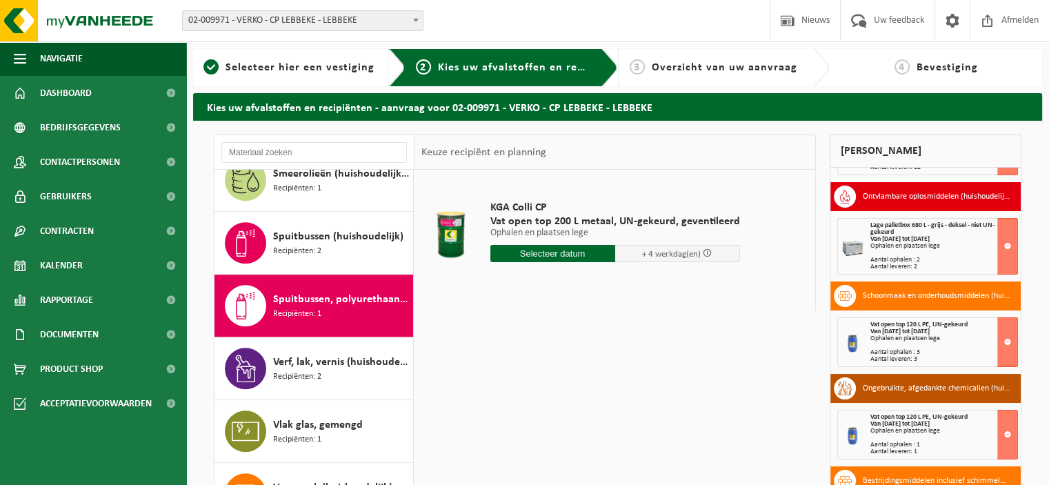
click at [562, 253] on input "text" at bounding box center [553, 253] width 125 height 17
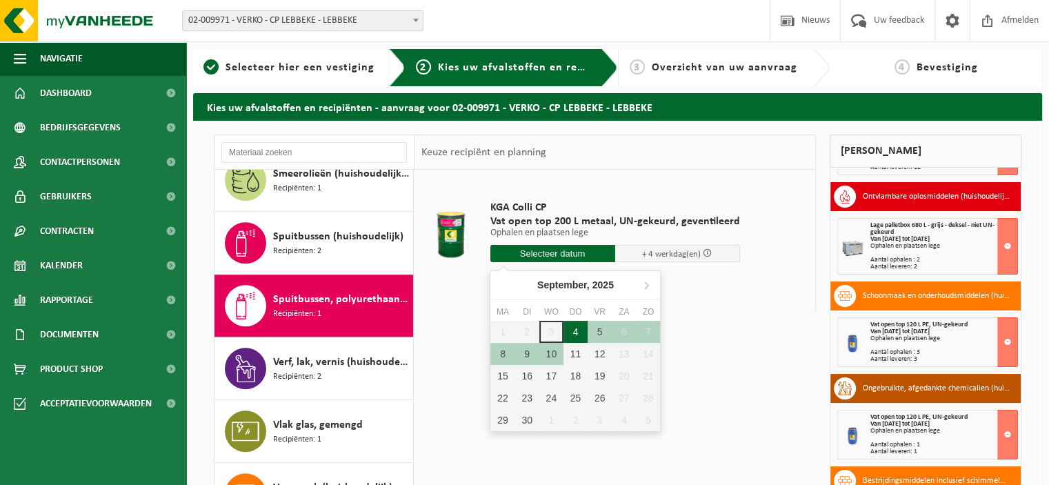
click at [575, 324] on div "4" at bounding box center [576, 332] width 24 height 22
type input "Van 2025-09-04"
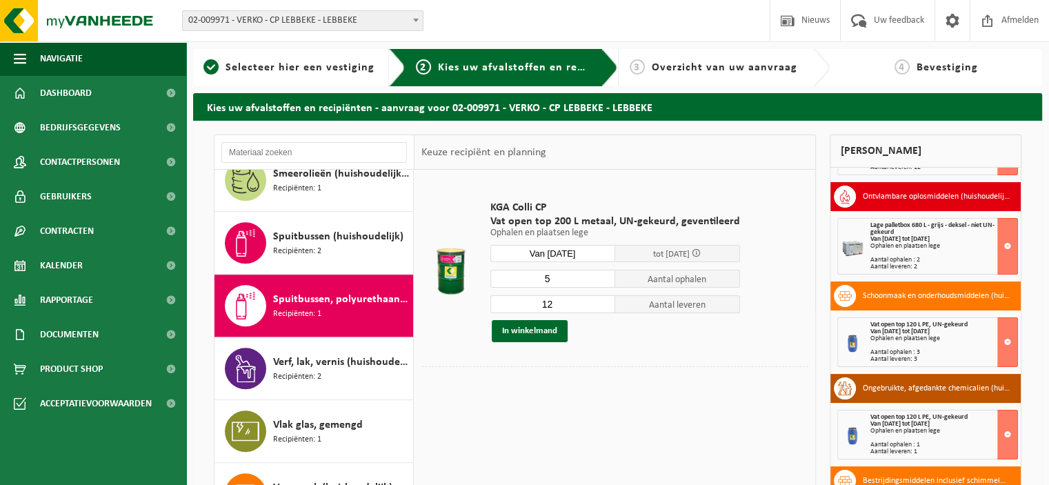
click at [602, 281] on input "5" at bounding box center [553, 279] width 125 height 18
click at [602, 280] on input "4" at bounding box center [553, 279] width 125 height 18
type input "3"
click at [602, 280] on input "3" at bounding box center [553, 279] width 125 height 18
click at [600, 305] on input "4" at bounding box center [553, 304] width 125 height 18
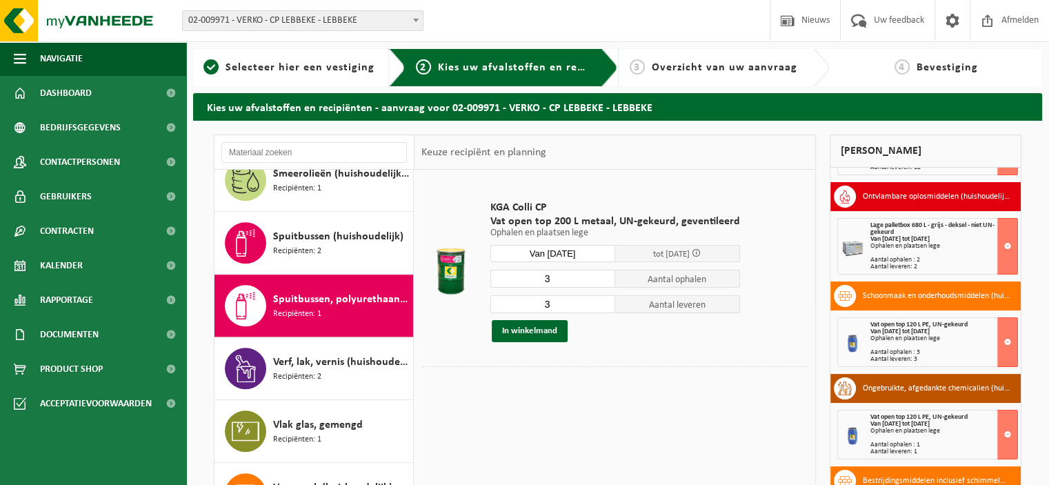
type input "3"
click at [600, 305] on input "3" at bounding box center [553, 304] width 125 height 18
click at [543, 333] on button "In winkelmand" at bounding box center [530, 331] width 76 height 22
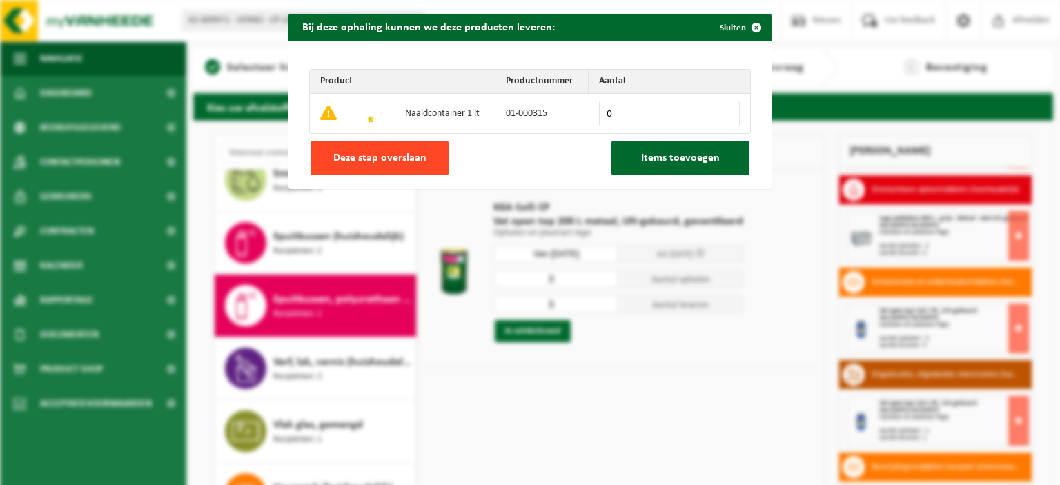
click at [424, 161] on button "Deze stap overslaan" at bounding box center [379, 158] width 138 height 34
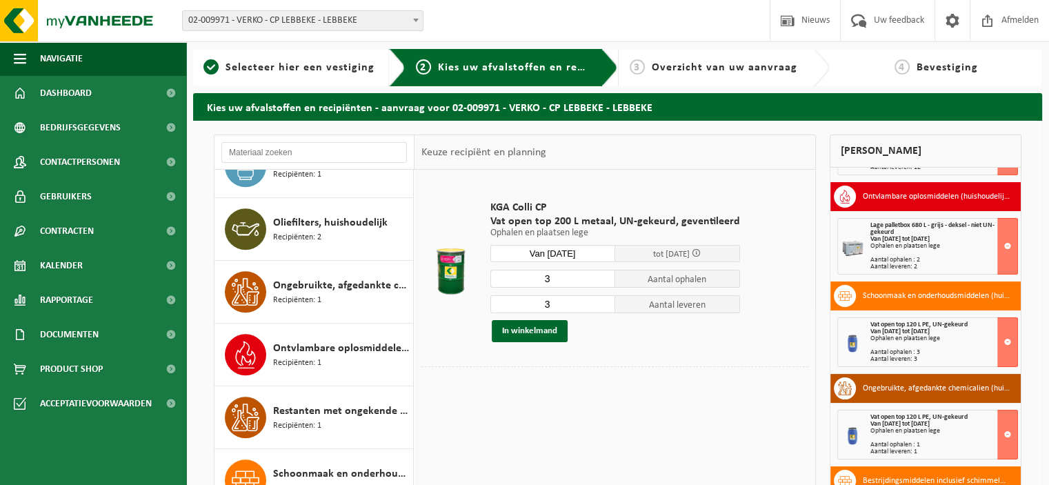
scroll to position [551, 0]
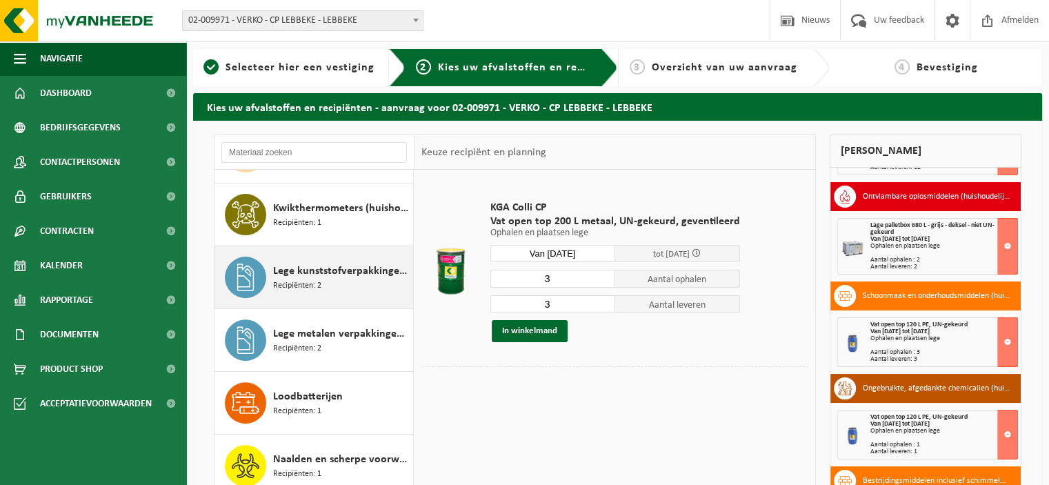
click at [347, 276] on span "Lege kunststofverpakkingen (huishoudelijk)" at bounding box center [341, 271] width 137 height 17
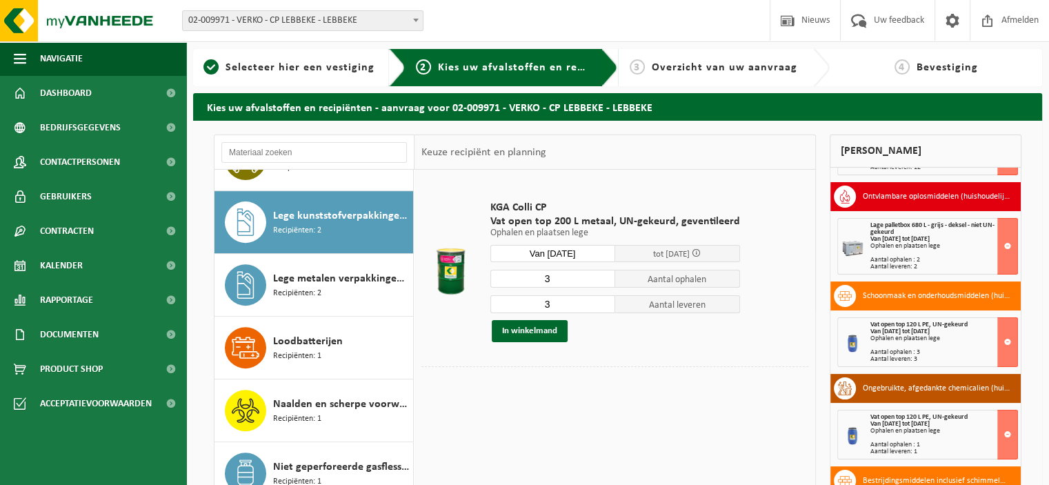
scroll to position [626, 0]
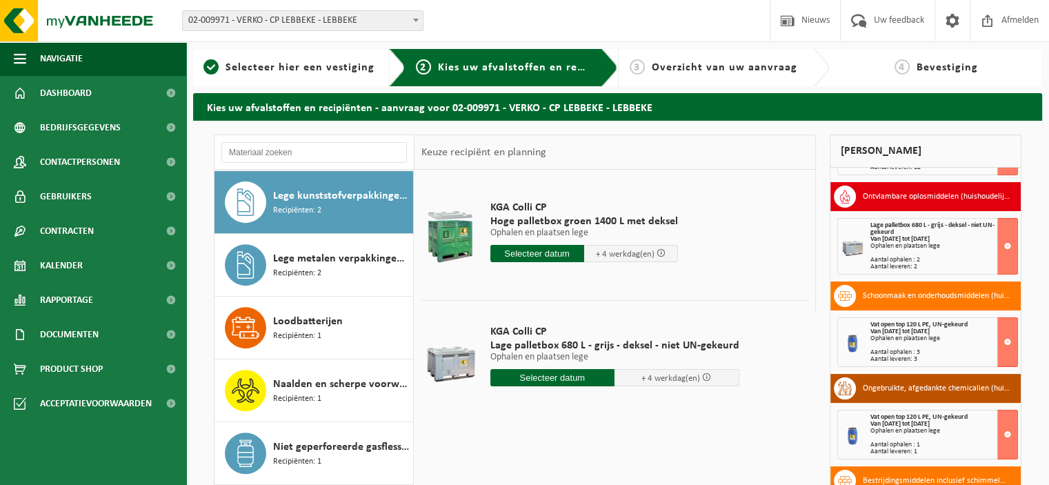
click at [542, 373] on input "text" at bounding box center [553, 377] width 125 height 17
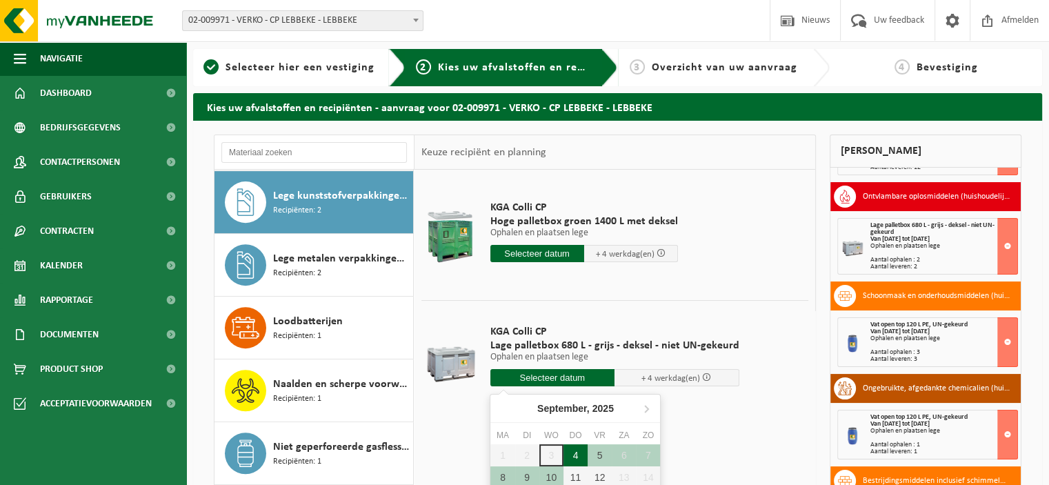
click at [577, 450] on div "4" at bounding box center [576, 455] width 24 height 22
type input "Van 2025-09-04"
type input "2025-09-04"
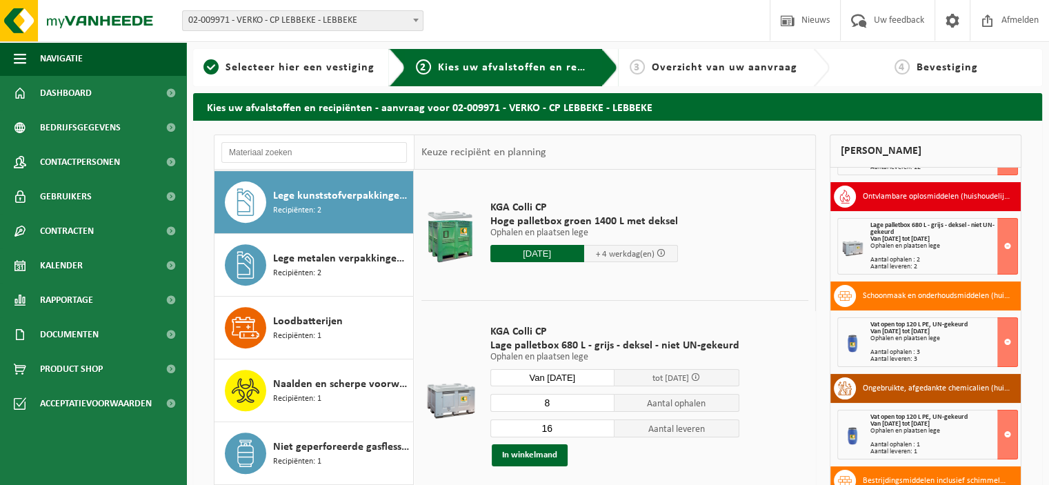
click at [602, 407] on input "8" at bounding box center [553, 403] width 125 height 18
click at [602, 407] on input "7" at bounding box center [553, 403] width 125 height 18
click at [602, 407] on input "6" at bounding box center [553, 403] width 125 height 18
click at [602, 407] on input "5" at bounding box center [553, 403] width 125 height 18
type input "4"
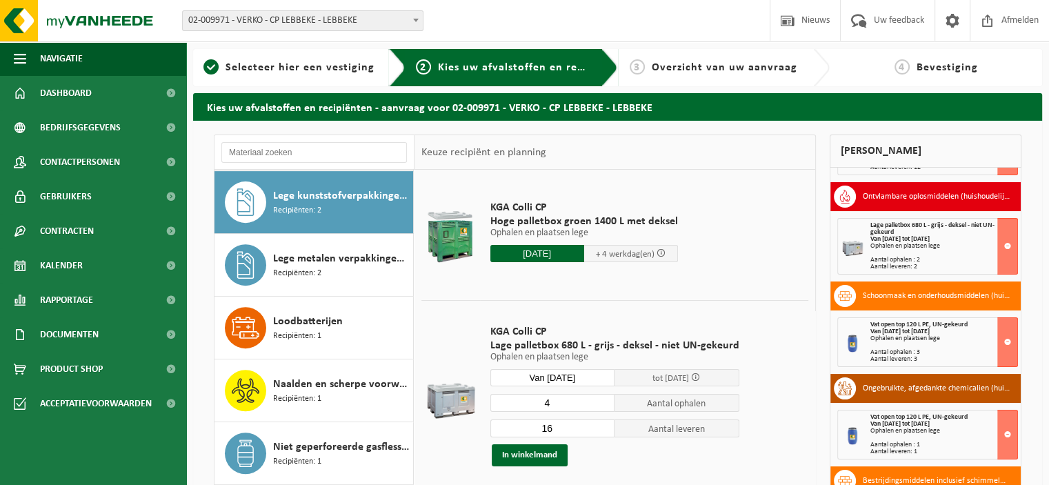
click at [602, 407] on input "4" at bounding box center [553, 403] width 125 height 18
click at [602, 430] on input "7" at bounding box center [553, 428] width 125 height 18
click at [602, 430] on input "6" at bounding box center [553, 428] width 125 height 18
click at [602, 430] on input "5" at bounding box center [553, 428] width 125 height 18
type input "4"
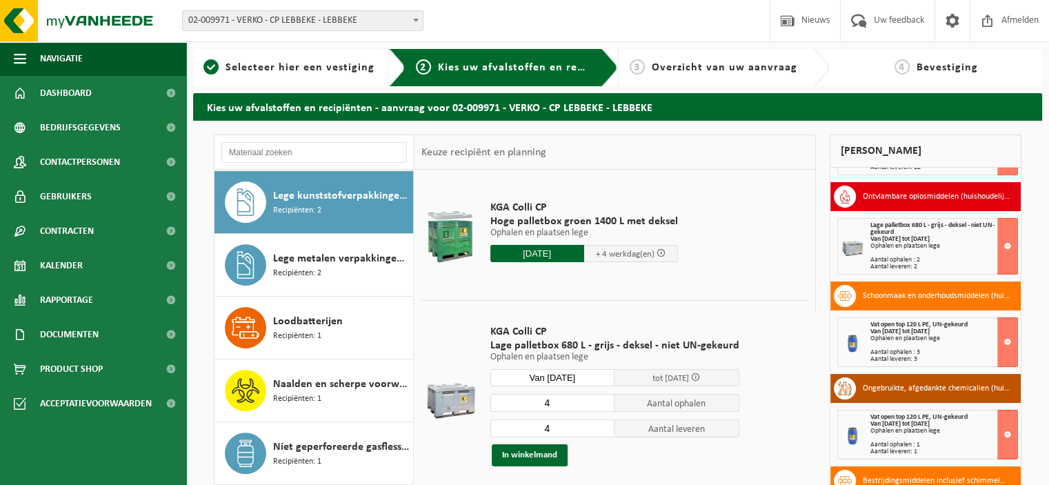
click at [602, 430] on input "4" at bounding box center [553, 428] width 125 height 18
click at [528, 449] on button "In winkelmand" at bounding box center [530, 455] width 76 height 22
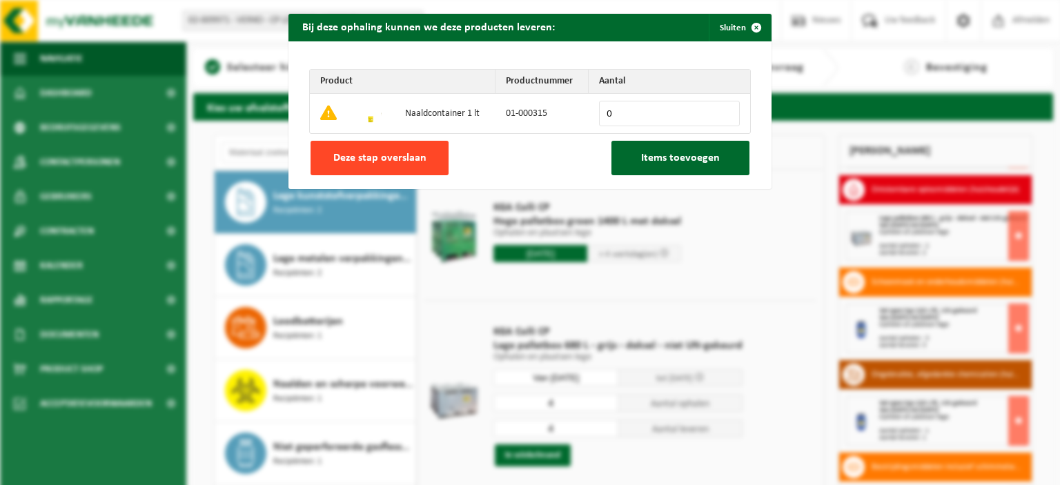
click at [424, 155] on button "Deze stap overslaan" at bounding box center [379, 158] width 138 height 34
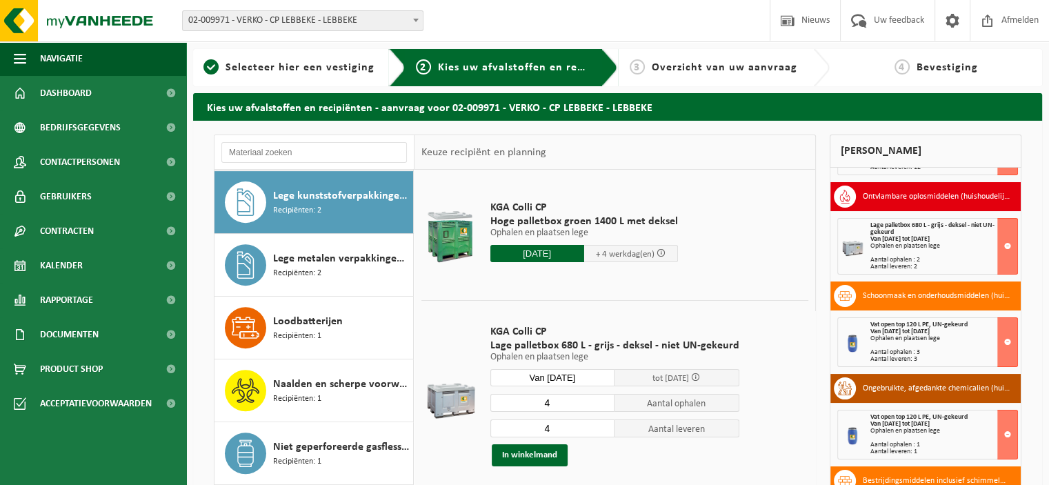
scroll to position [188, 0]
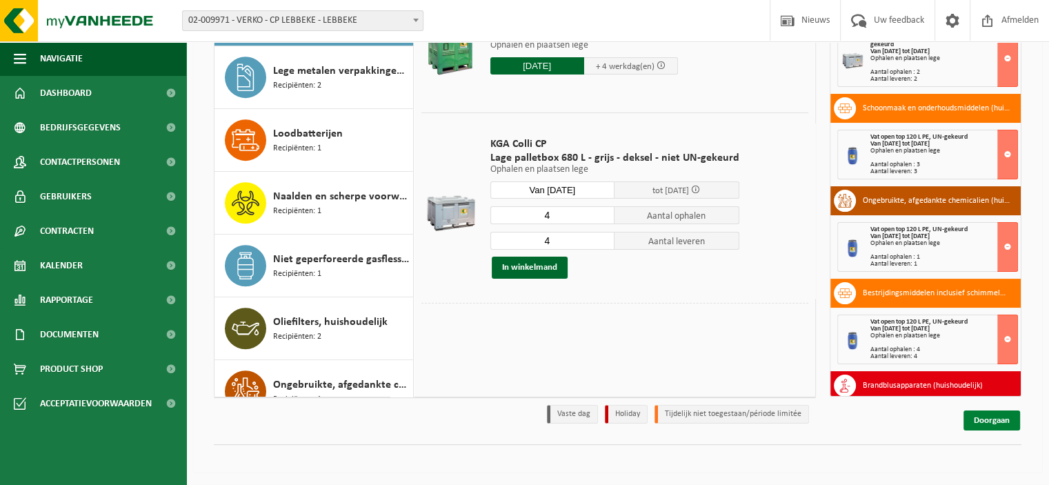
click at [998, 425] on link "Doorgaan" at bounding box center [992, 421] width 57 height 20
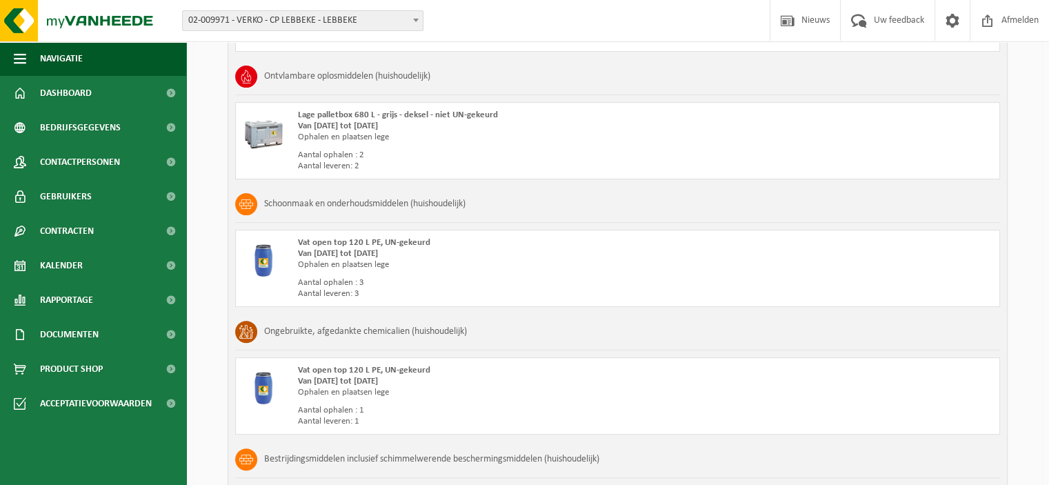
scroll to position [1347, 0]
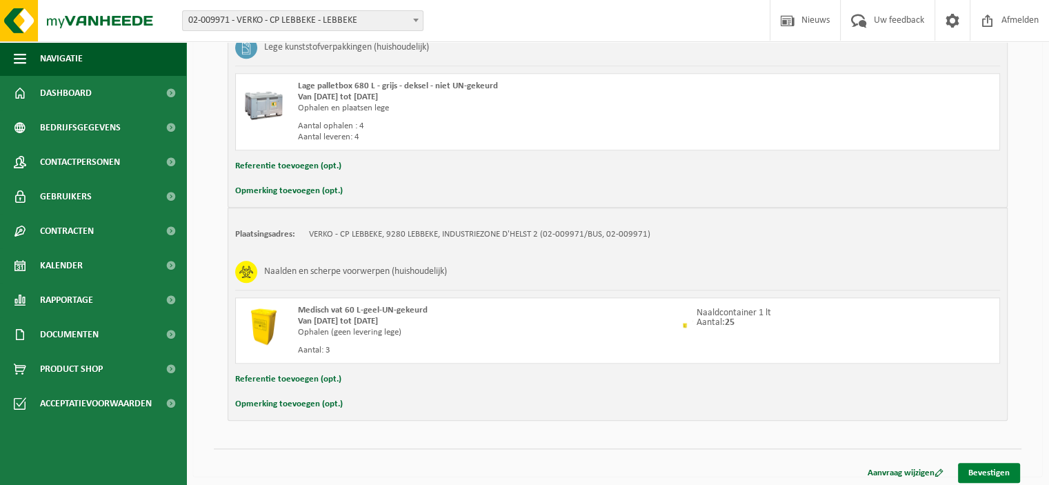
click at [989, 463] on link "Bevestigen" at bounding box center [989, 473] width 62 height 20
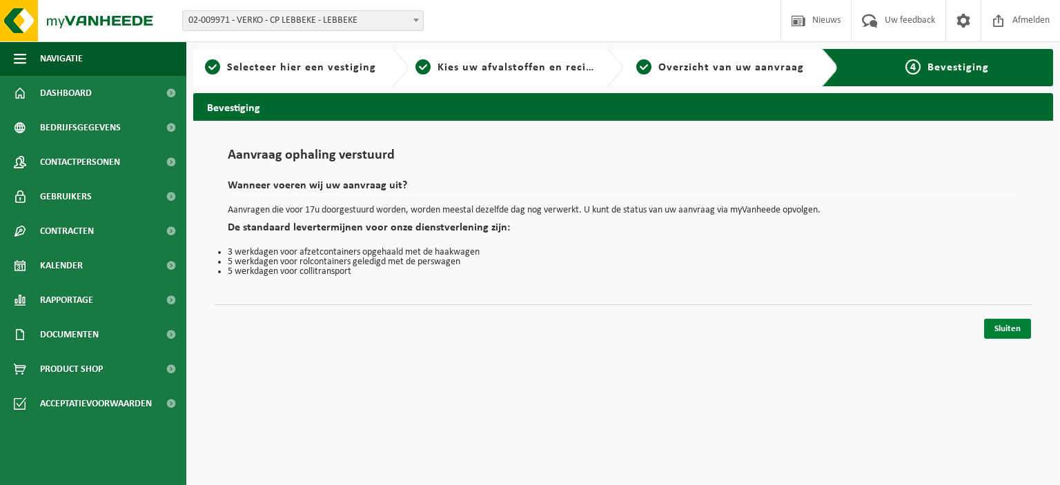
click at [1008, 326] on link "Sluiten" at bounding box center [1007, 329] width 47 height 20
